Goal: Task Accomplishment & Management: Manage account settings

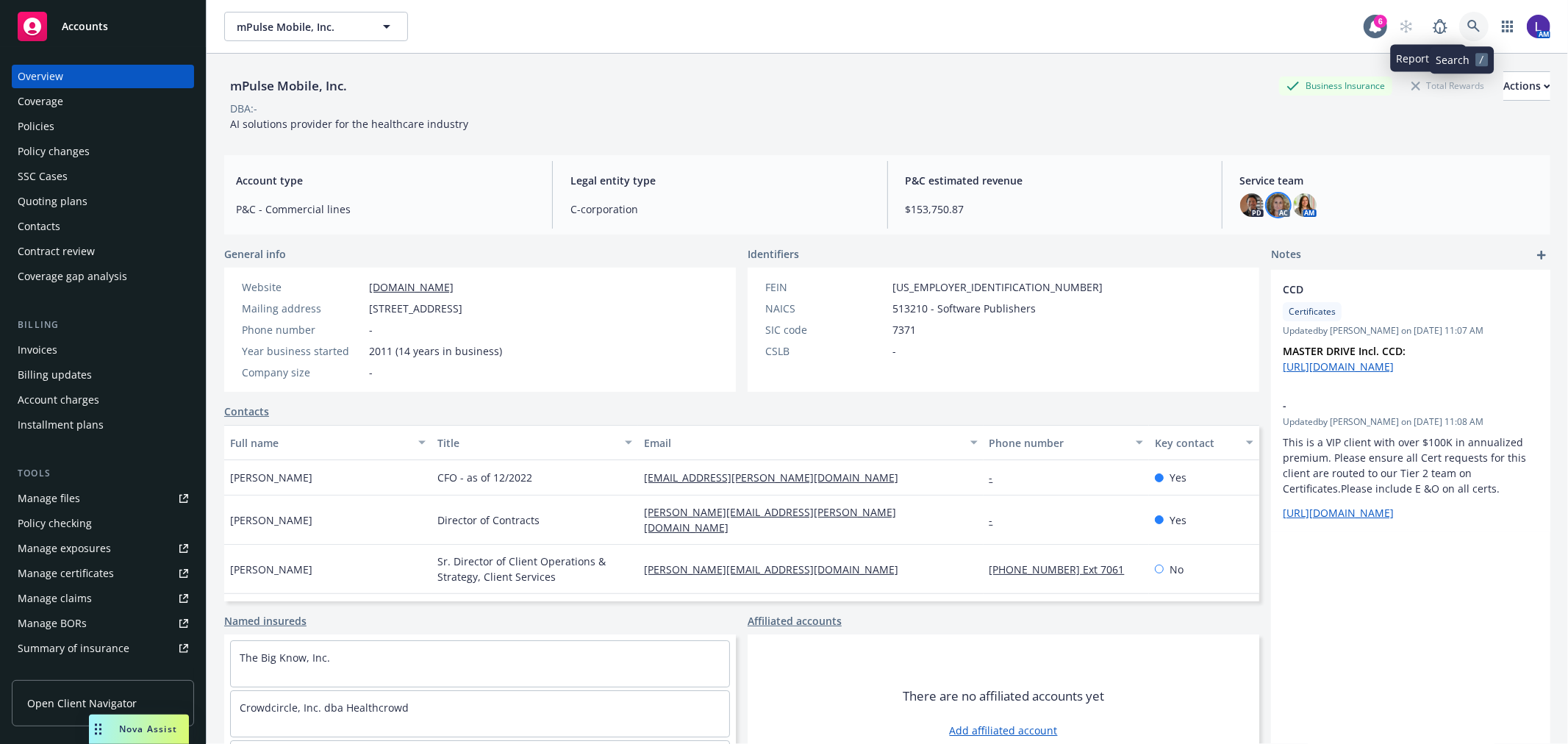
click at [1470, 19] on link at bounding box center [1474, 27] width 29 height 29
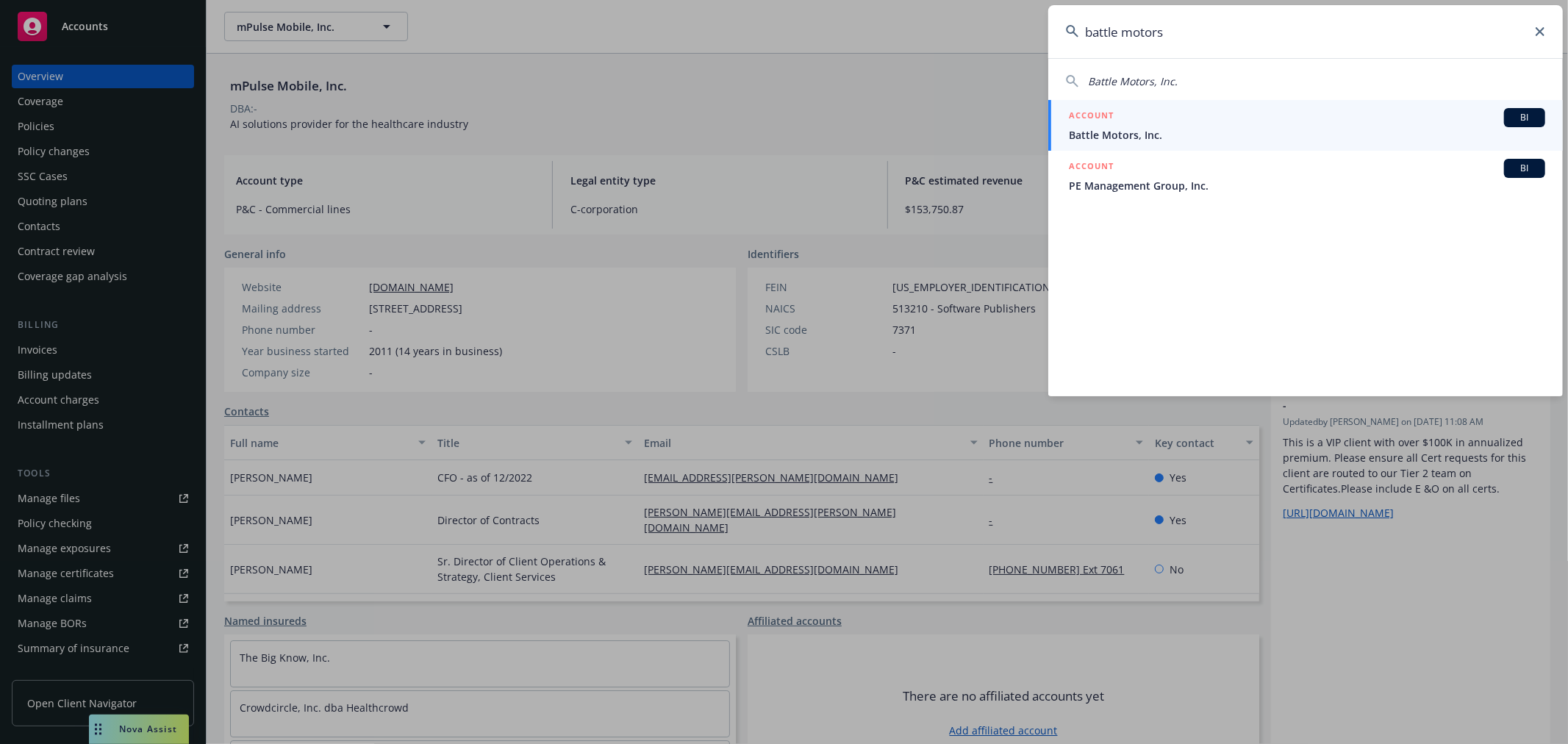
type input "battle motors"
click at [1149, 128] on span "Battle Motors, Inc." at bounding box center [1307, 135] width 476 height 16
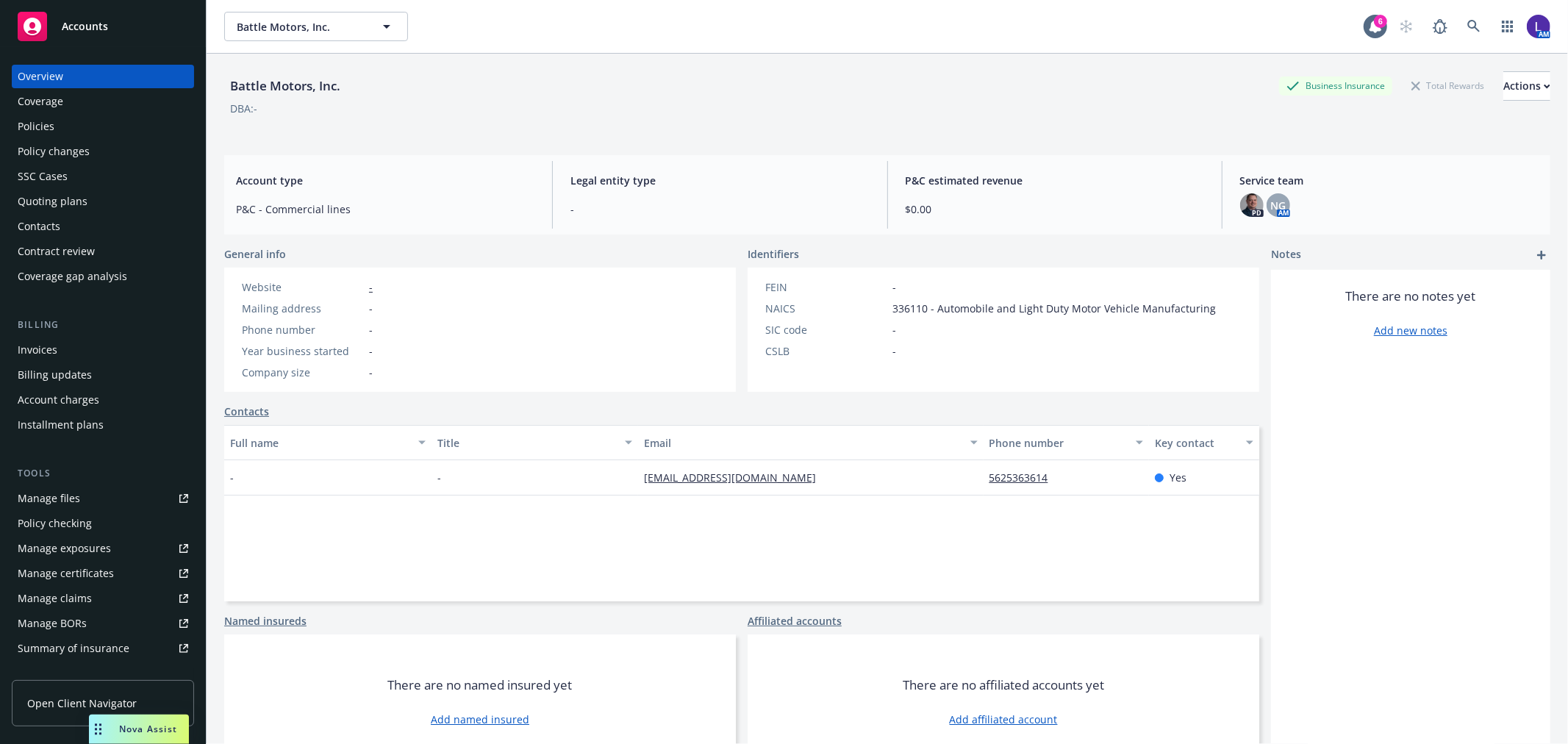
click at [48, 126] on div "Policies" at bounding box center [35, 126] width 36 height 23
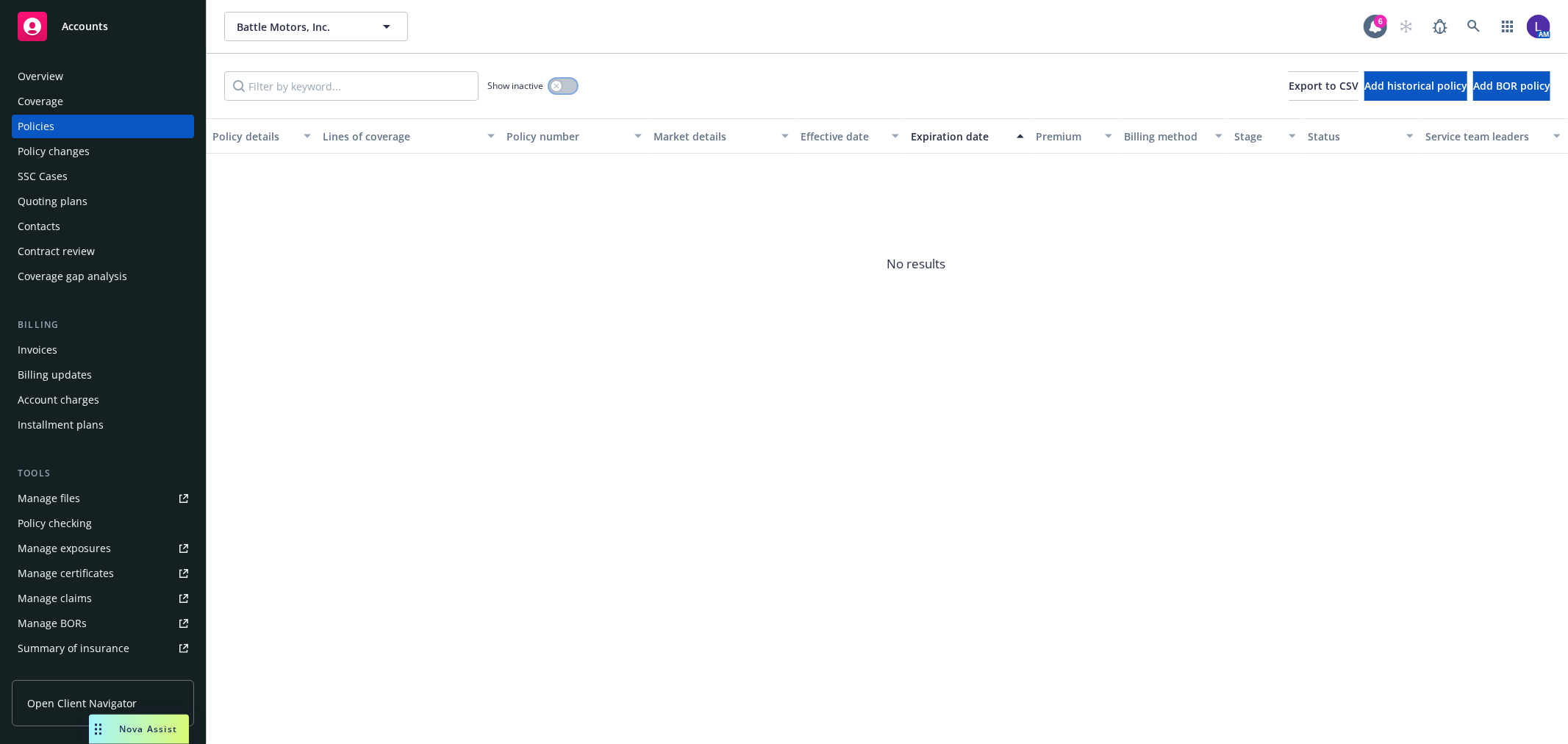
click at [570, 86] on button "button" at bounding box center [563, 86] width 28 height 15
click at [568, 86] on icon "button" at bounding box center [569, 86] width 6 height 4
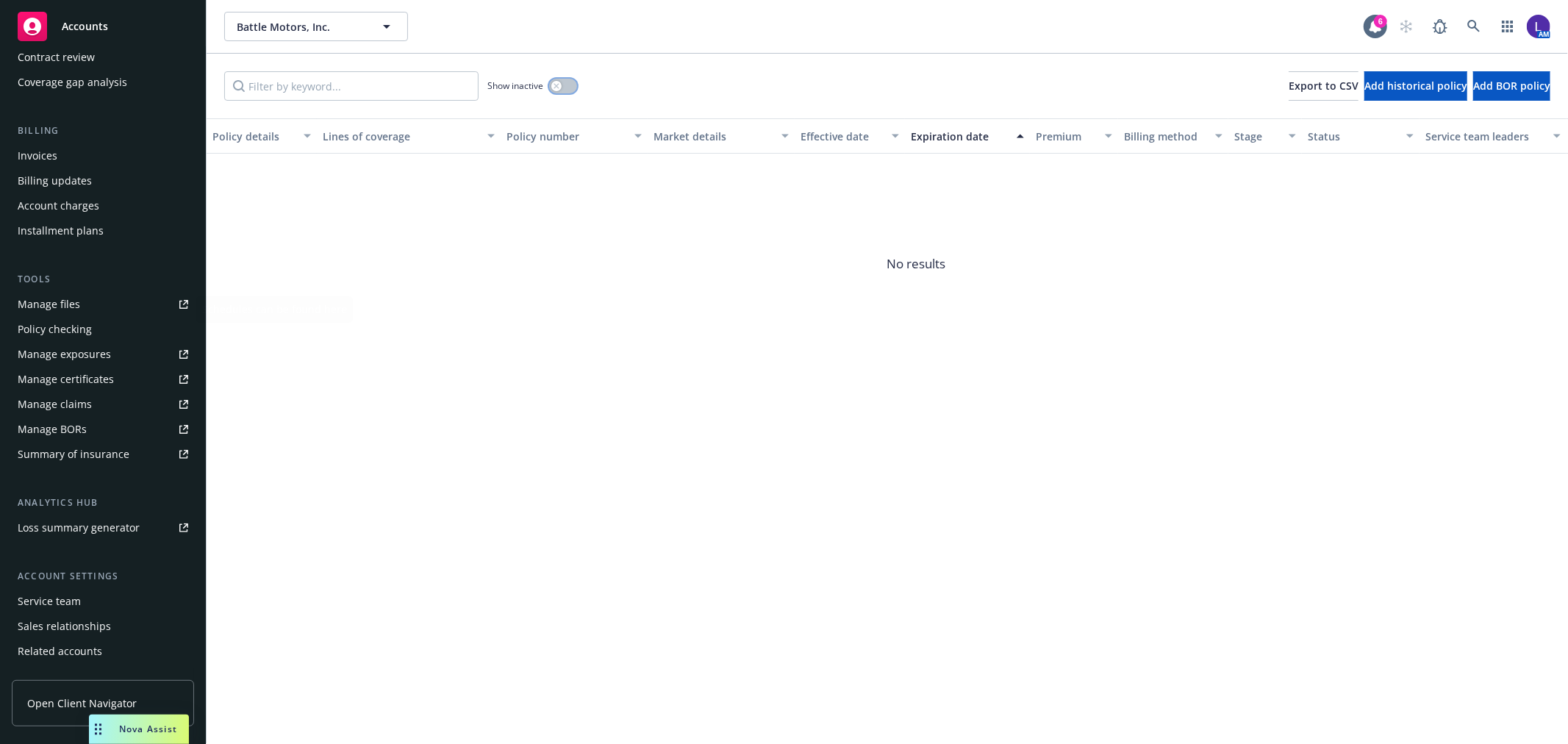
scroll to position [238, 0]
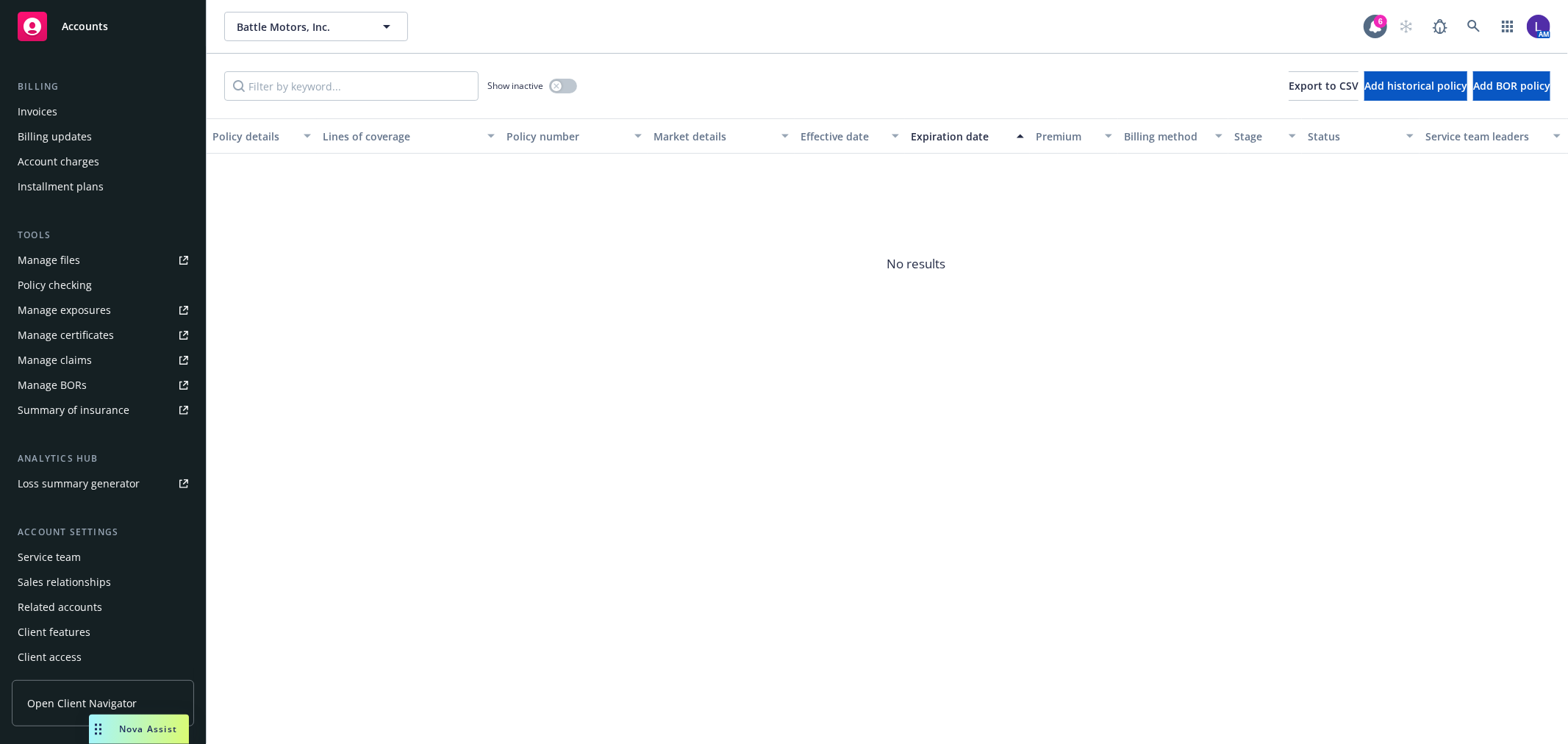
click at [87, 554] on div "Service team" at bounding box center [102, 557] width 171 height 23
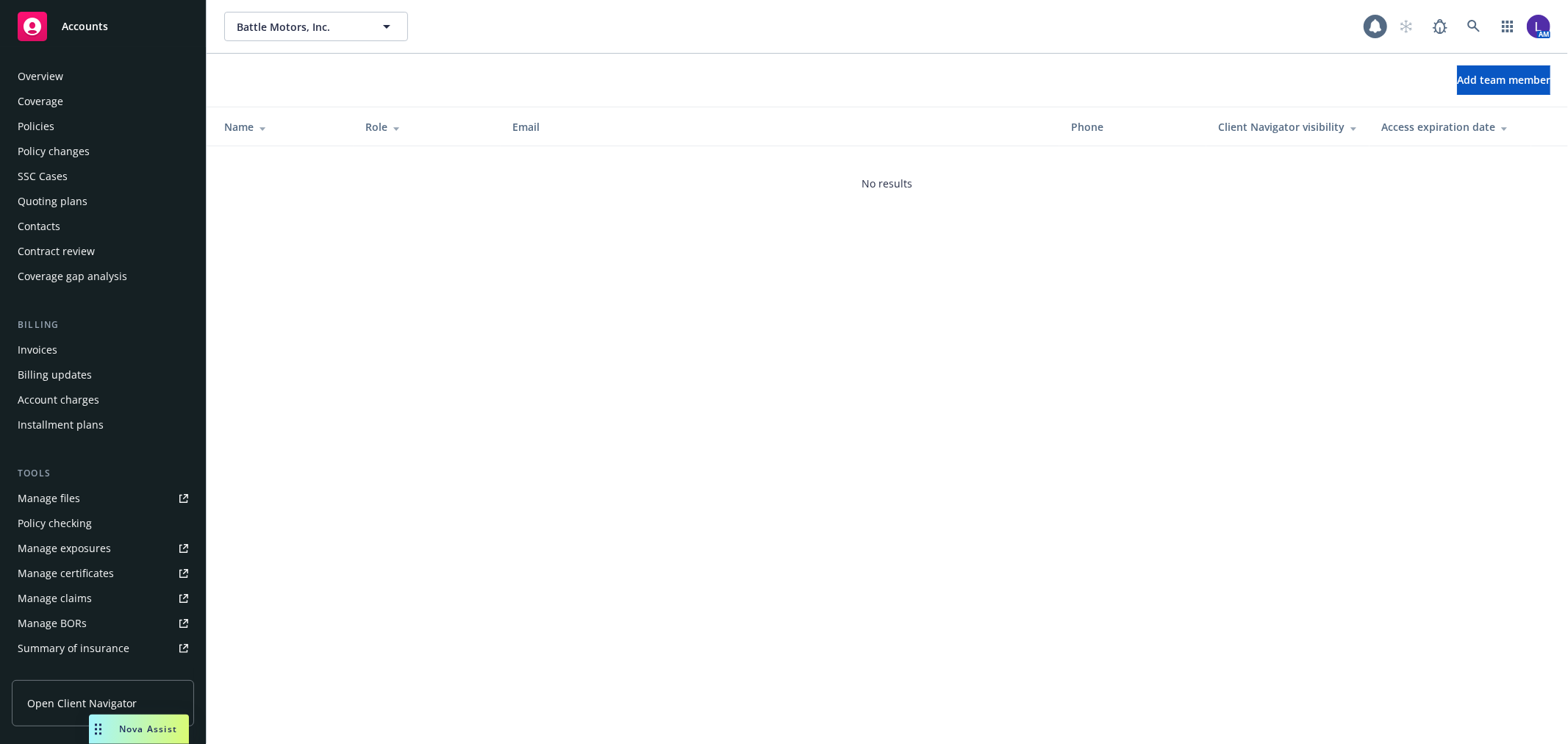
scroll to position [239, 0]
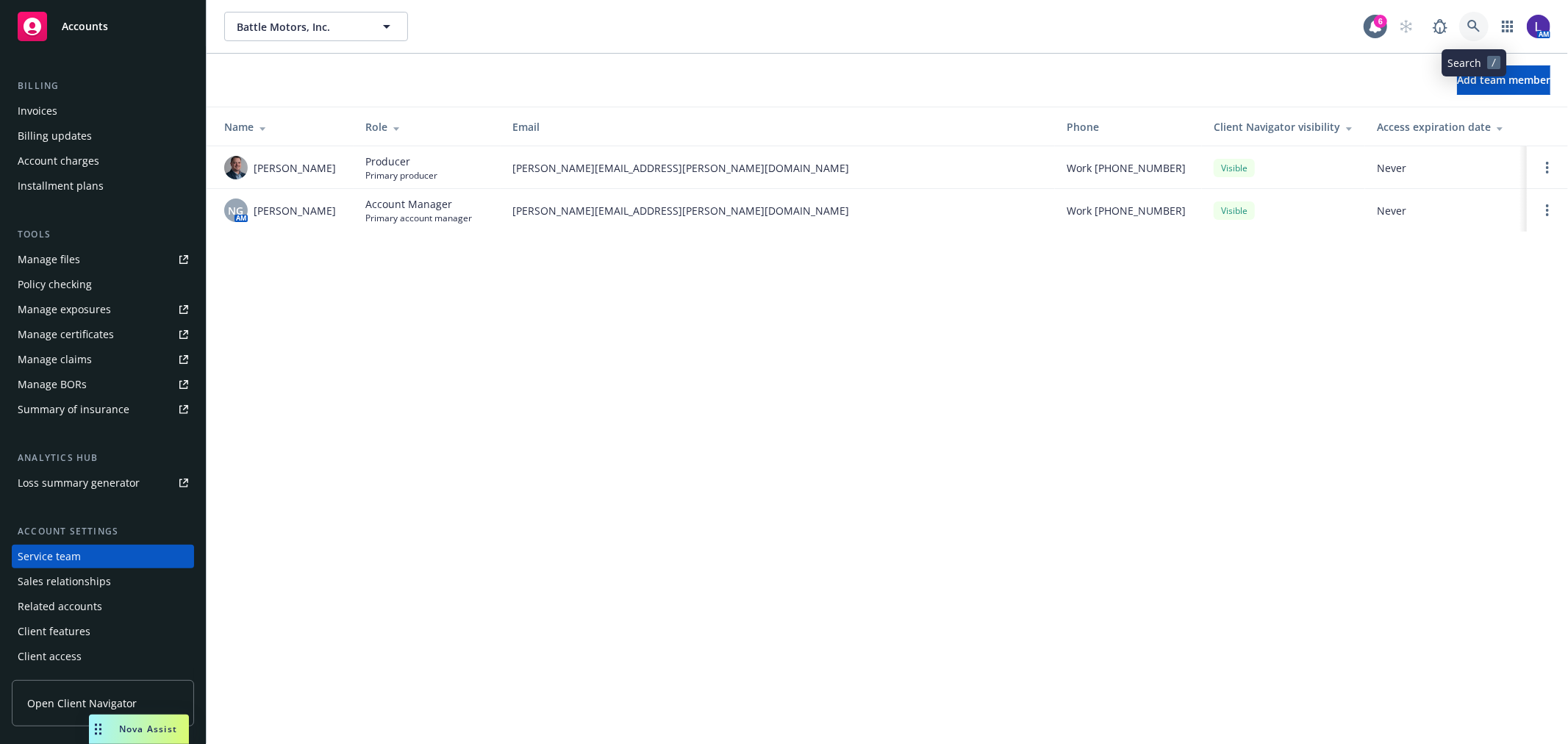
click at [1469, 21] on icon at bounding box center [1474, 26] width 13 height 13
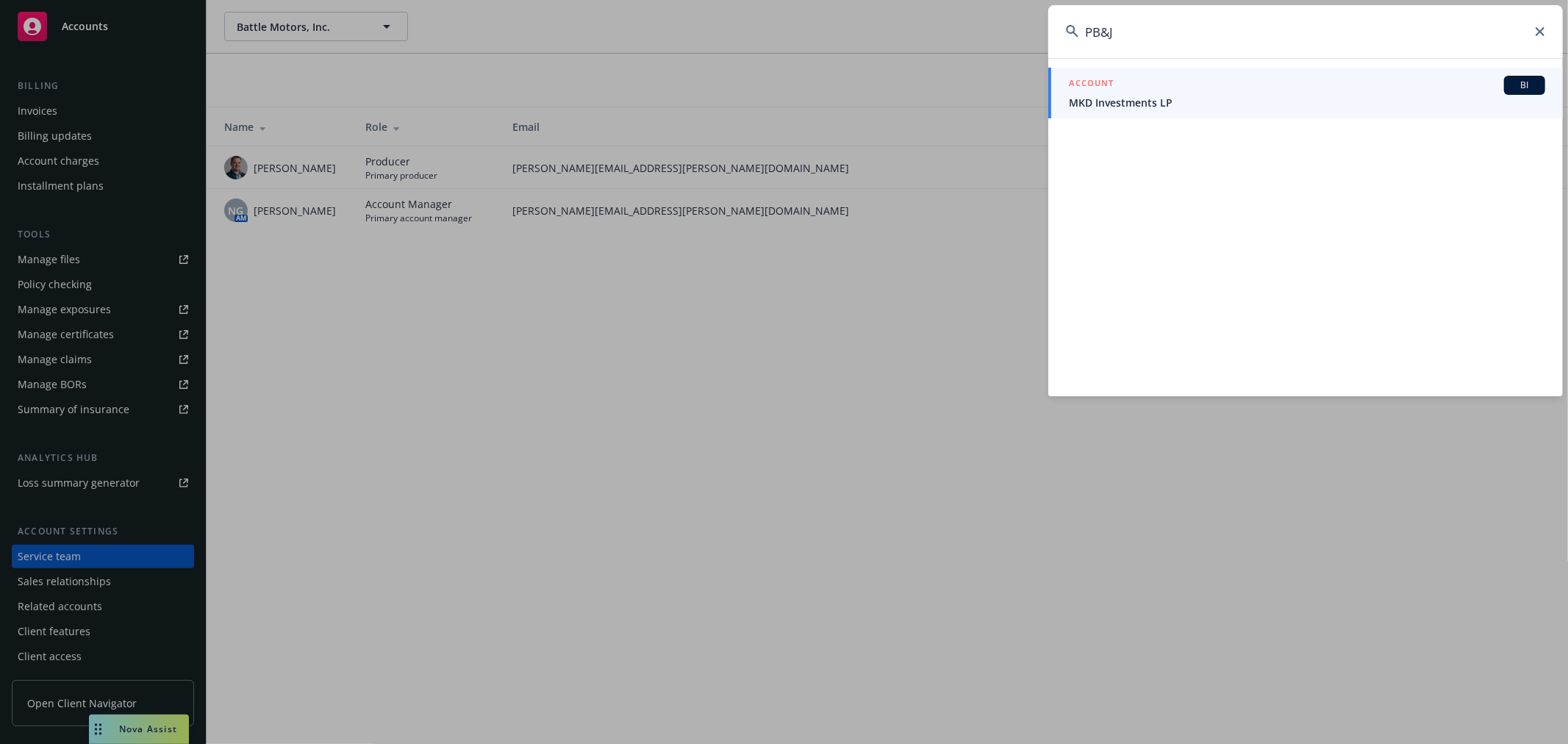
type input "PB&J"
click at [1218, 97] on span "MKD Investments LP" at bounding box center [1307, 103] width 476 height 16
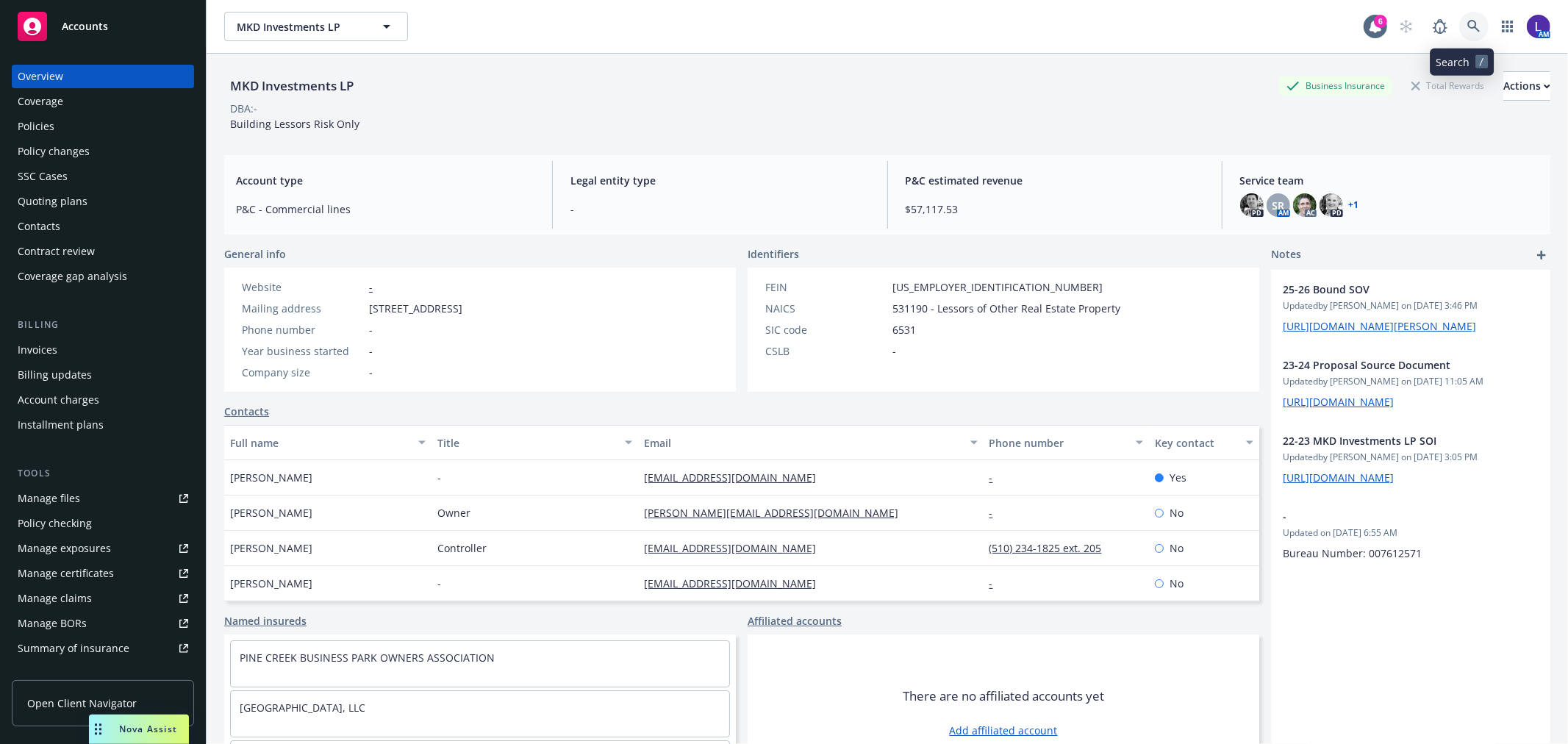
click at [1460, 17] on link at bounding box center [1474, 27] width 29 height 29
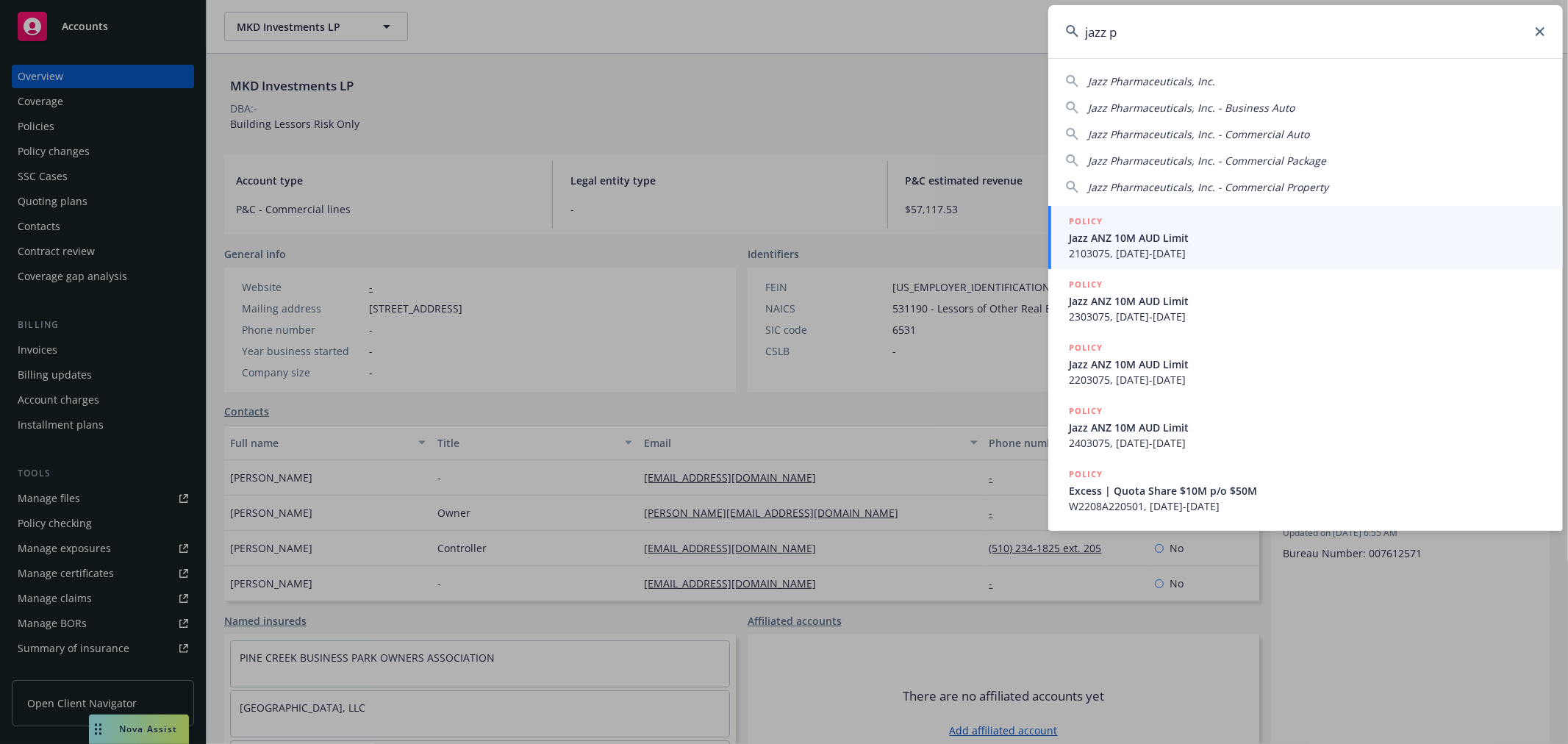
click at [1119, 75] on span "Jazz Pharmaceuticals, Inc." at bounding box center [1152, 81] width 127 height 14
type input "Jazz Pharmaceuticals, Inc."
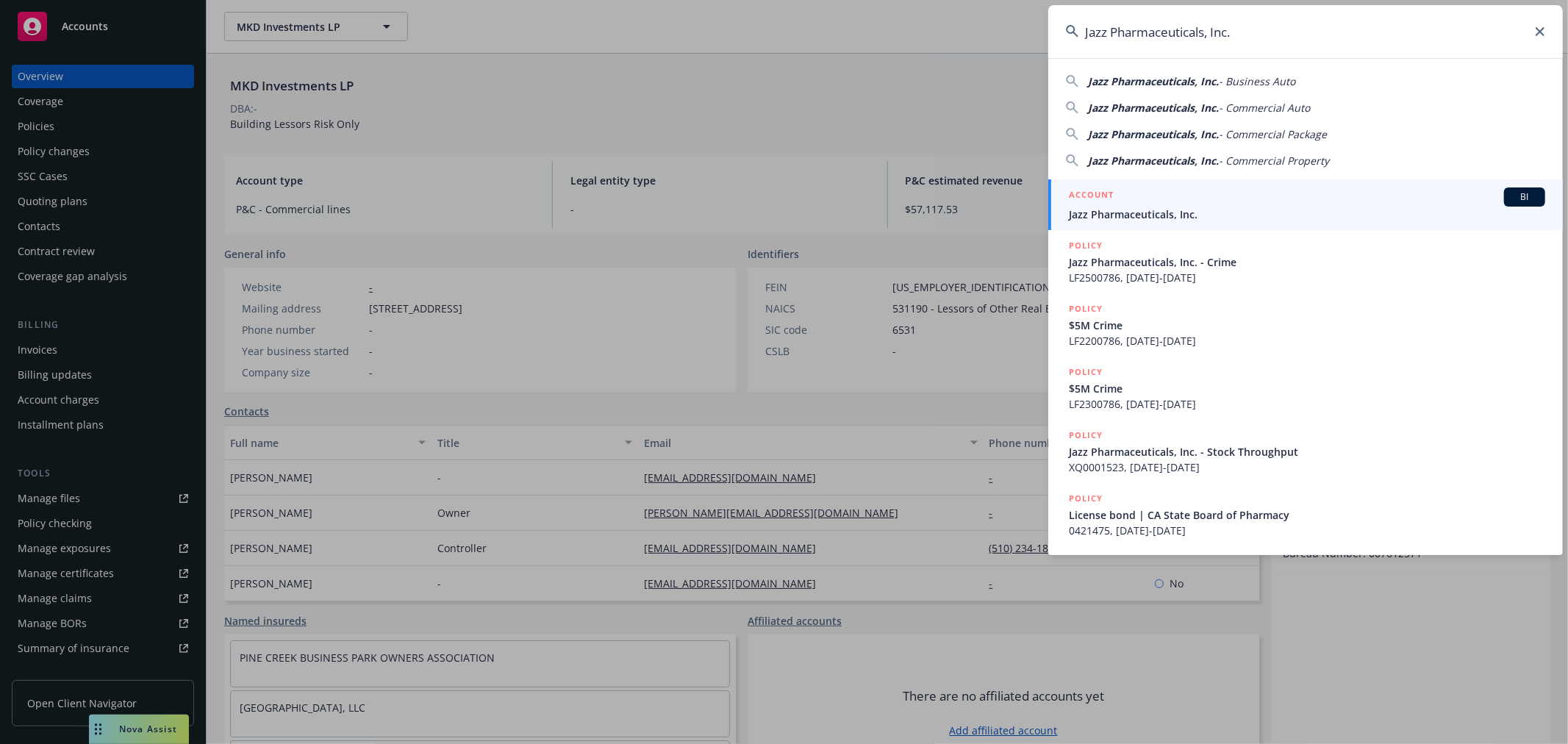
click at [1130, 216] on span "Jazz Pharmaceuticals, Inc." at bounding box center [1307, 215] width 476 height 16
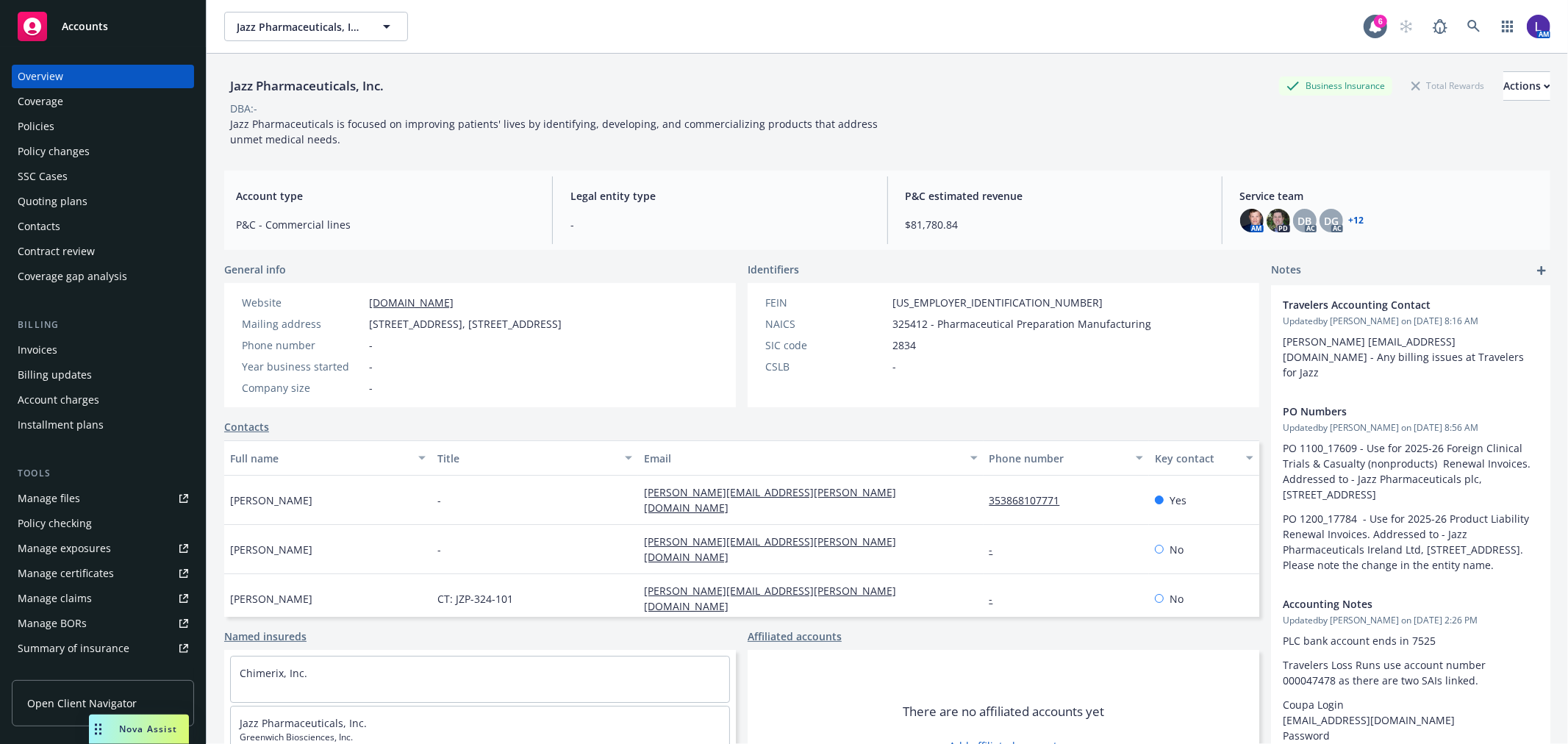
click at [46, 123] on div "Policies" at bounding box center [35, 126] width 36 height 23
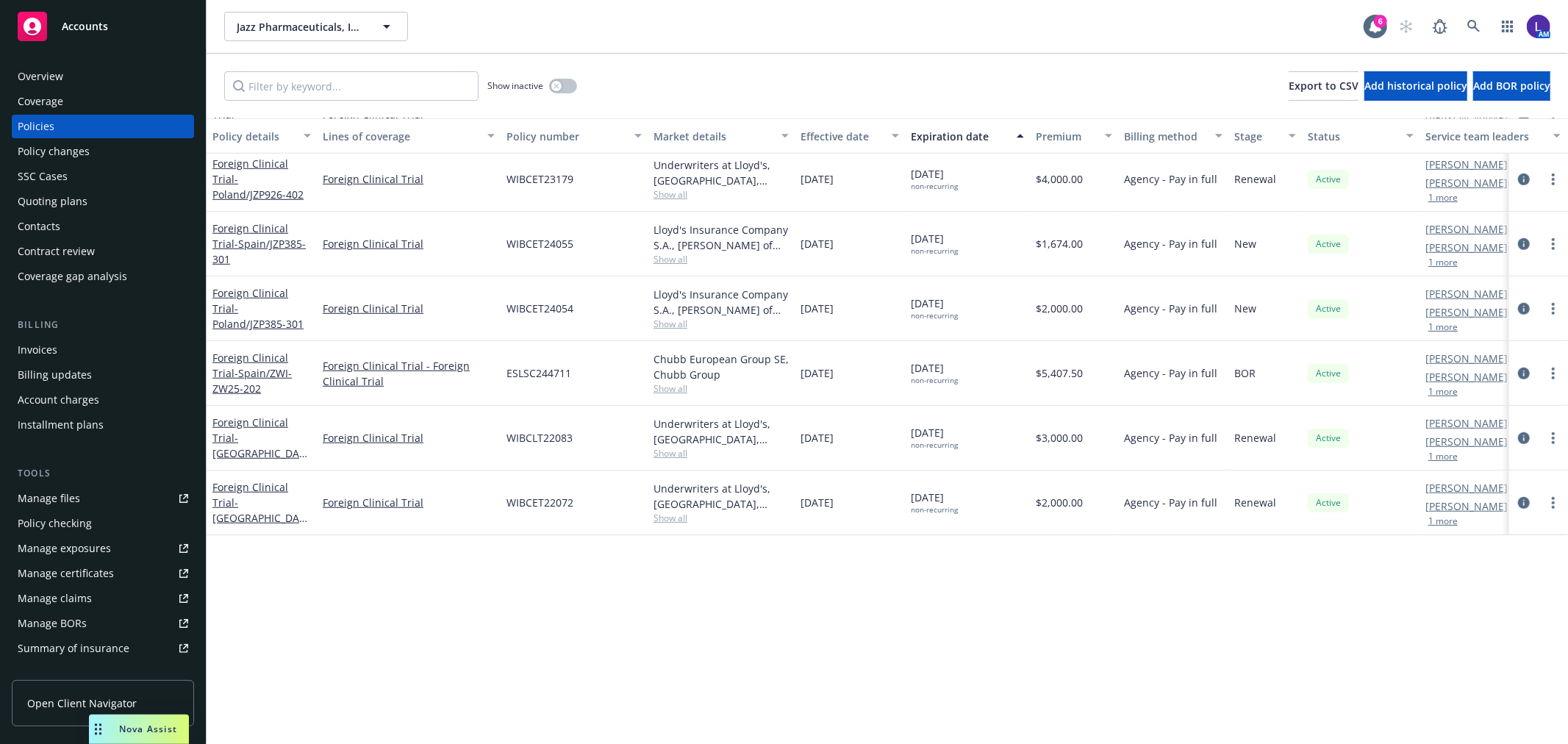
scroll to position [408, 0]
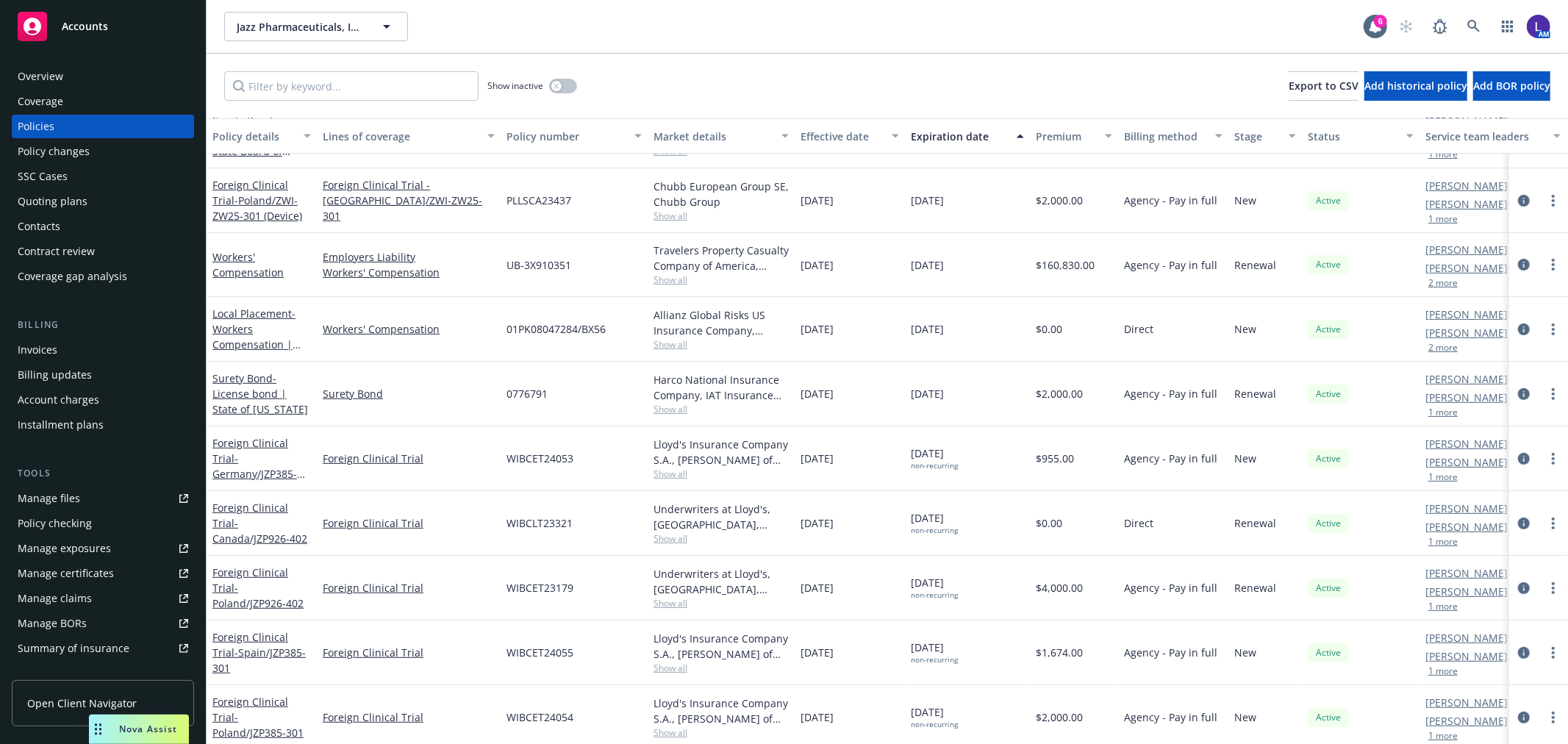
click at [80, 395] on div "Account charges" at bounding box center [58, 399] width 81 height 23
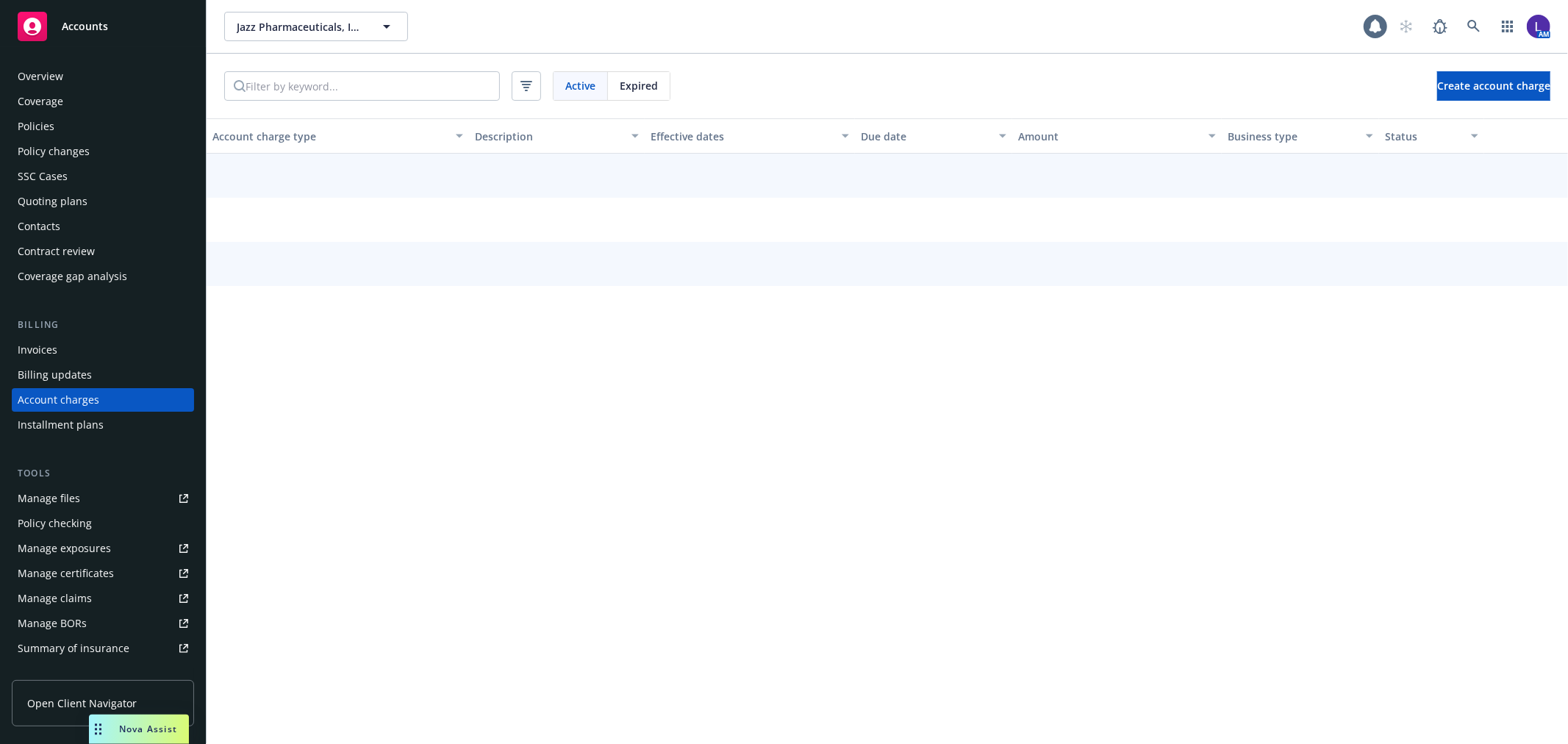
scroll to position [3, 0]
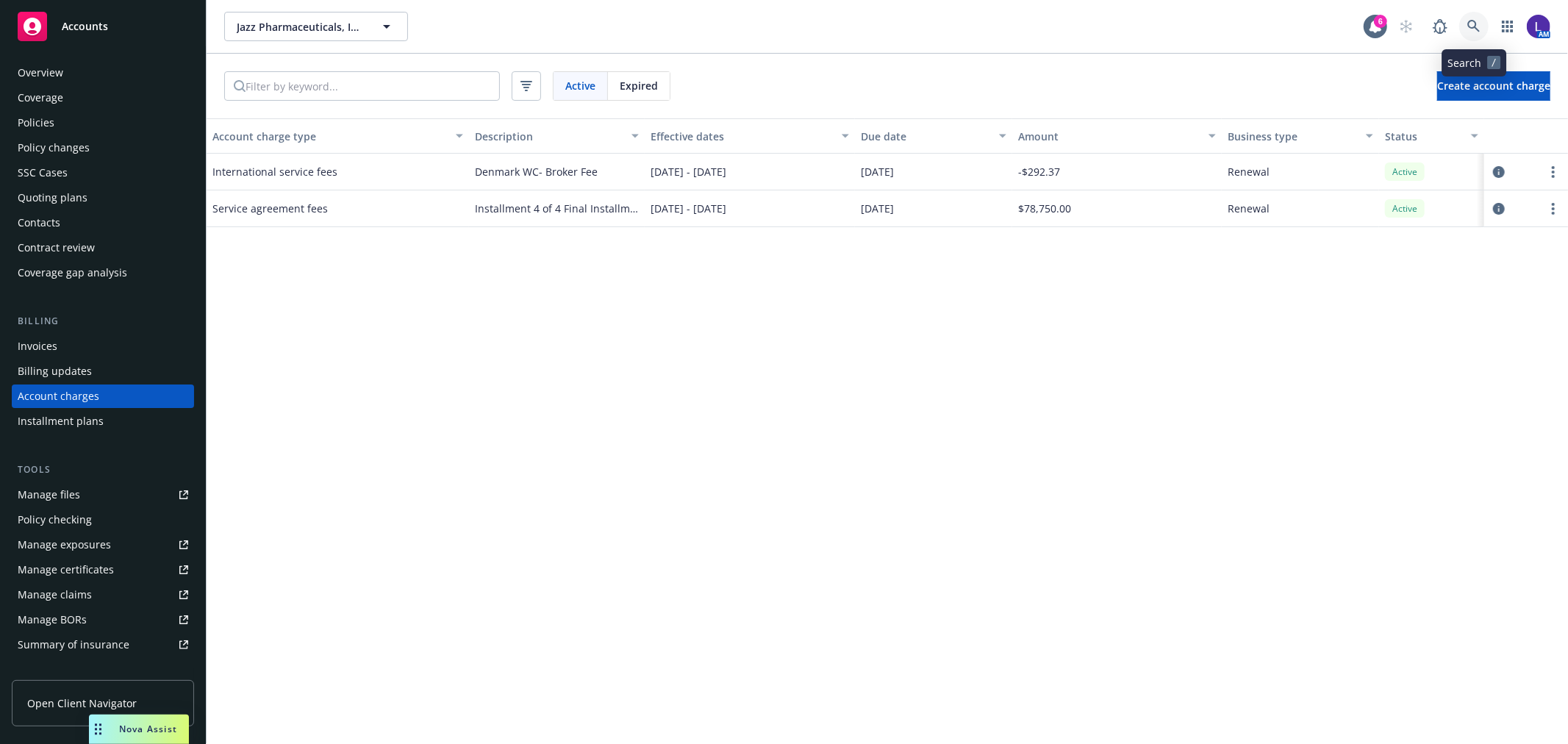
click at [1469, 23] on icon at bounding box center [1474, 26] width 12 height 12
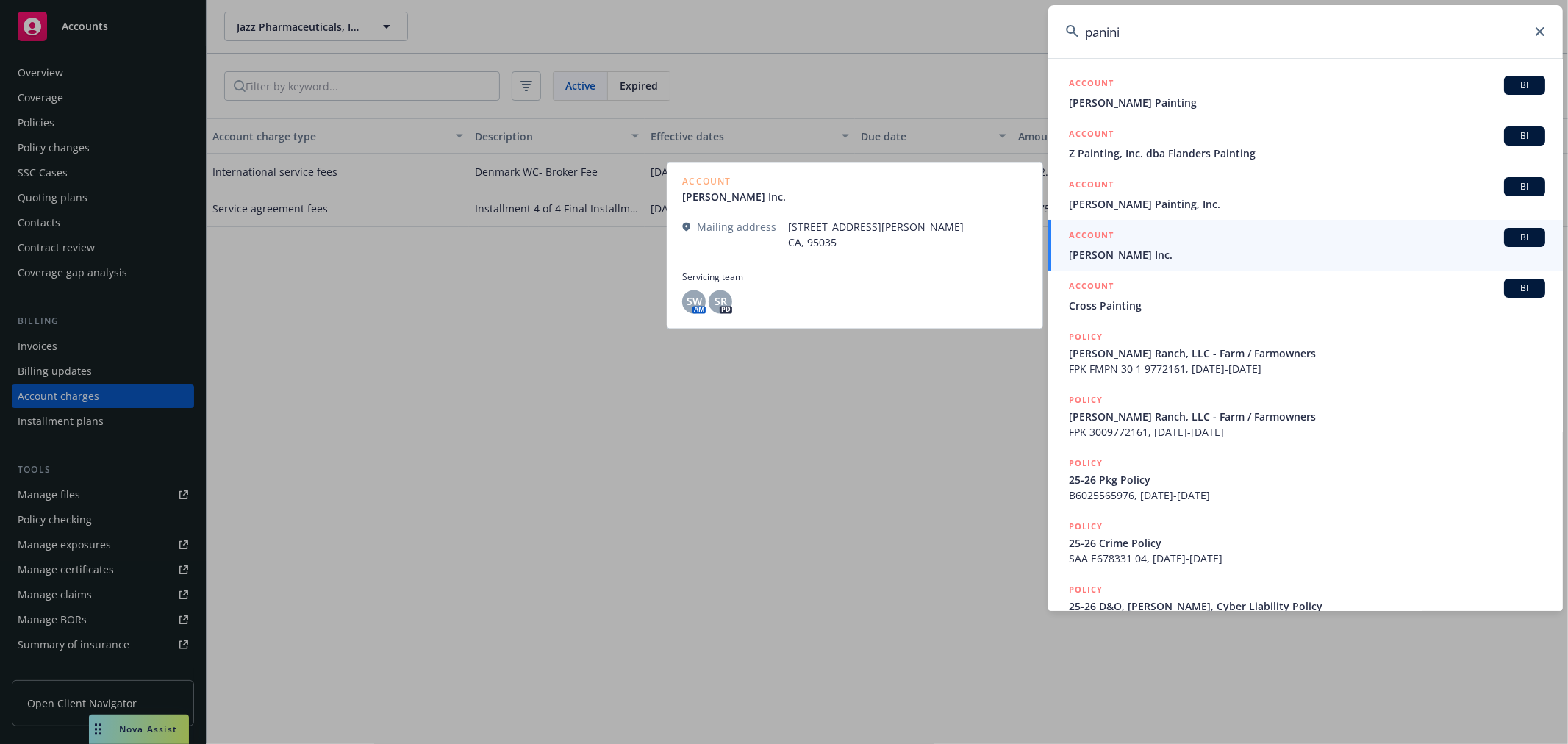
type input "panini"
click at [1159, 246] on div "ACCOUNT BI" at bounding box center [1307, 237] width 476 height 19
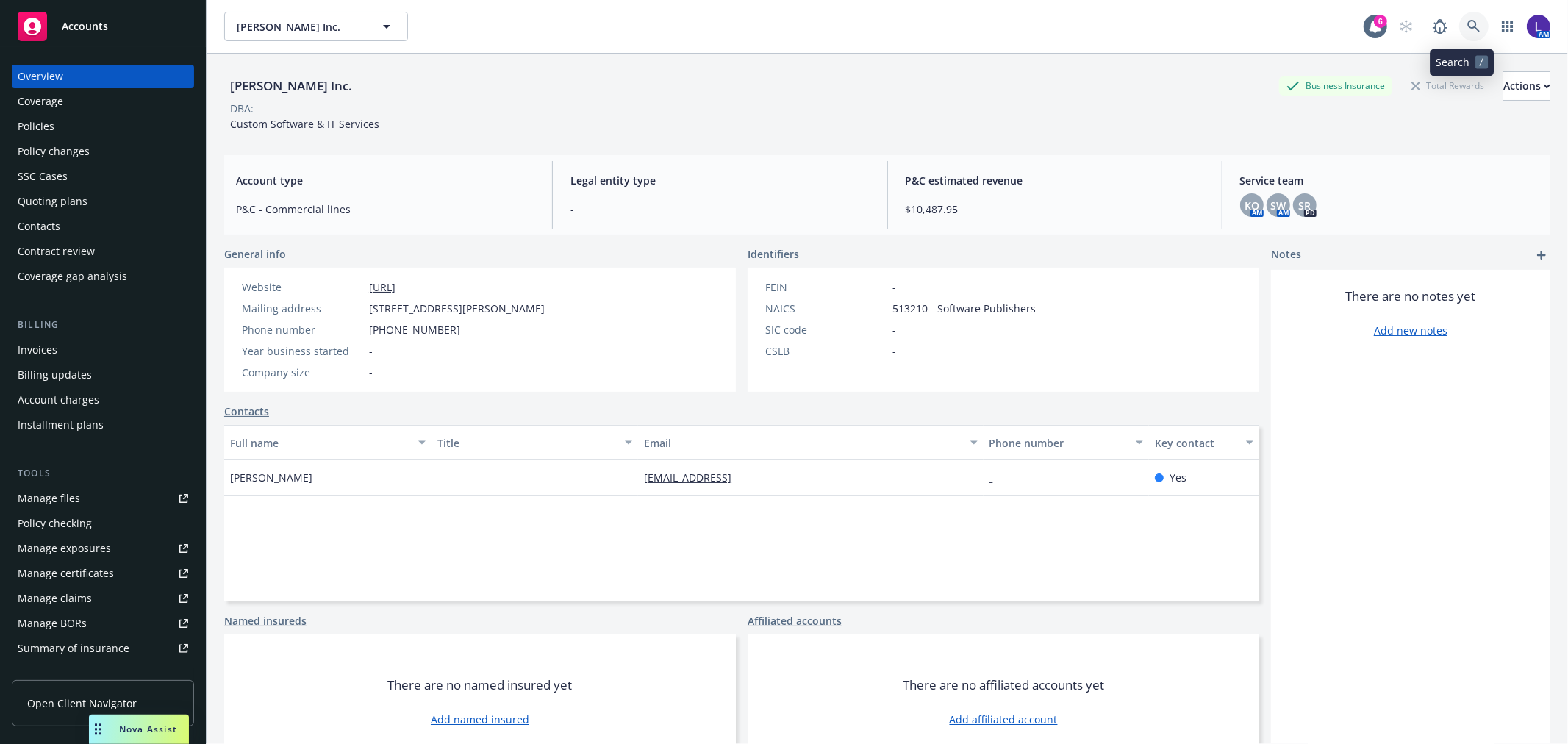
click at [1468, 24] on icon at bounding box center [1474, 26] width 13 height 13
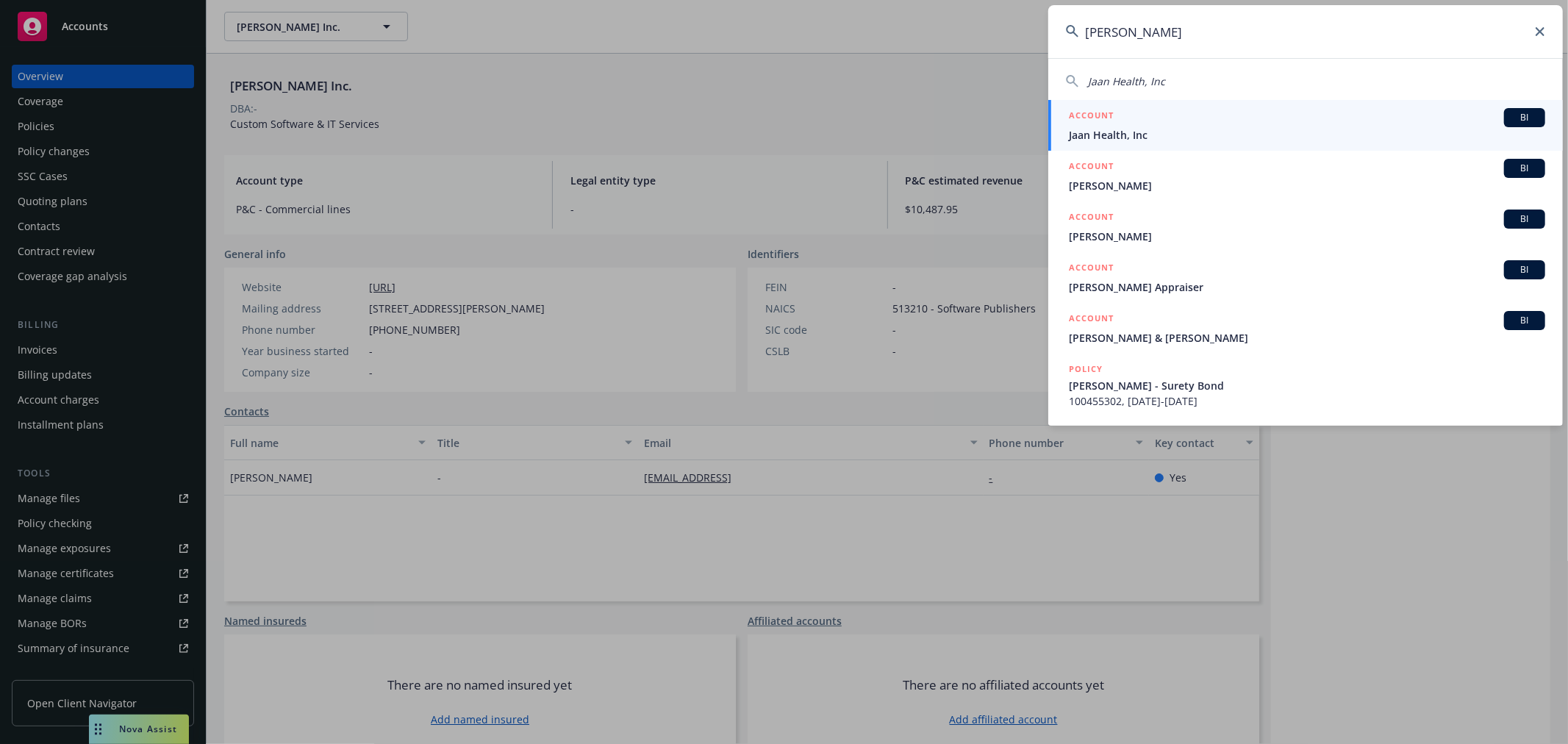
type input "jaan he"
click at [1127, 130] on span "Jaan Health, Inc" at bounding box center [1307, 135] width 476 height 16
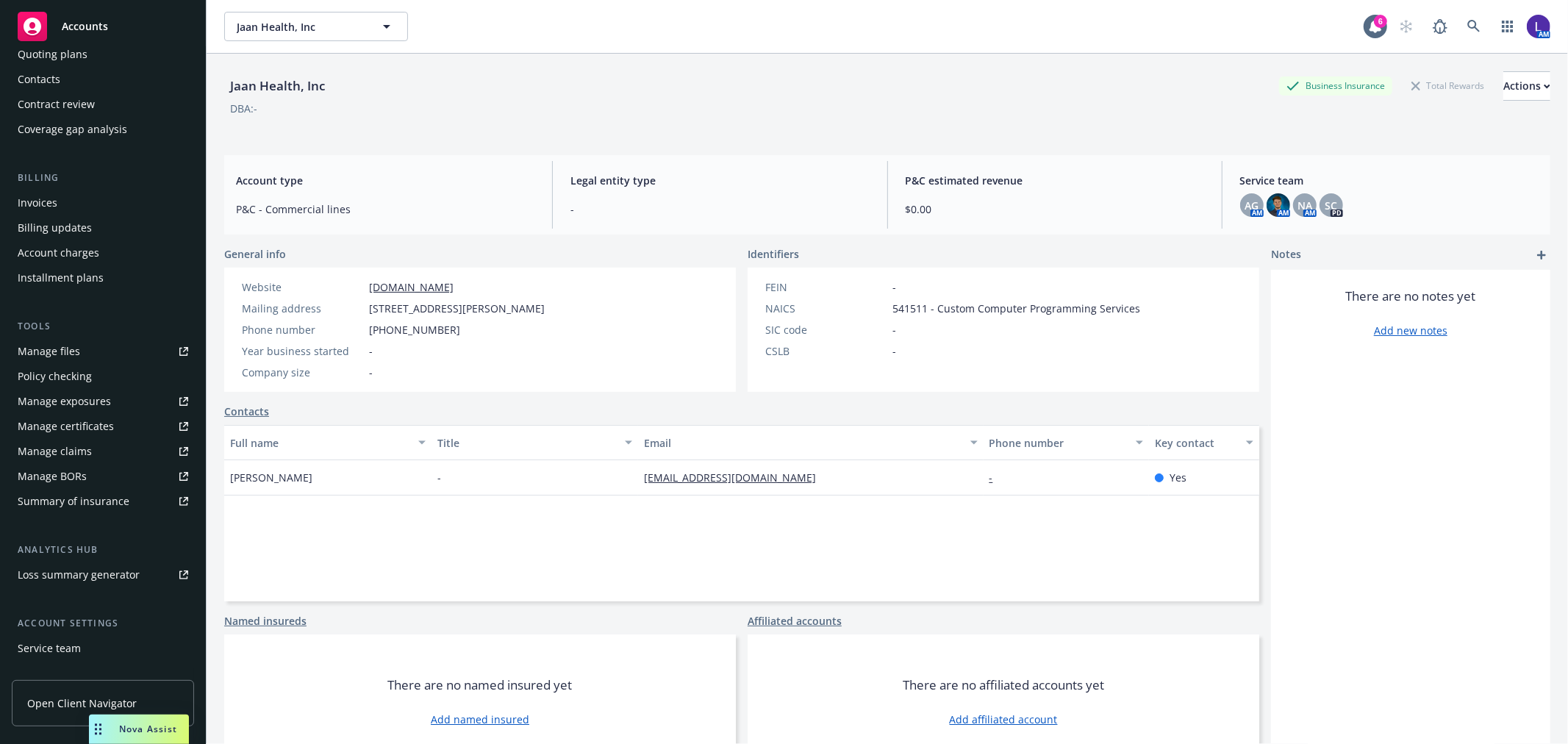
scroll to position [238, 0]
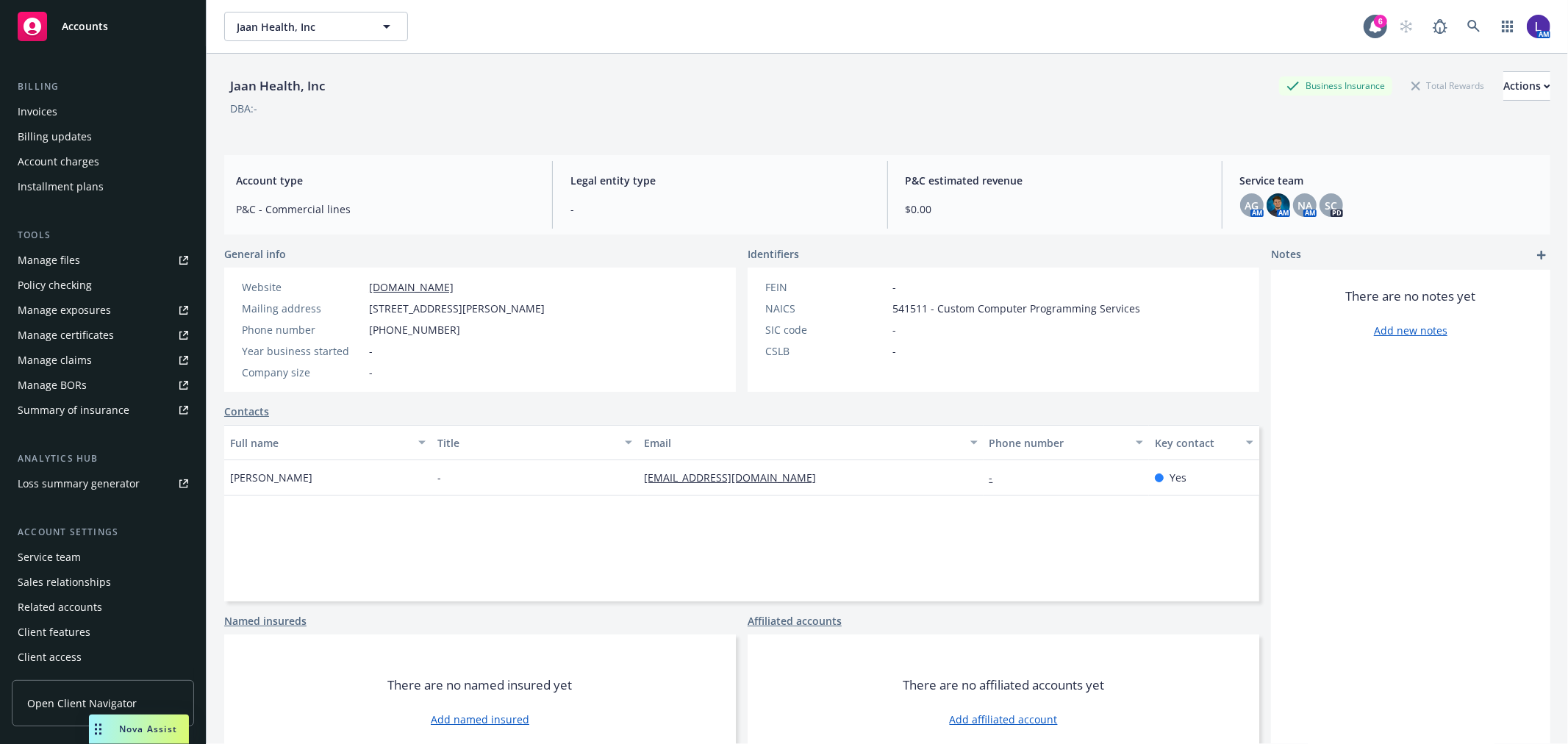
click at [68, 560] on div "Service team" at bounding box center [48, 557] width 63 height 23
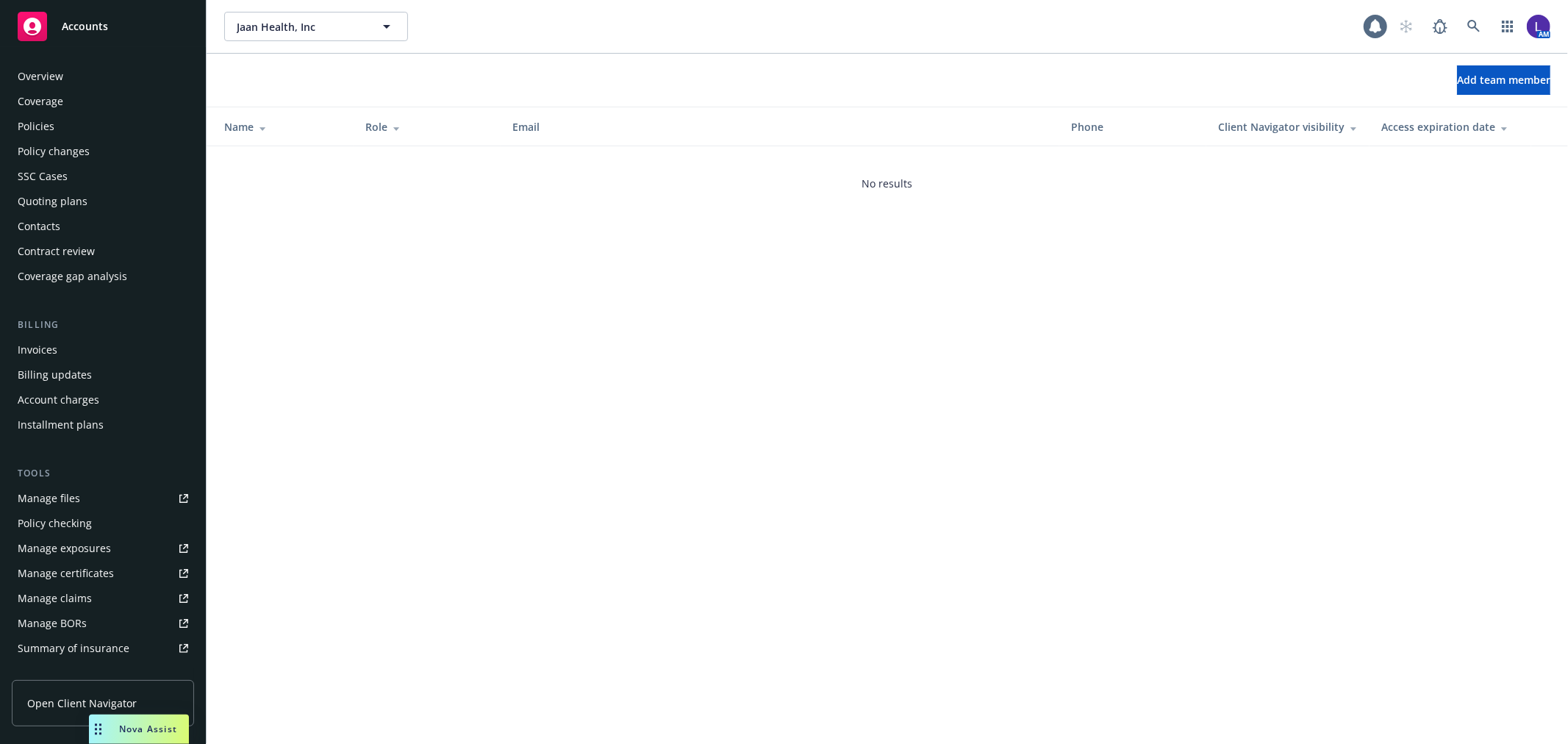
scroll to position [239, 0]
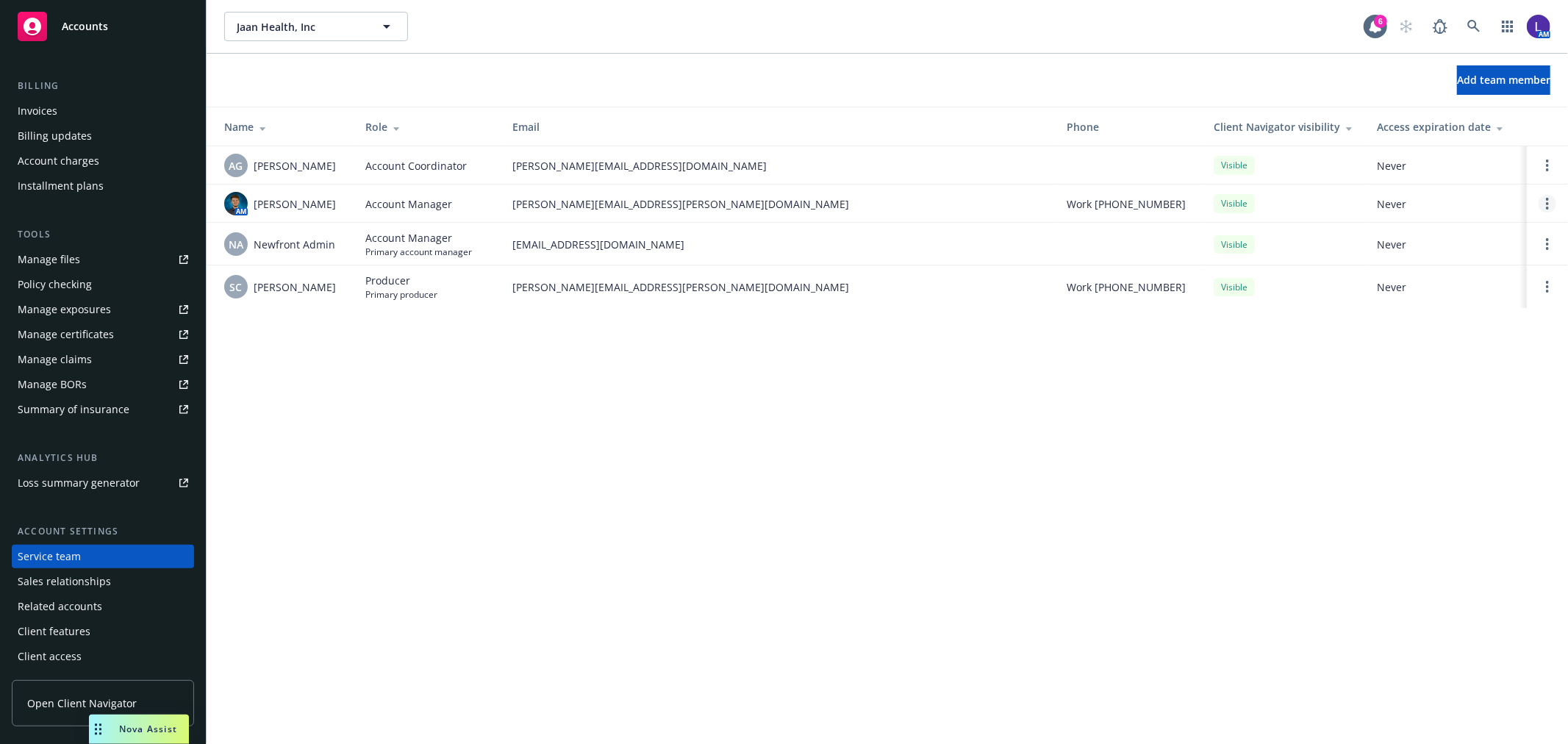
click at [1550, 196] on link "Open options" at bounding box center [1547, 204] width 17 height 17
click at [1469, 133] on span "Assign as primary account manager" at bounding box center [1429, 133] width 212 height 14
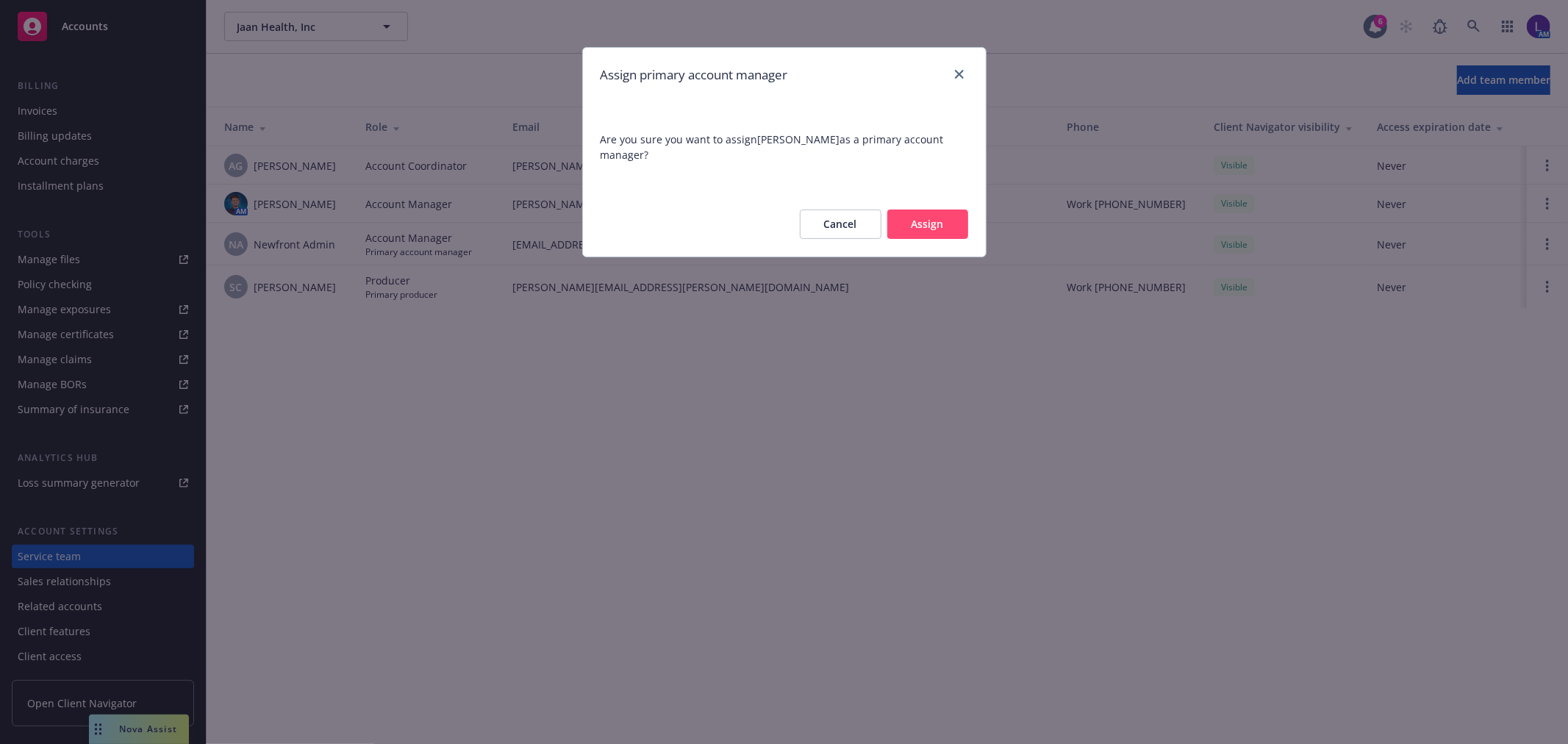
click at [943, 233] on button "Assign" at bounding box center [927, 224] width 81 height 29
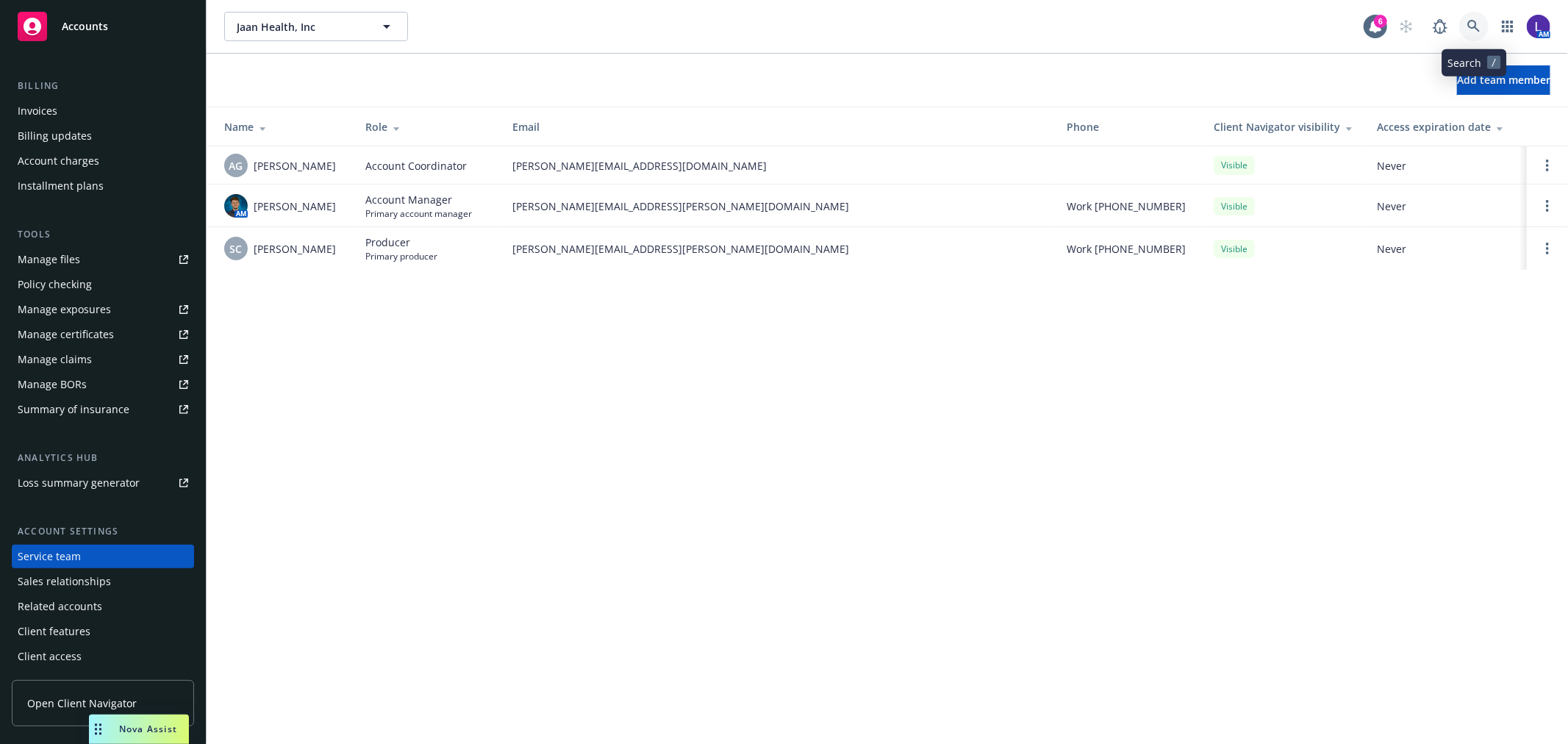
click at [1480, 17] on link at bounding box center [1474, 27] width 29 height 29
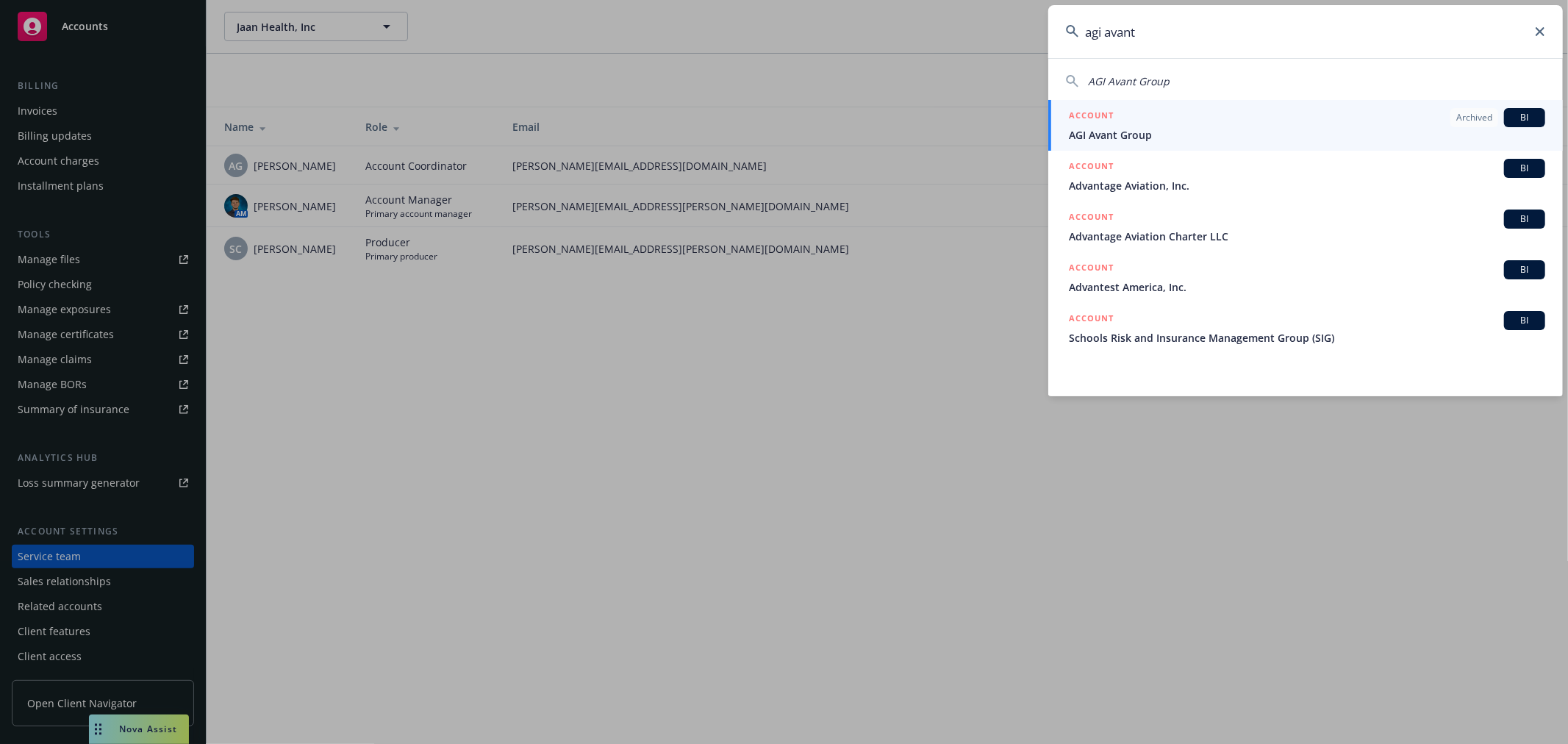
type input "agi avant"
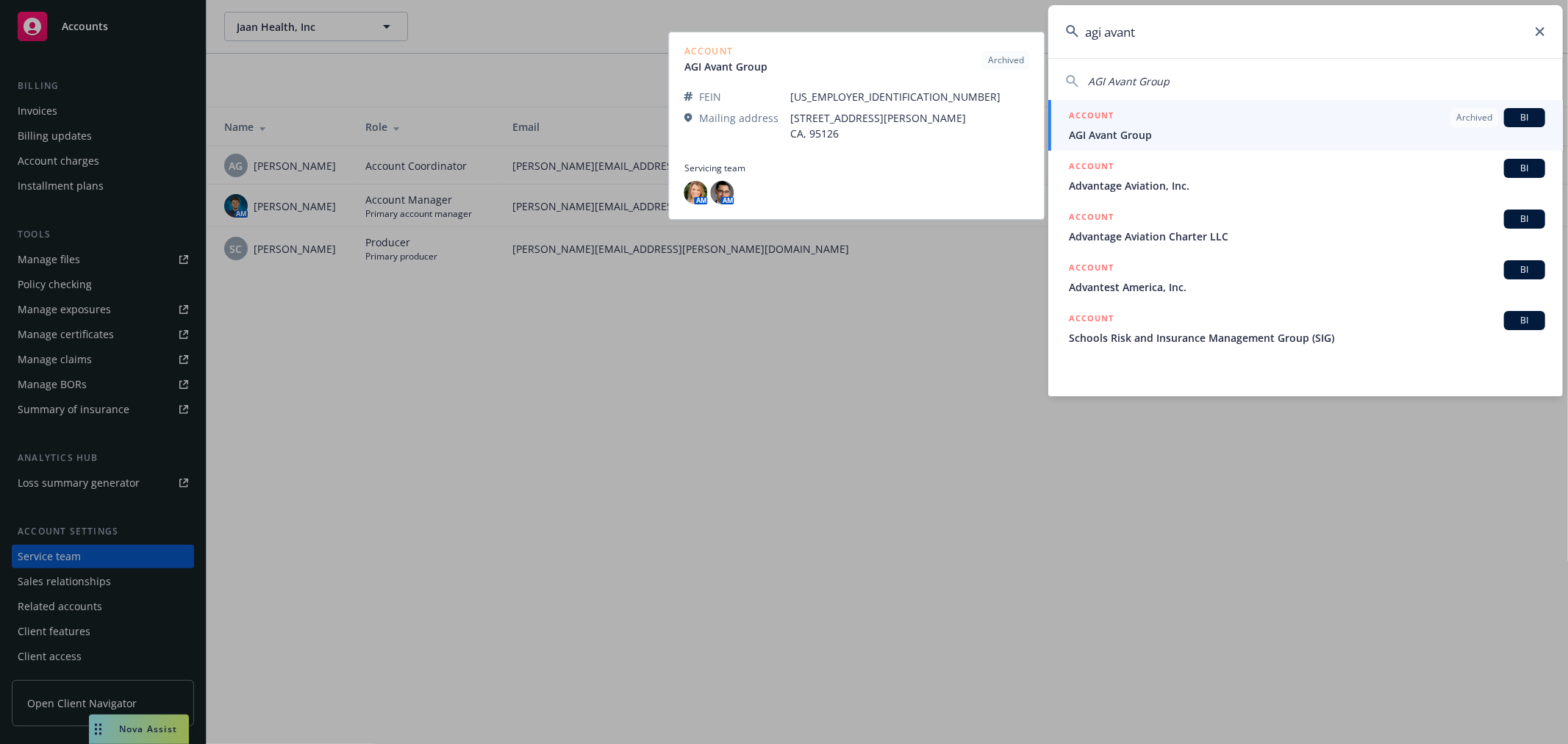
click at [1119, 125] on div "ACCOUNT Archived BI" at bounding box center [1307, 118] width 476 height 19
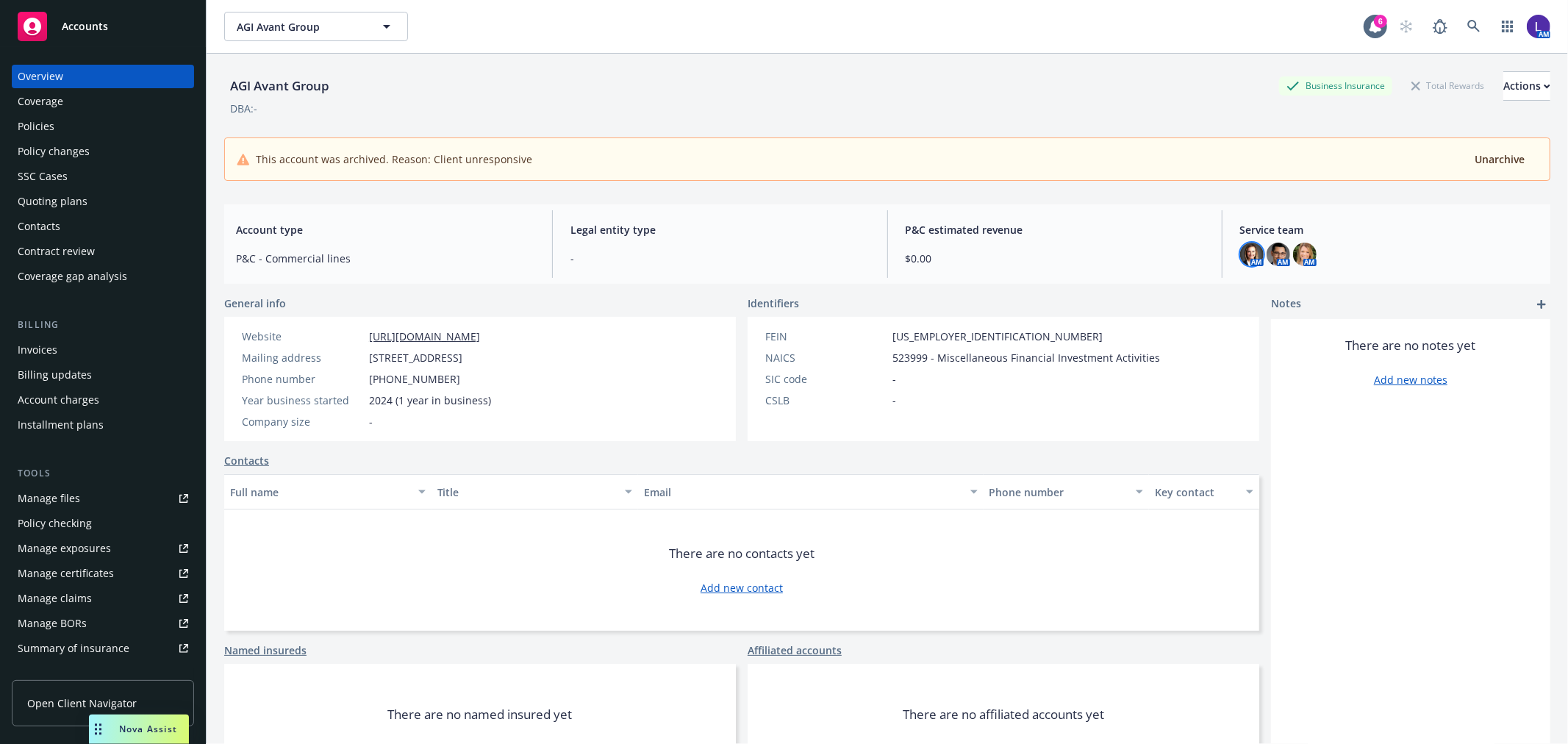
click at [1243, 251] on img at bounding box center [1252, 254] width 23 height 23
click at [1267, 249] on img at bounding box center [1278, 254] width 23 height 23
click at [1298, 256] on img at bounding box center [1305, 254] width 23 height 23
click at [1468, 28] on icon at bounding box center [1474, 26] width 13 height 13
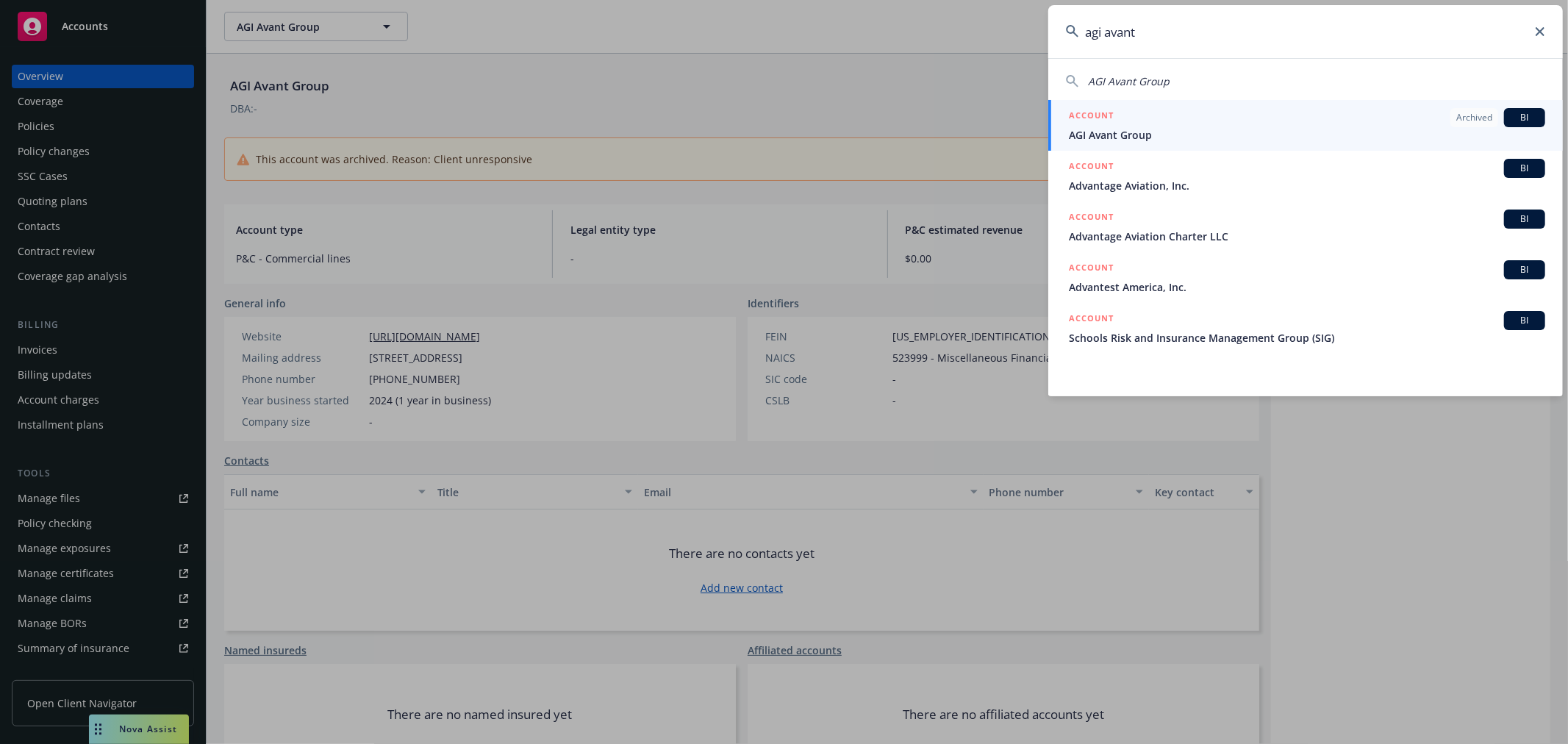
drag, startPoint x: 1147, startPoint y: 32, endPoint x: 1009, endPoint y: 3, distance: 141.0
click at [1009, 3] on div "agi avant AGI Avant Group ACCOUNT Archived BI AGI Avant Group ACCOUNT BI Advant…" at bounding box center [784, 372] width 1568 height 744
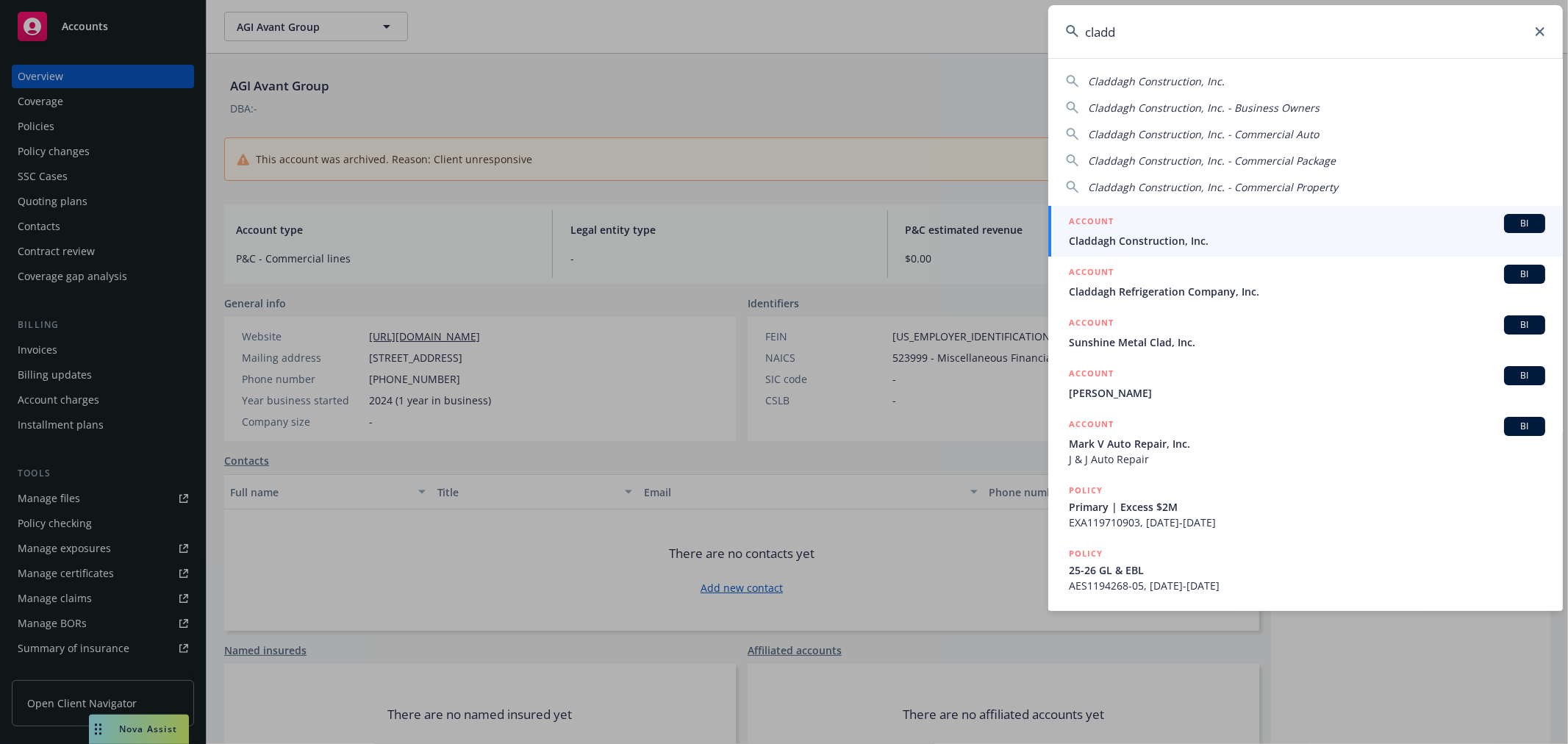
type input "cladd"
click at [1172, 231] on div "ACCOUNT BI" at bounding box center [1307, 223] width 476 height 19
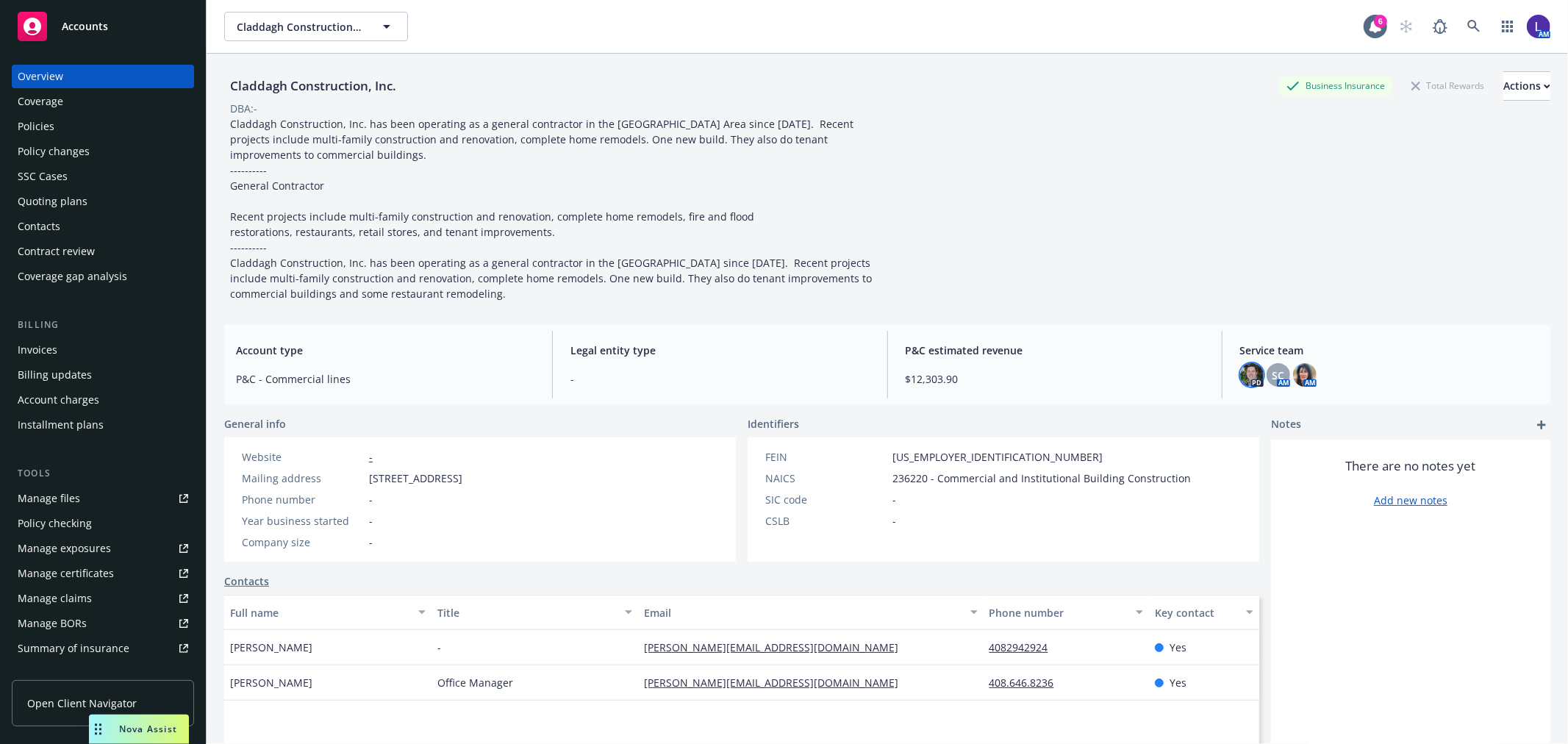
click at [1241, 376] on img at bounding box center [1252, 374] width 23 height 23
click at [1468, 23] on icon at bounding box center [1474, 26] width 13 height 13
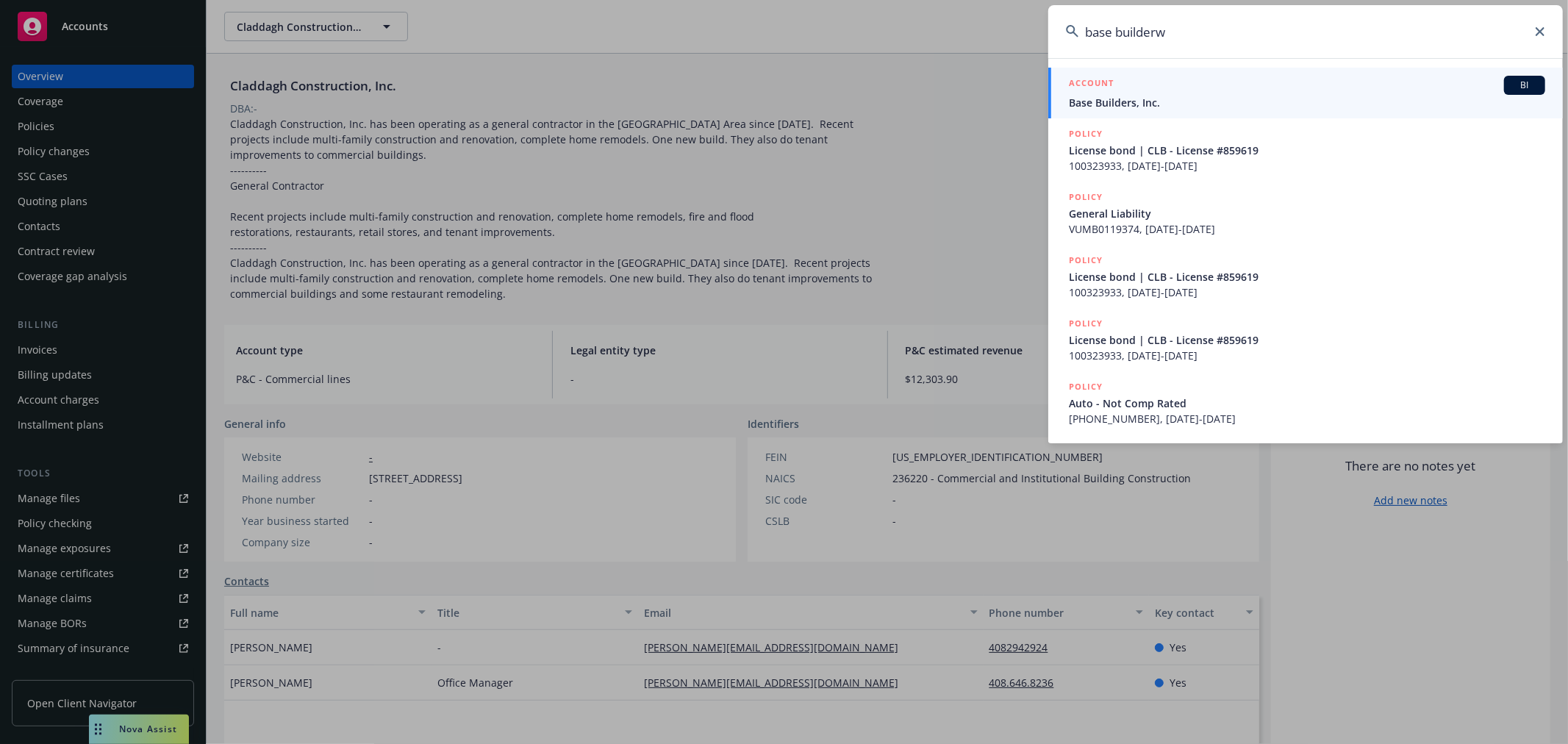
type input "base builderw"
click at [1171, 96] on span "Base Builders, Inc." at bounding box center [1307, 103] width 476 height 16
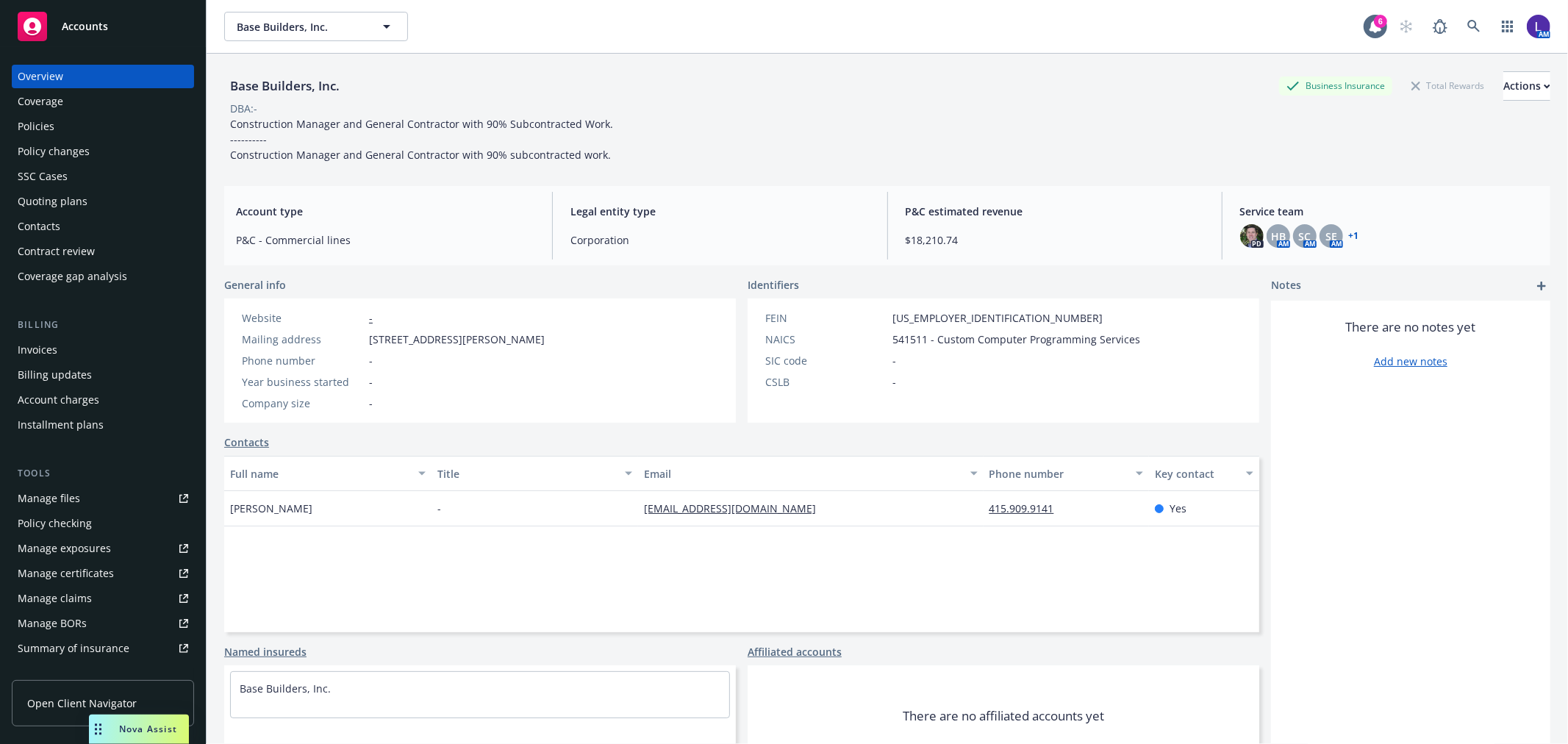
click at [53, 153] on div "Policy changes" at bounding box center [53, 151] width 72 height 23
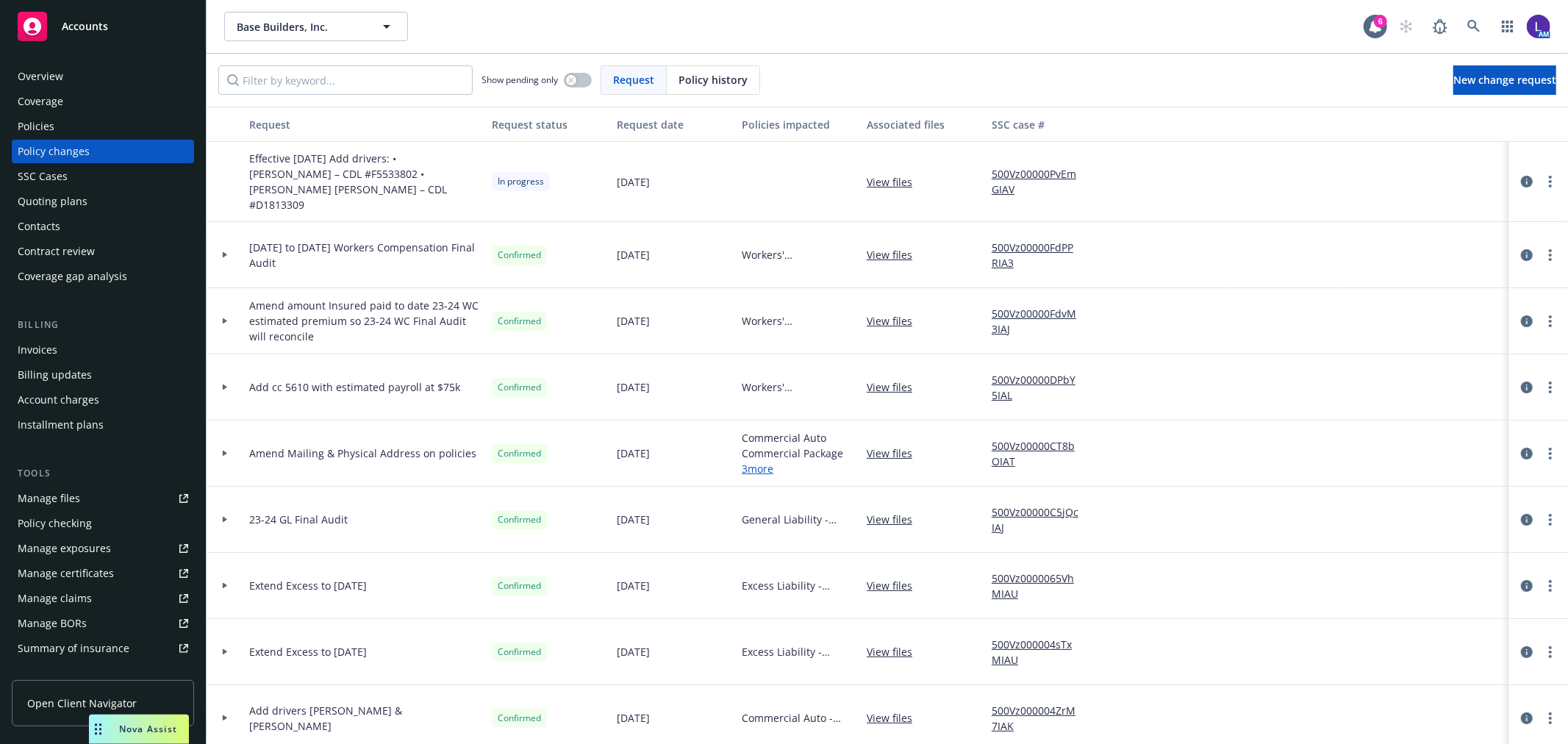
click at [46, 124] on div "Policies" at bounding box center [35, 126] width 36 height 23
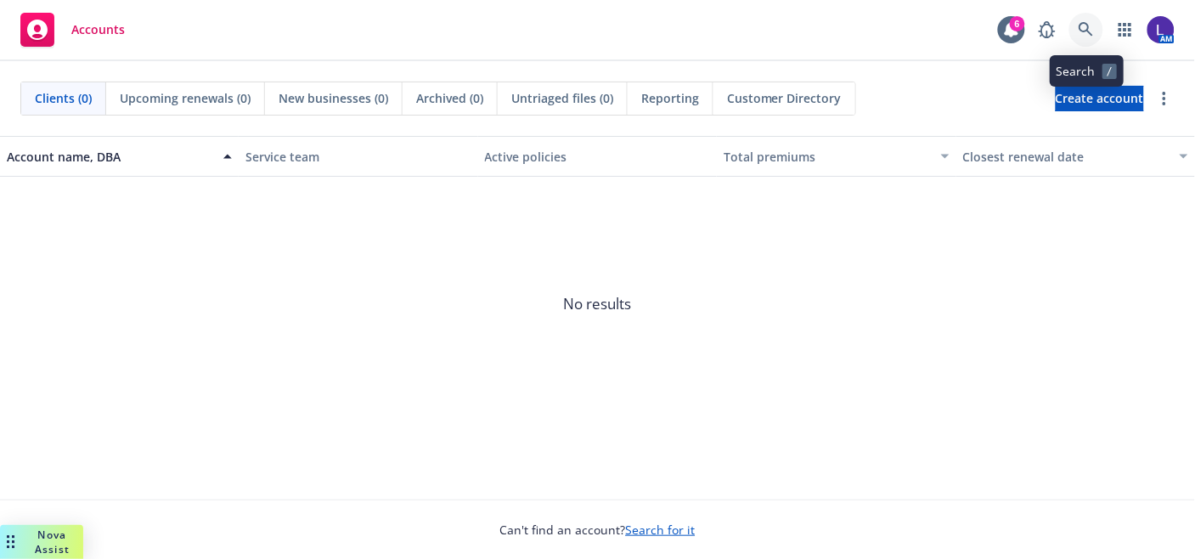
click at [1079, 26] on icon at bounding box center [1085, 29] width 15 height 15
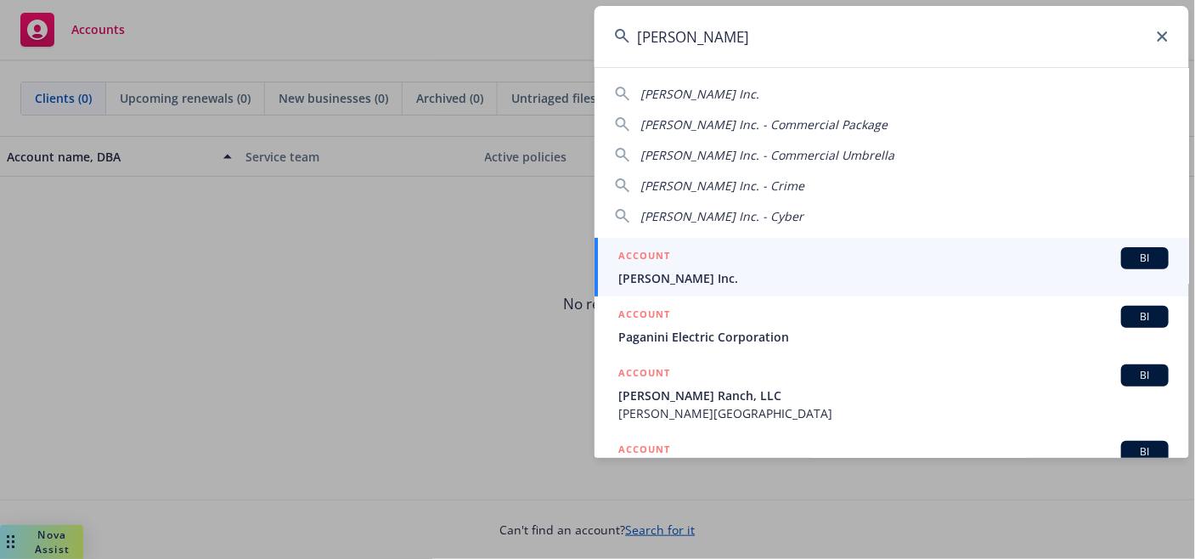
type input "[PERSON_NAME]"
click at [681, 269] on span "[PERSON_NAME] Inc." at bounding box center [893, 278] width 550 height 18
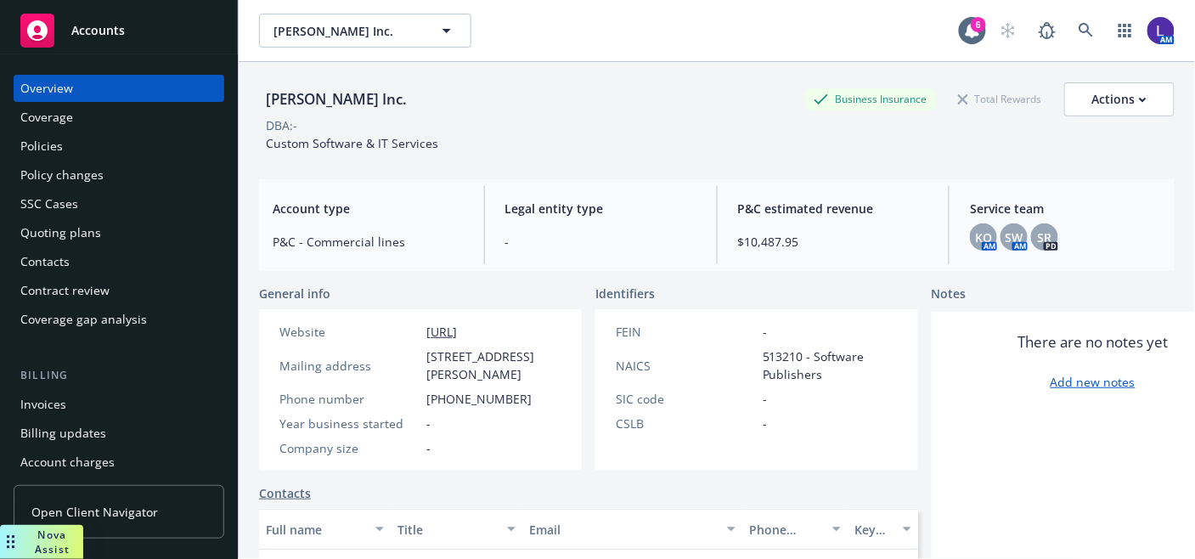
click at [64, 144] on div "Policies" at bounding box center [118, 145] width 197 height 27
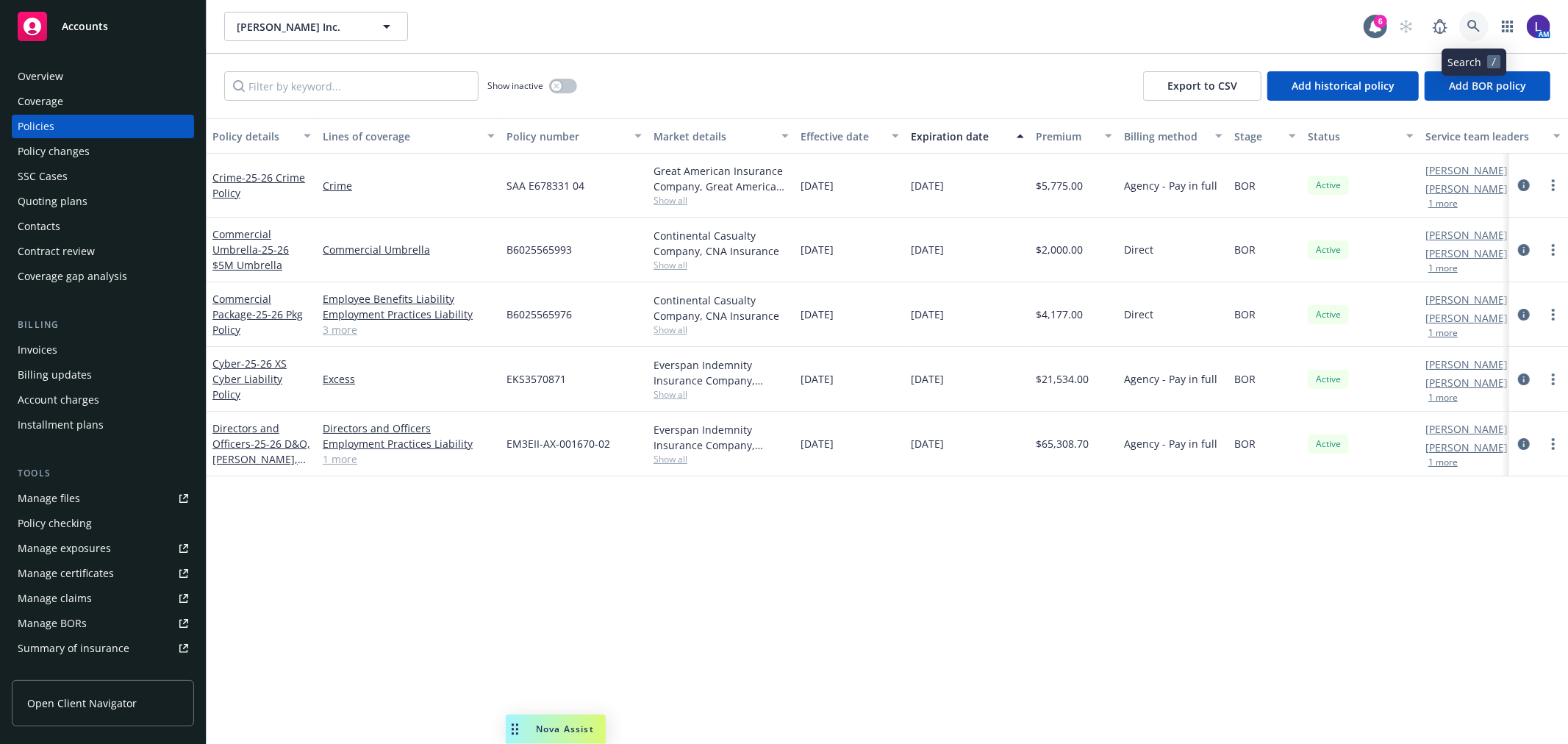
click at [1472, 21] on icon at bounding box center [1474, 26] width 12 height 12
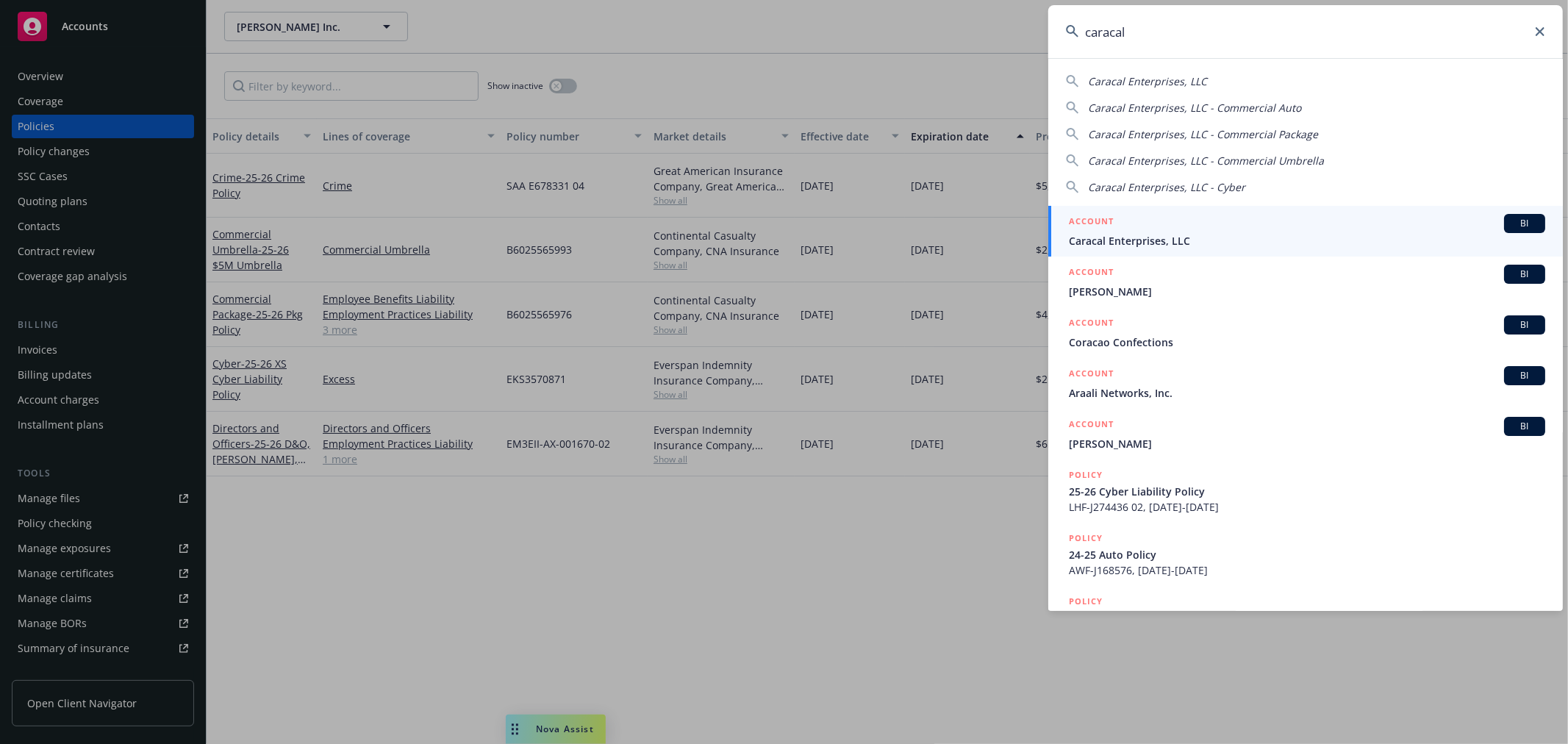
type input "caracal"
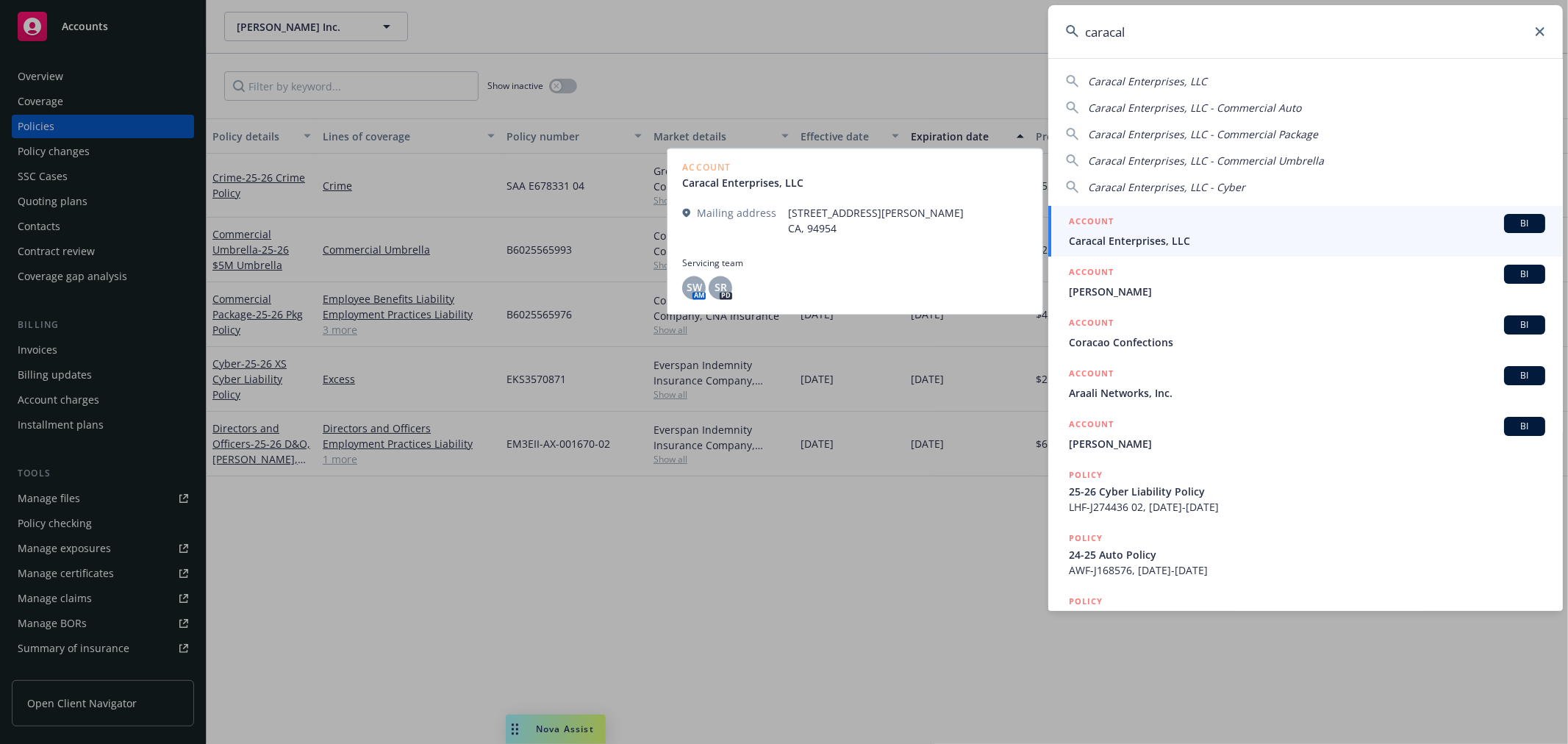
click at [1131, 233] on span "Caracal Enterprises, LLC" at bounding box center [1307, 241] width 476 height 16
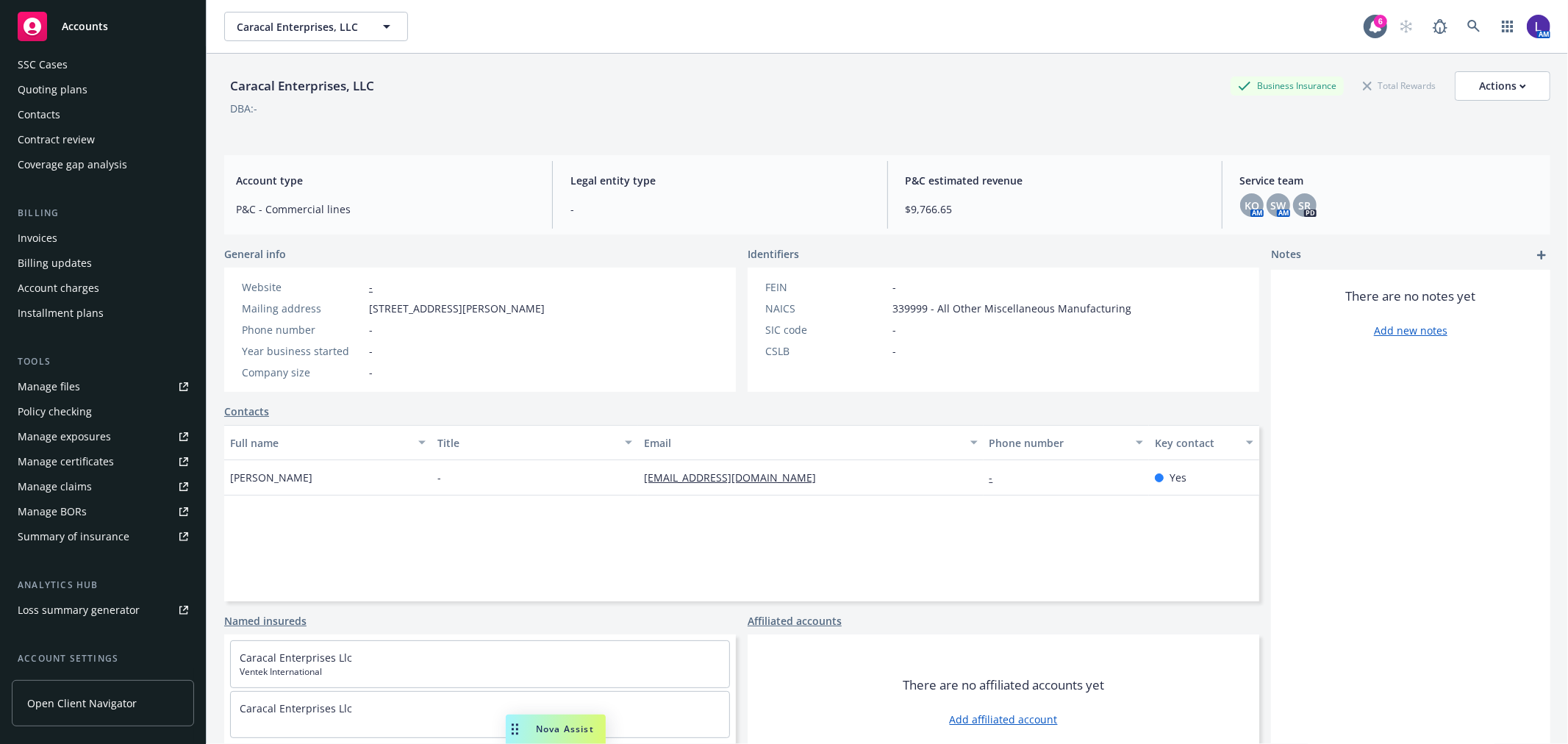
scroll to position [238, 0]
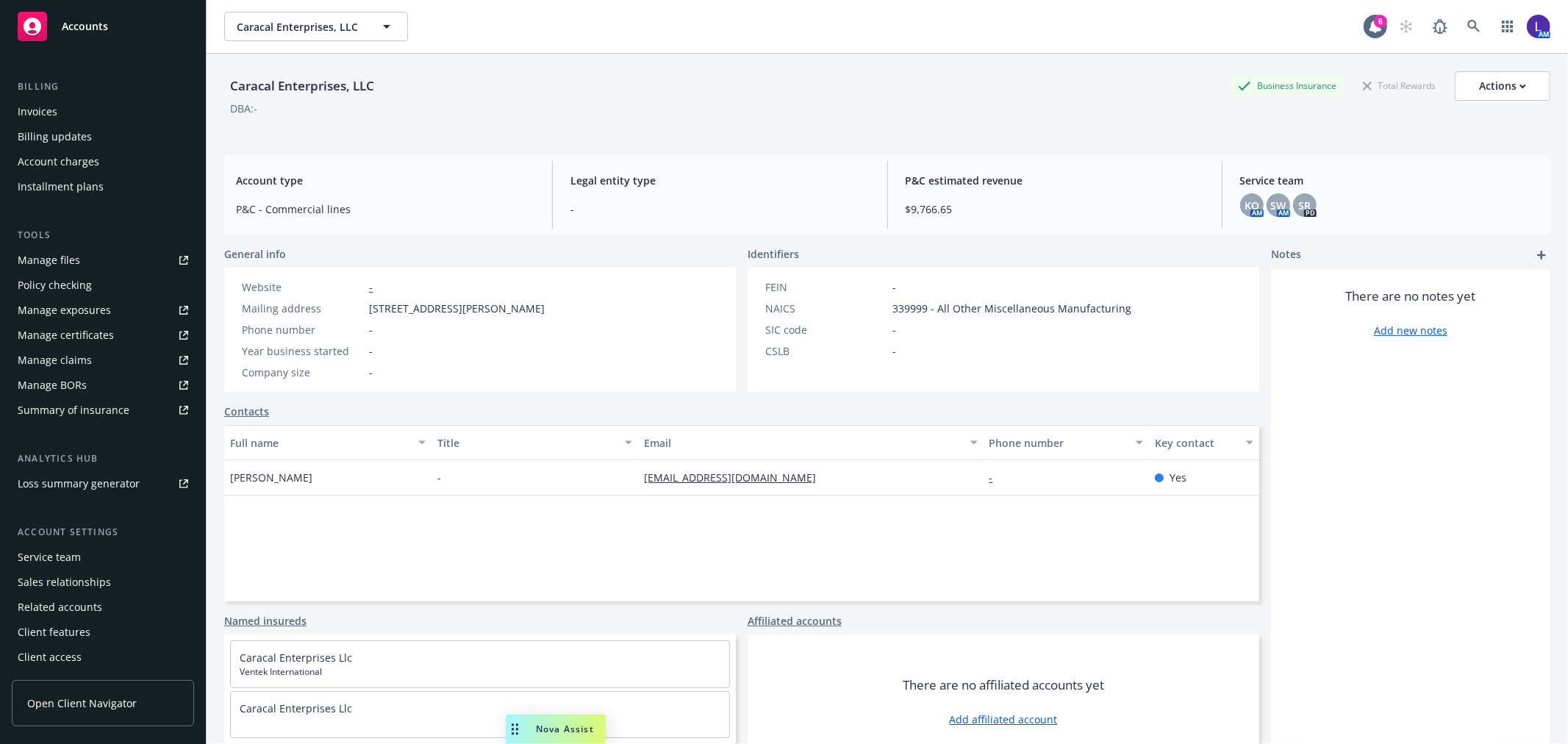
click at [68, 560] on div "Service team" at bounding box center [48, 557] width 63 height 23
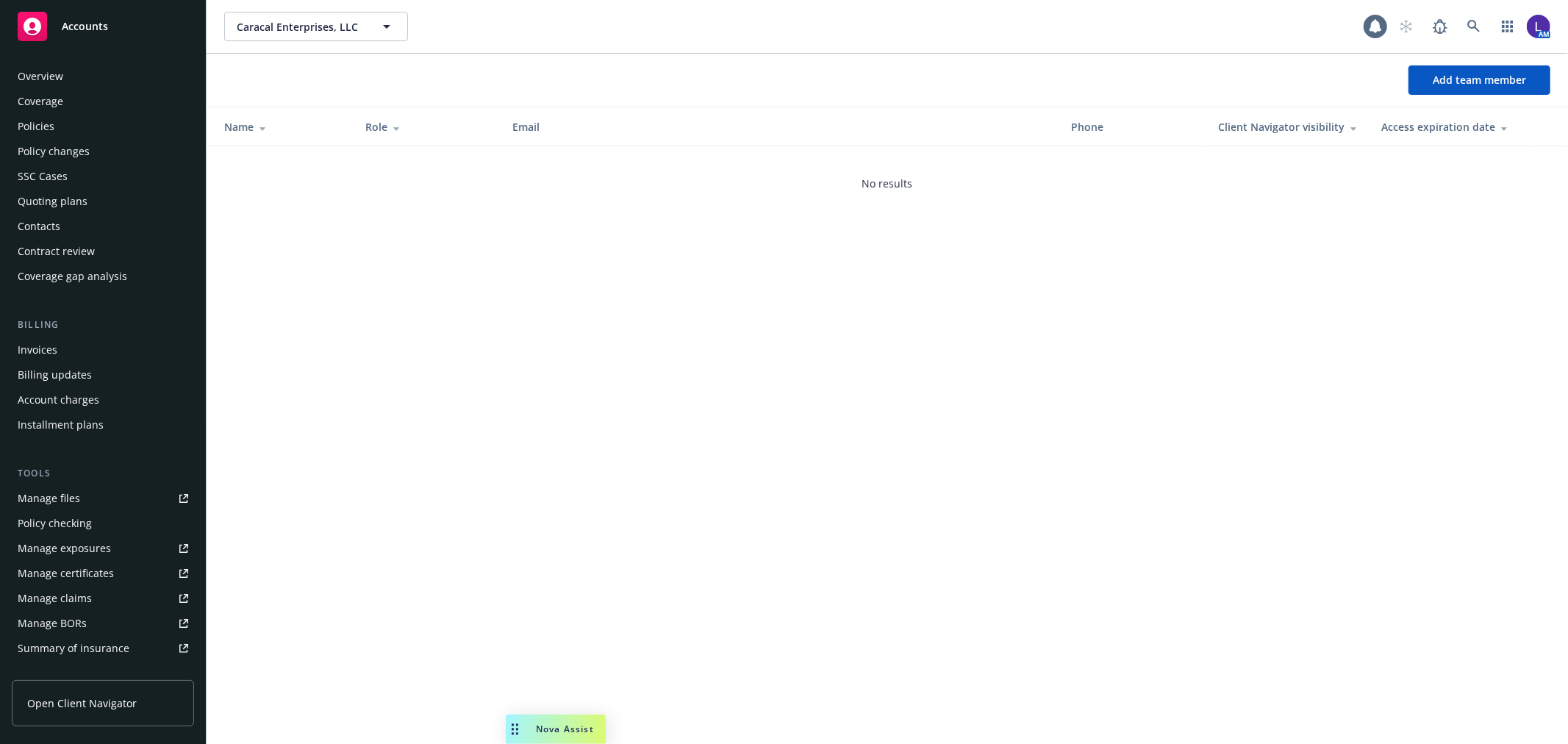
scroll to position [239, 0]
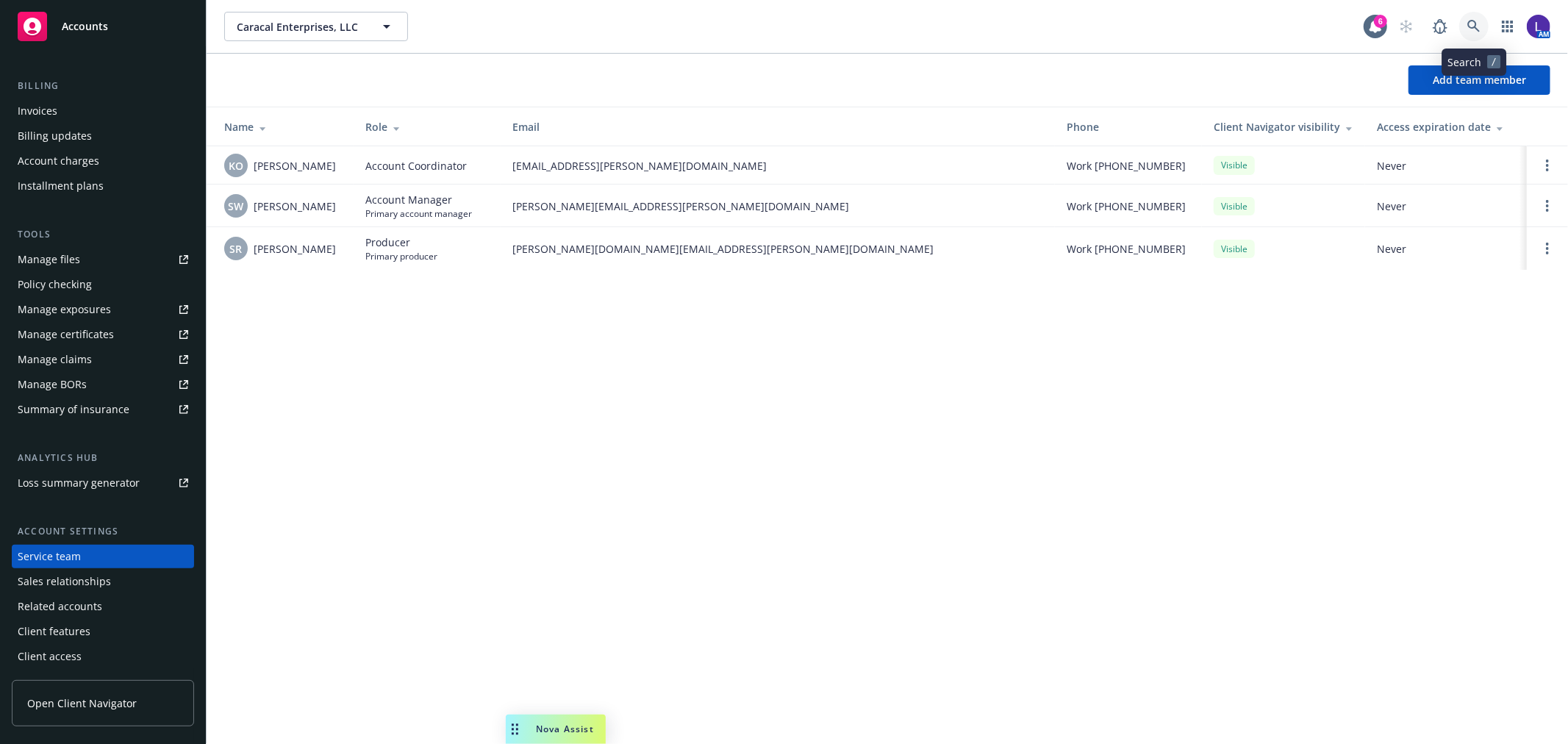
click at [1468, 20] on icon at bounding box center [1474, 26] width 13 height 13
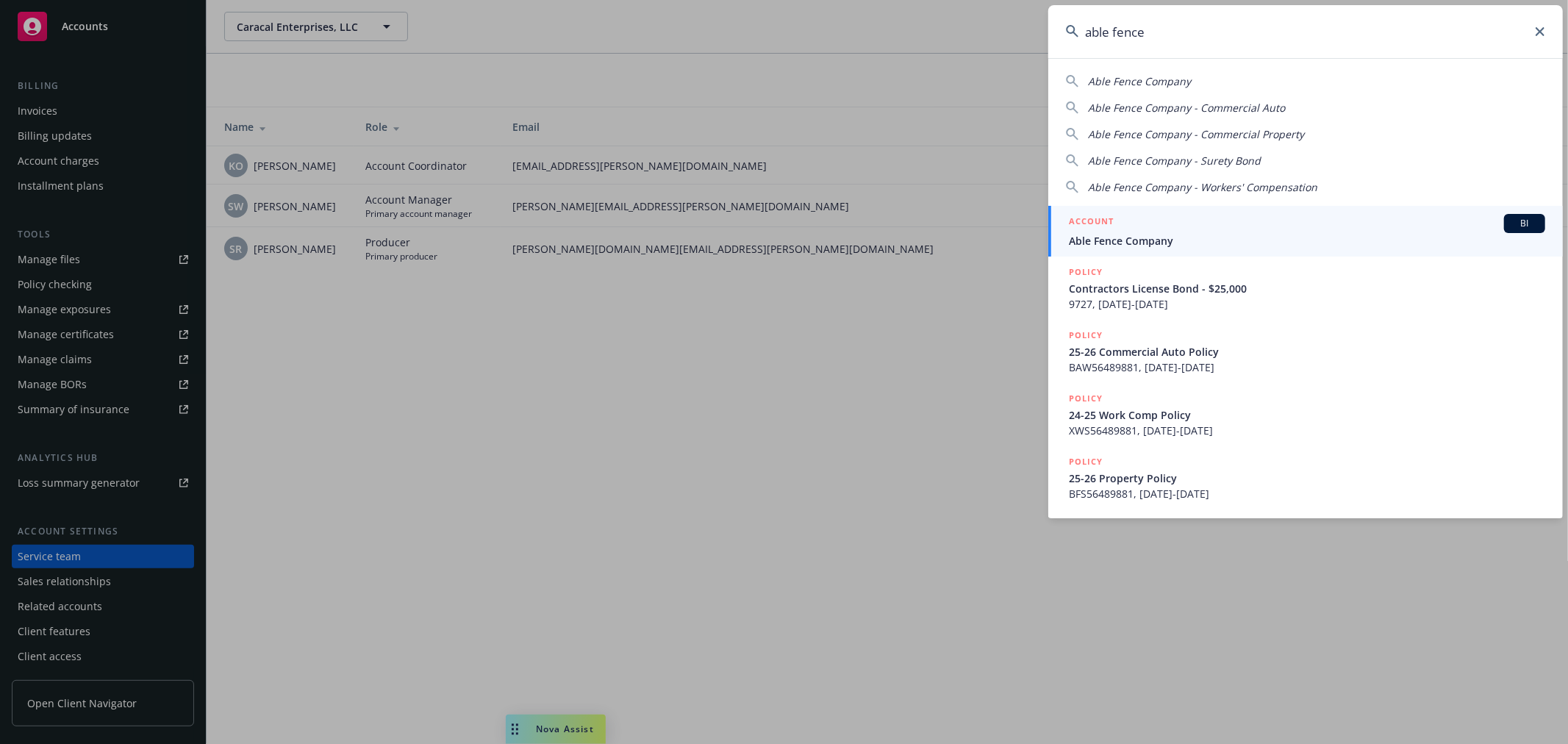
type input "able fence"
click at [1140, 230] on div "ACCOUNT BI" at bounding box center [1307, 223] width 476 height 19
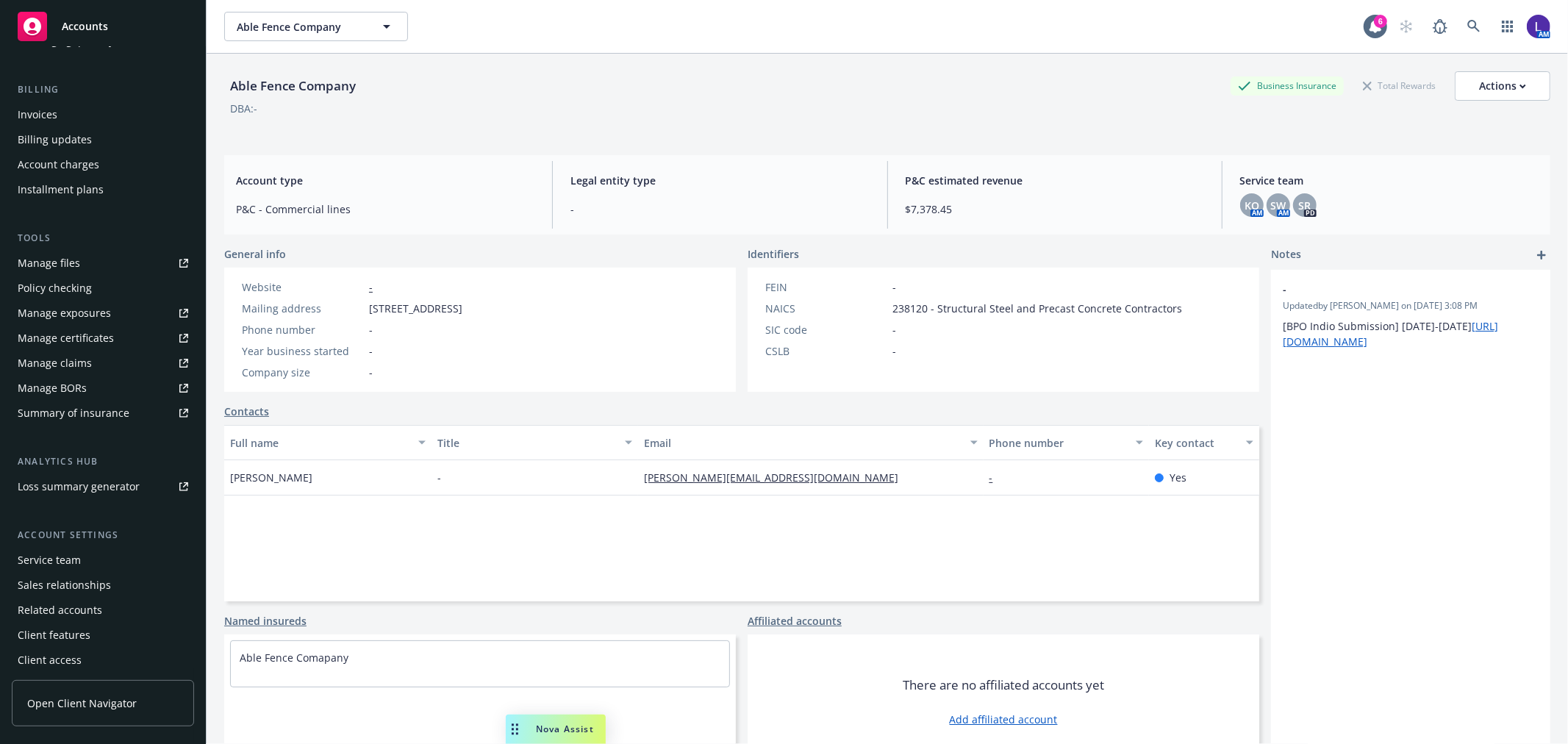
scroll to position [238, 0]
click at [49, 553] on div "Service team" at bounding box center [48, 557] width 63 height 23
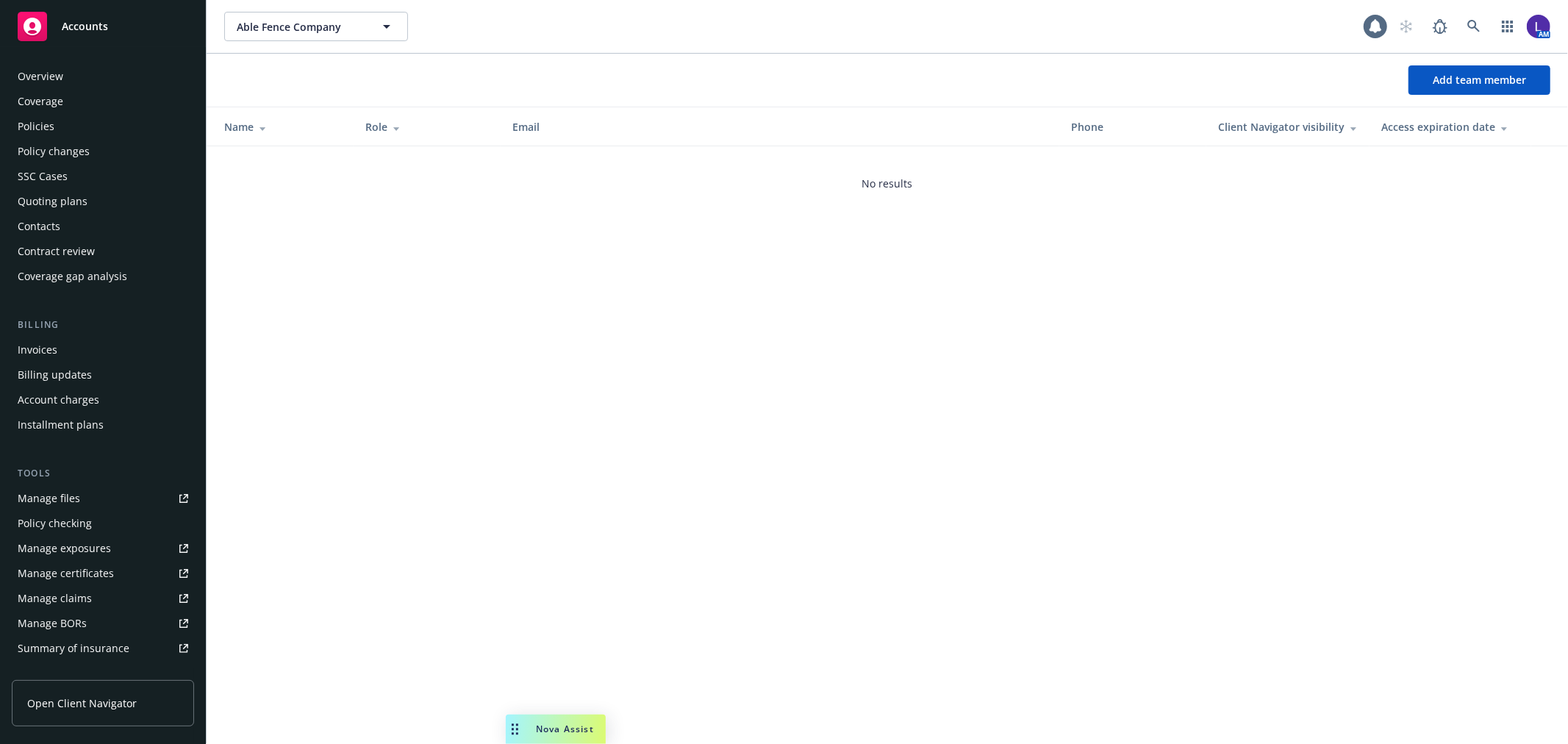
scroll to position [239, 0]
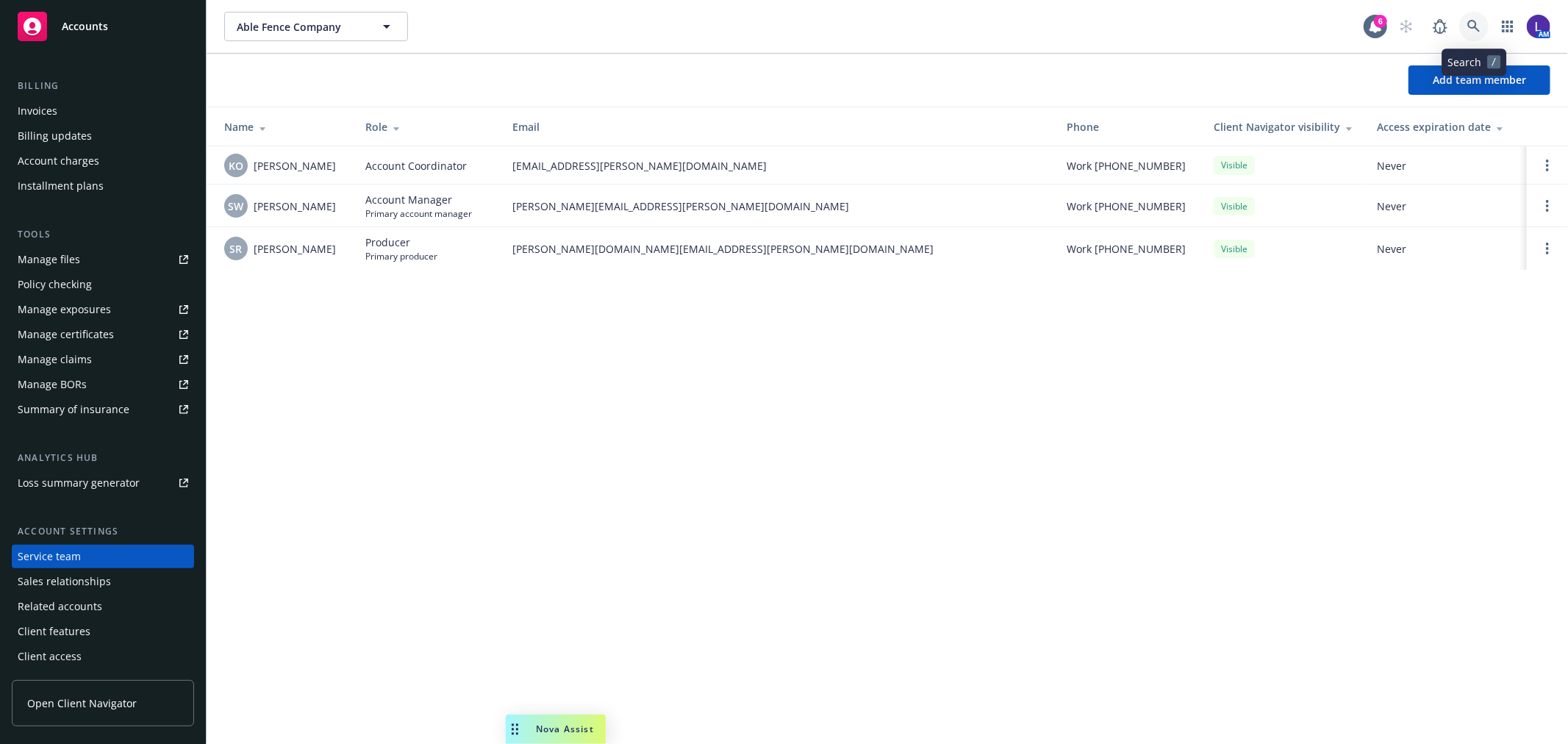
click at [1473, 29] on icon at bounding box center [1474, 26] width 13 height 13
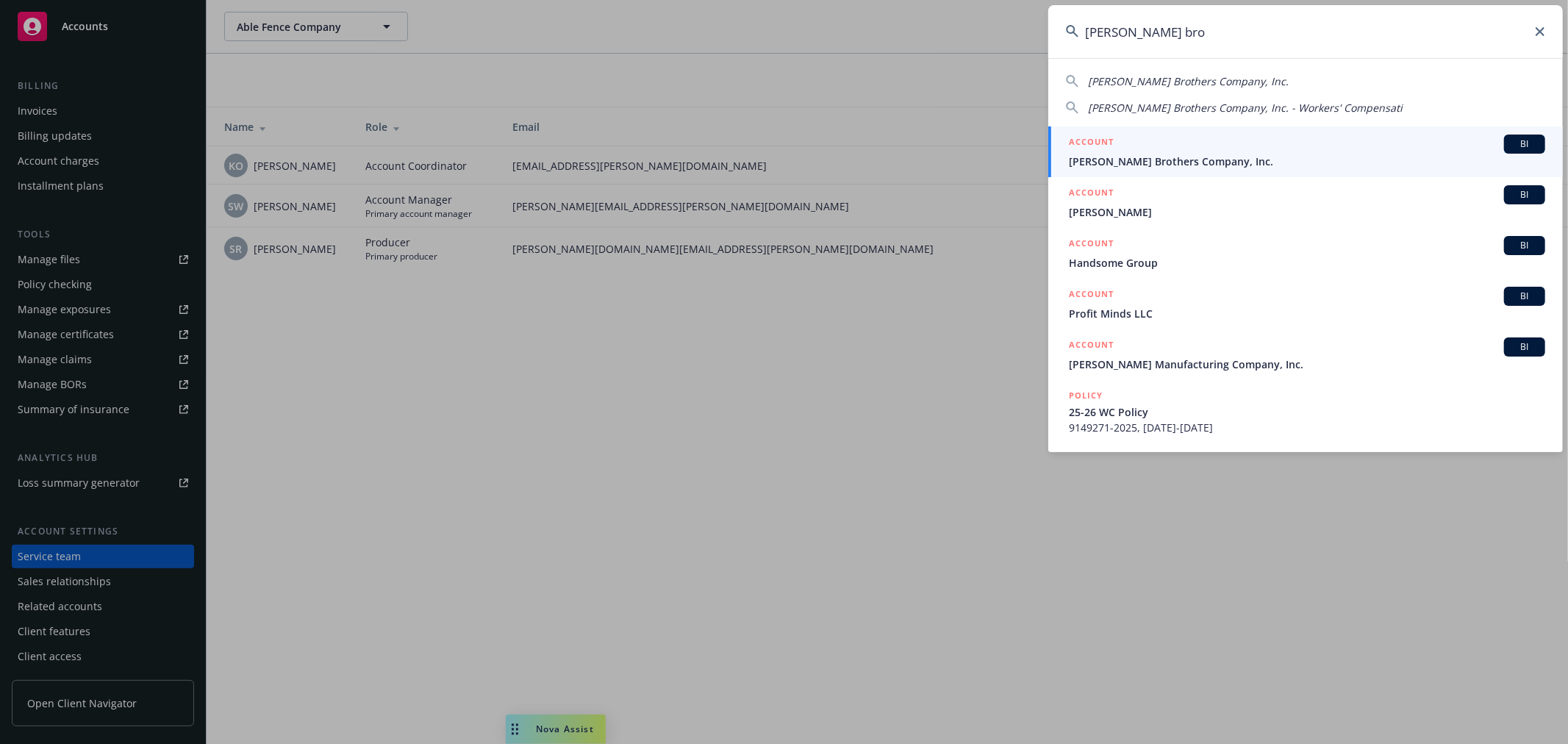
type input "hinds bro"
click at [1130, 146] on div "ACCOUNT BI" at bounding box center [1307, 144] width 476 height 19
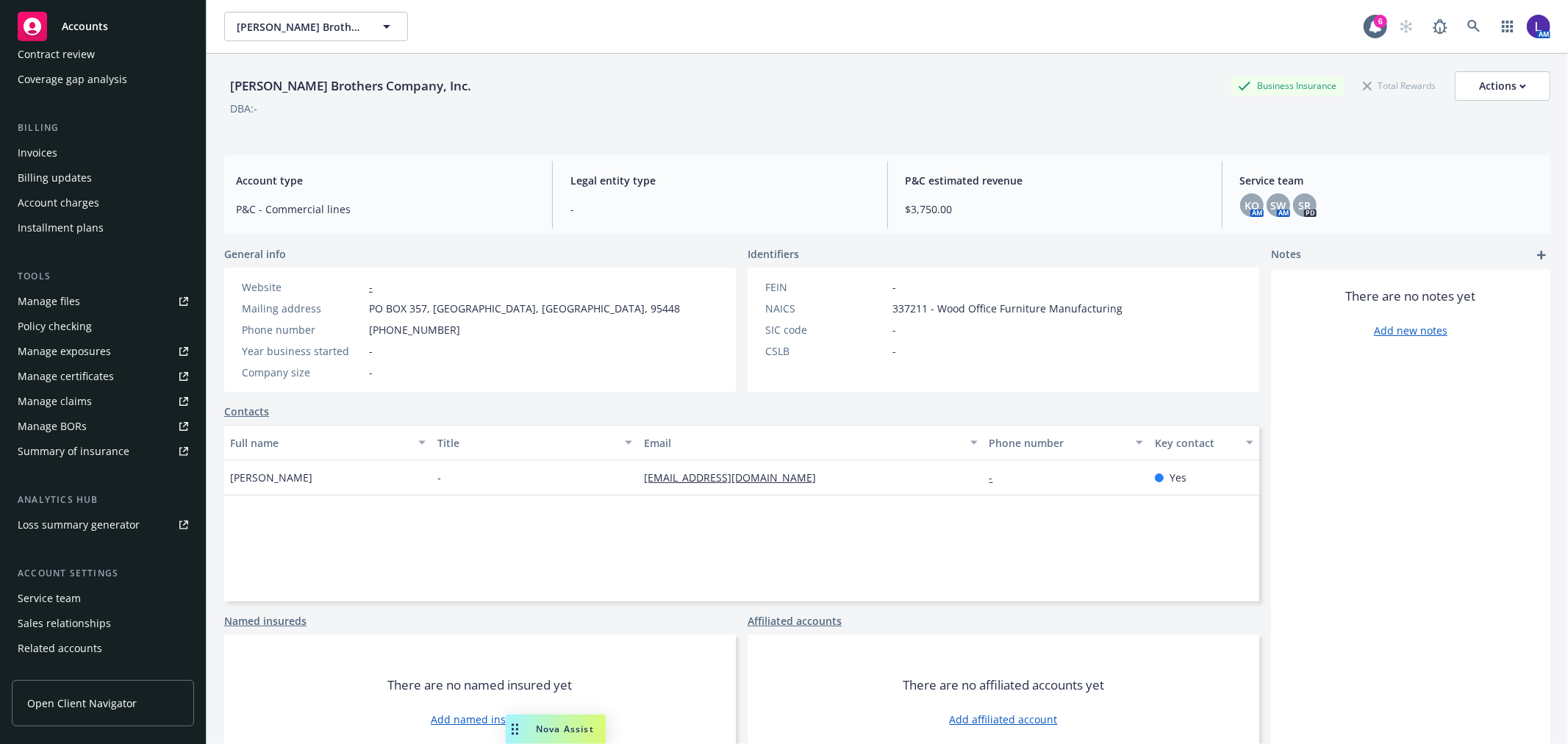
scroll to position [238, 0]
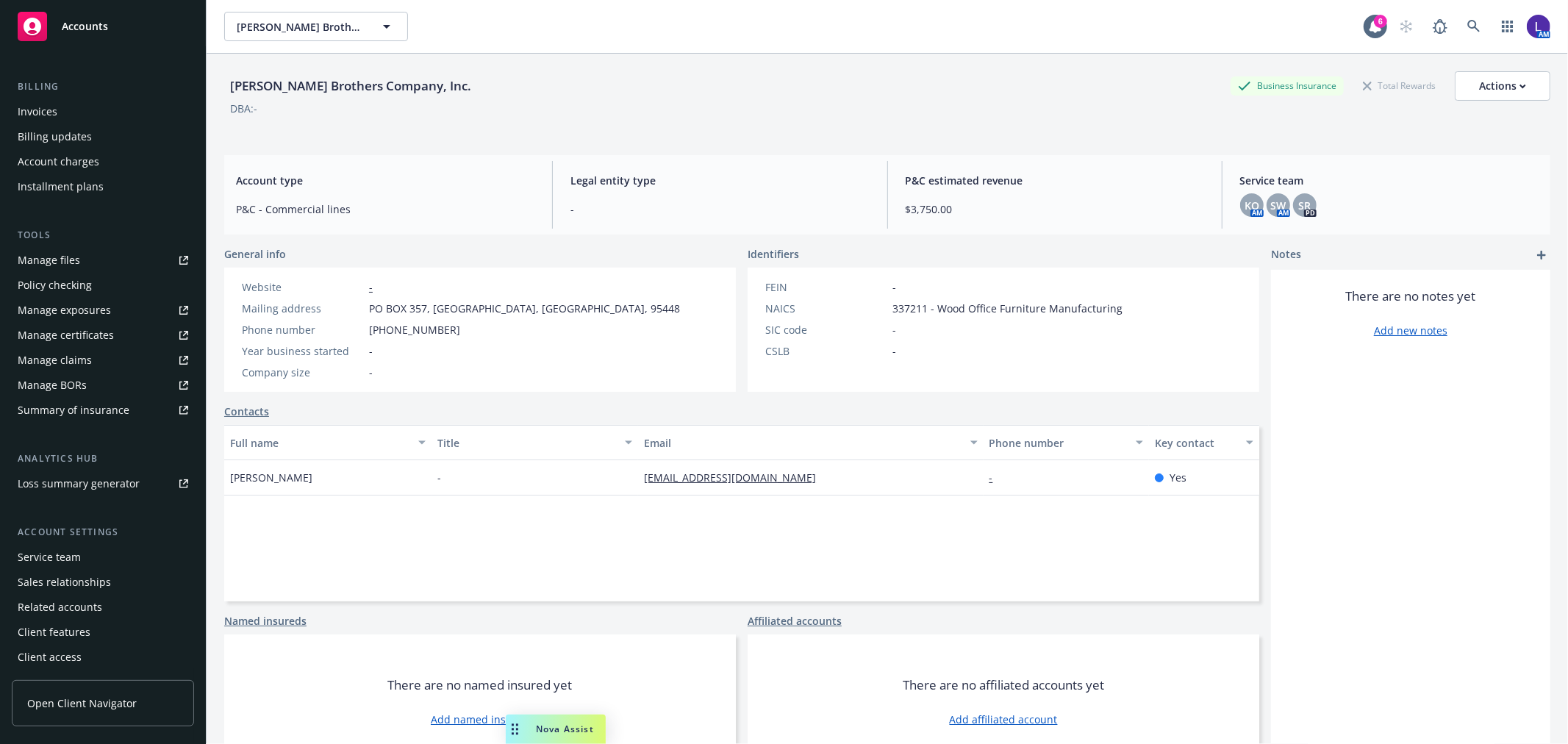
click at [56, 553] on div "Service team" at bounding box center [48, 557] width 63 height 23
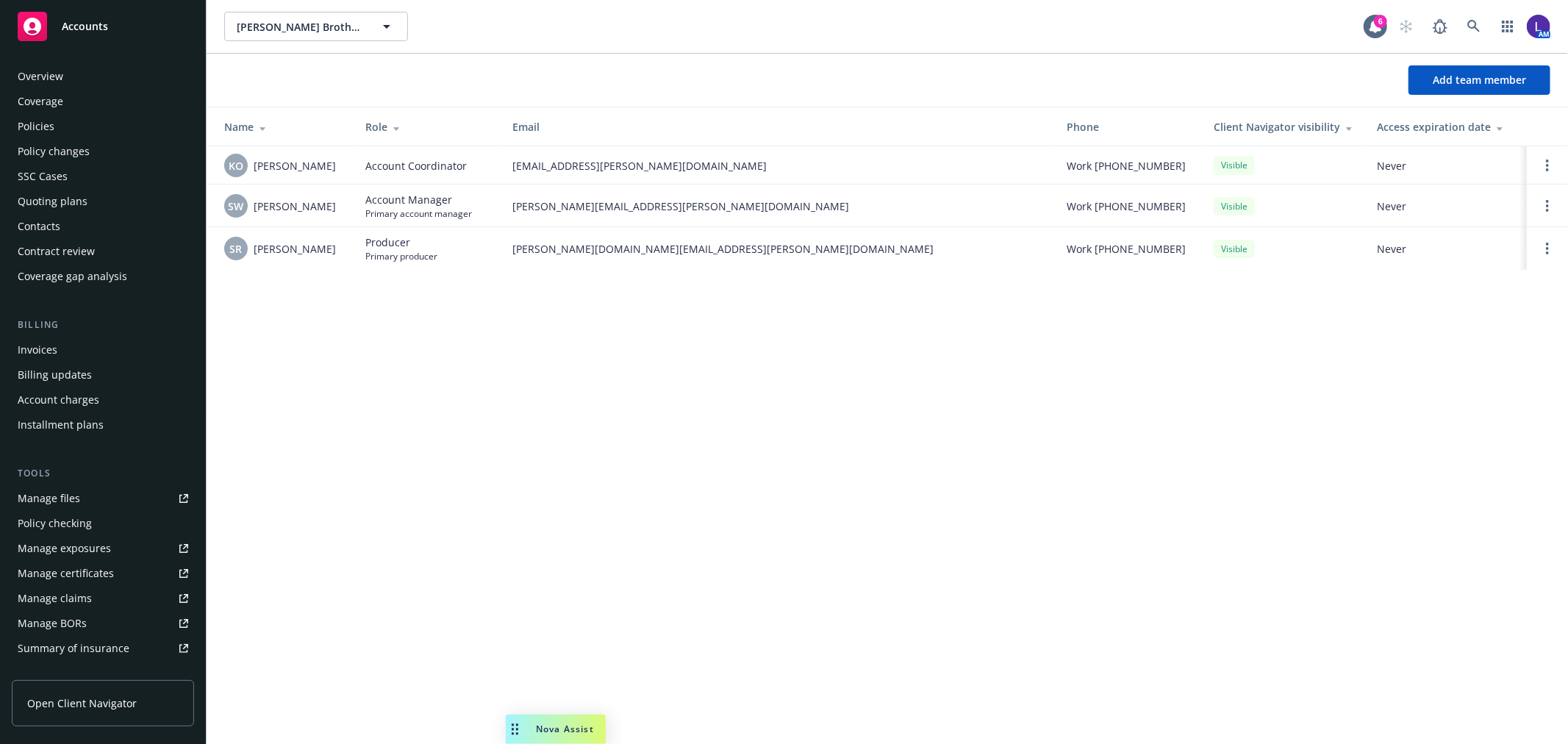
click at [72, 75] on div "Overview" at bounding box center [102, 76] width 171 height 23
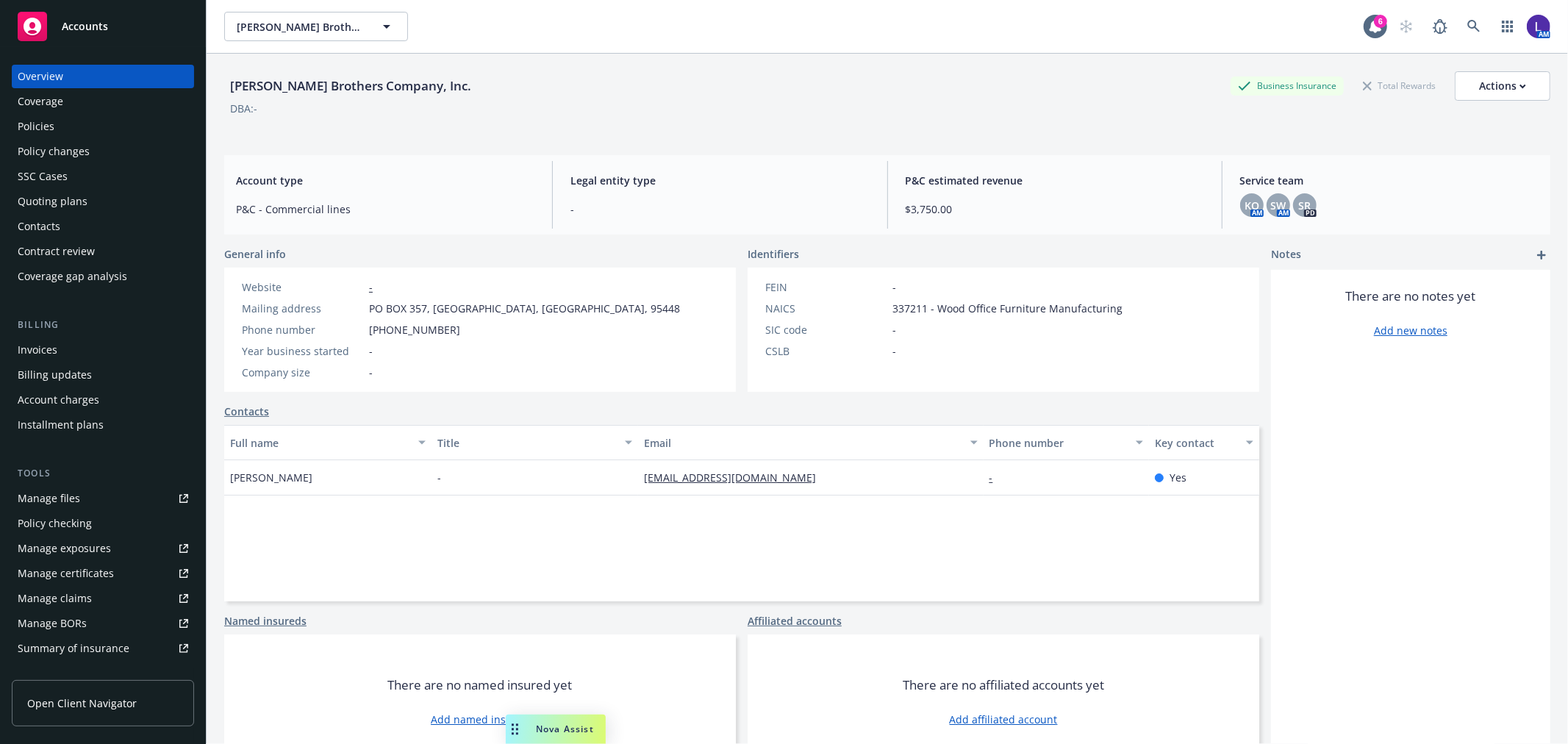
click at [48, 120] on div "Policies" at bounding box center [35, 126] width 36 height 23
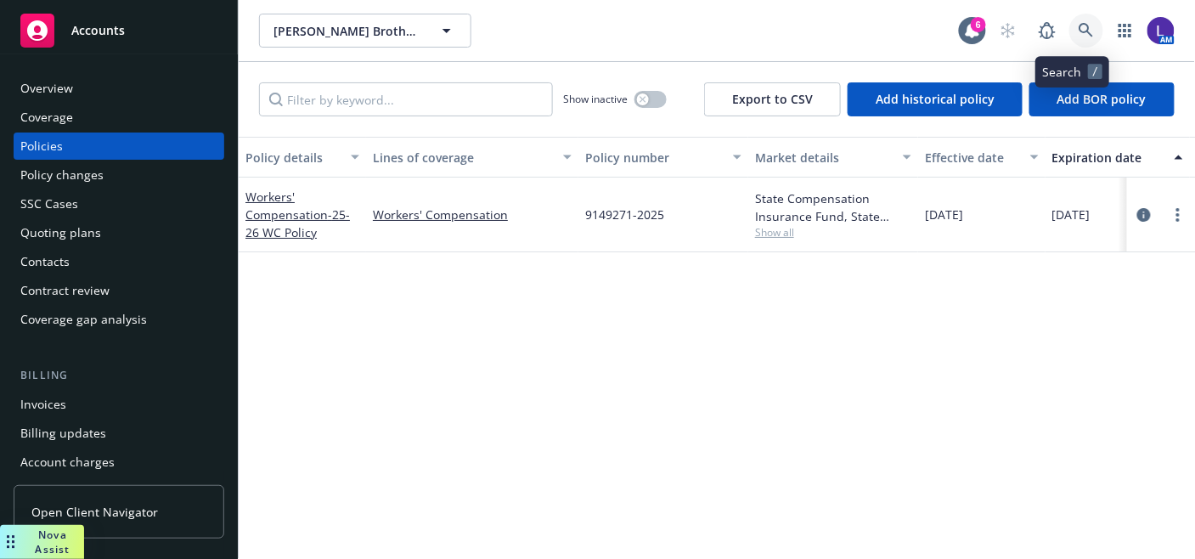
click at [1078, 24] on icon at bounding box center [1085, 30] width 14 height 14
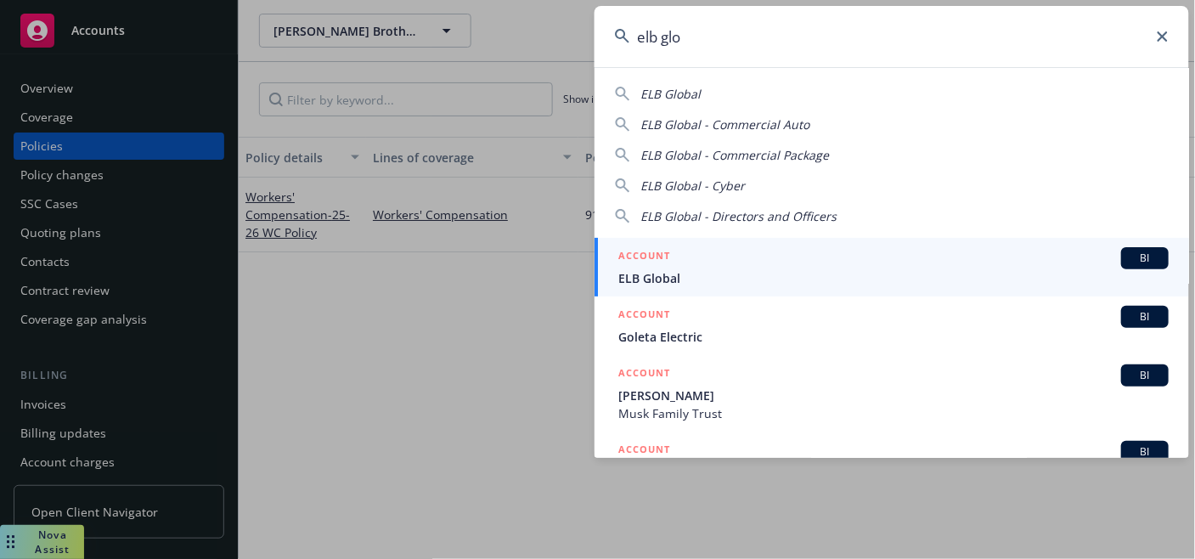
type input "elb glo"
click at [667, 269] on span "ELB Global" at bounding box center [893, 278] width 550 height 18
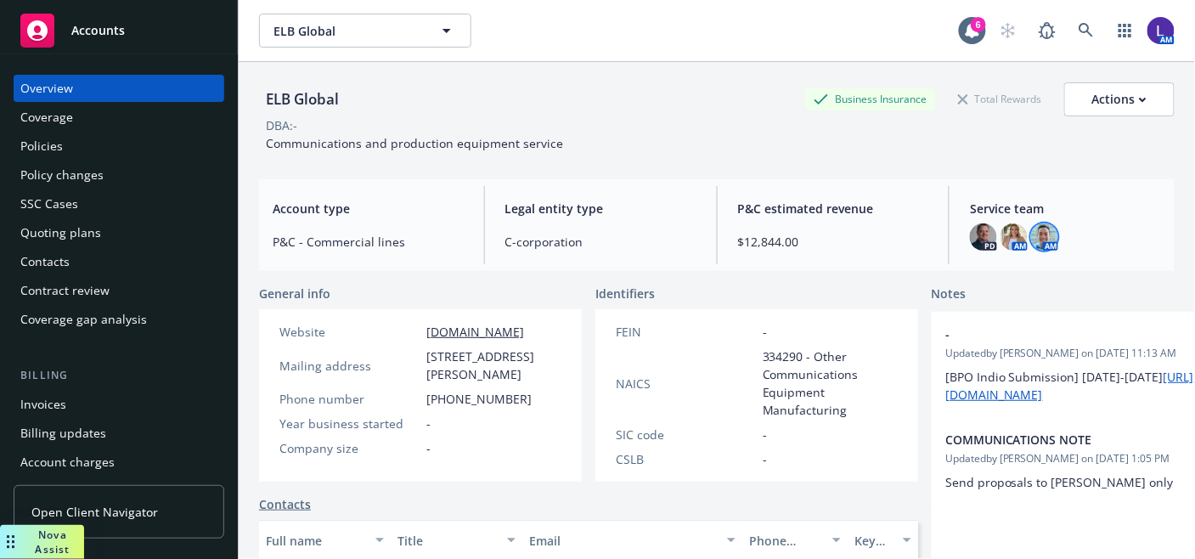
click at [1044, 239] on img at bounding box center [1044, 236] width 27 height 27
click at [1000, 233] on img at bounding box center [1013, 236] width 27 height 27
click at [971, 233] on img at bounding box center [983, 236] width 27 height 27
click at [1078, 28] on icon at bounding box center [1085, 30] width 15 height 15
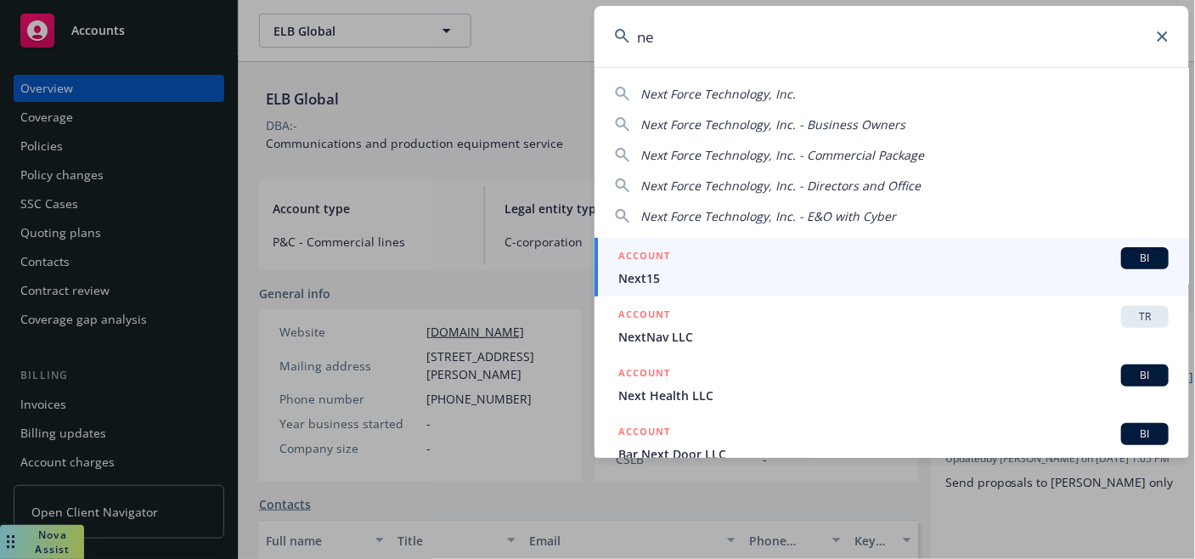
type input "n"
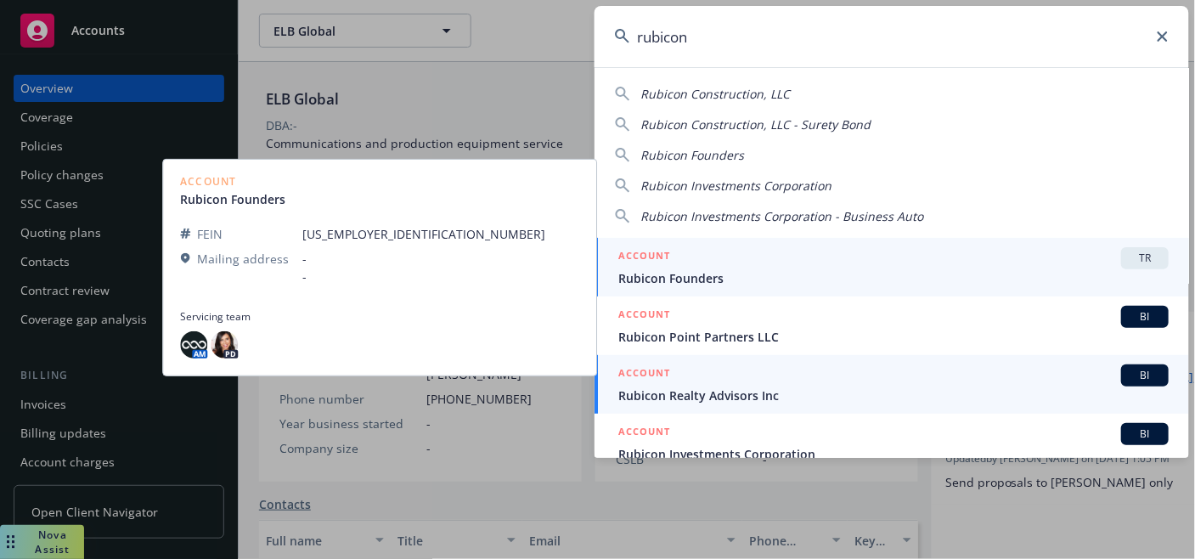
type input "rubicon"
click at [770, 383] on div "ACCOUNT BI" at bounding box center [893, 375] width 550 height 22
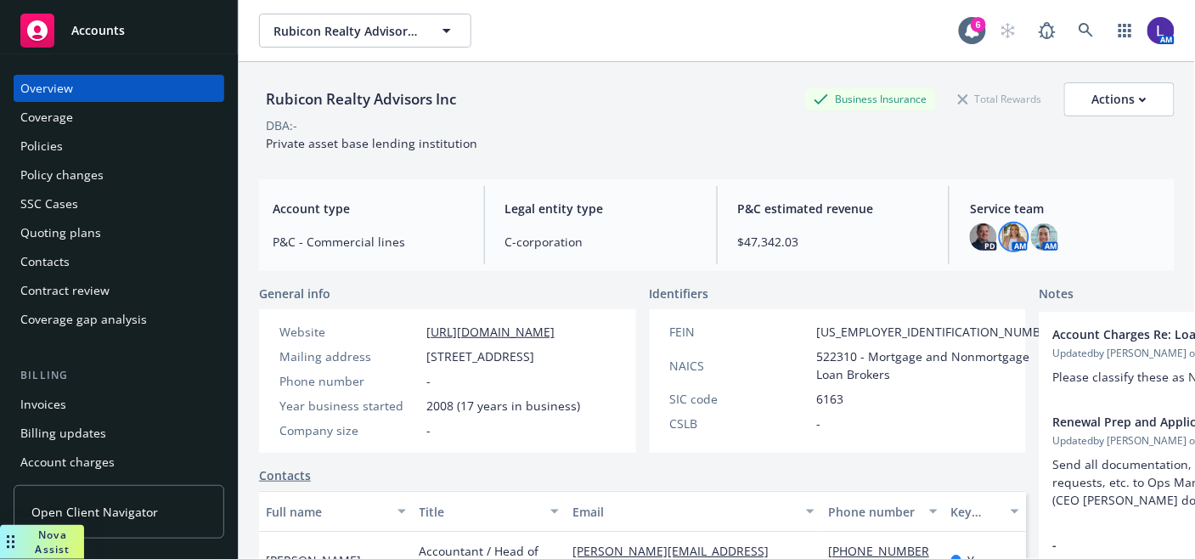
click at [1000, 234] on img at bounding box center [1013, 236] width 27 height 27
click at [977, 235] on img at bounding box center [983, 236] width 27 height 27
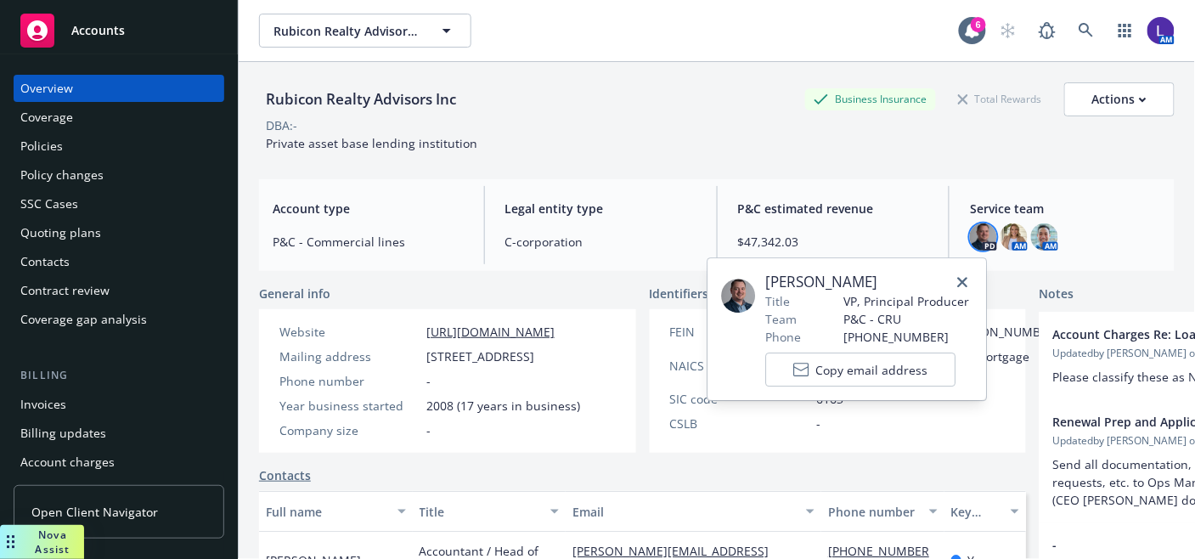
scroll to position [189, 0]
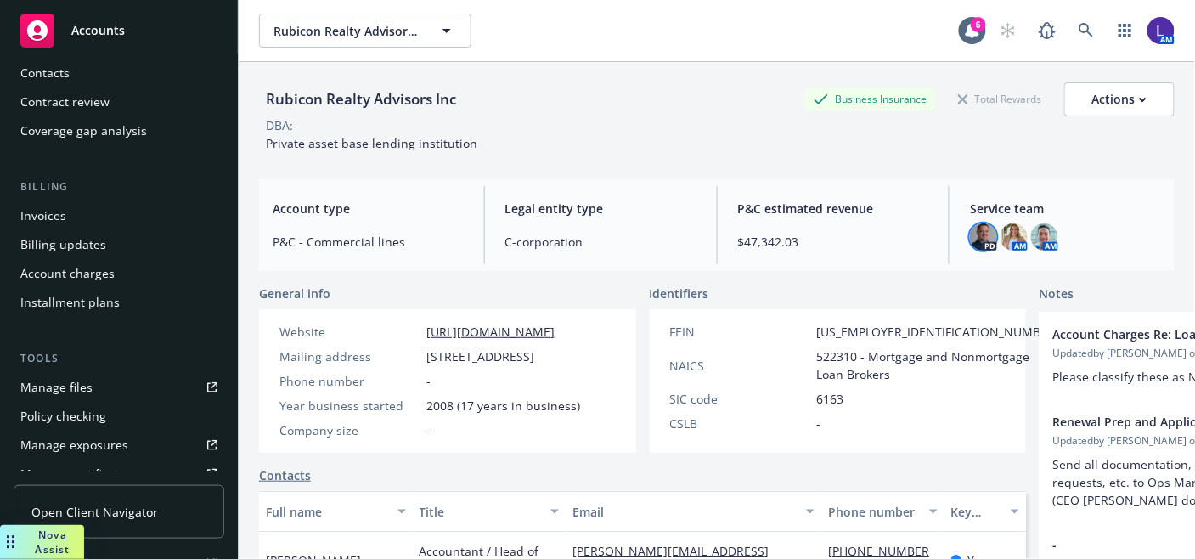
click at [85, 276] on div "Account charges" at bounding box center [67, 273] width 94 height 27
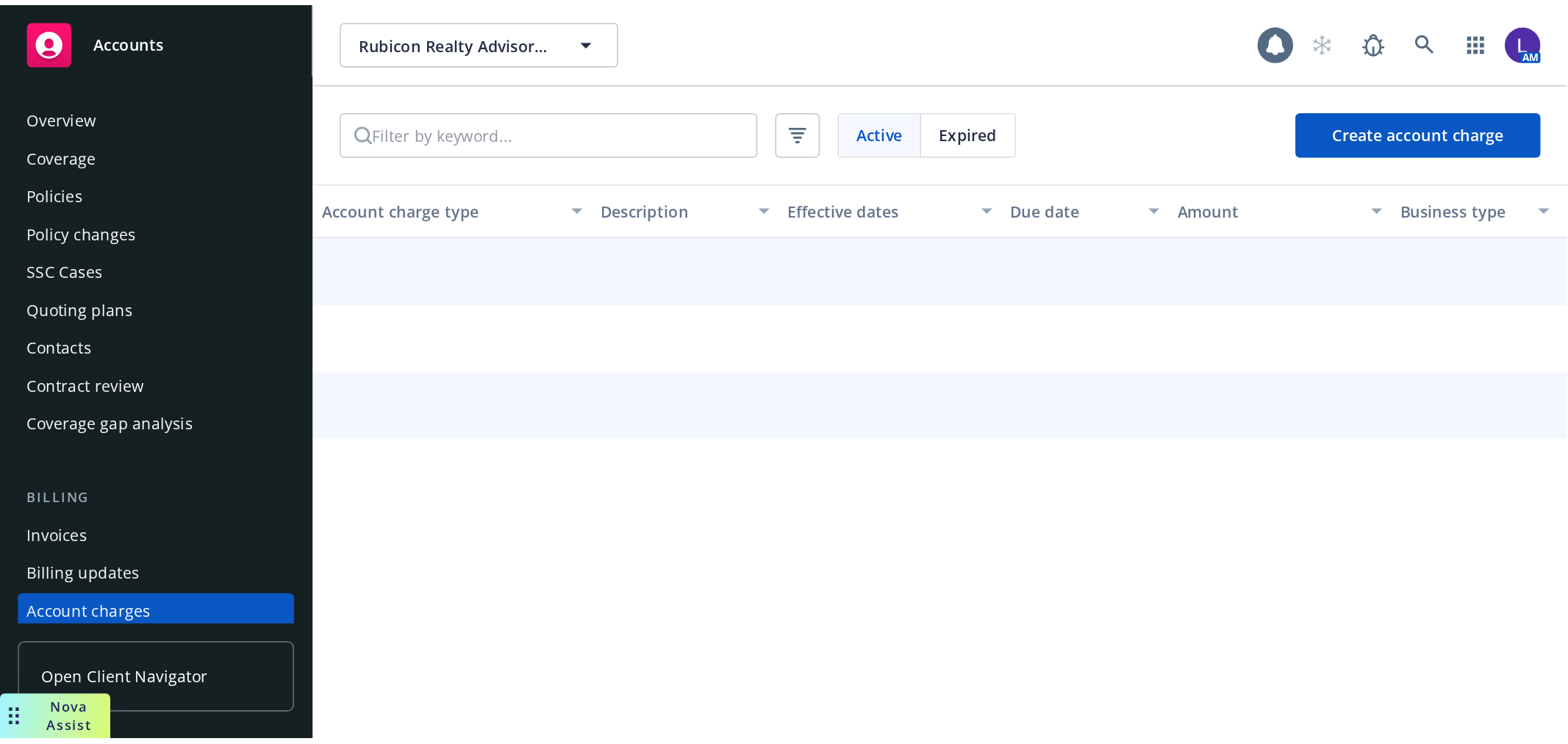
scroll to position [134, 0]
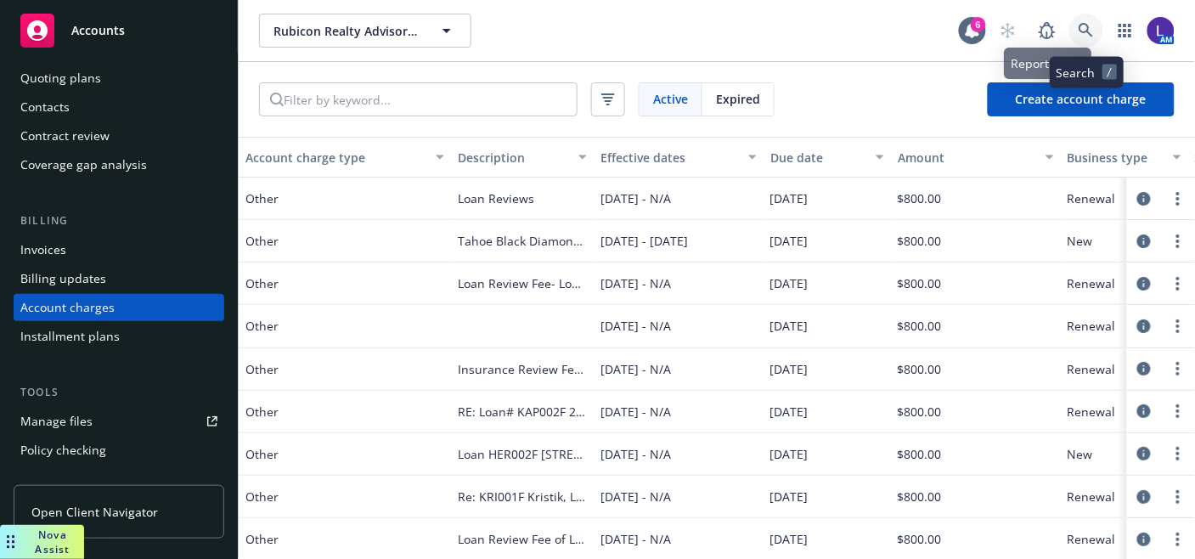
click at [1080, 28] on icon at bounding box center [1085, 30] width 14 height 14
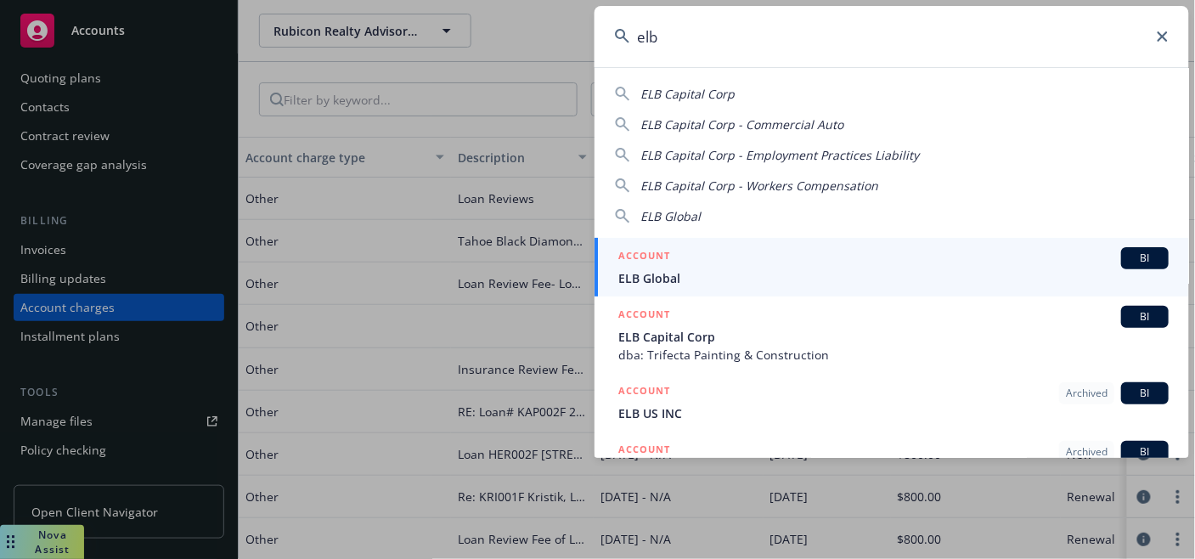
type input "elb"
click at [701, 270] on span "ELB Global" at bounding box center [893, 278] width 550 height 18
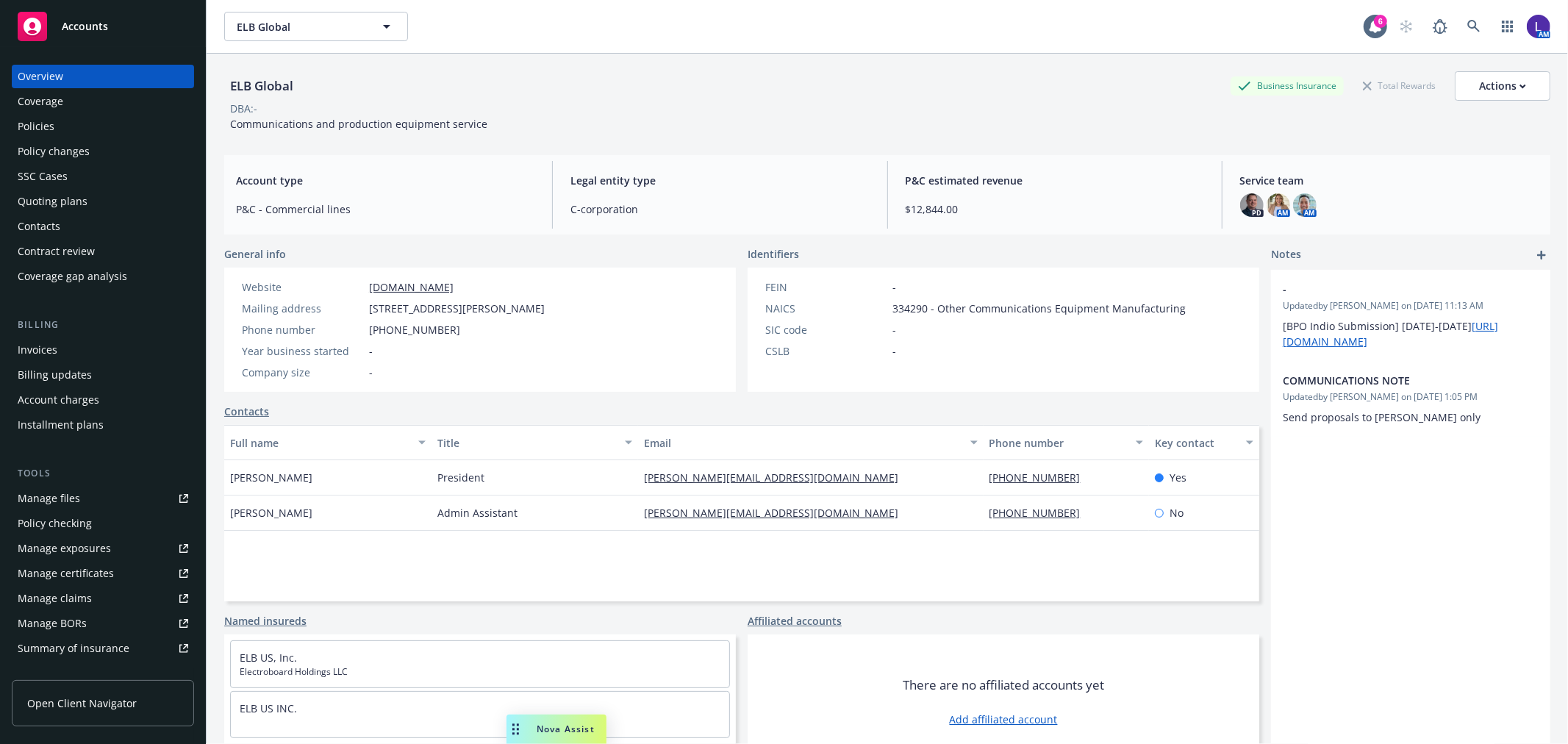
click at [74, 124] on div "Policies" at bounding box center [102, 126] width 171 height 23
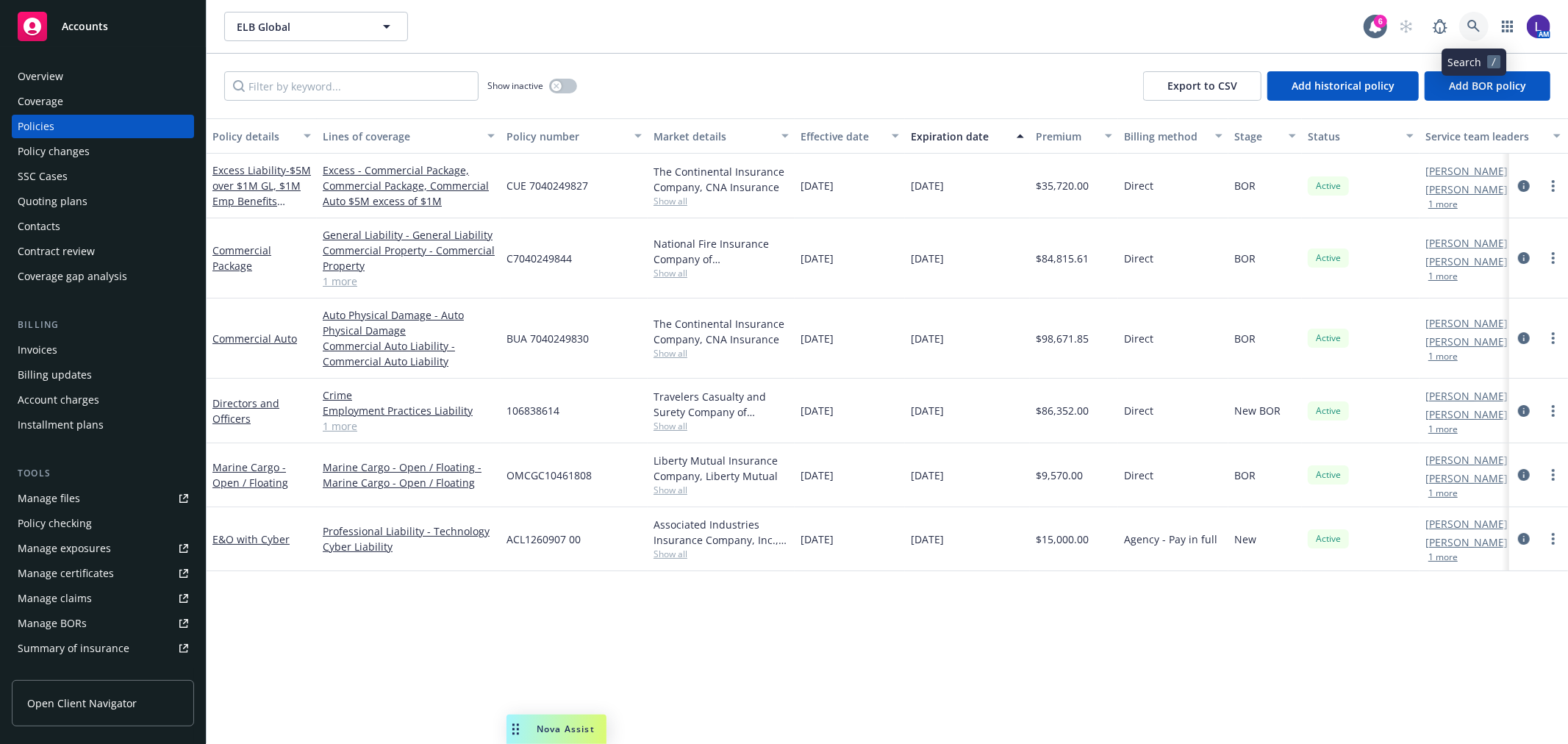
click at [1473, 27] on icon at bounding box center [1474, 26] width 12 height 12
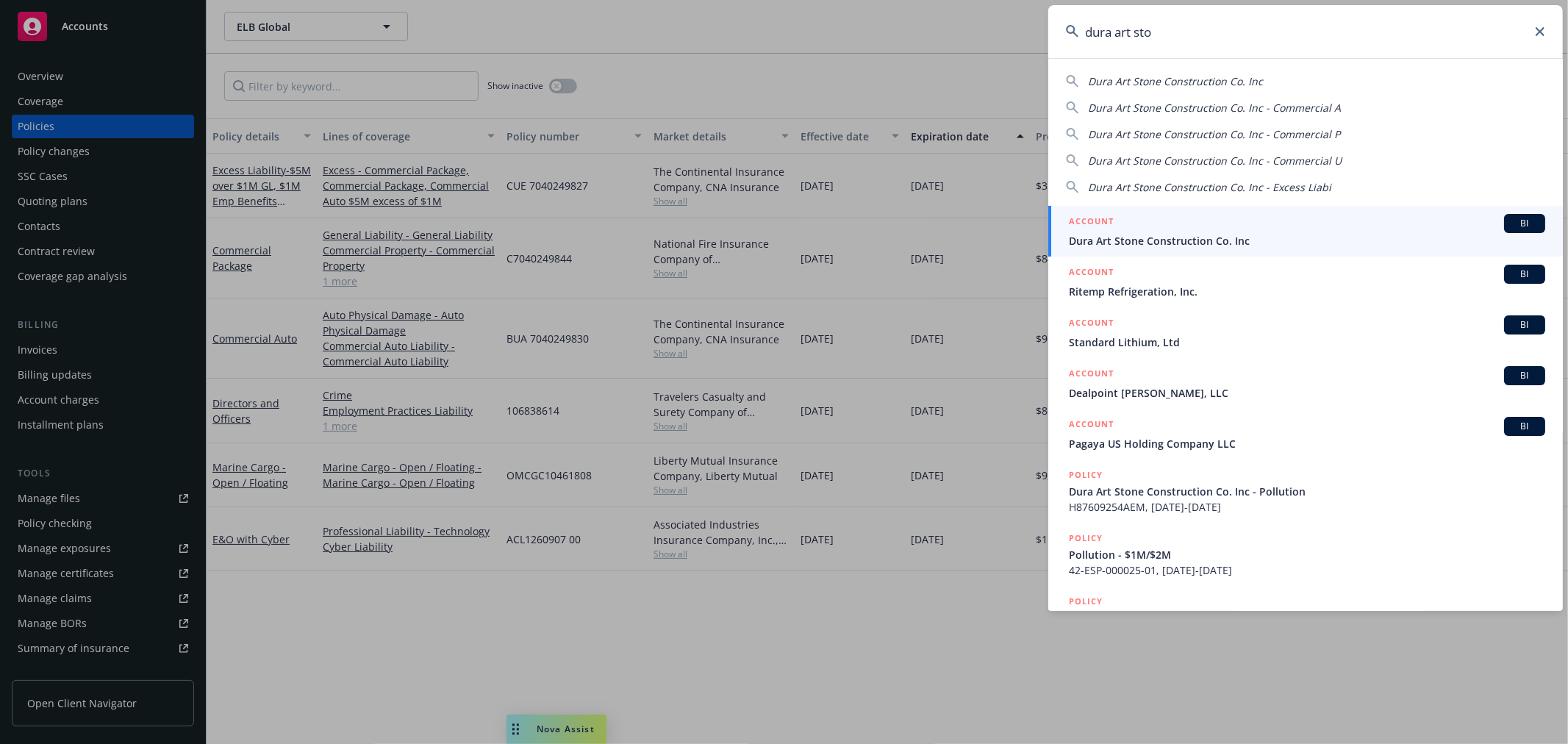
type input "dura art sto"
click at [1226, 225] on div "ACCOUNT BI" at bounding box center [1307, 223] width 476 height 19
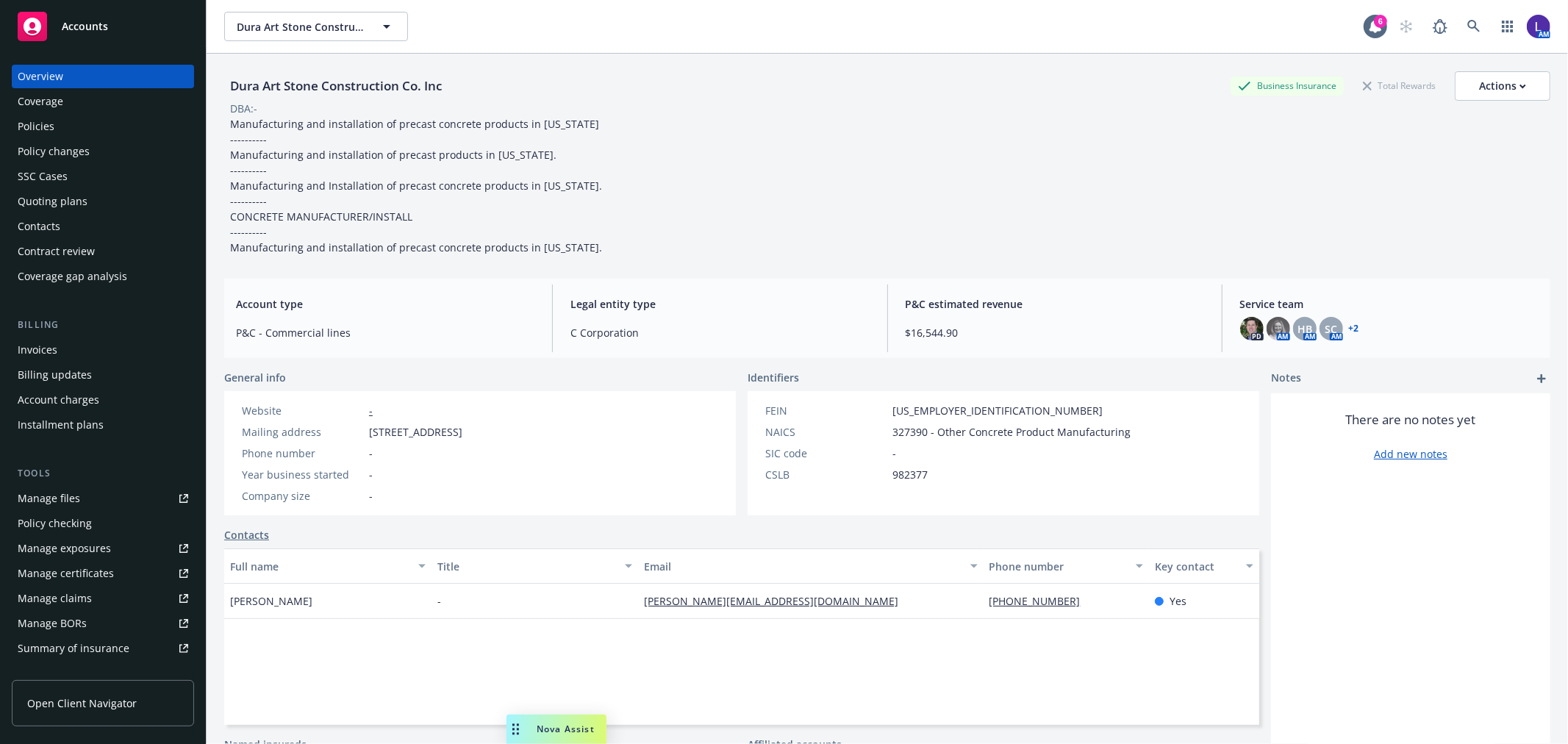
click at [52, 114] on div "Policies" at bounding box center [35, 126] width 36 height 23
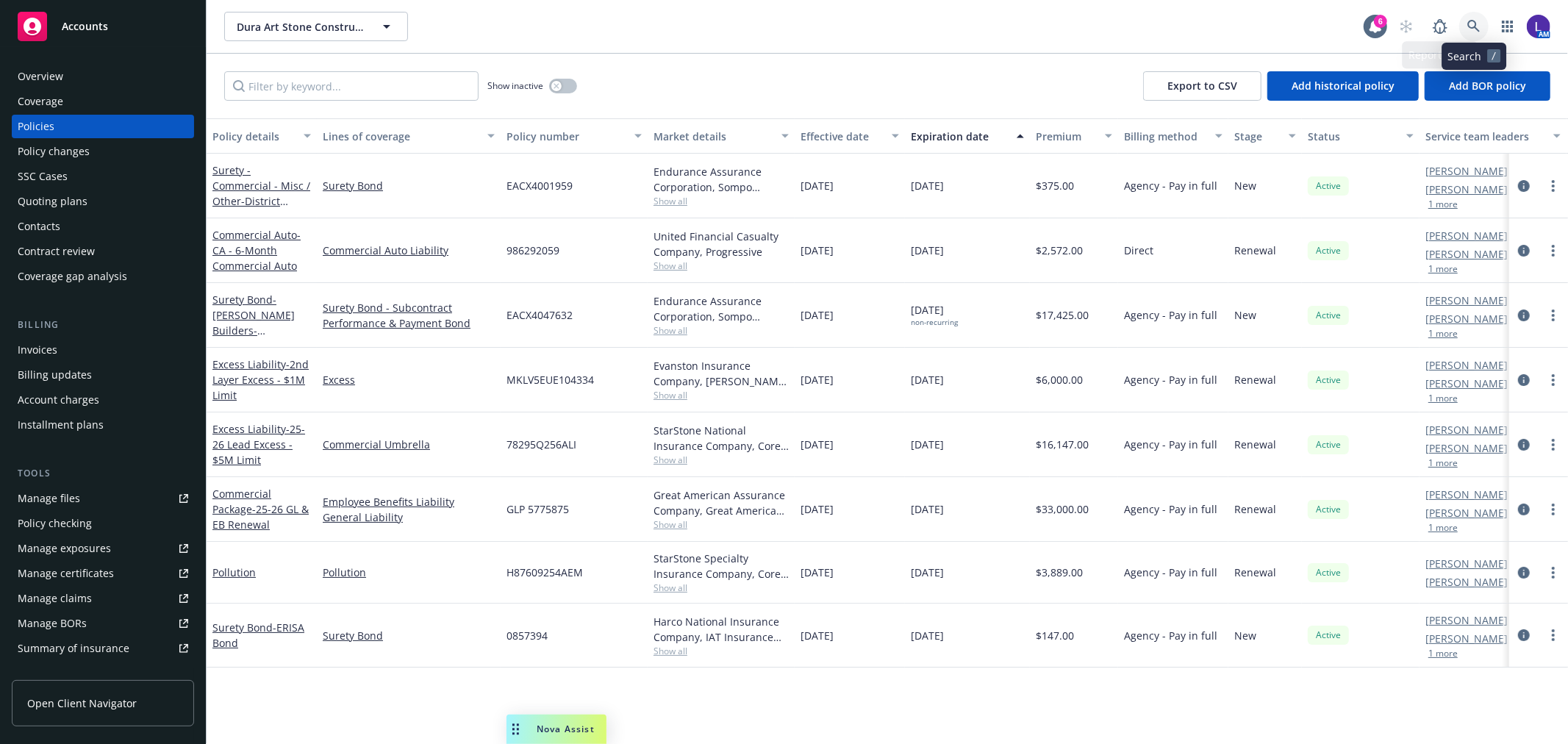
click at [1480, 21] on icon at bounding box center [1474, 26] width 13 height 13
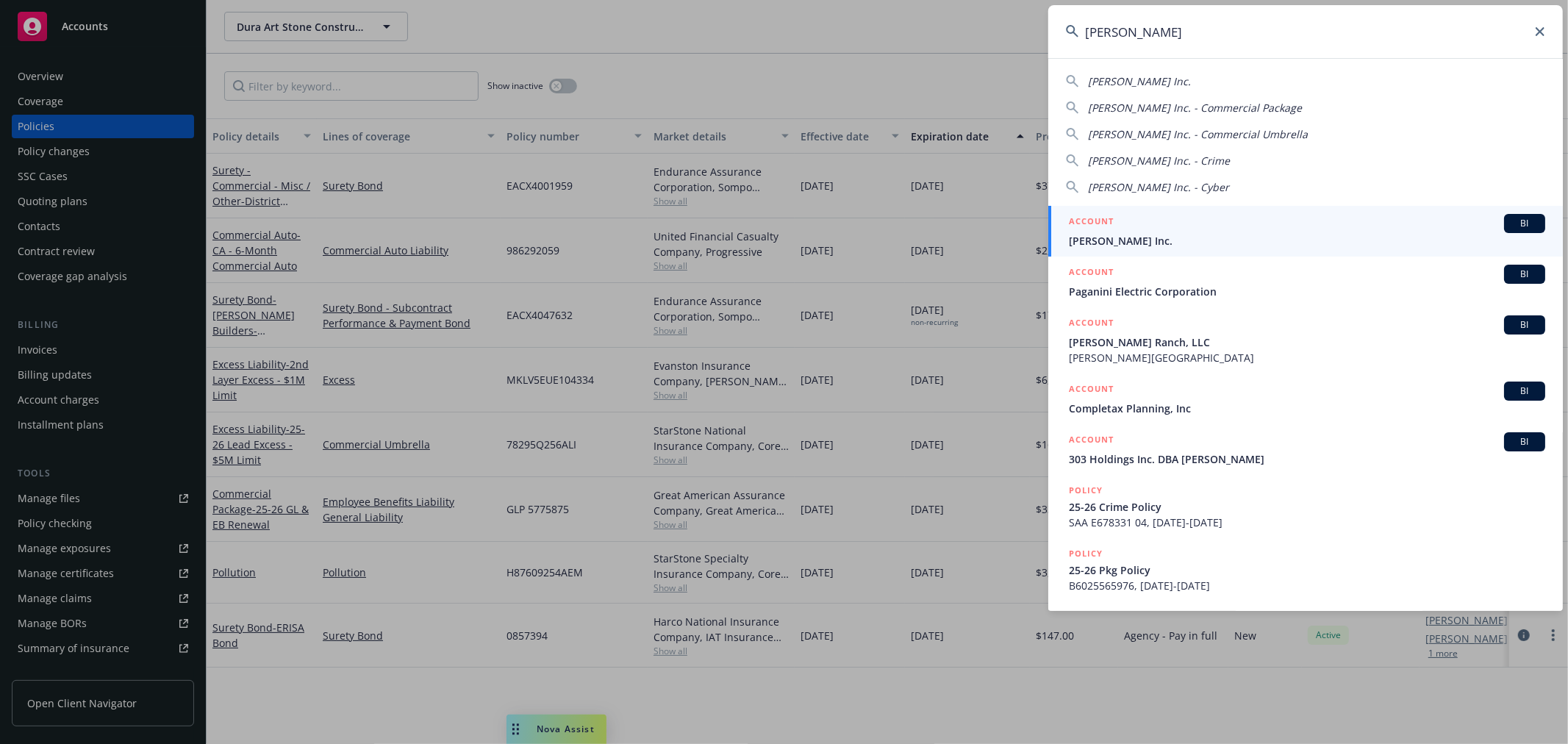
type input "paanini"
click at [1184, 242] on span "Paanini Inc." at bounding box center [1307, 241] width 476 height 16
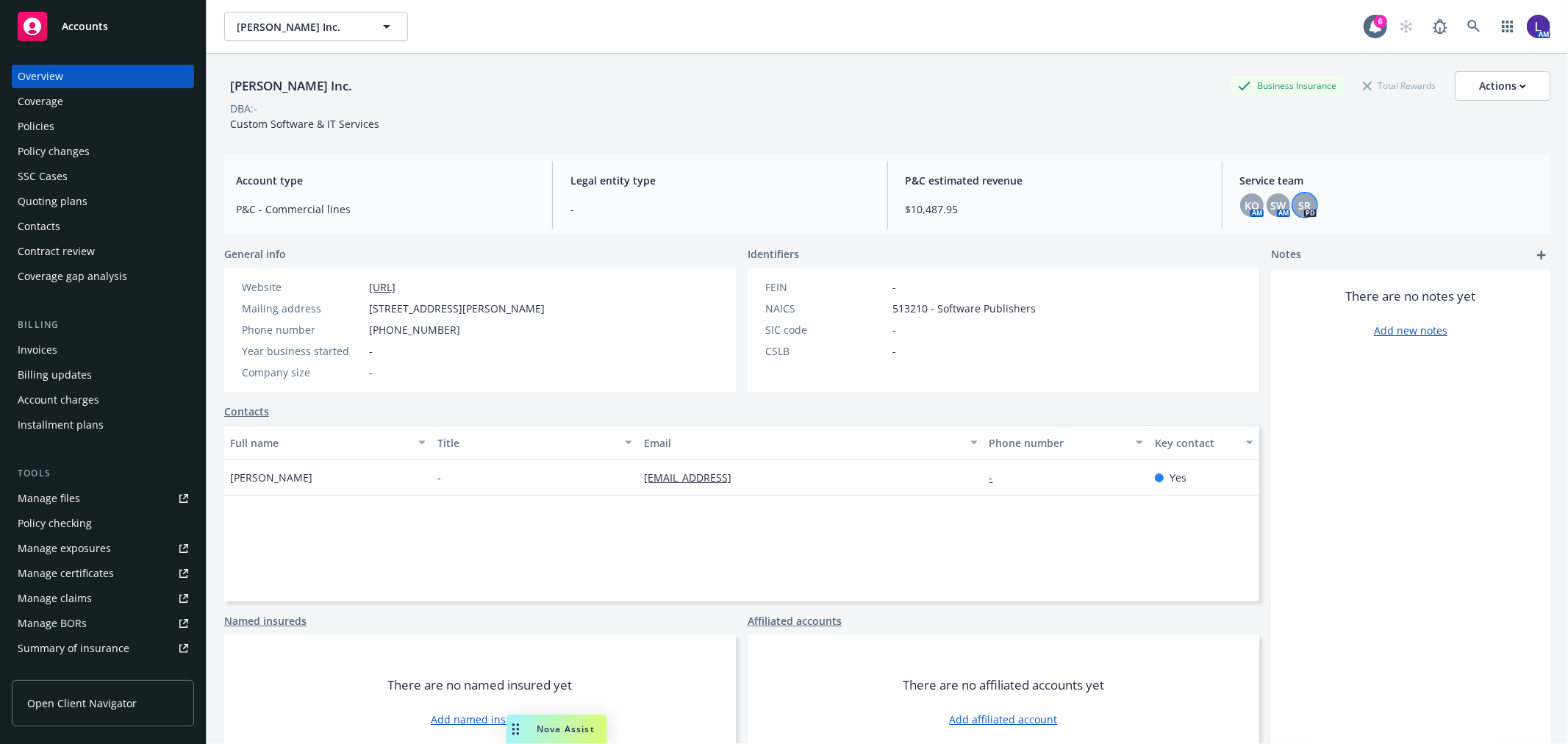
click at [1299, 202] on span "SR" at bounding box center [1305, 205] width 12 height 16
click at [50, 130] on div "Policies" at bounding box center [35, 126] width 36 height 23
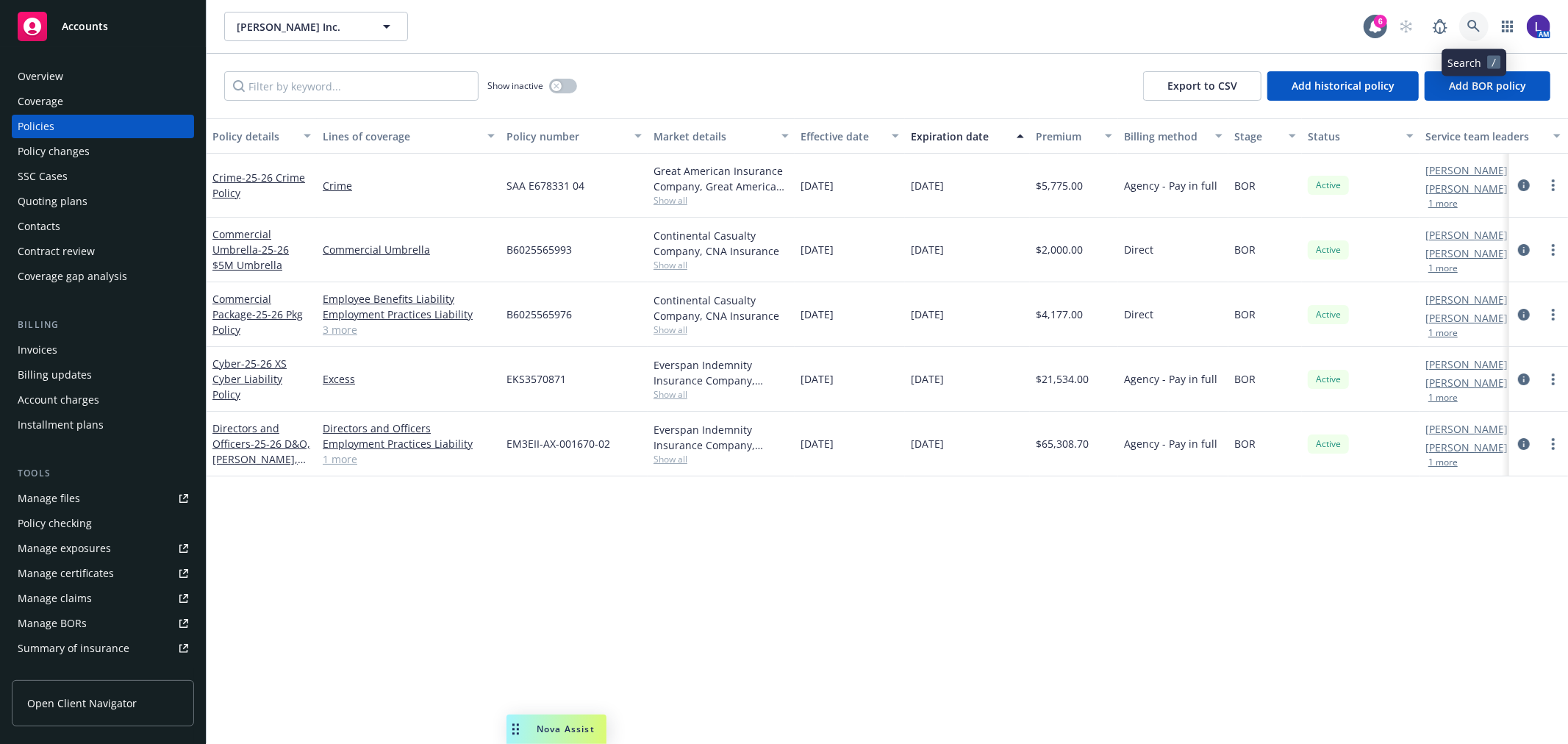
click at [1474, 21] on icon at bounding box center [1474, 26] width 12 height 12
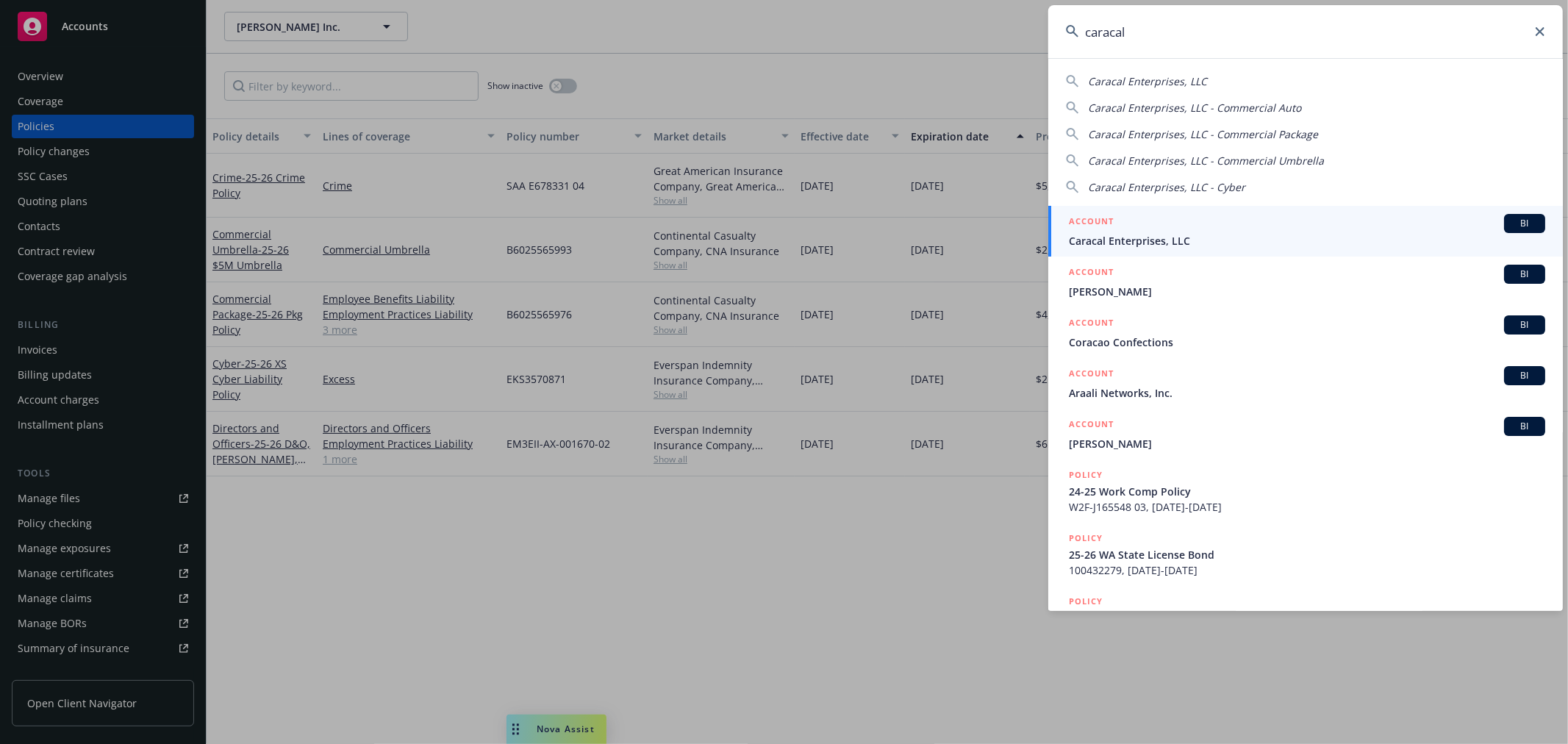
type input "caracal"
click at [1248, 239] on span "Caracal Enterprises, LLC" at bounding box center [1307, 241] width 476 height 16
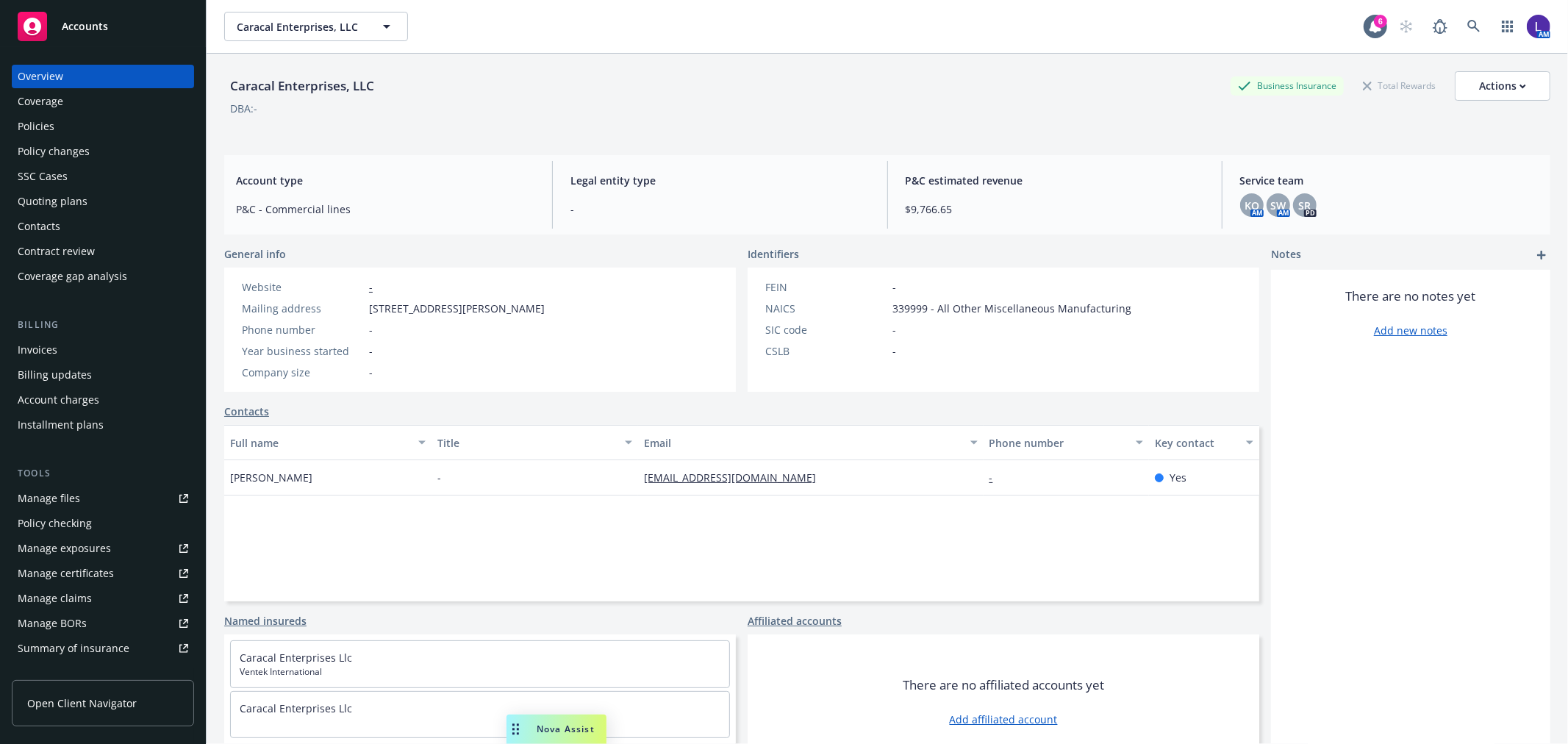
click at [65, 129] on div "Policies" at bounding box center [102, 126] width 171 height 23
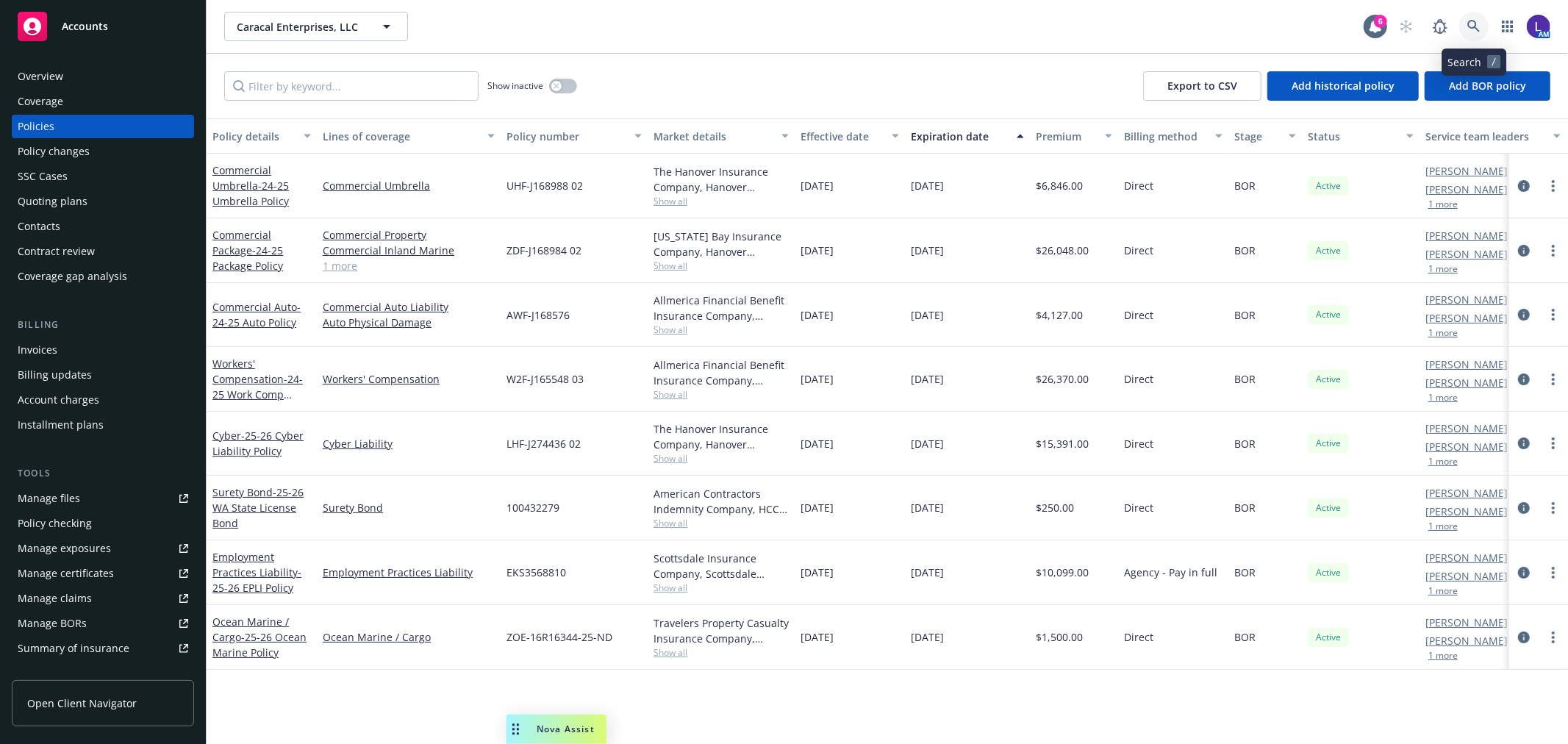
click at [1479, 24] on icon at bounding box center [1474, 26] width 13 height 13
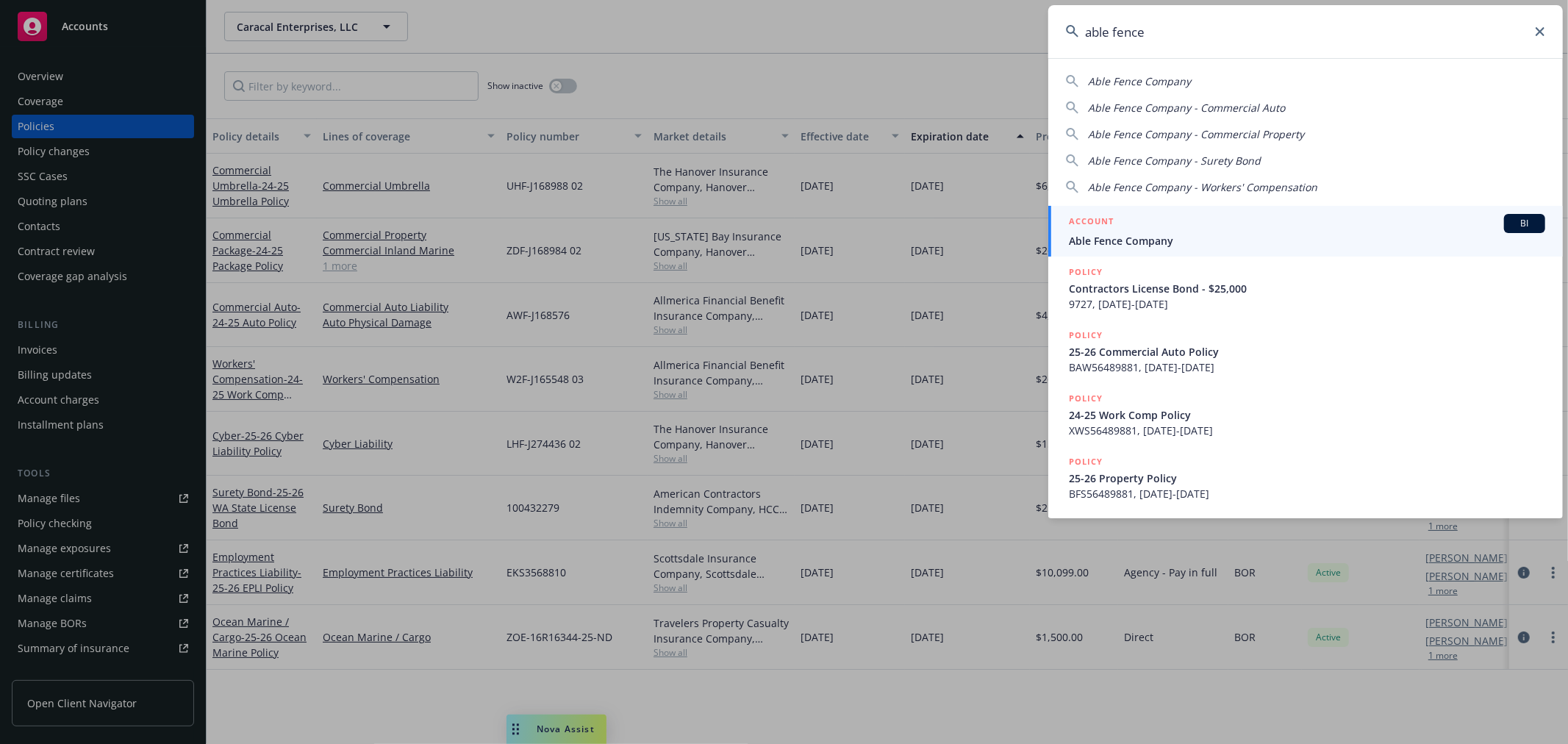
type input "able fence"
click at [1246, 231] on div "ACCOUNT BI" at bounding box center [1307, 223] width 476 height 19
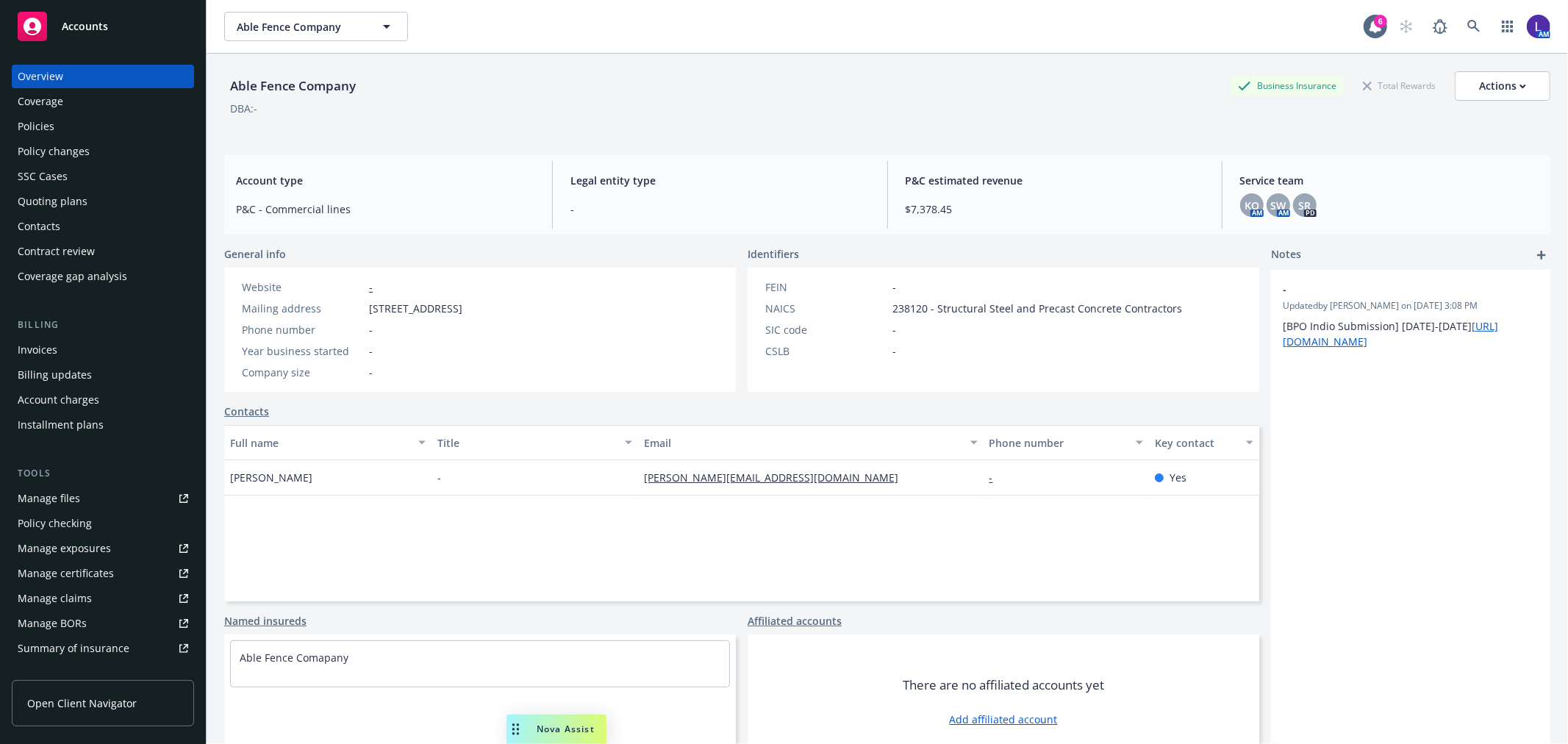
click at [32, 120] on div "Policies" at bounding box center [35, 126] width 36 height 23
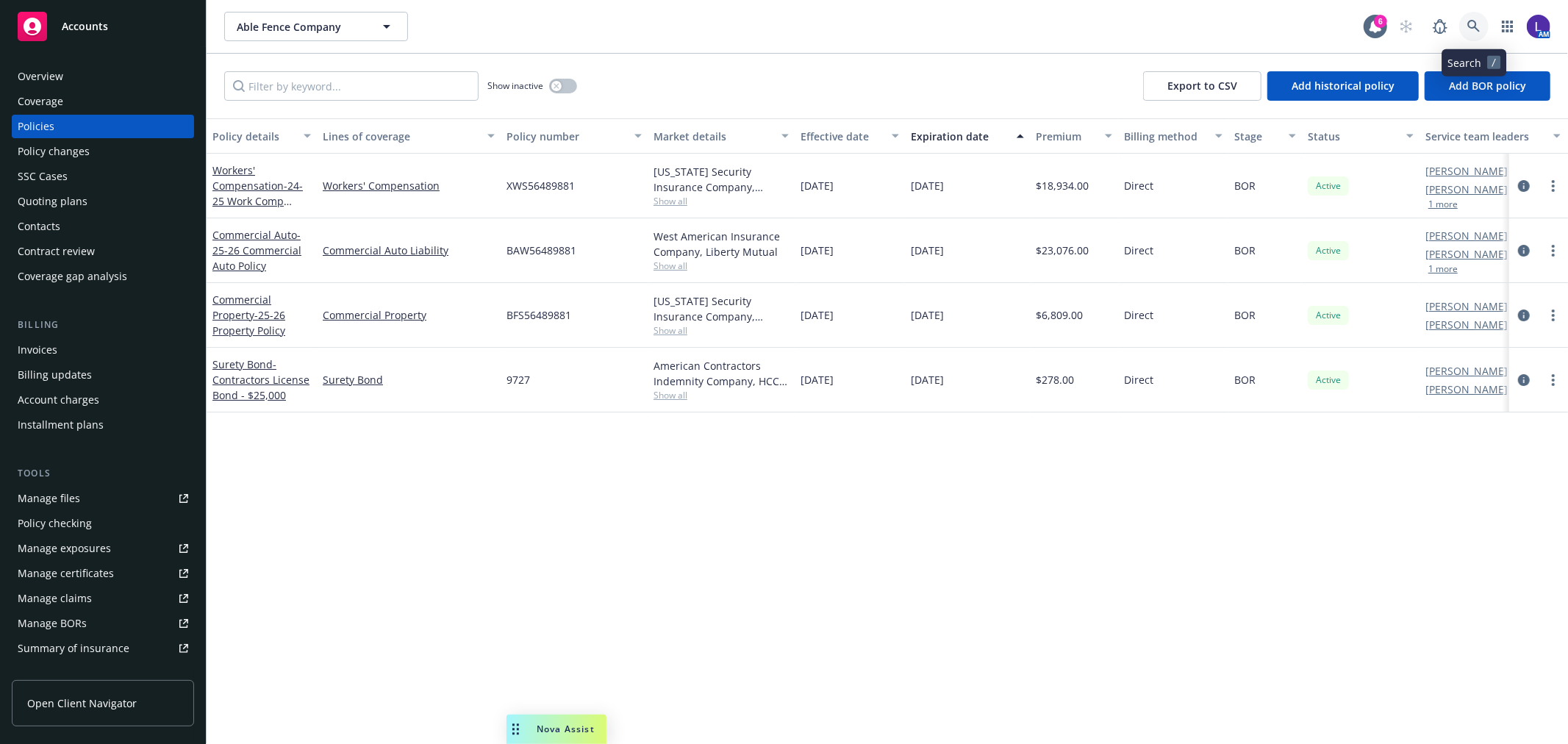
click at [1470, 23] on icon at bounding box center [1474, 26] width 13 height 13
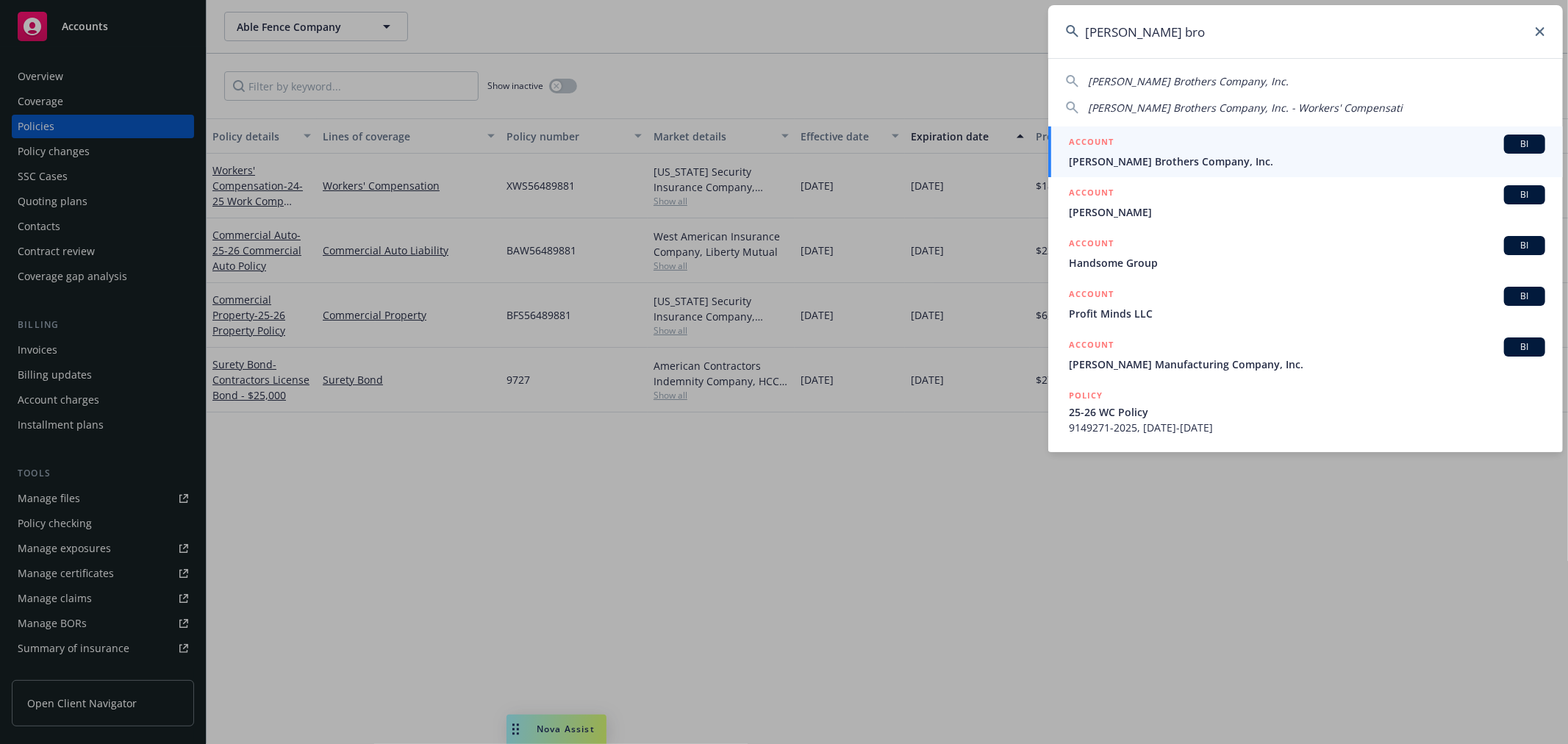
type input "hinds bro"
click at [1156, 157] on span "Hinds Brothers Company, Inc." at bounding box center [1307, 161] width 476 height 16
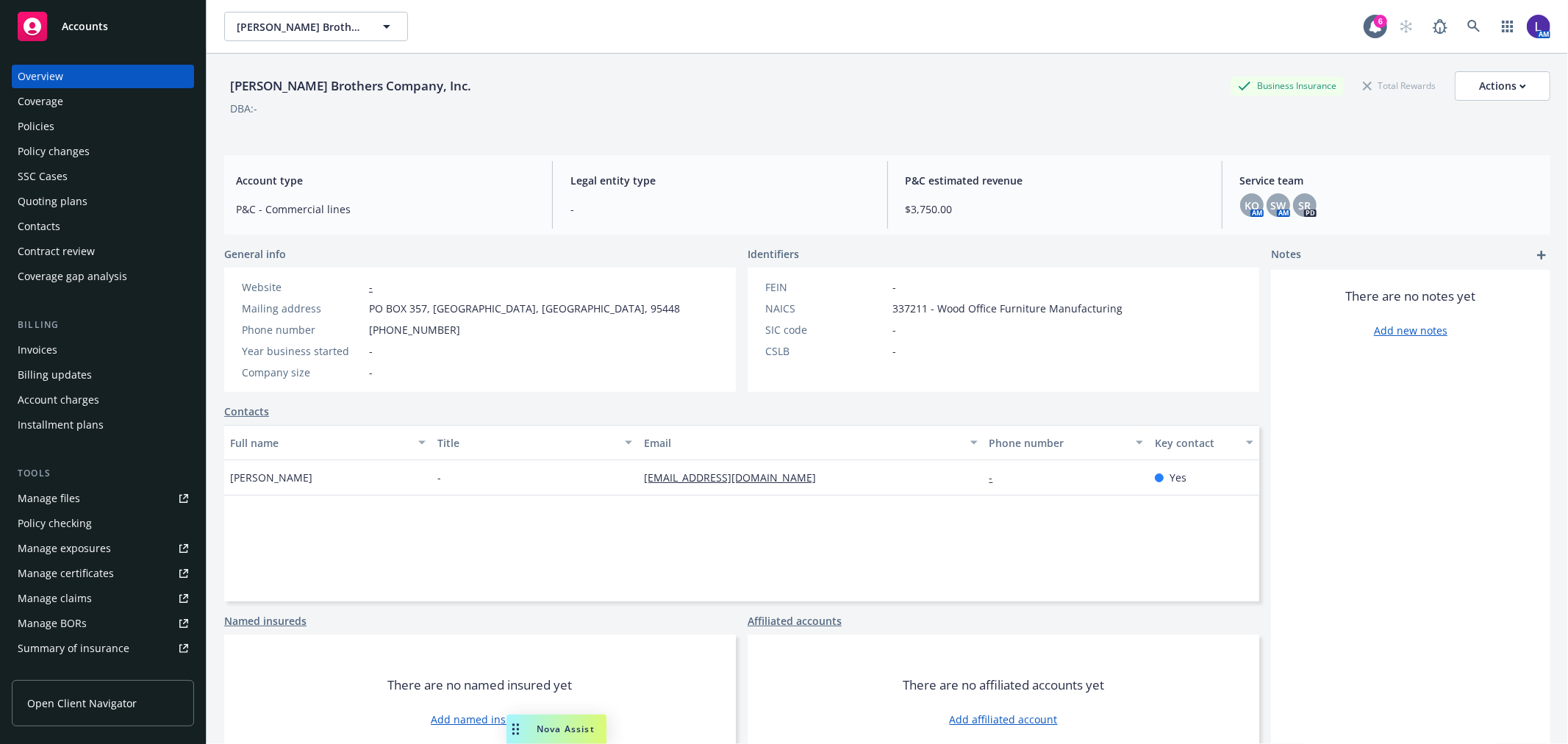
click at [122, 126] on div "Policies" at bounding box center [102, 126] width 171 height 23
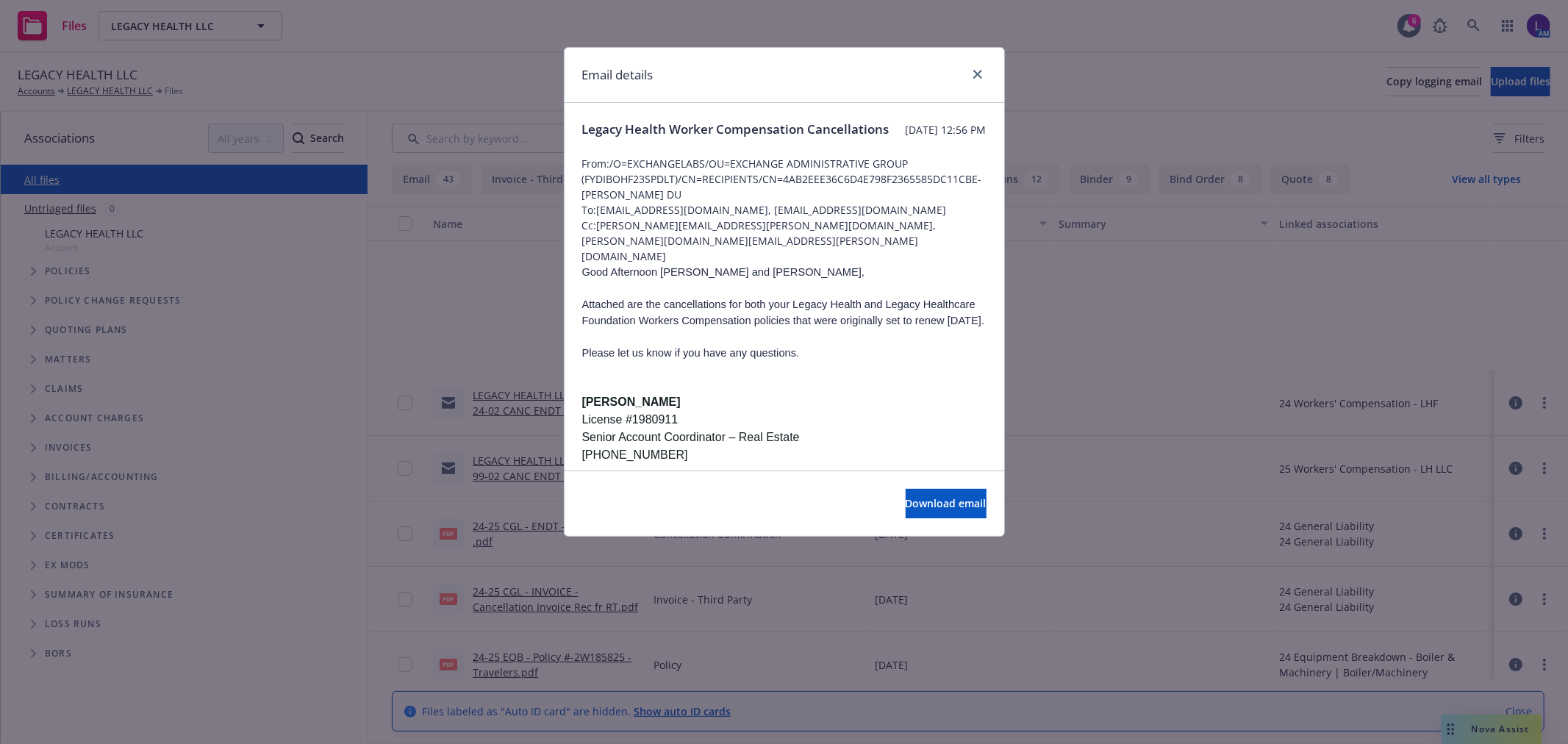
scroll to position [245, 0]
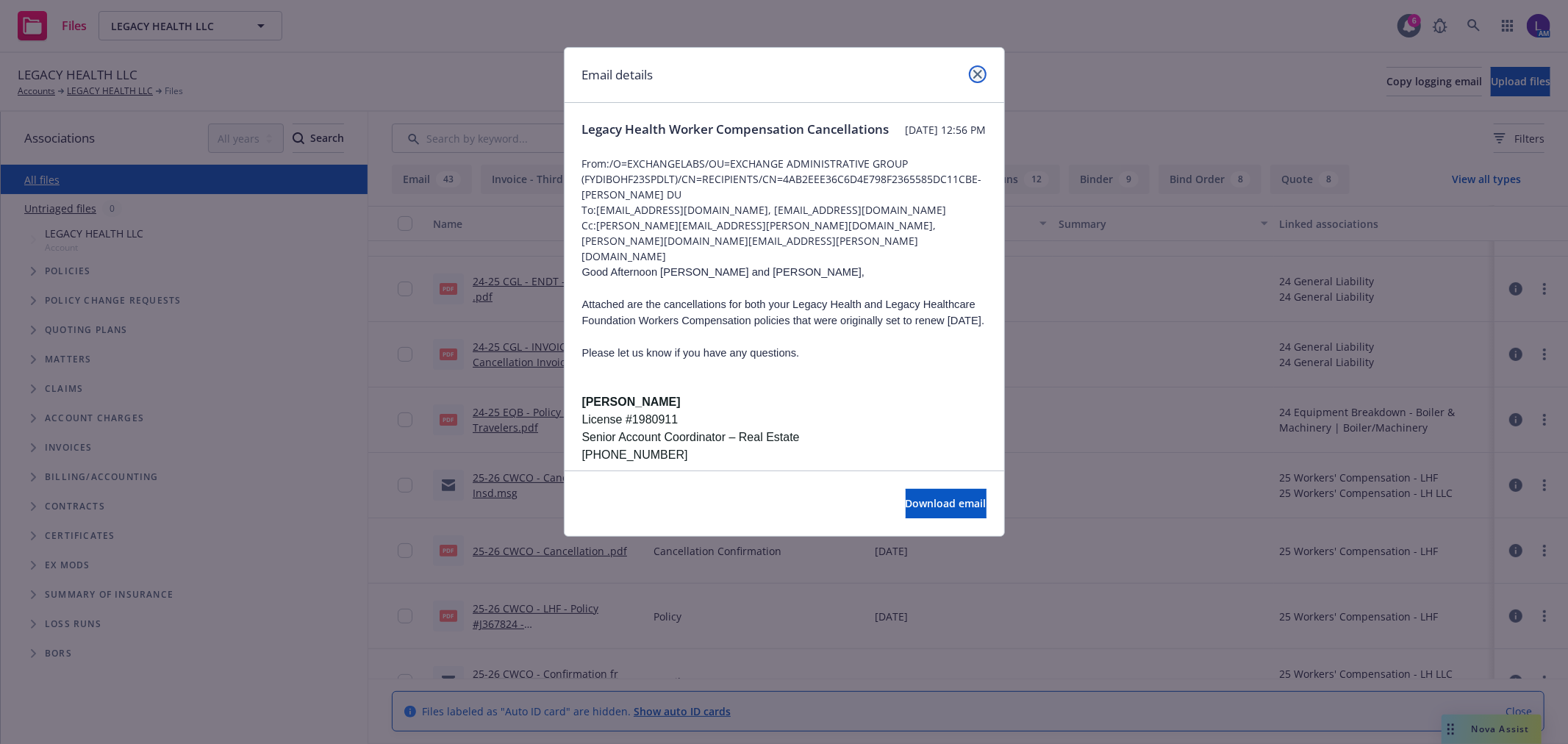
click at [978, 74] on icon "close" at bounding box center [978, 74] width 9 height 9
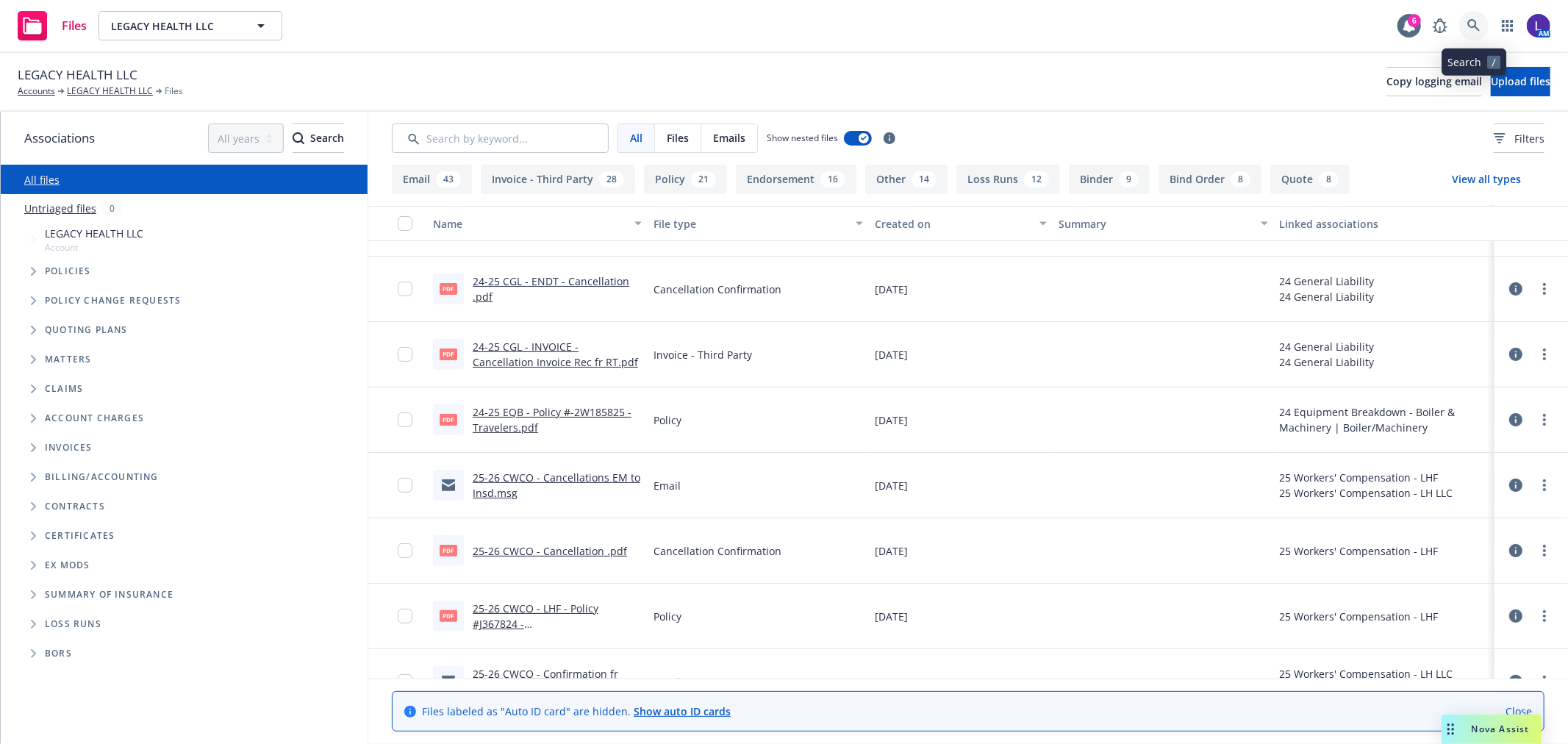
click at [1475, 19] on icon at bounding box center [1474, 25] width 13 height 13
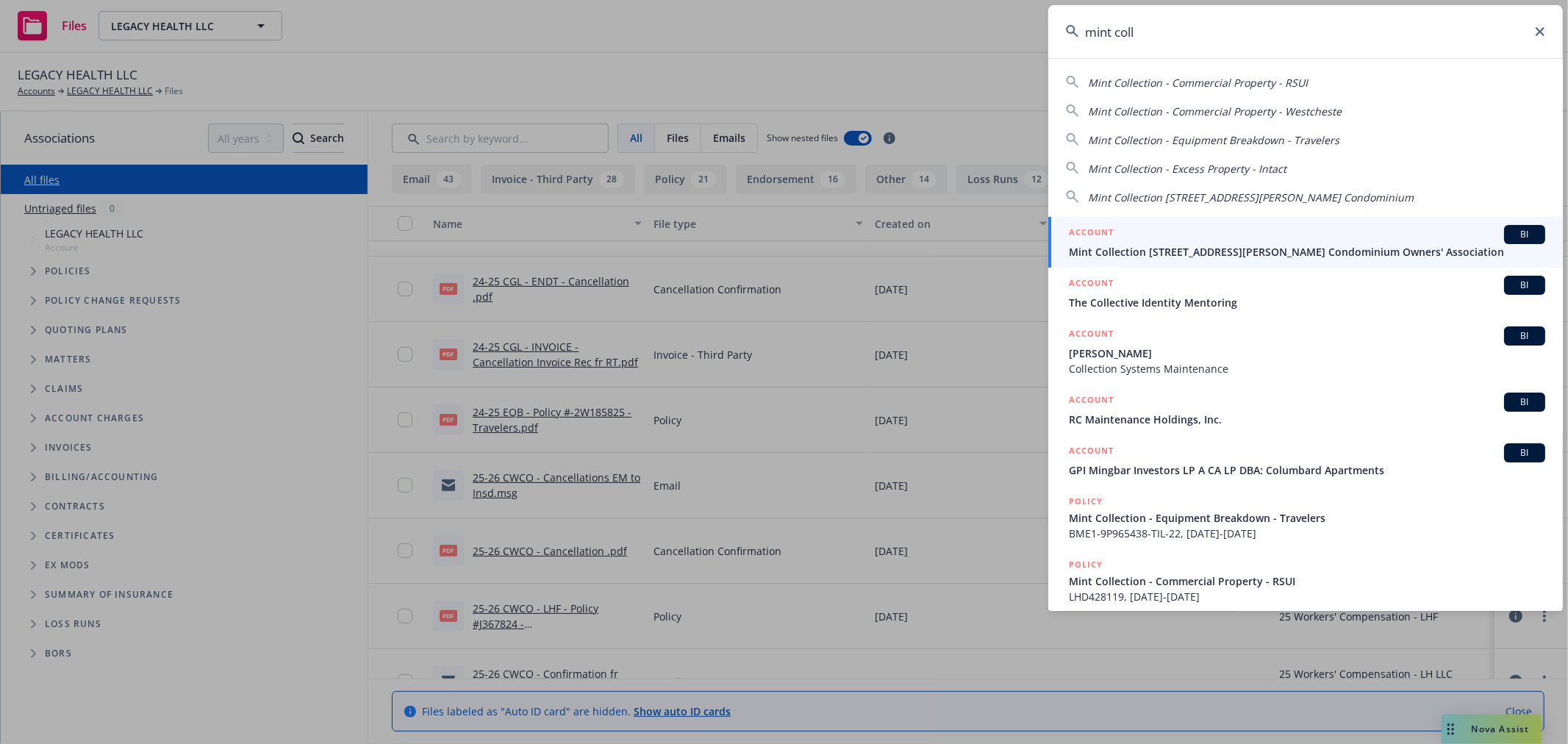
type input "mint coll"
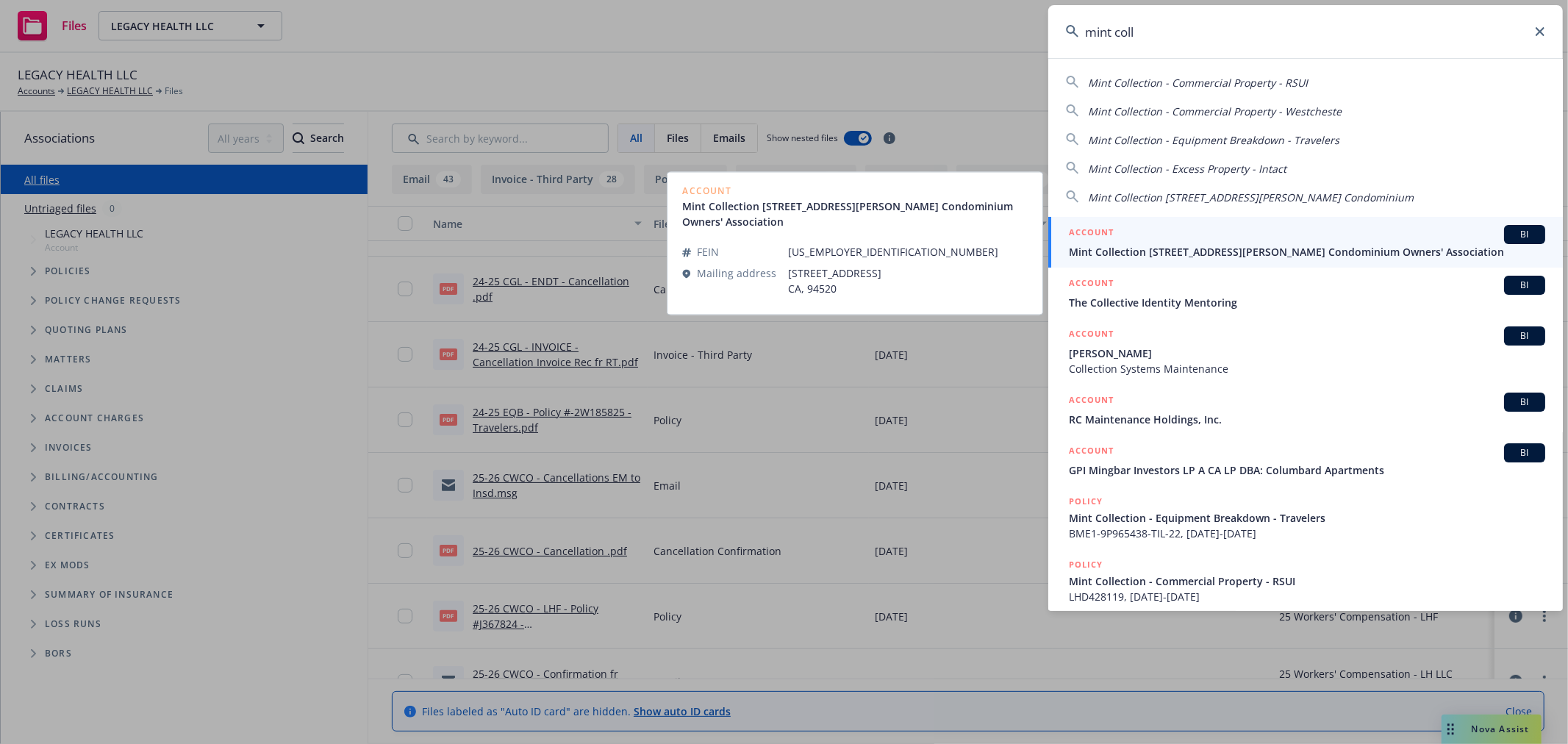
click at [1136, 245] on span "Mint Collection [STREET_ADDRESS][PERSON_NAME] Condominium Owners' Association" at bounding box center [1307, 252] width 476 height 16
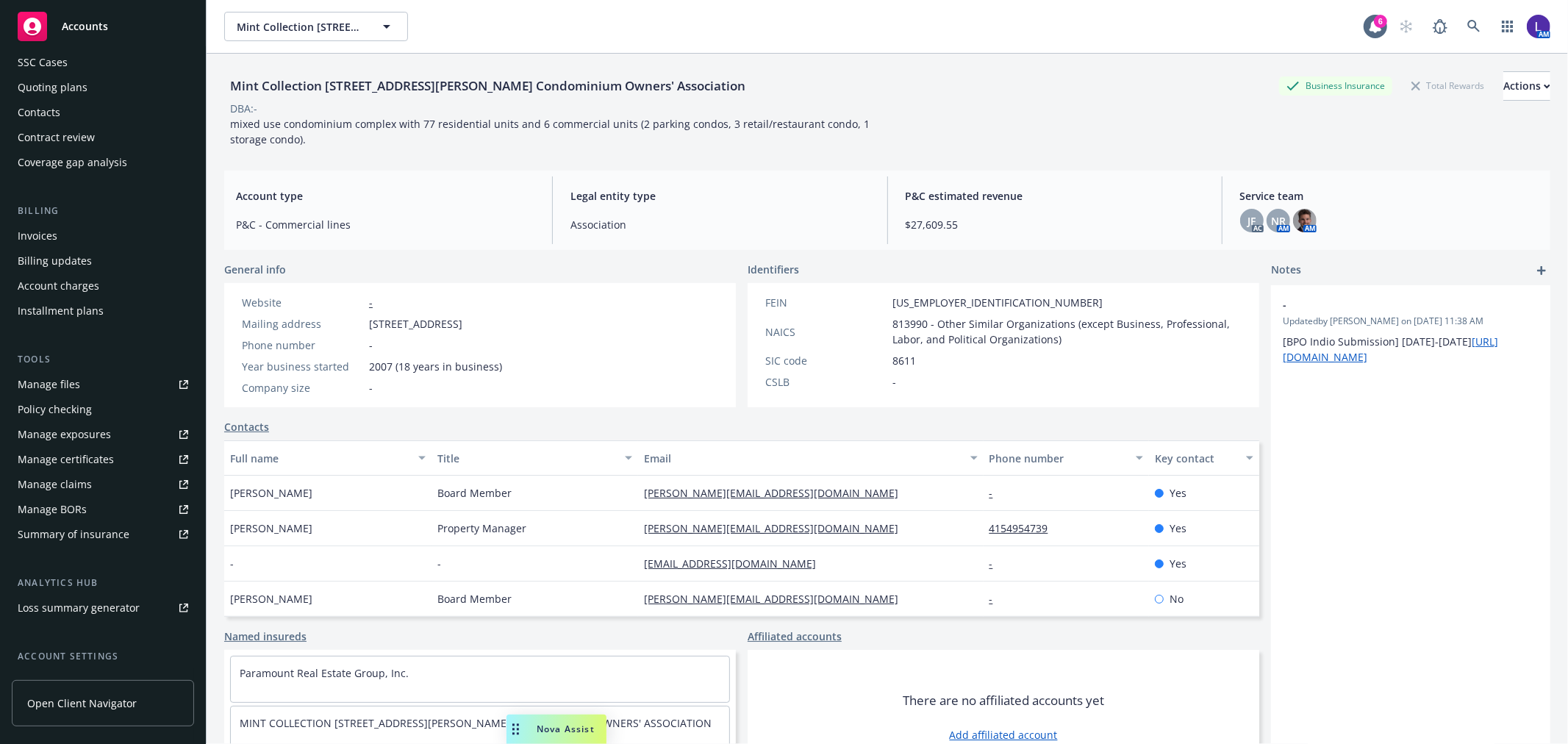
scroll to position [238, 0]
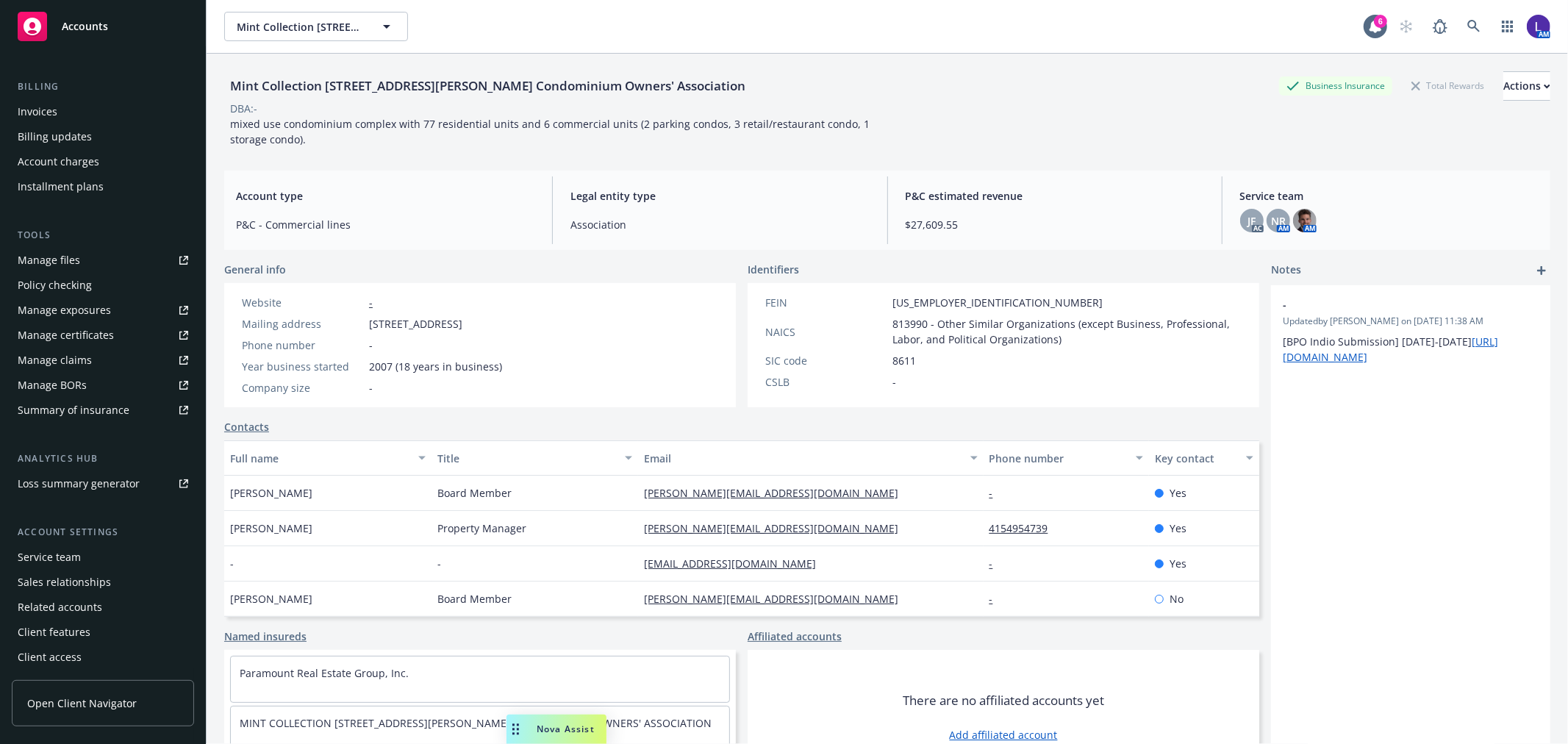
click at [86, 554] on div "Service team" at bounding box center [102, 557] width 171 height 23
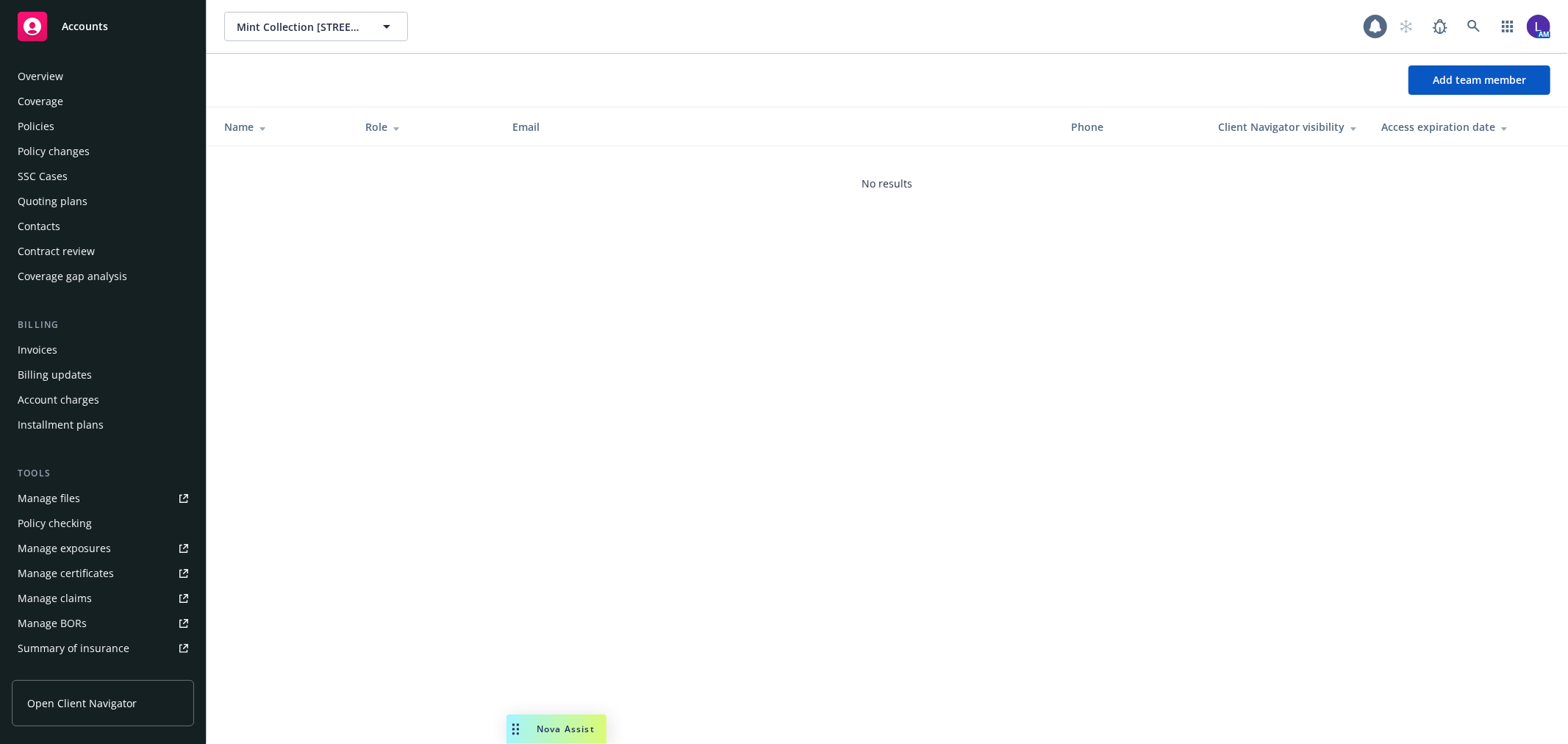
scroll to position [239, 0]
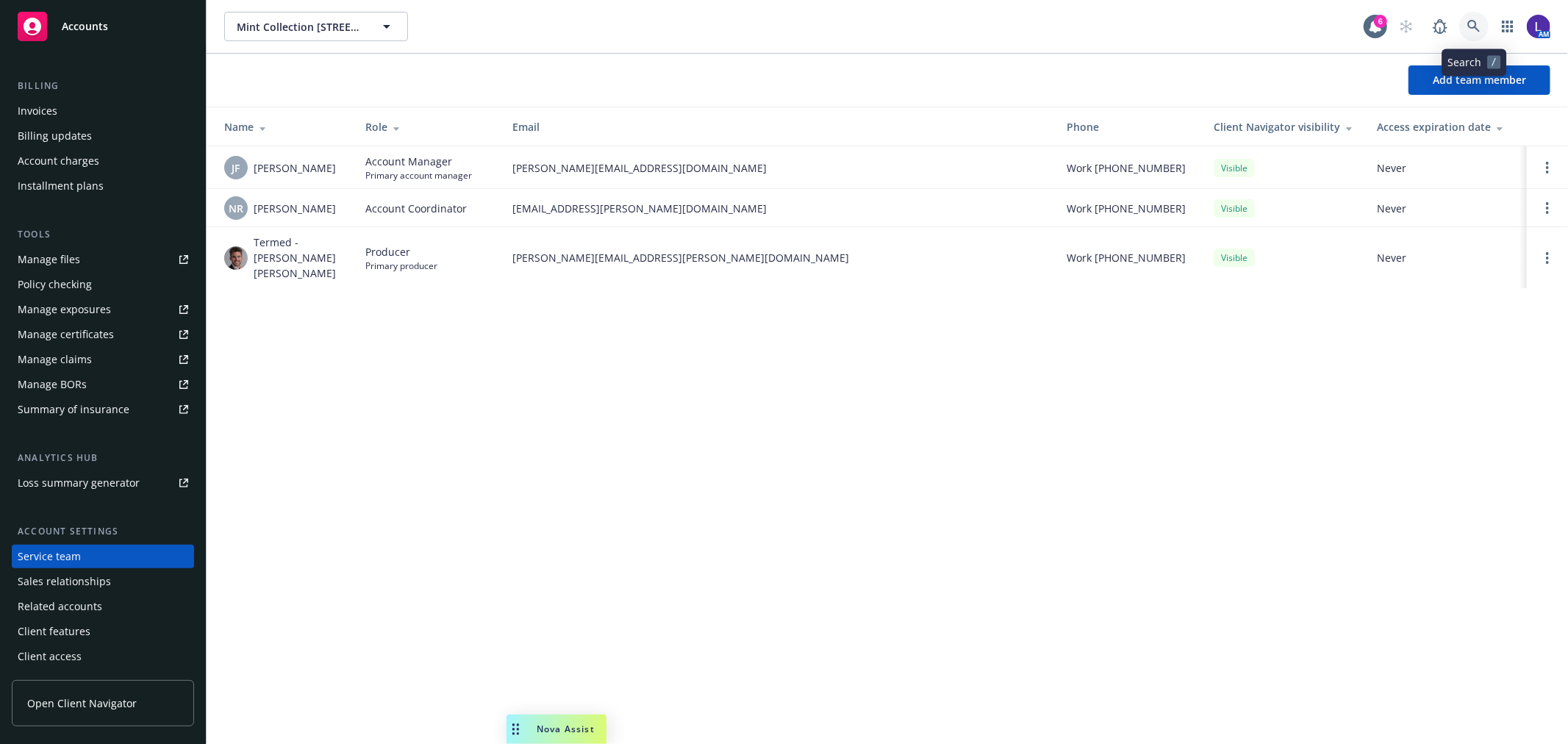
click at [1471, 24] on icon at bounding box center [1474, 26] width 13 height 13
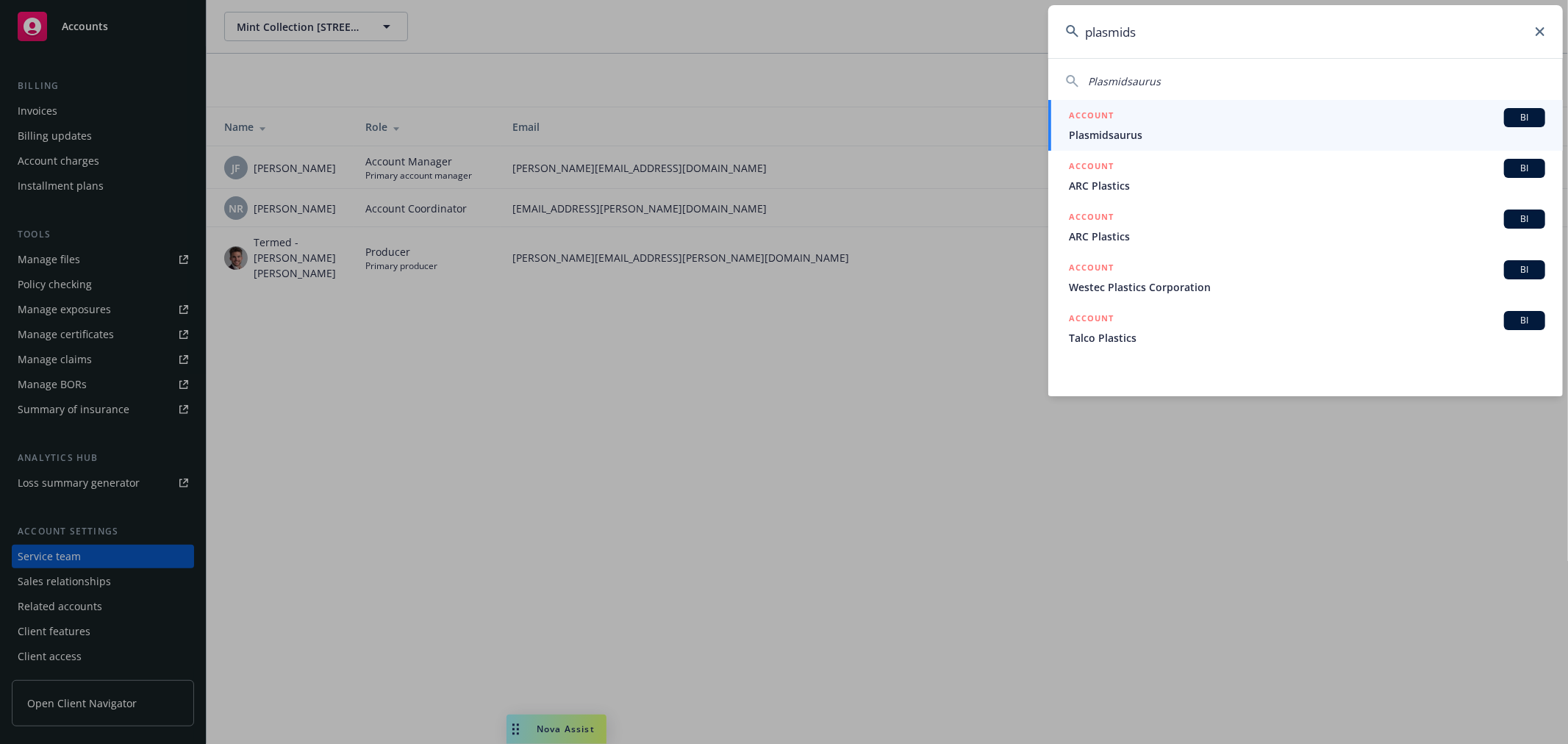
type input "plasmids"
click at [1135, 120] on div "ACCOUNT BI" at bounding box center [1307, 118] width 476 height 19
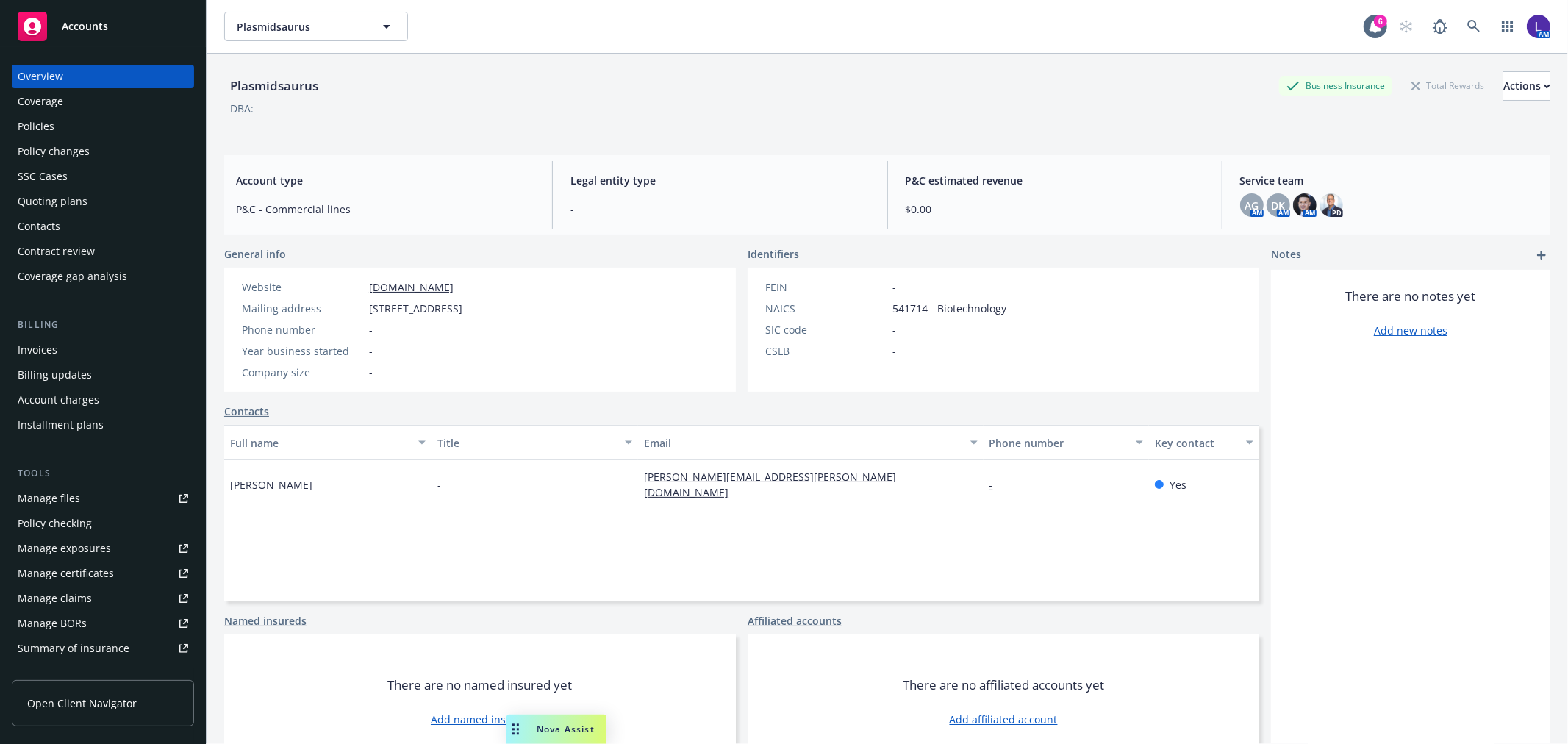
click at [72, 126] on div "Policies" at bounding box center [102, 126] width 171 height 23
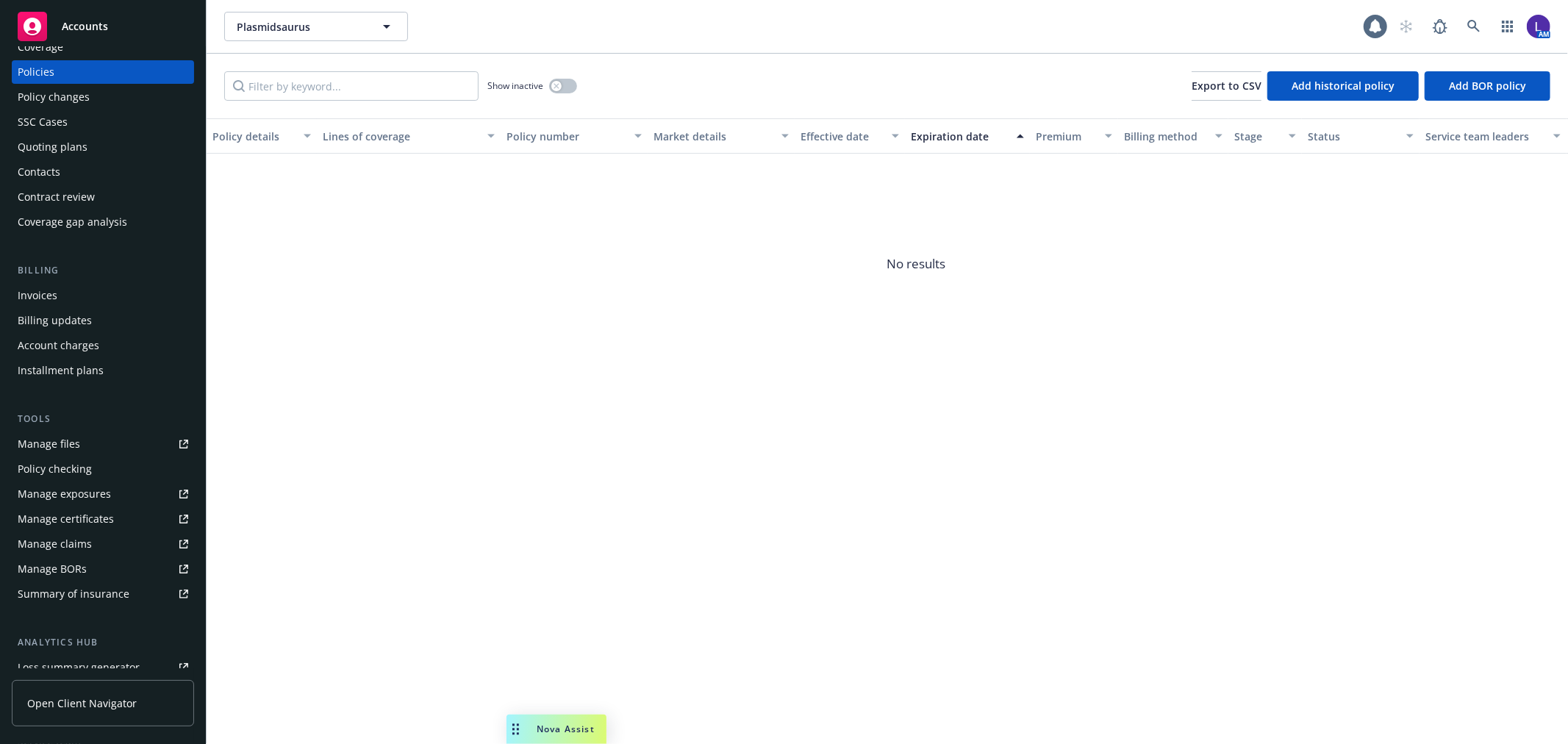
scroll to position [238, 0]
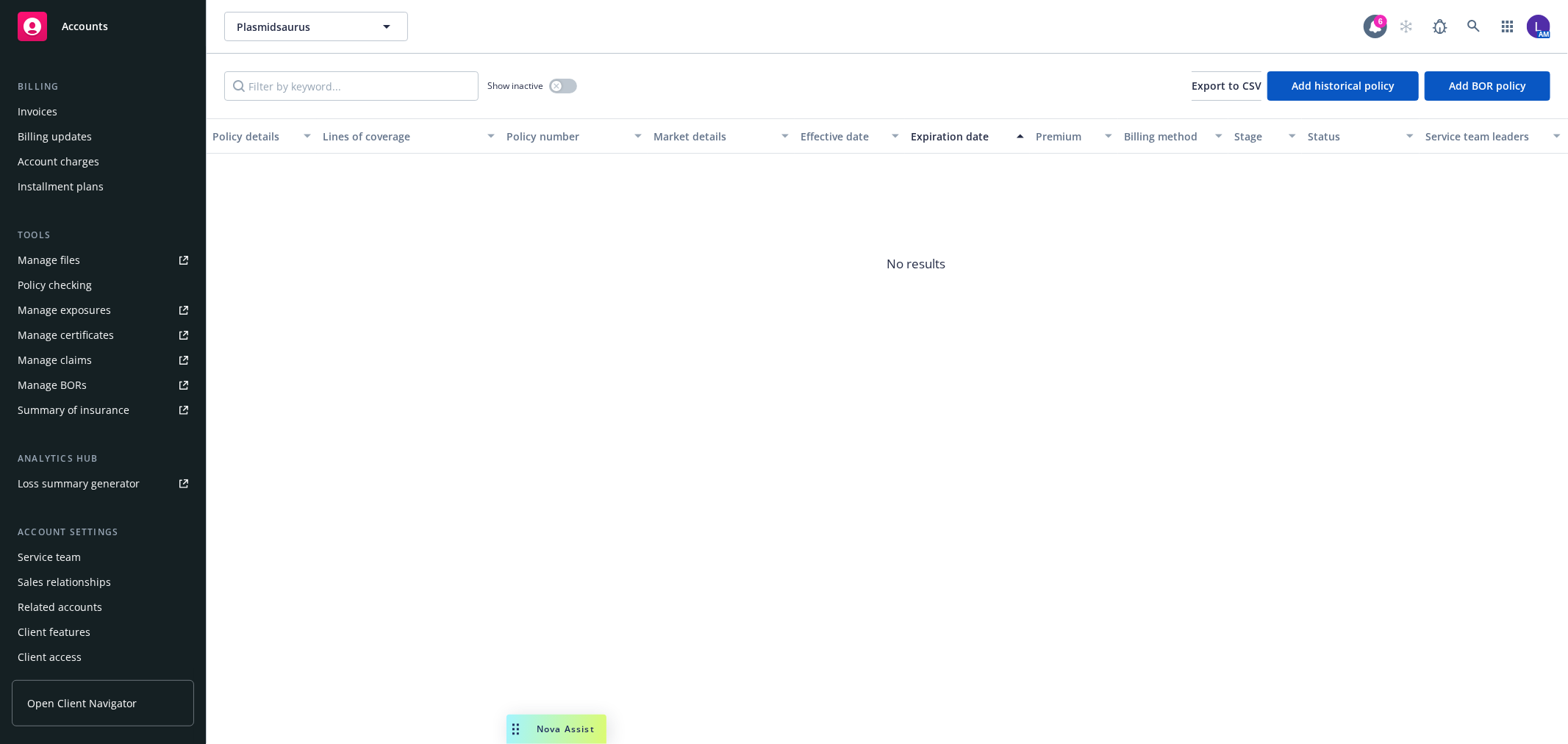
click at [56, 553] on div "Service team" at bounding box center [48, 557] width 63 height 23
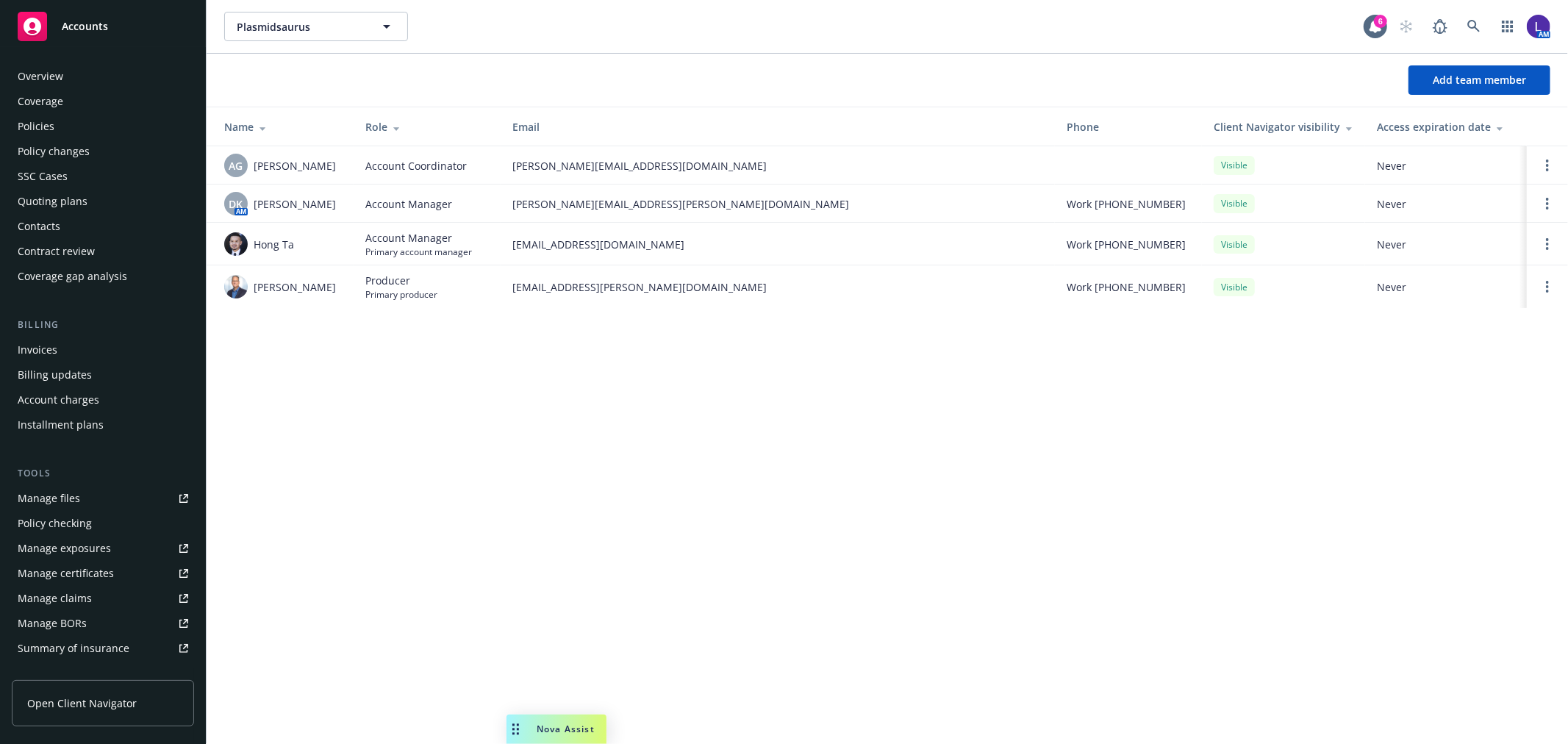
click at [71, 128] on div "Policies" at bounding box center [102, 126] width 171 height 23
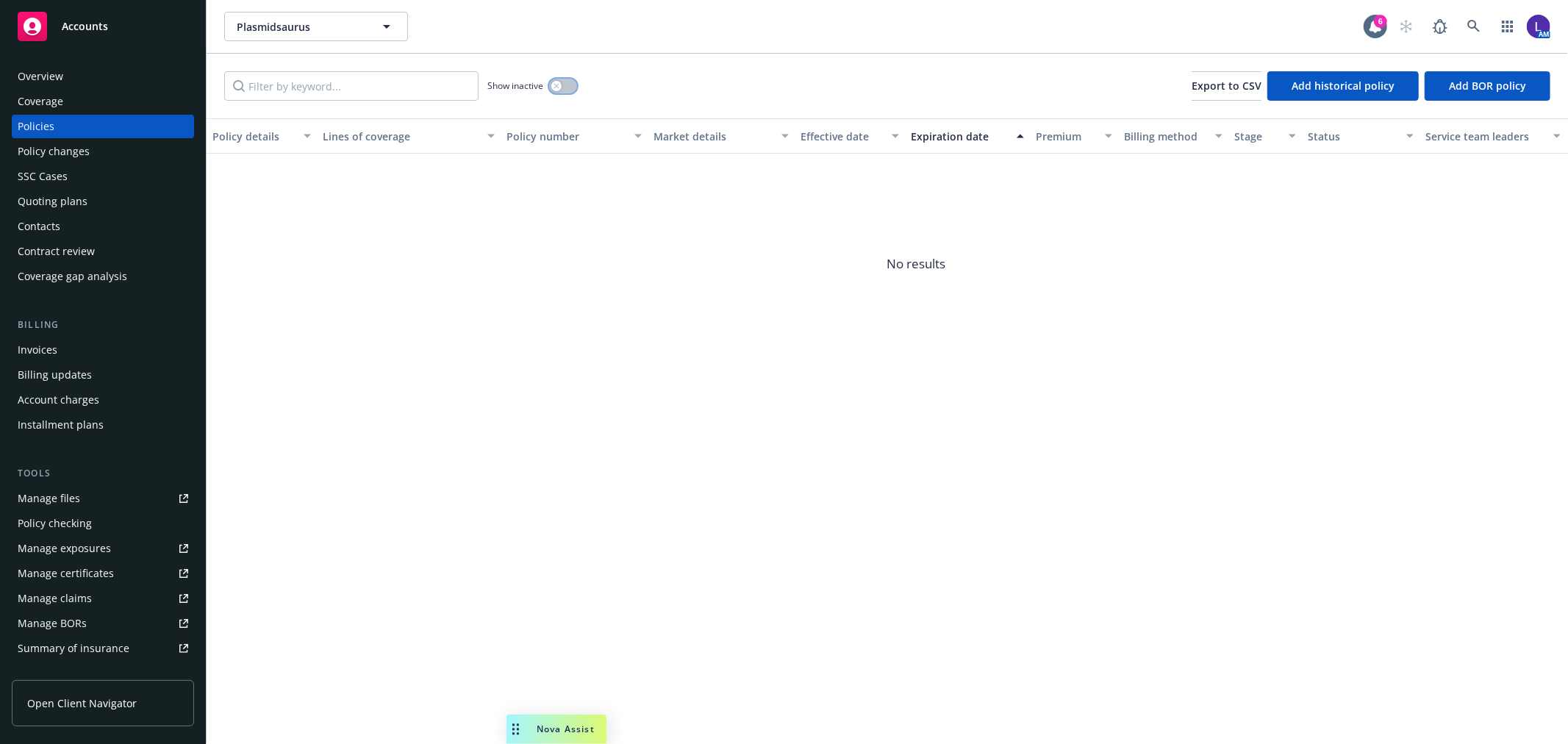
click at [553, 81] on div "button" at bounding box center [557, 86] width 10 height 10
click at [76, 74] on div "Overview" at bounding box center [102, 76] width 171 height 23
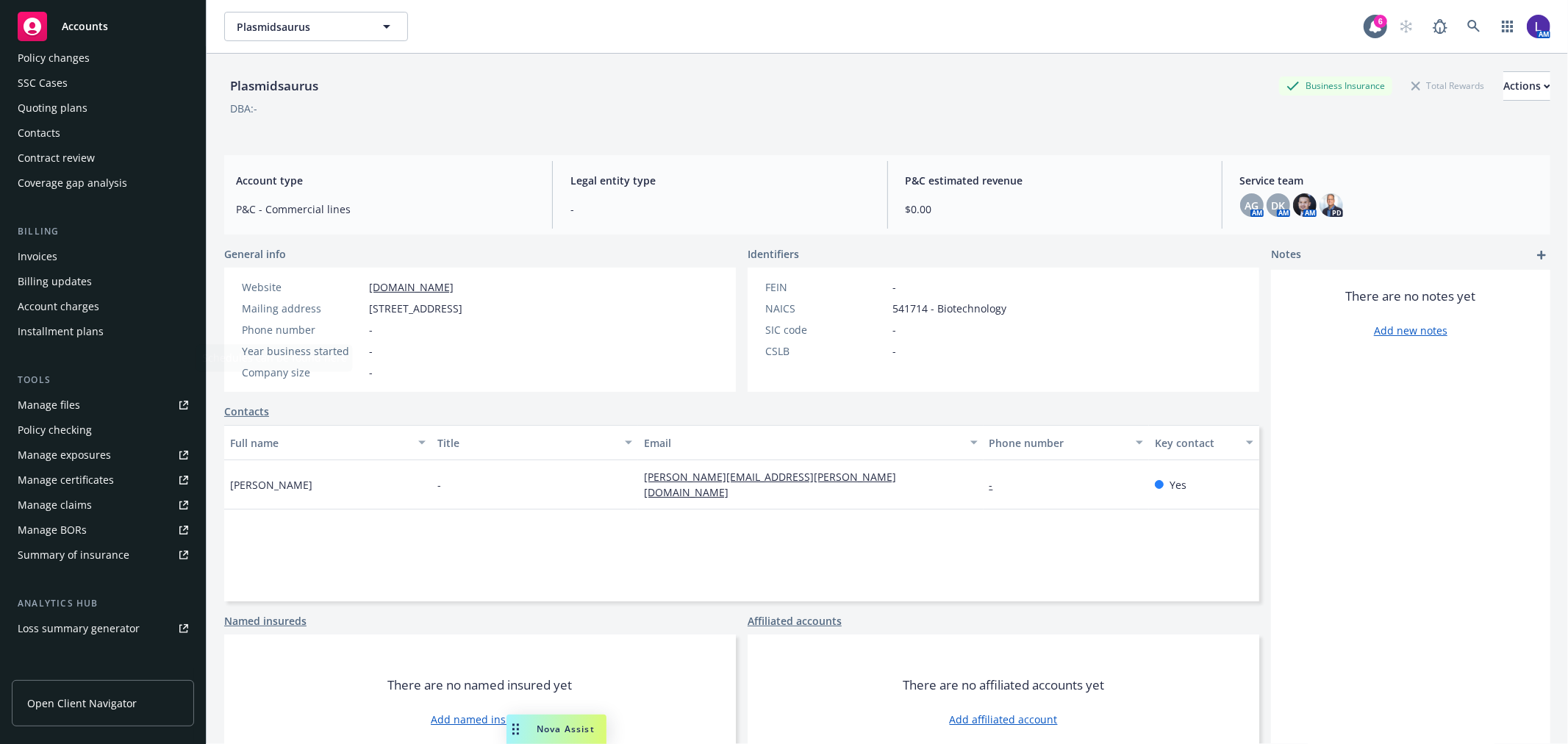
scroll to position [238, 0]
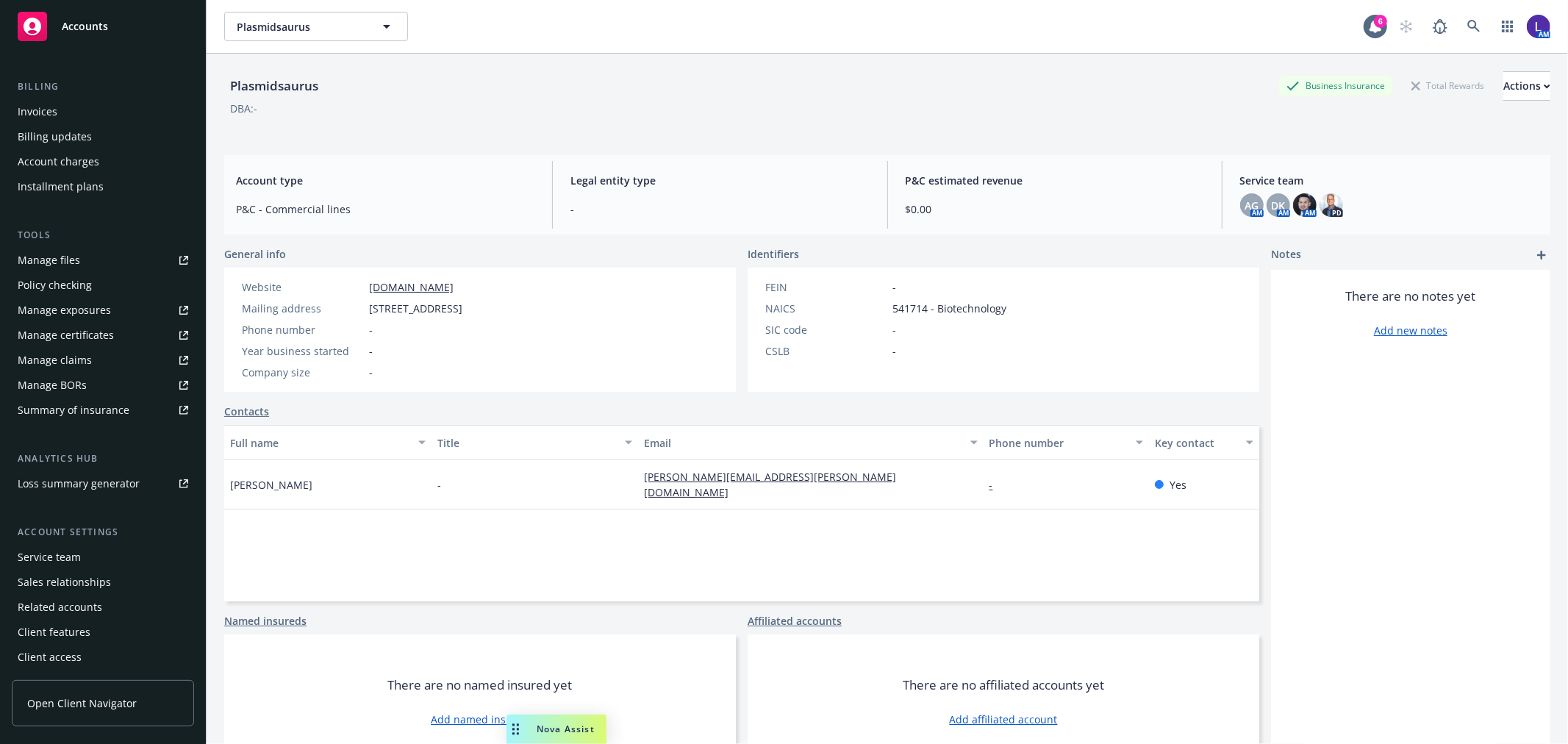
click at [83, 553] on div "Service team" at bounding box center [102, 557] width 171 height 23
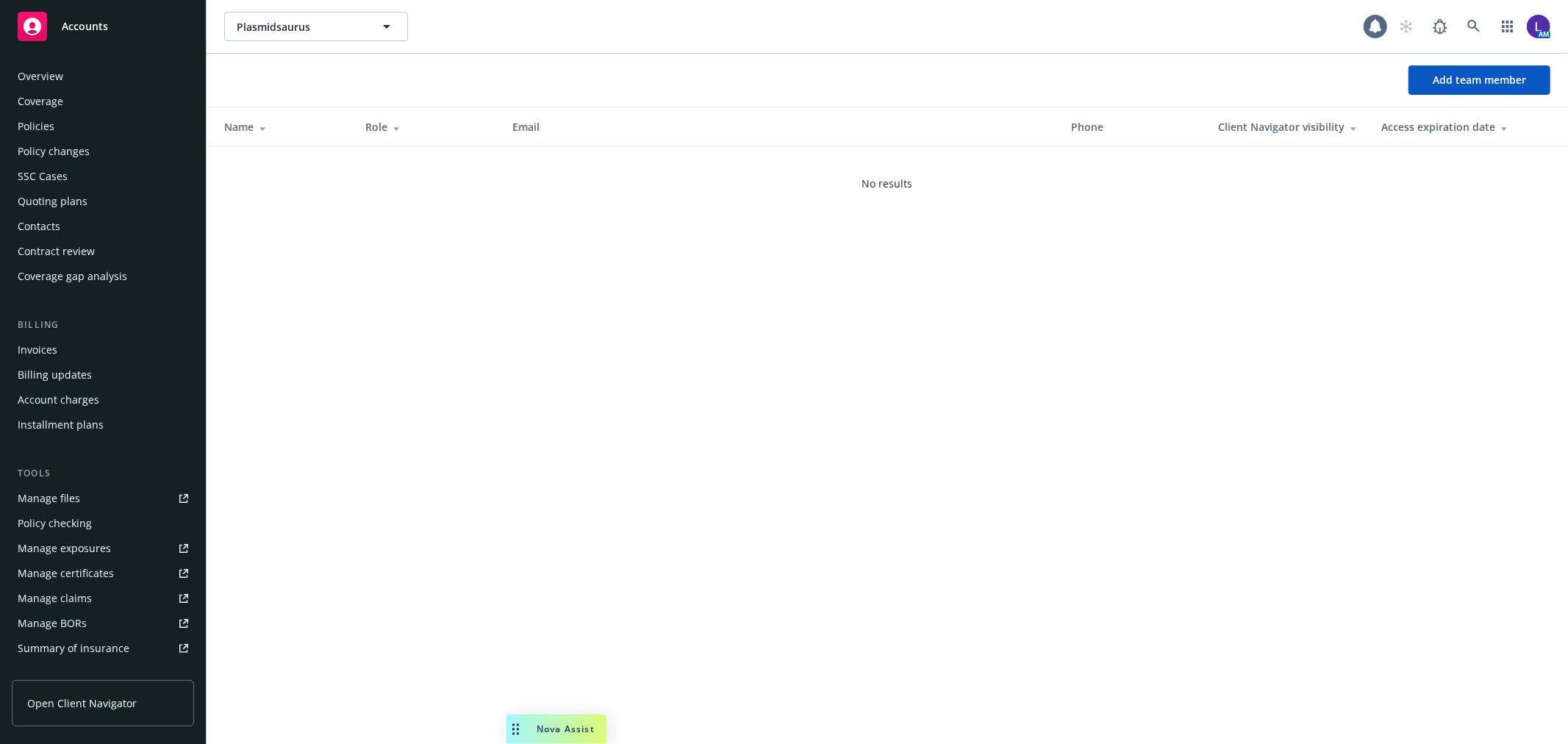
scroll to position [239, 0]
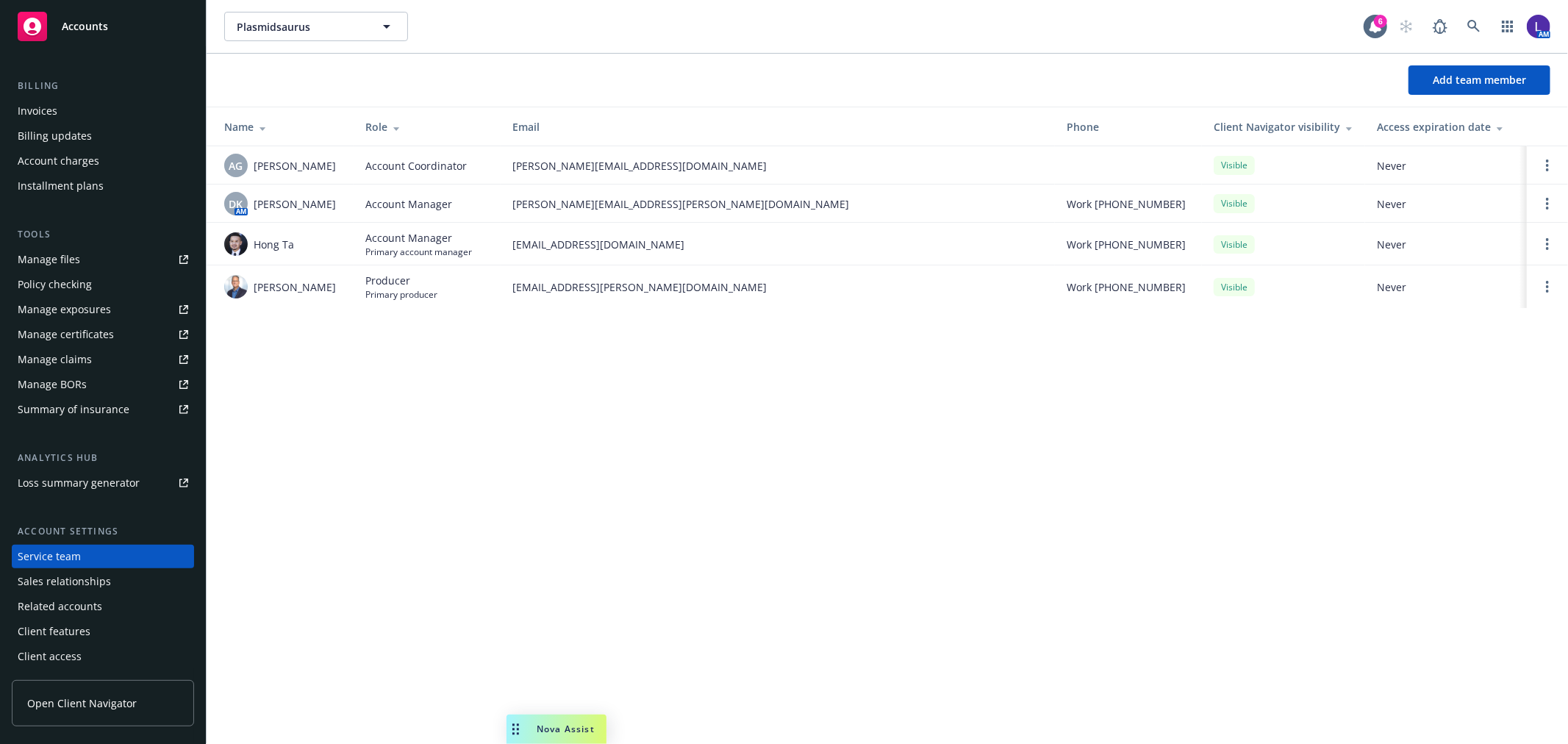
drag, startPoint x: 1263, startPoint y: 116, endPoint x: 1390, endPoint y: 169, distance: 137.6
click at [1475, 74] on span "Add team member" at bounding box center [1480, 80] width 94 height 14
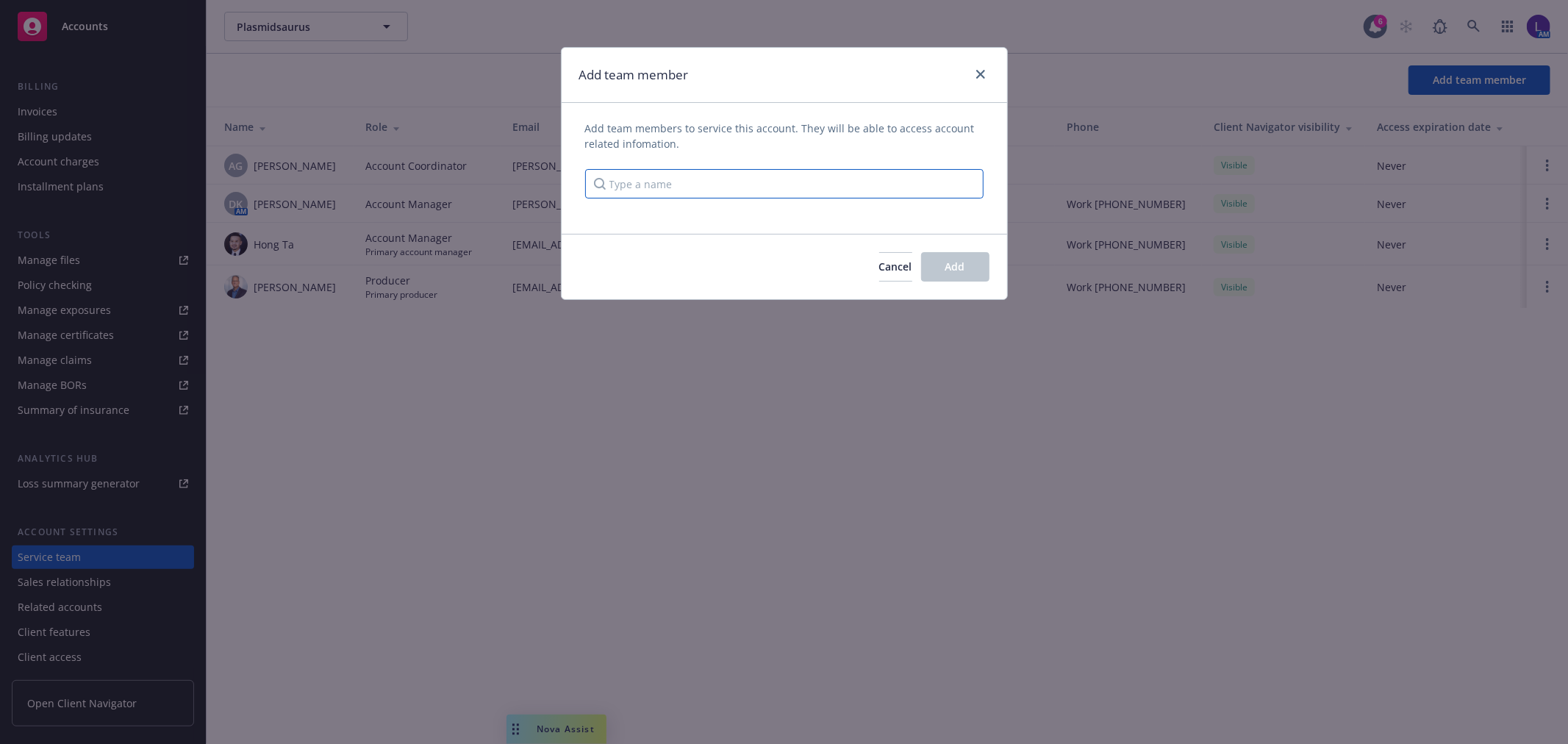
click at [798, 195] on input "Type a name" at bounding box center [784, 184] width 398 height 29
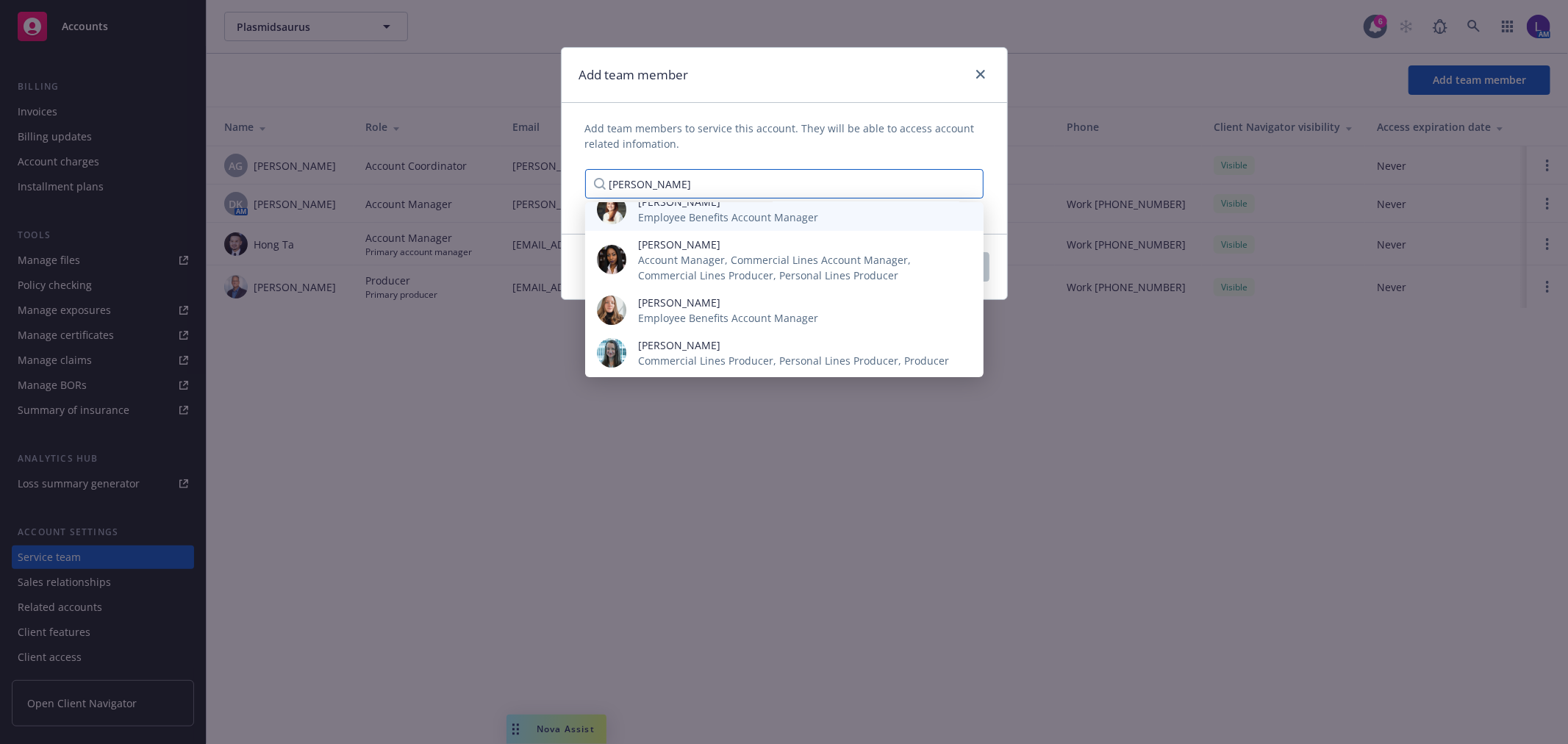
scroll to position [0, 0]
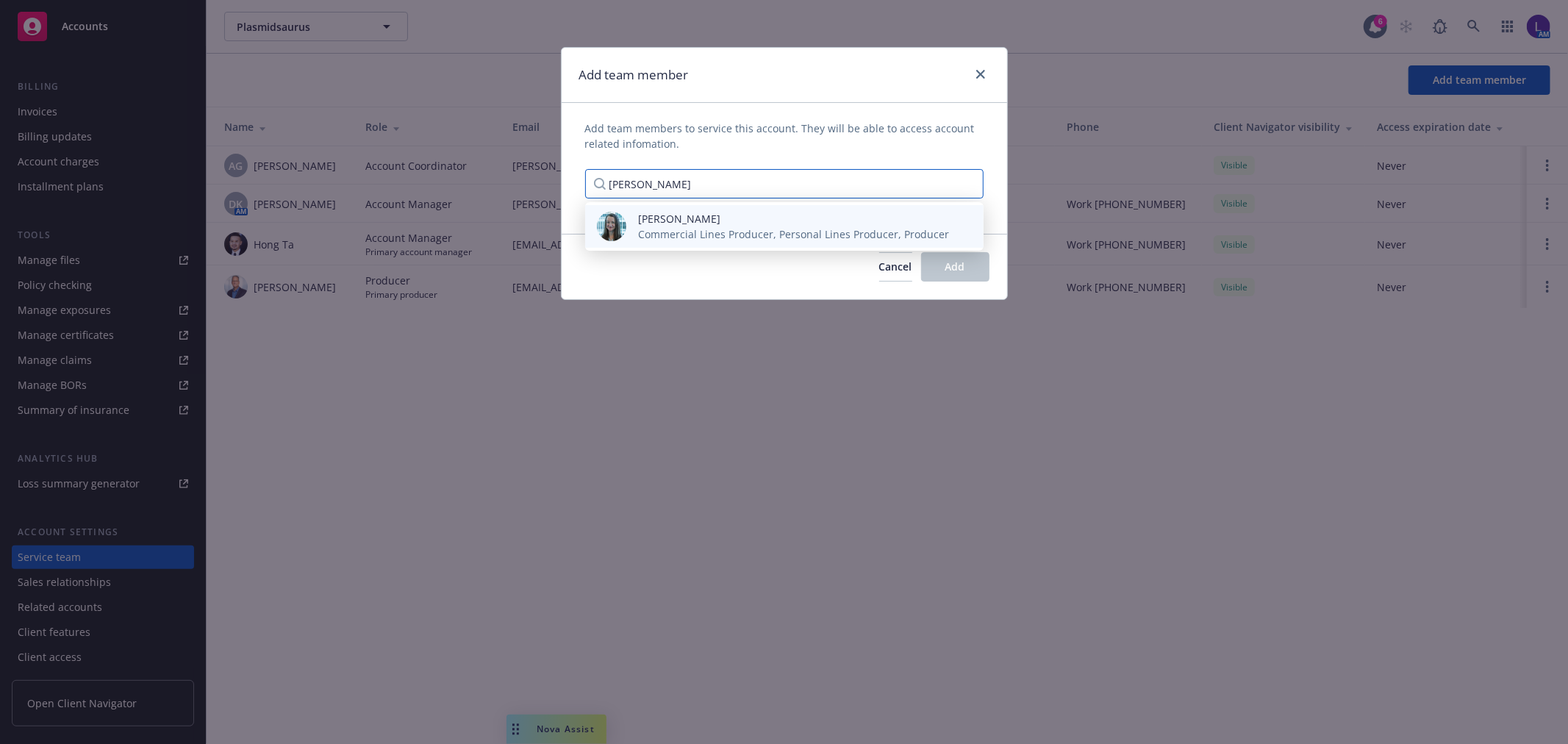
type input "ashley d"
click at [763, 230] on span "Commercial Lines Producer, Personal Lines Producer, Producer" at bounding box center [793, 235] width 311 height 16
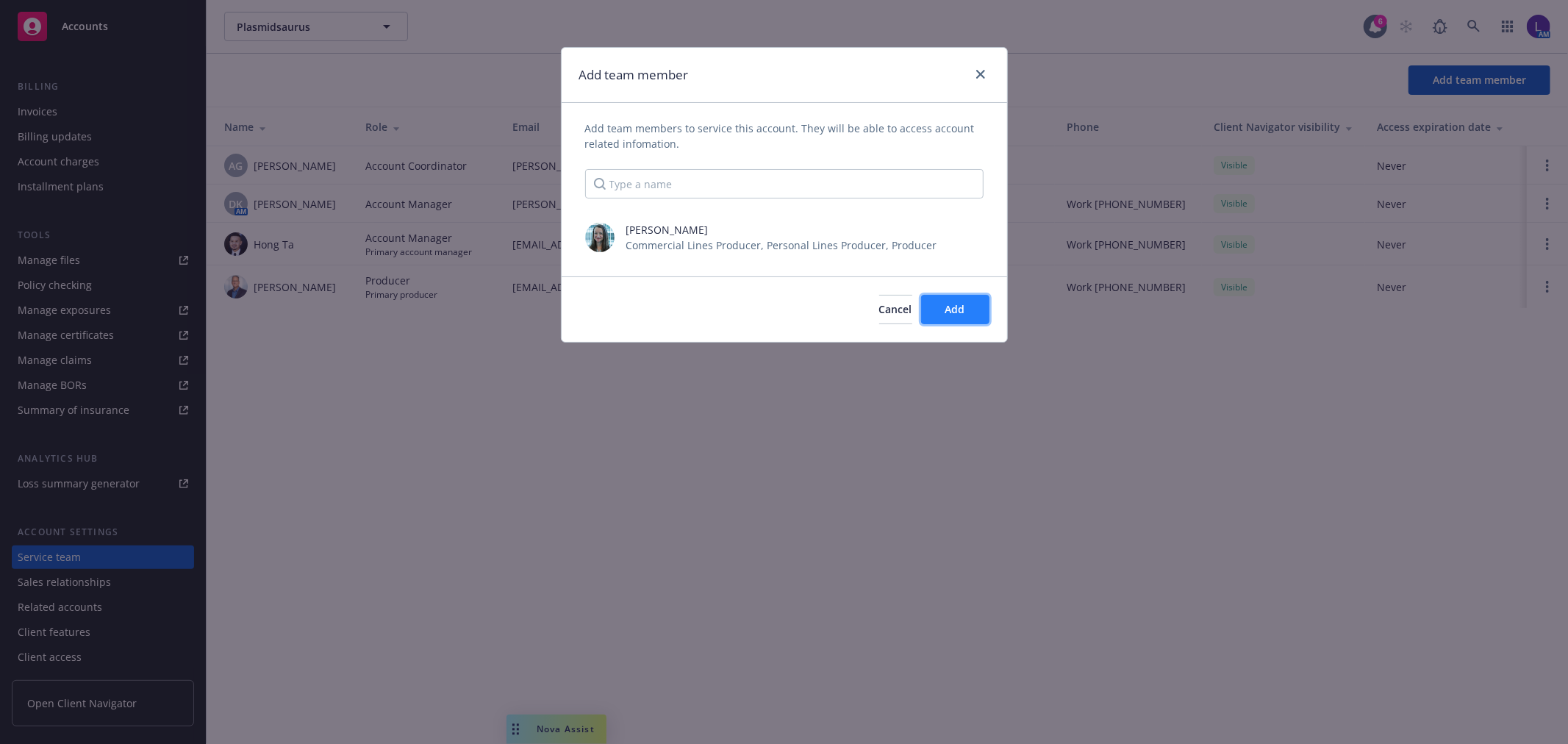
click at [980, 307] on button "Add" at bounding box center [955, 310] width 68 height 29
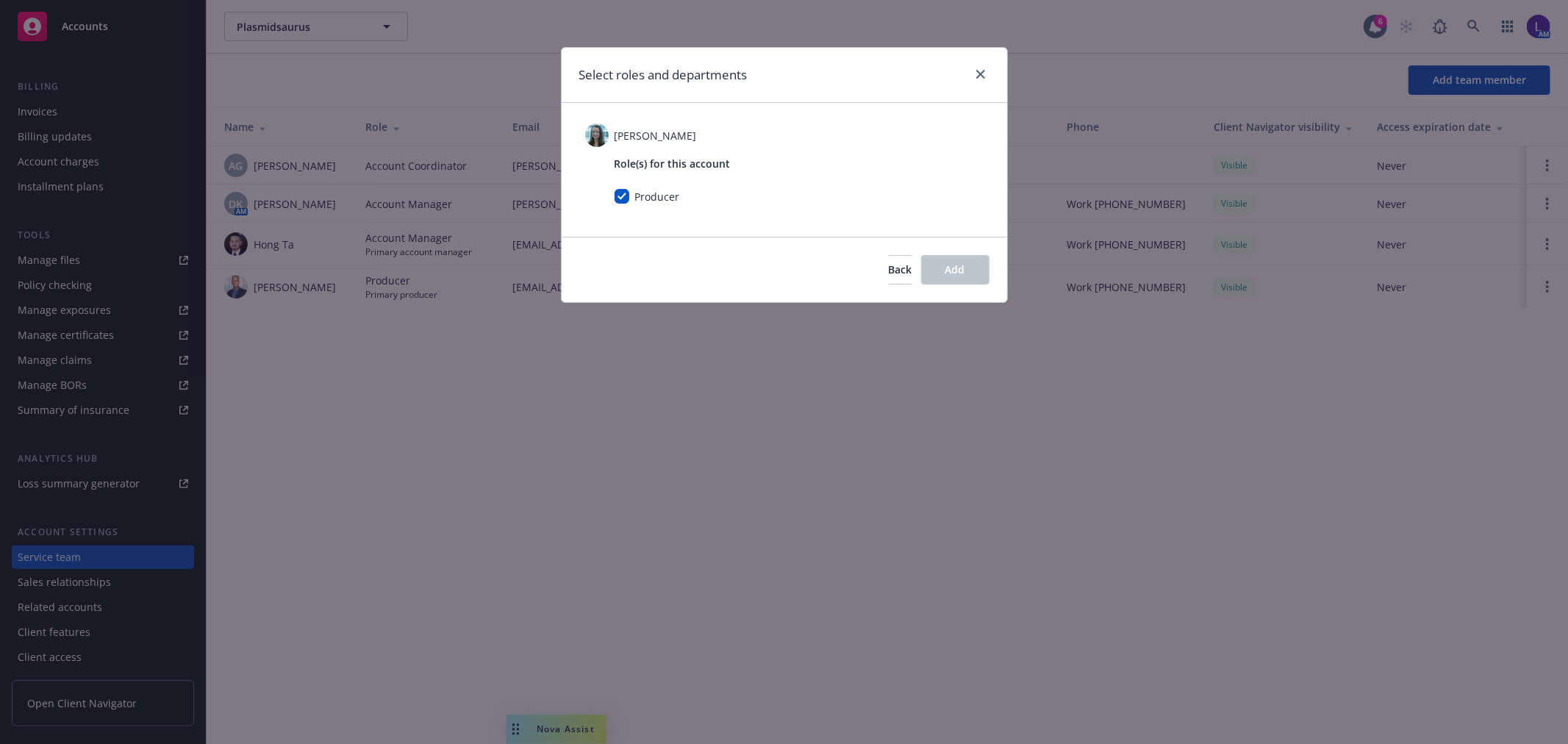
checkbox input "true"
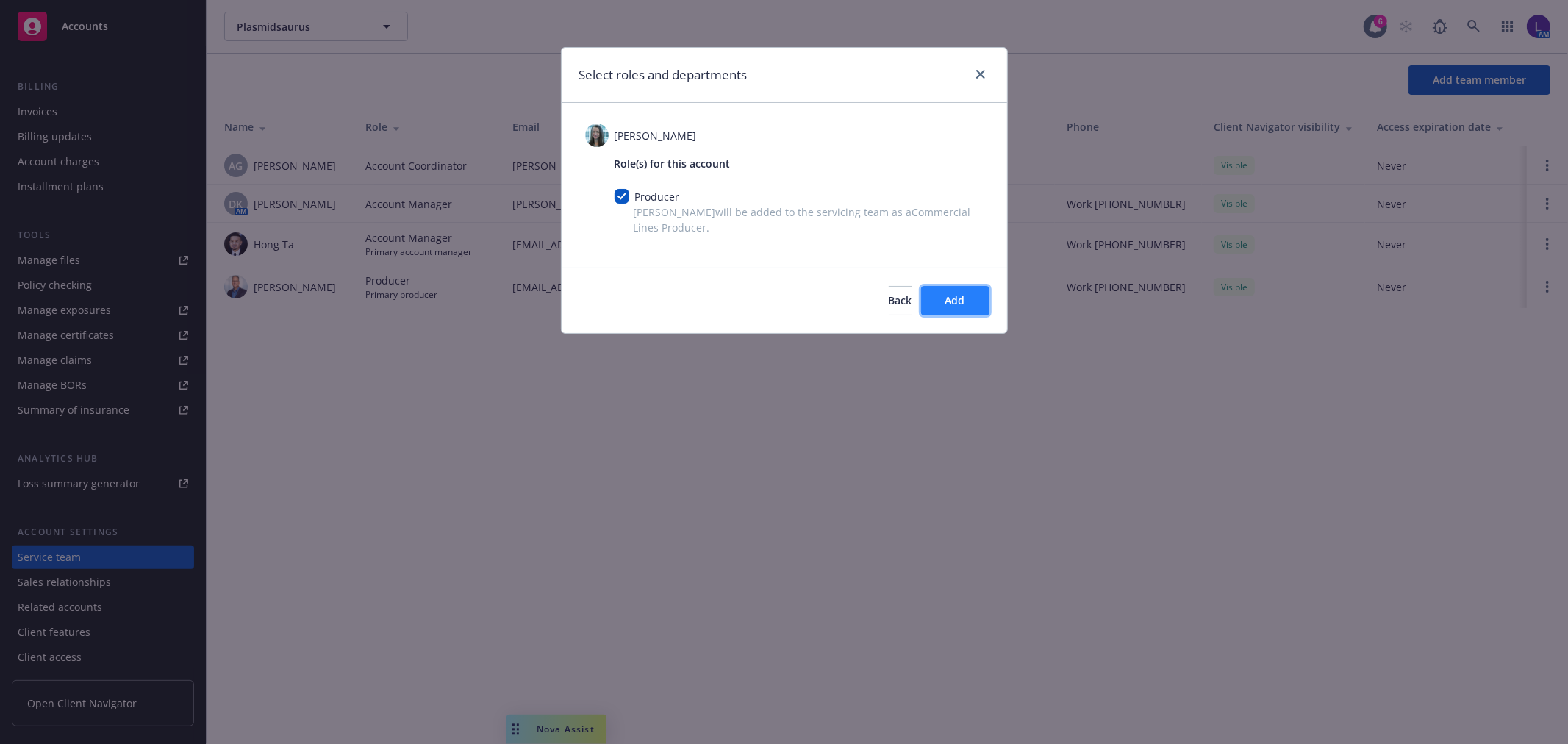
drag, startPoint x: 932, startPoint y: 285, endPoint x: 945, endPoint y: 295, distance: 16.4
click at [945, 295] on button "Add" at bounding box center [955, 301] width 68 height 29
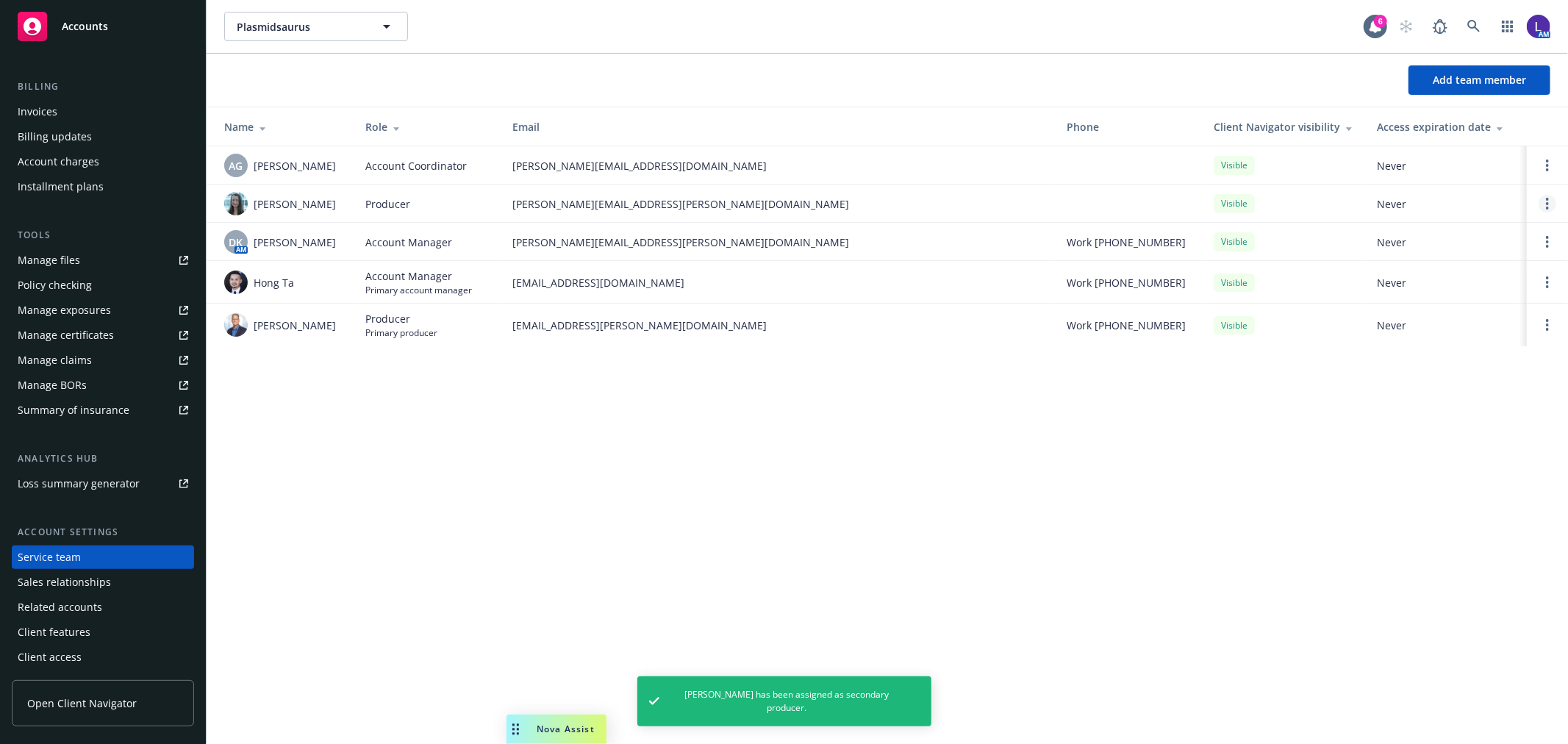
click at [1545, 207] on link "Open options" at bounding box center [1547, 204] width 17 height 17
click at [1413, 135] on span "Assign as primary producer" at bounding box center [1450, 133] width 172 height 14
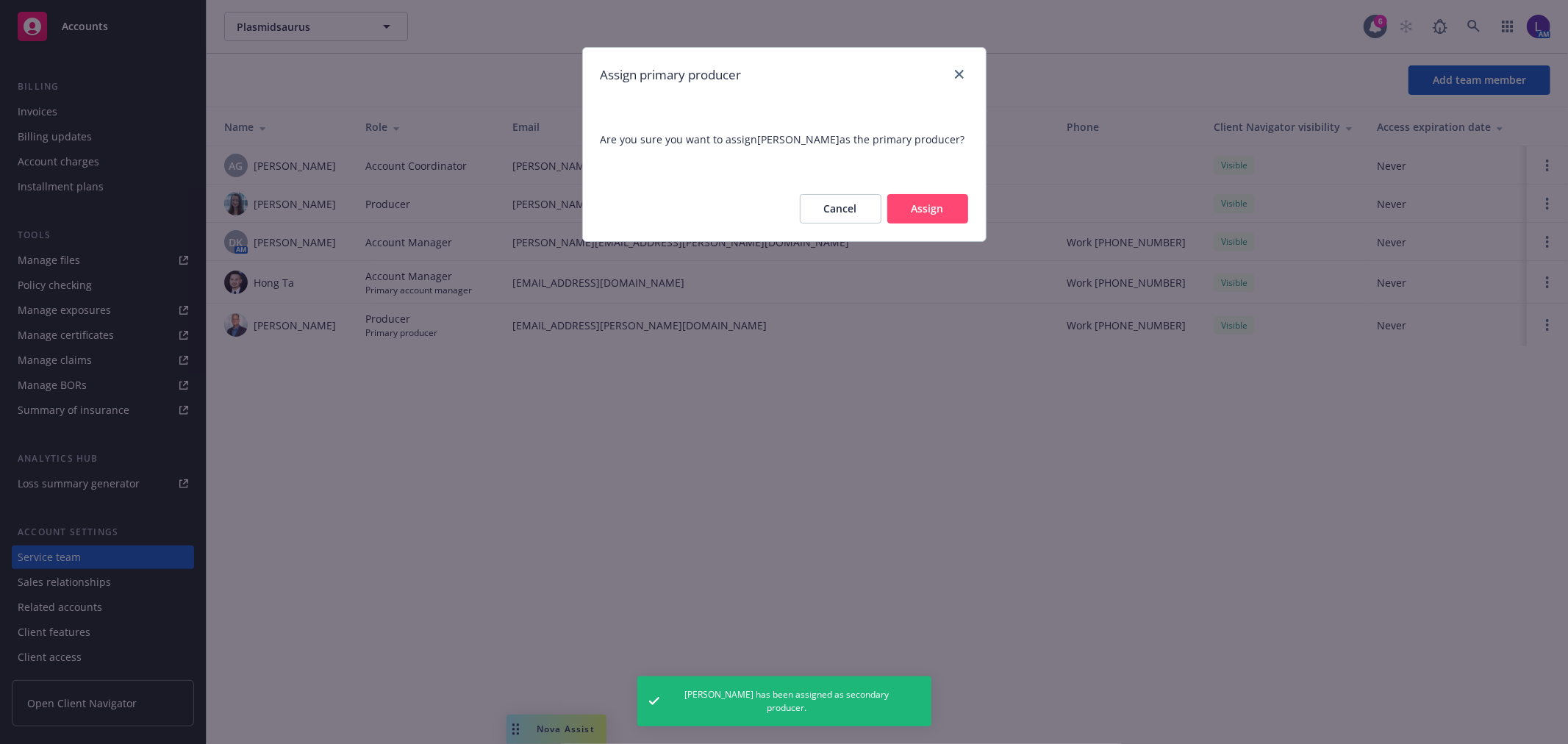
click at [927, 217] on button "Assign" at bounding box center [927, 209] width 81 height 29
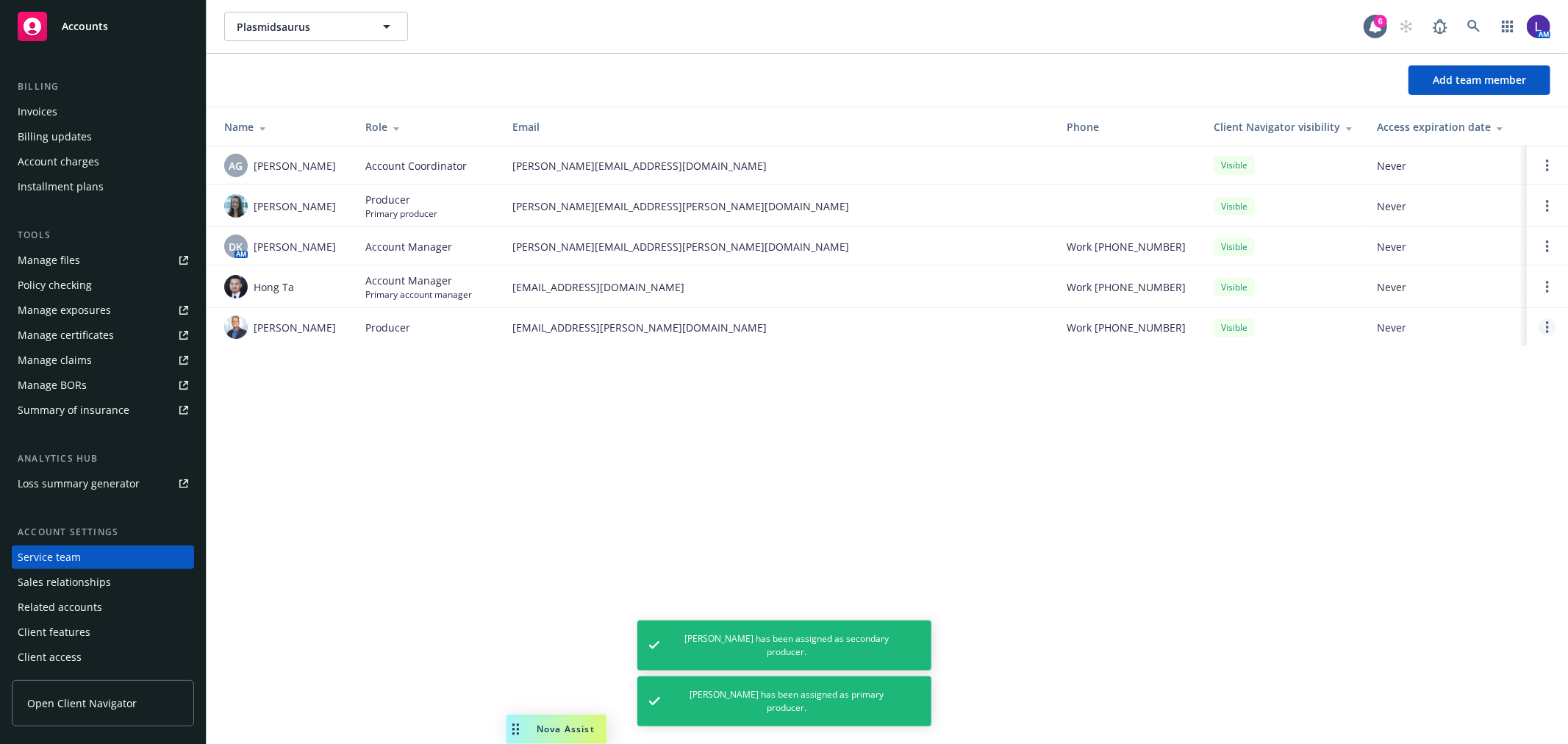
click at [1553, 321] on link "Open options" at bounding box center [1547, 327] width 17 height 17
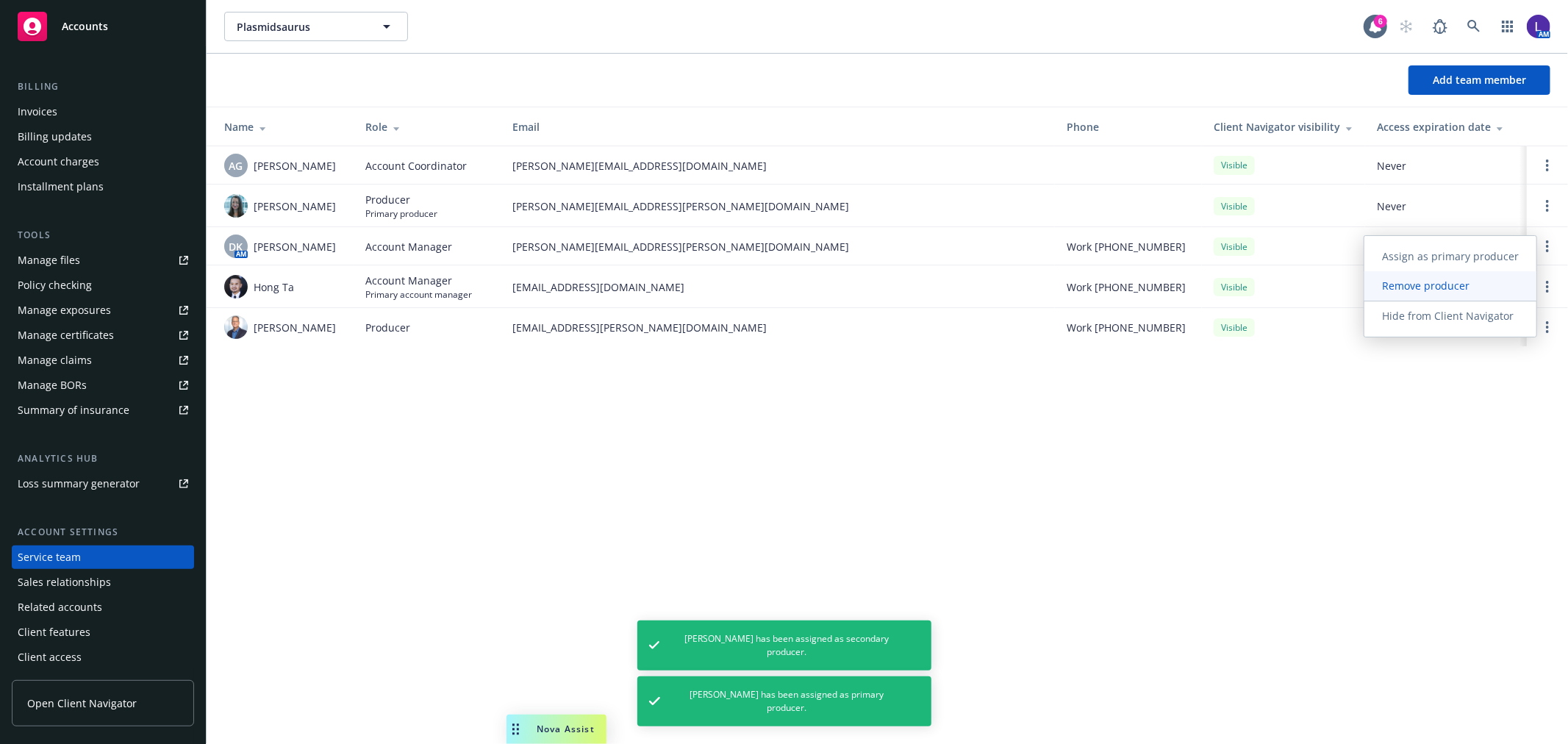
click at [1422, 282] on span "Remove producer" at bounding box center [1426, 286] width 123 height 14
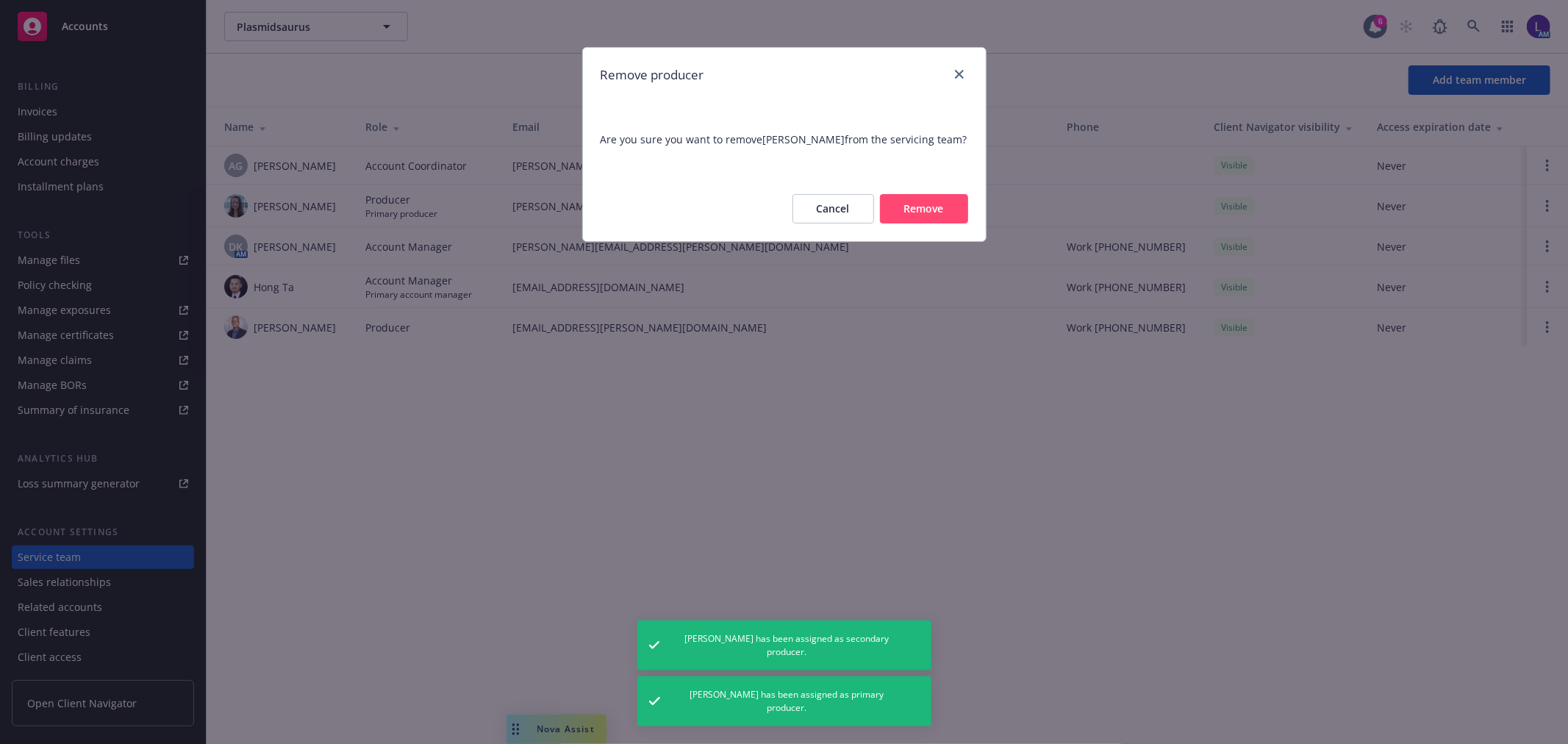
click at [943, 216] on button "Remove" at bounding box center [924, 209] width 88 height 29
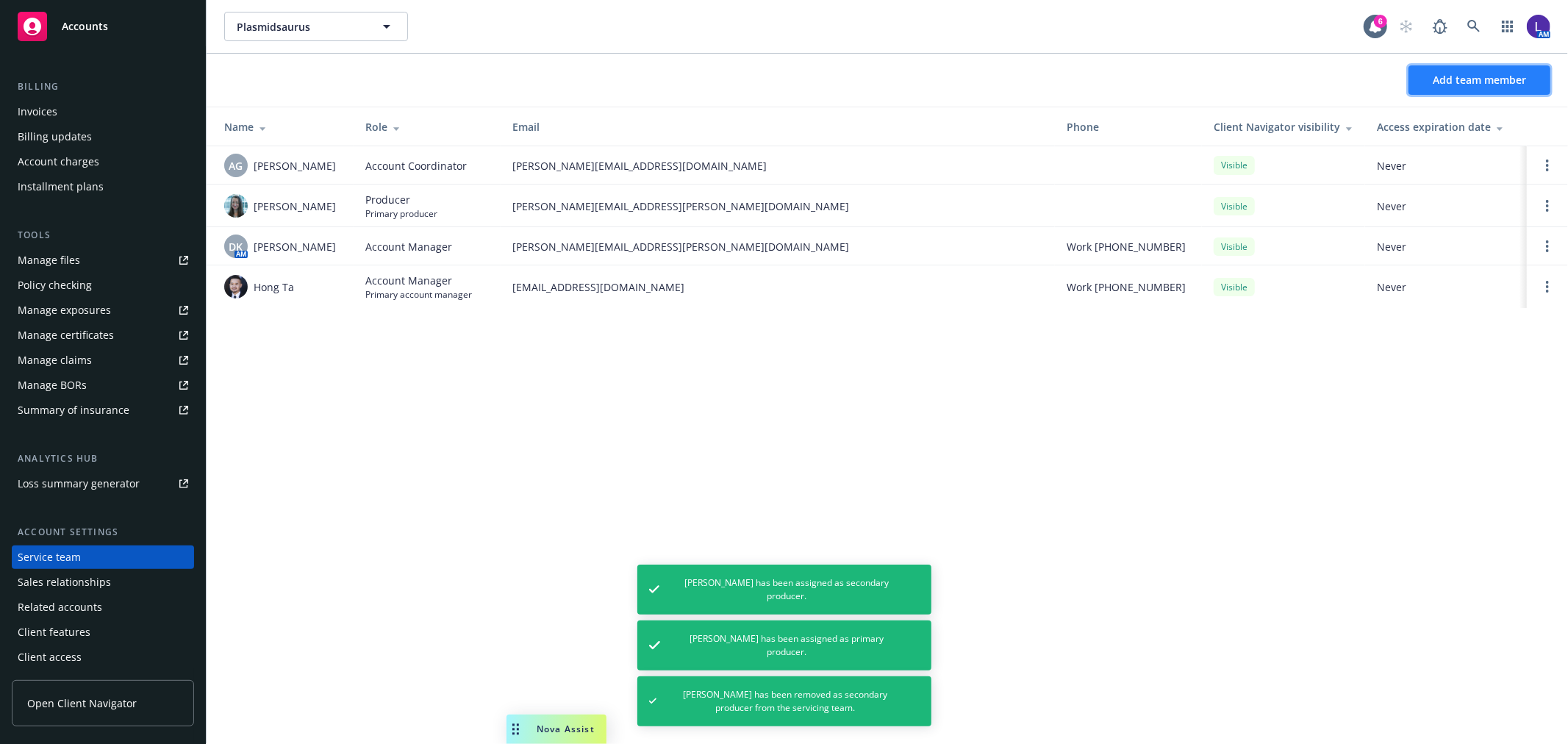
click at [1443, 80] on span "Add team member" at bounding box center [1480, 80] width 94 height 14
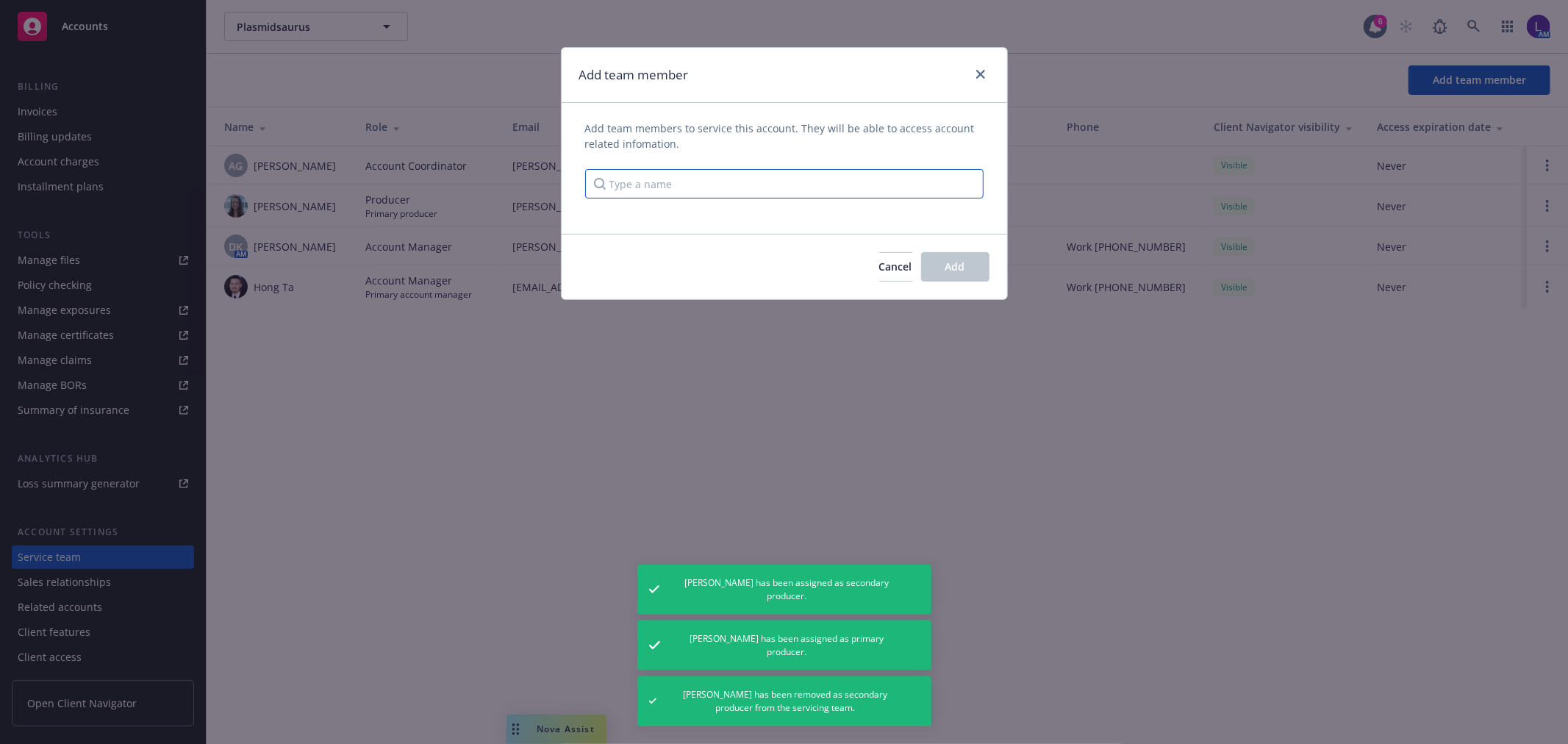
click at [724, 188] on input "Type a name" at bounding box center [784, 184] width 398 height 29
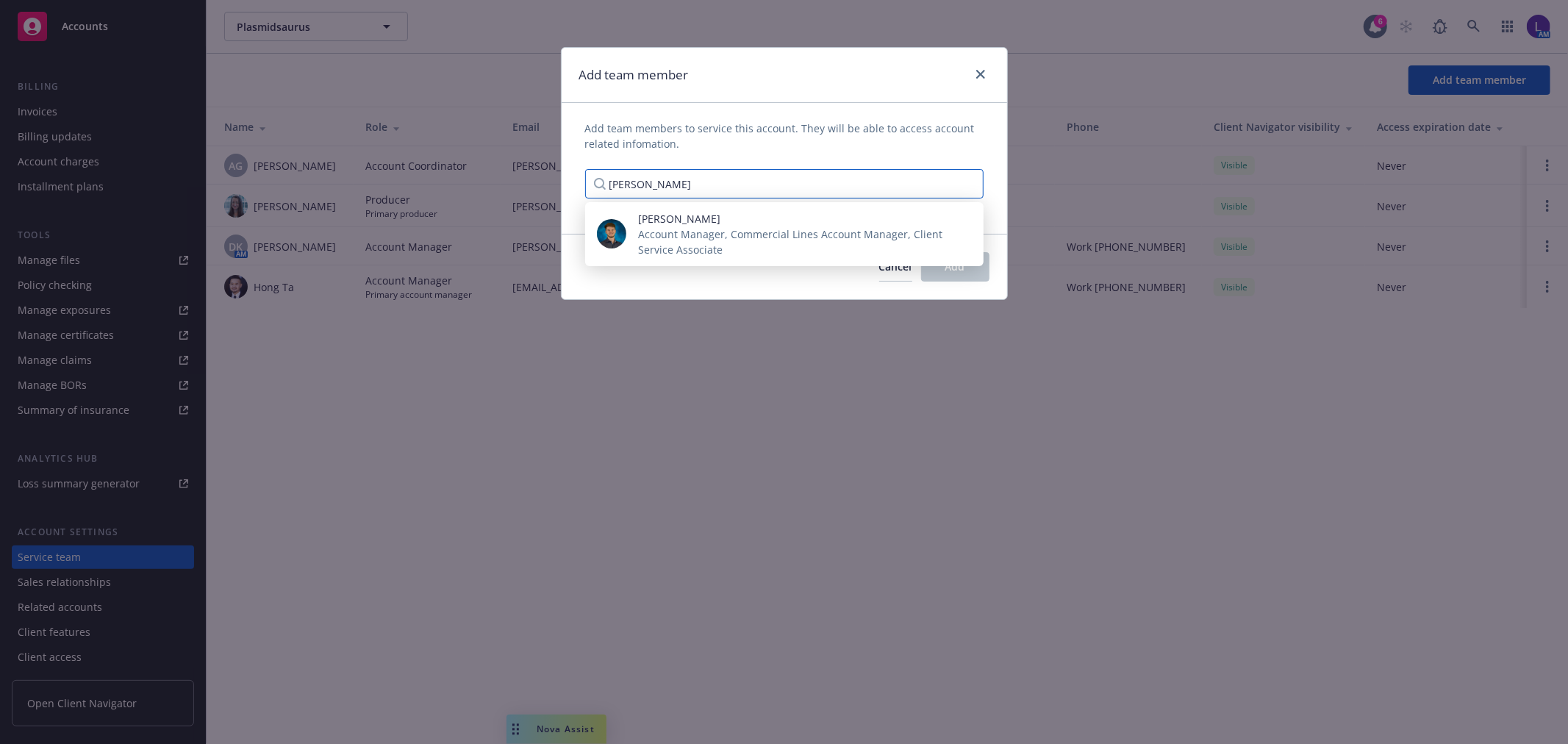
type input "harrison"
click at [724, 228] on span "Account Manager, Commercial Lines Account Manager, Client Service Associate" at bounding box center [799, 243] width 322 height 31
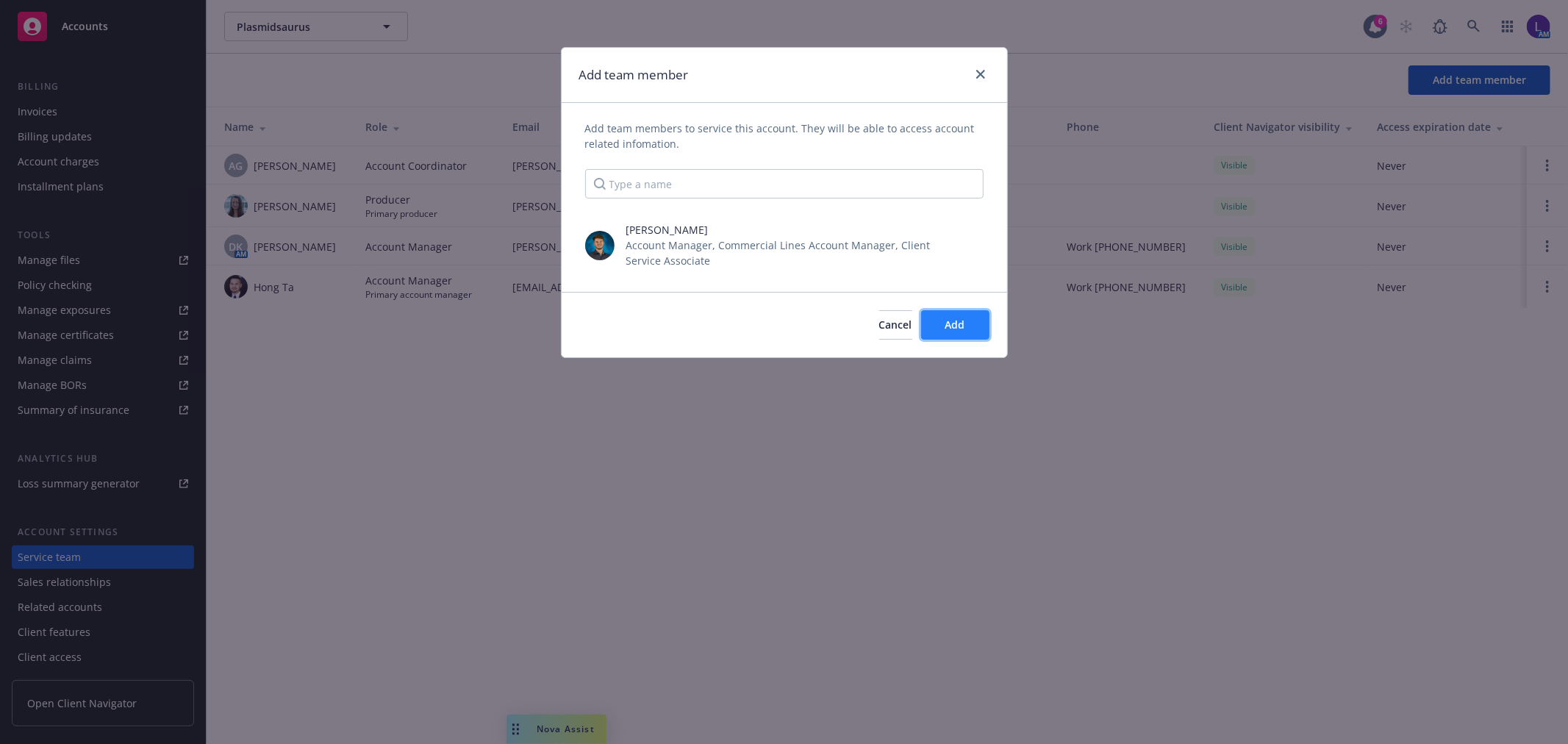
click at [971, 312] on button "Add" at bounding box center [955, 325] width 68 height 29
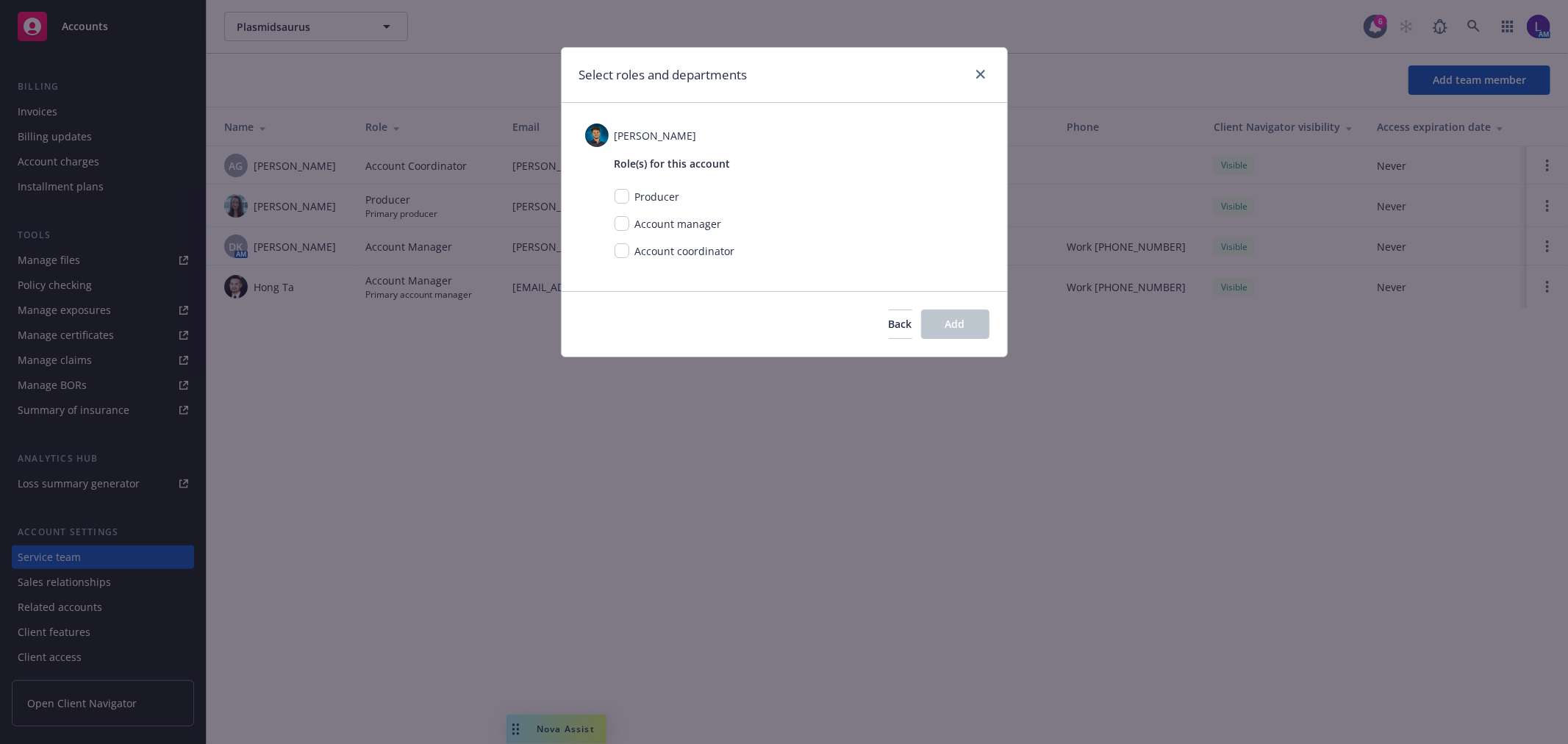
click at [620, 222] on div "Account manager" at bounding box center [799, 224] width 369 height 16
click at [616, 222] on input "checkbox" at bounding box center [622, 223] width 15 height 15
checkbox input "true"
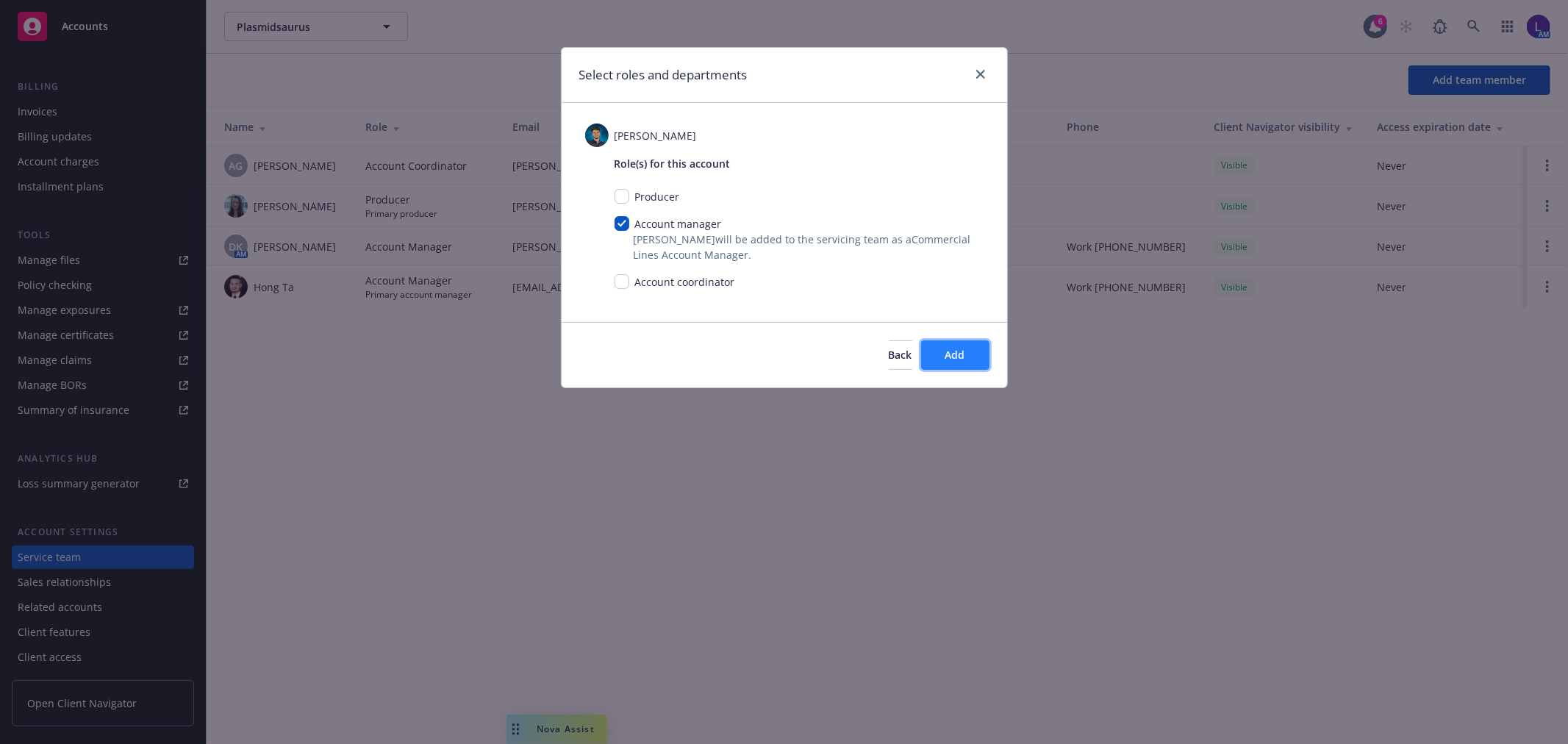
click at [943, 349] on button "Add" at bounding box center [955, 355] width 68 height 29
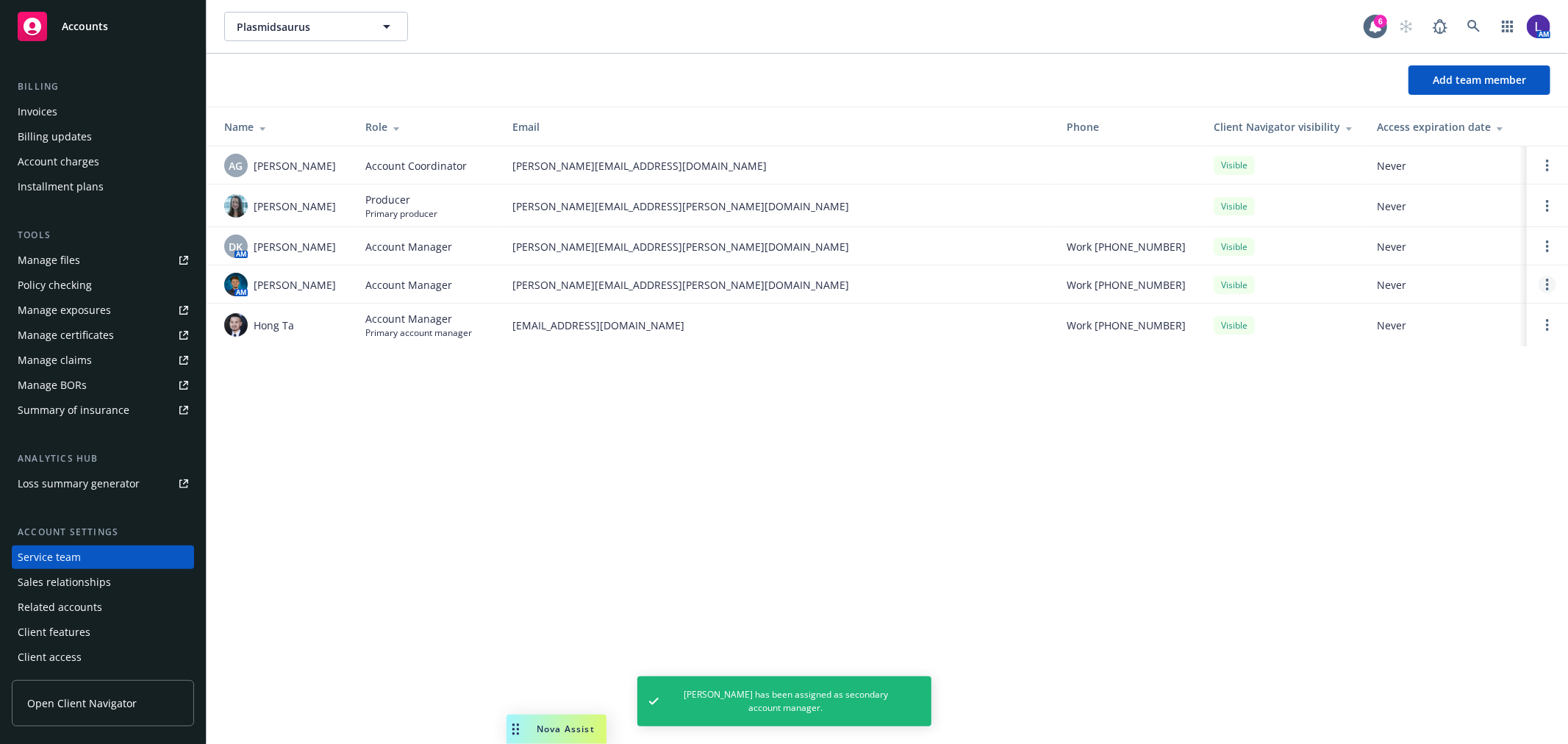
click at [1545, 287] on link "Open options" at bounding box center [1547, 284] width 17 height 17
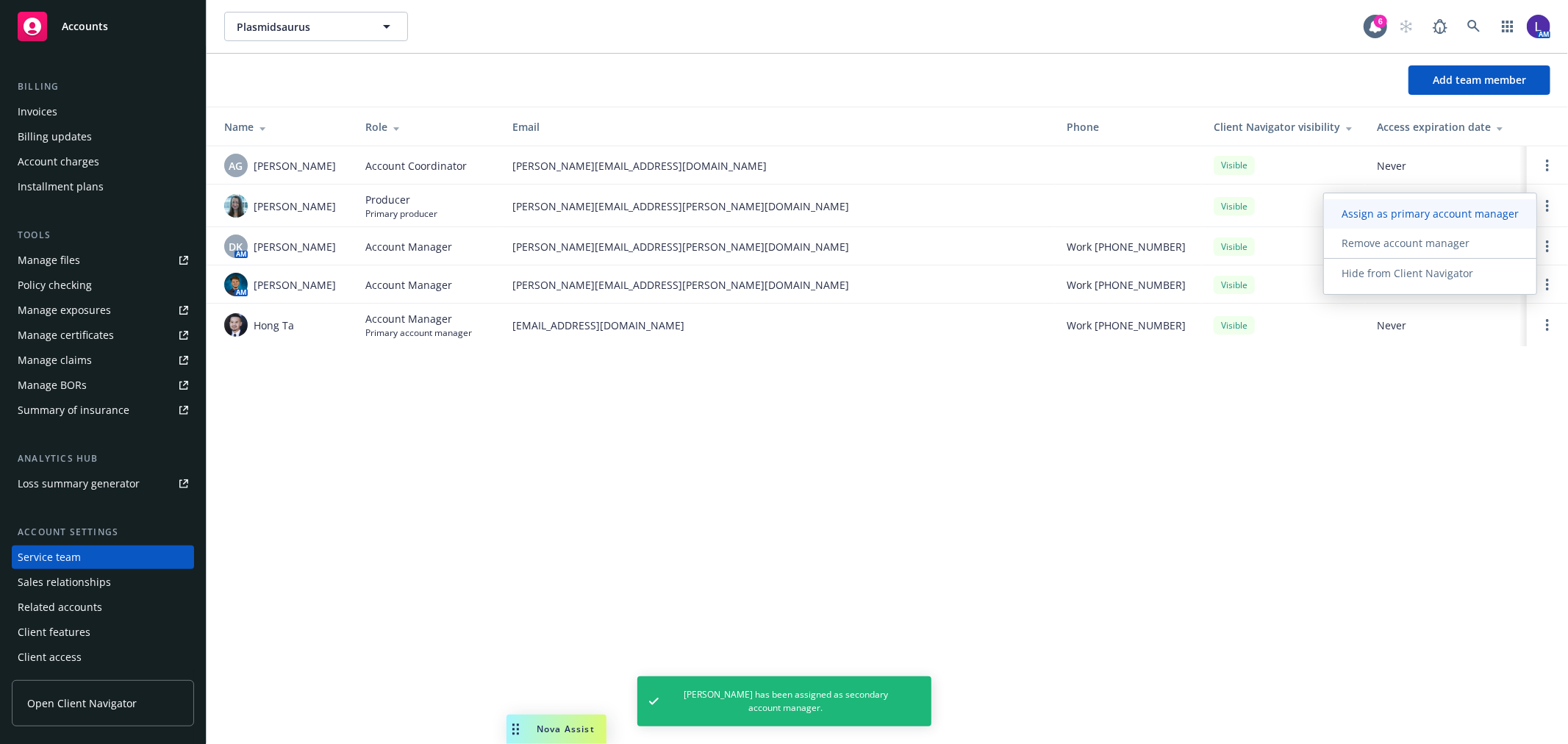
click at [1371, 218] on span "Assign as primary account manager" at bounding box center [1429, 214] width 212 height 14
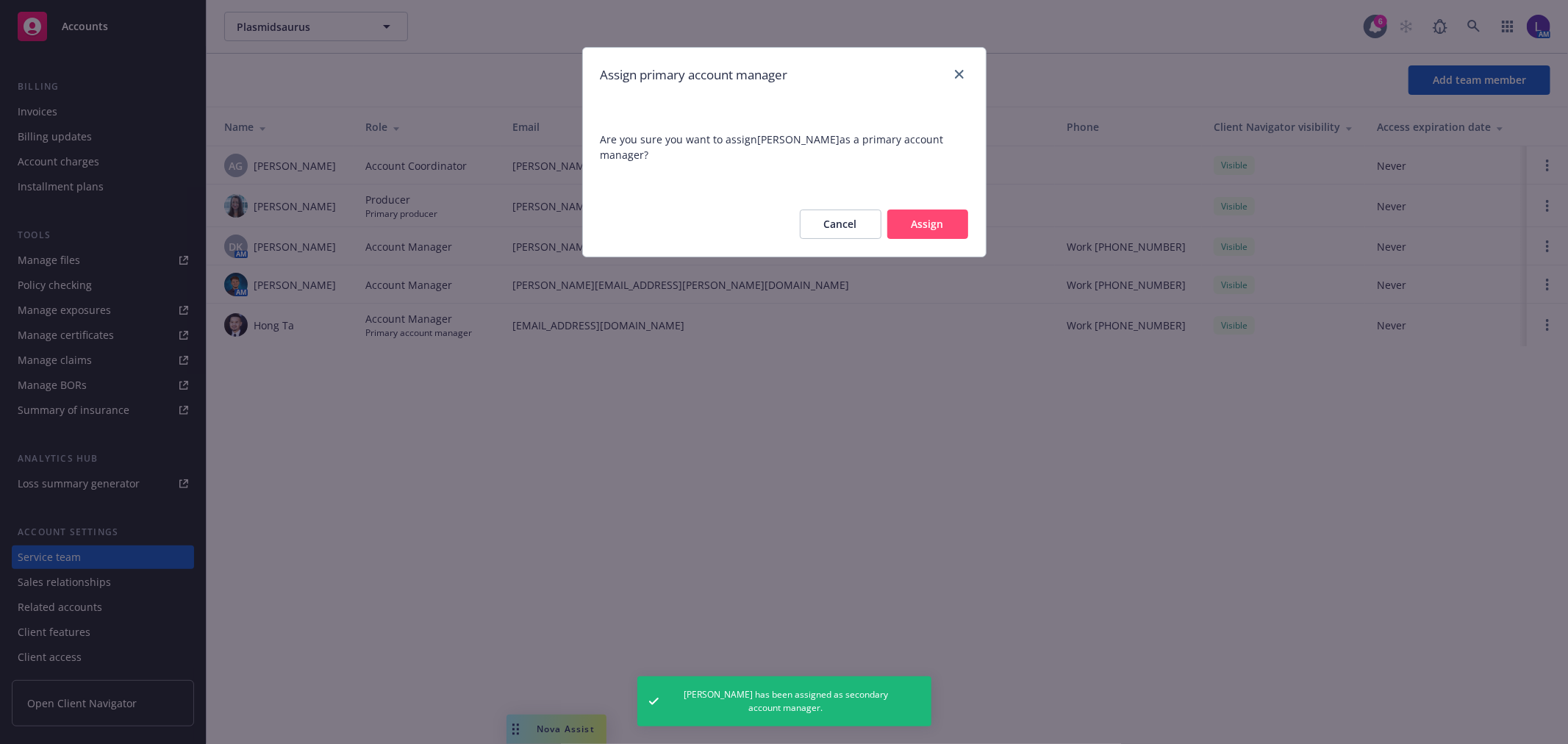
click at [907, 204] on div "Cancel Assign" at bounding box center [784, 224] width 403 height 65
click at [913, 217] on button "Assign" at bounding box center [927, 224] width 81 height 29
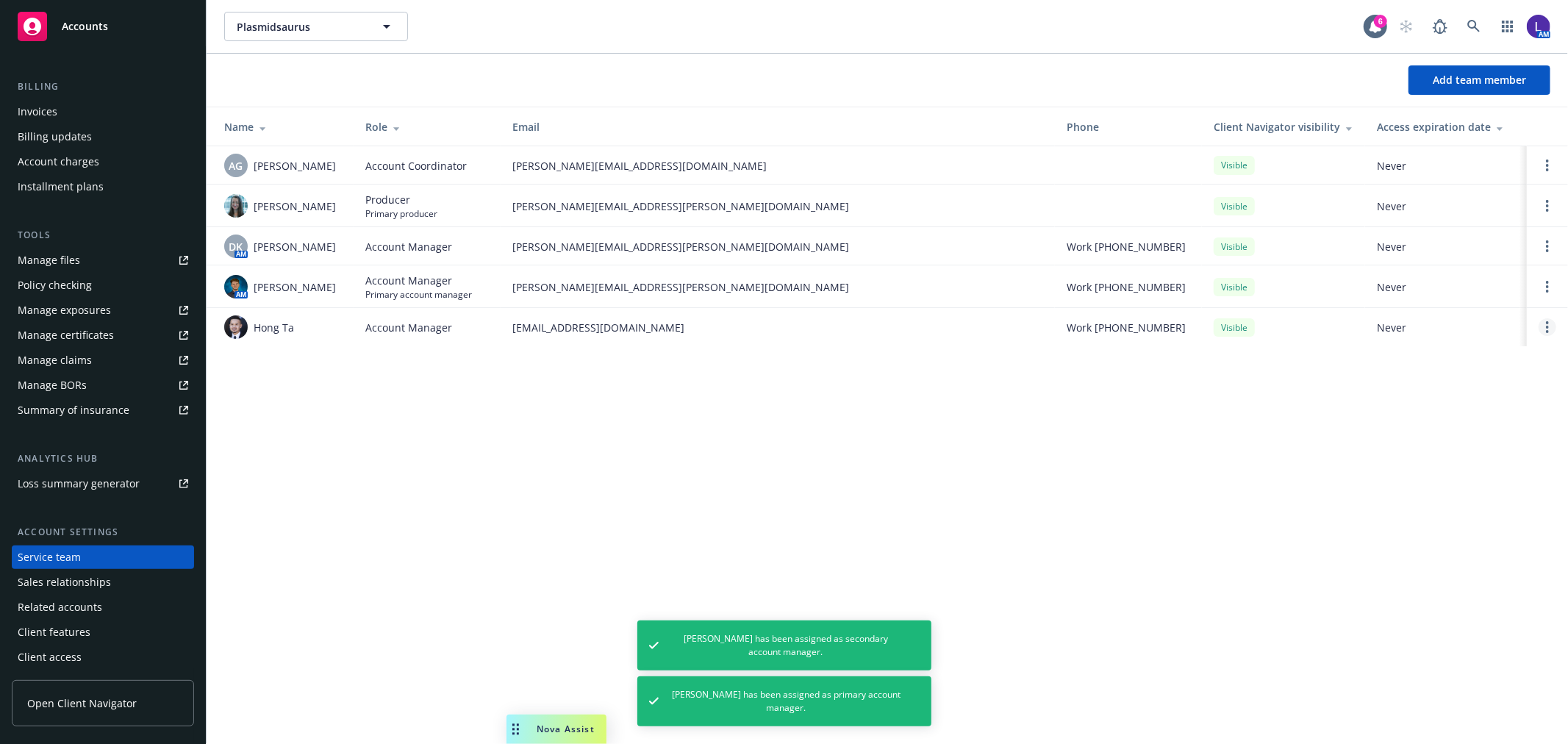
click at [1542, 326] on link "Open options" at bounding box center [1547, 327] width 17 height 17
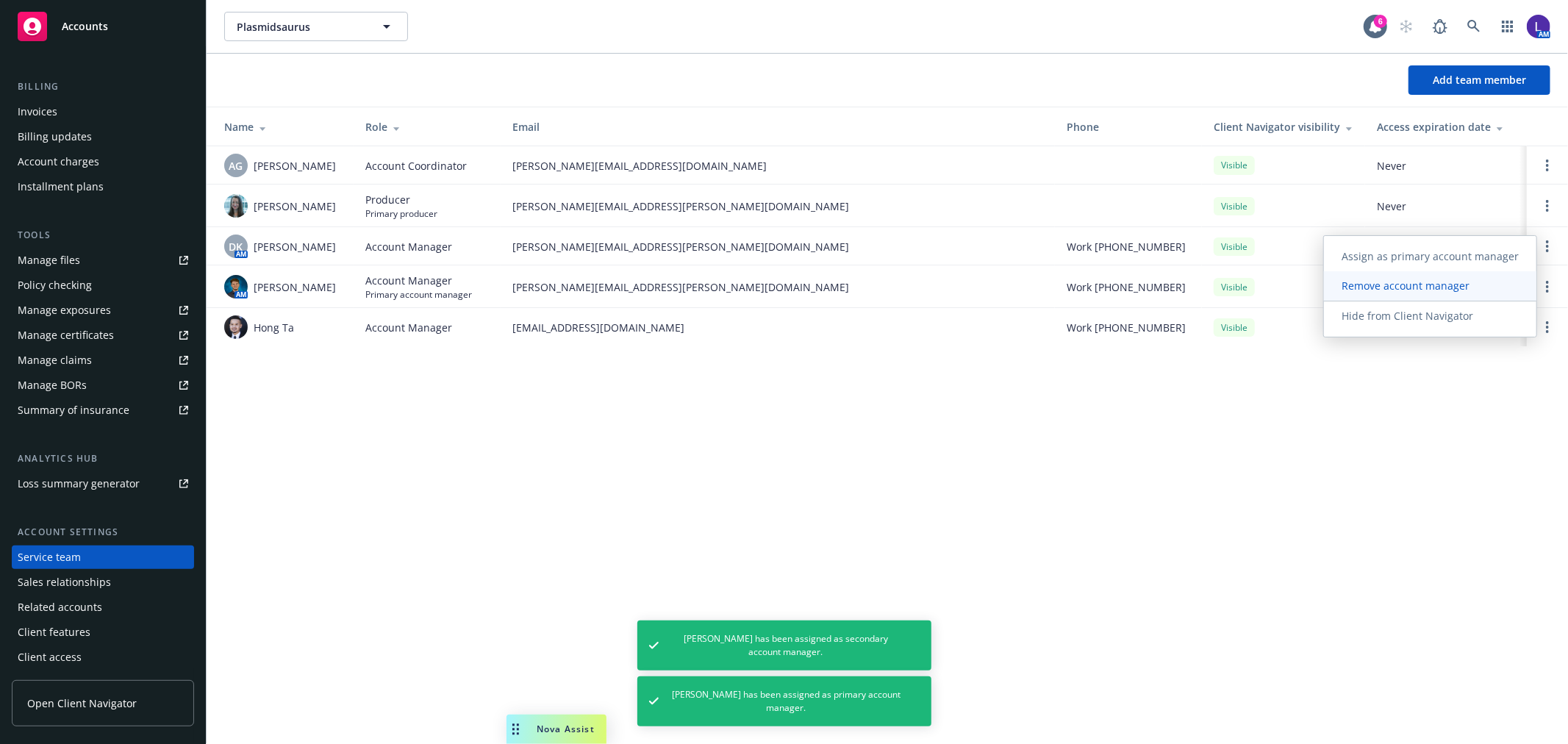
click at [1420, 285] on span "Remove account manager" at bounding box center [1405, 286] width 164 height 14
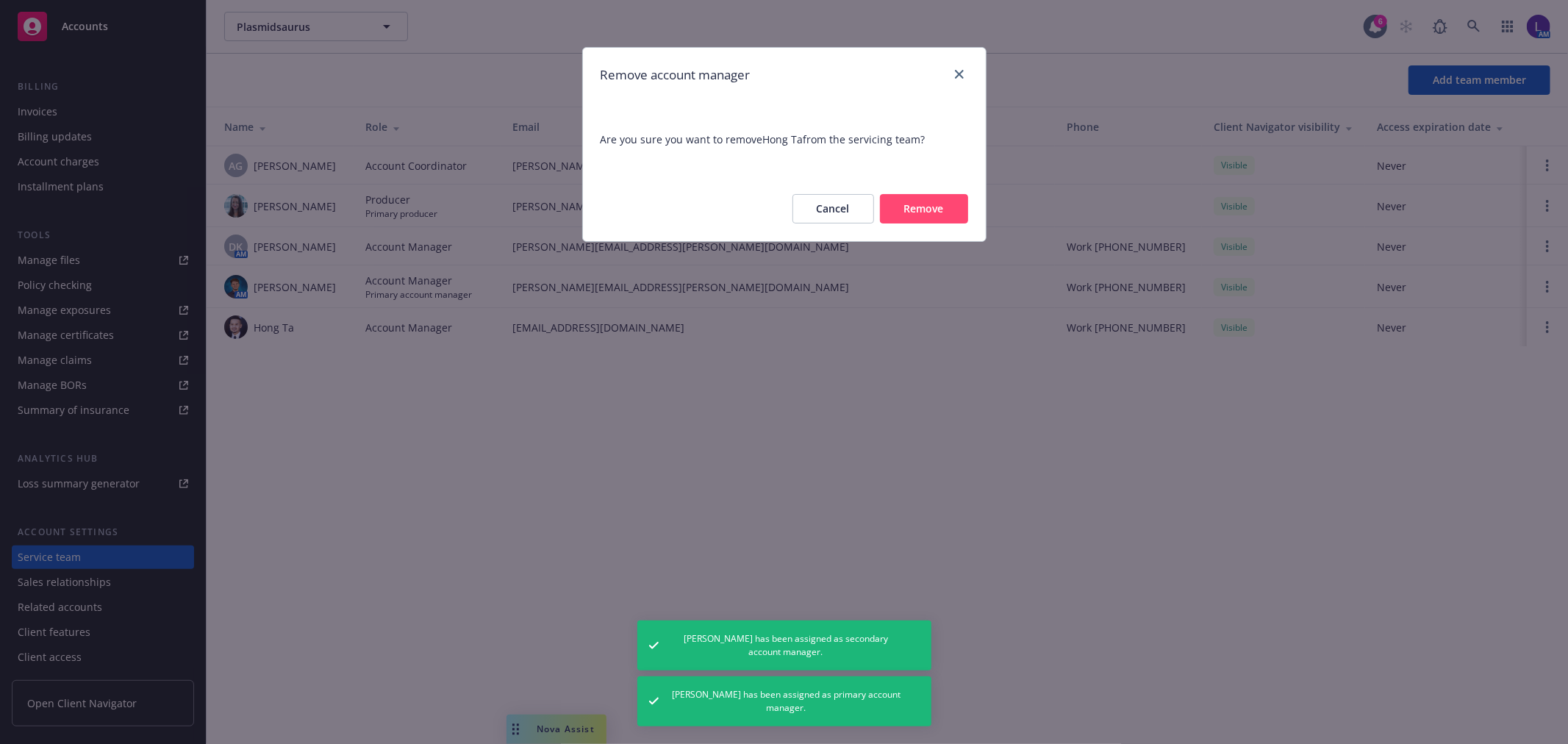
click at [900, 204] on button "Remove" at bounding box center [924, 209] width 88 height 29
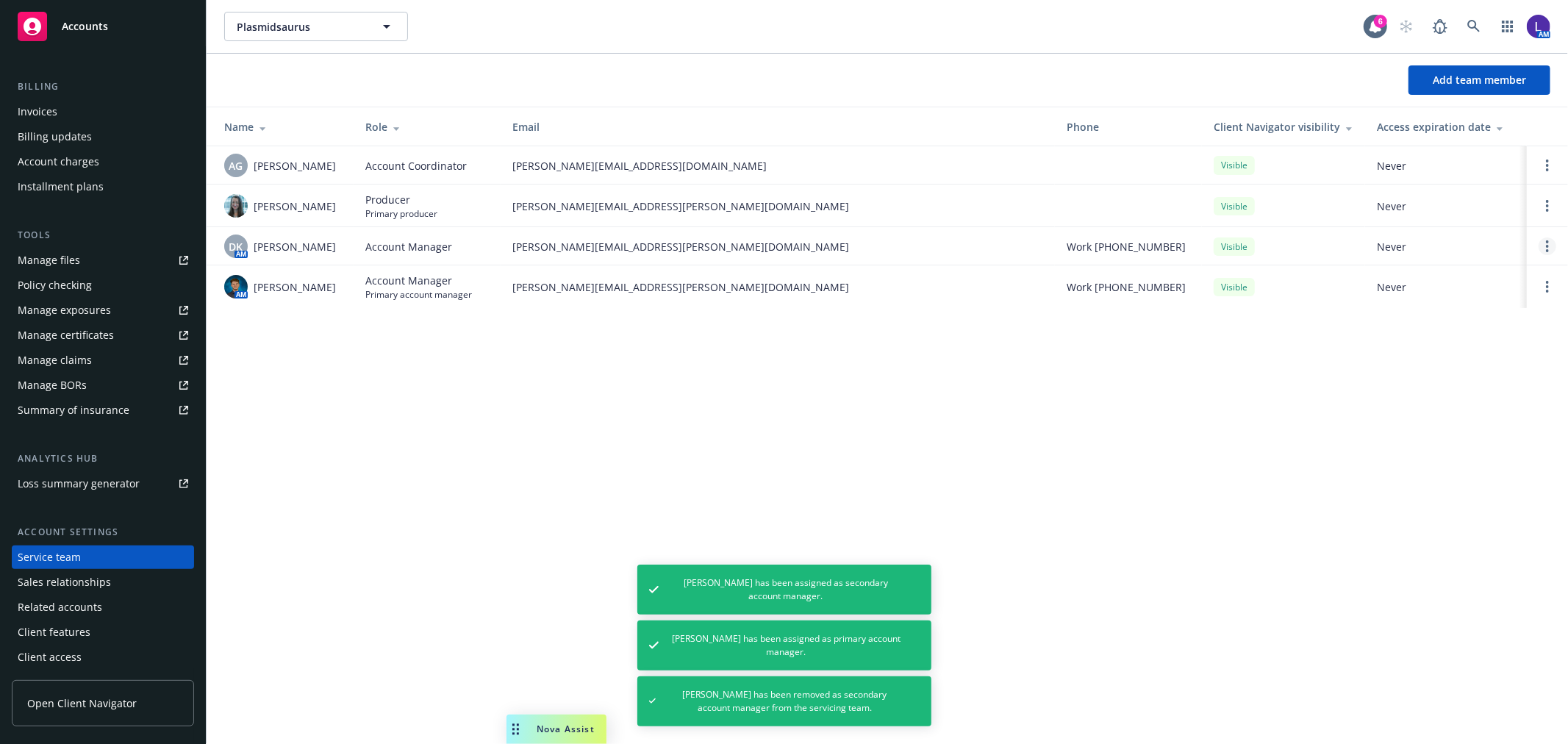
click at [1545, 254] on link "Open options" at bounding box center [1547, 246] width 17 height 17
click at [1240, 393] on div "Plasmidsaurus Plasmidsaurus 6 AM Add team member Name Role Email Phone Client N…" at bounding box center [887, 372] width 1362 height 744
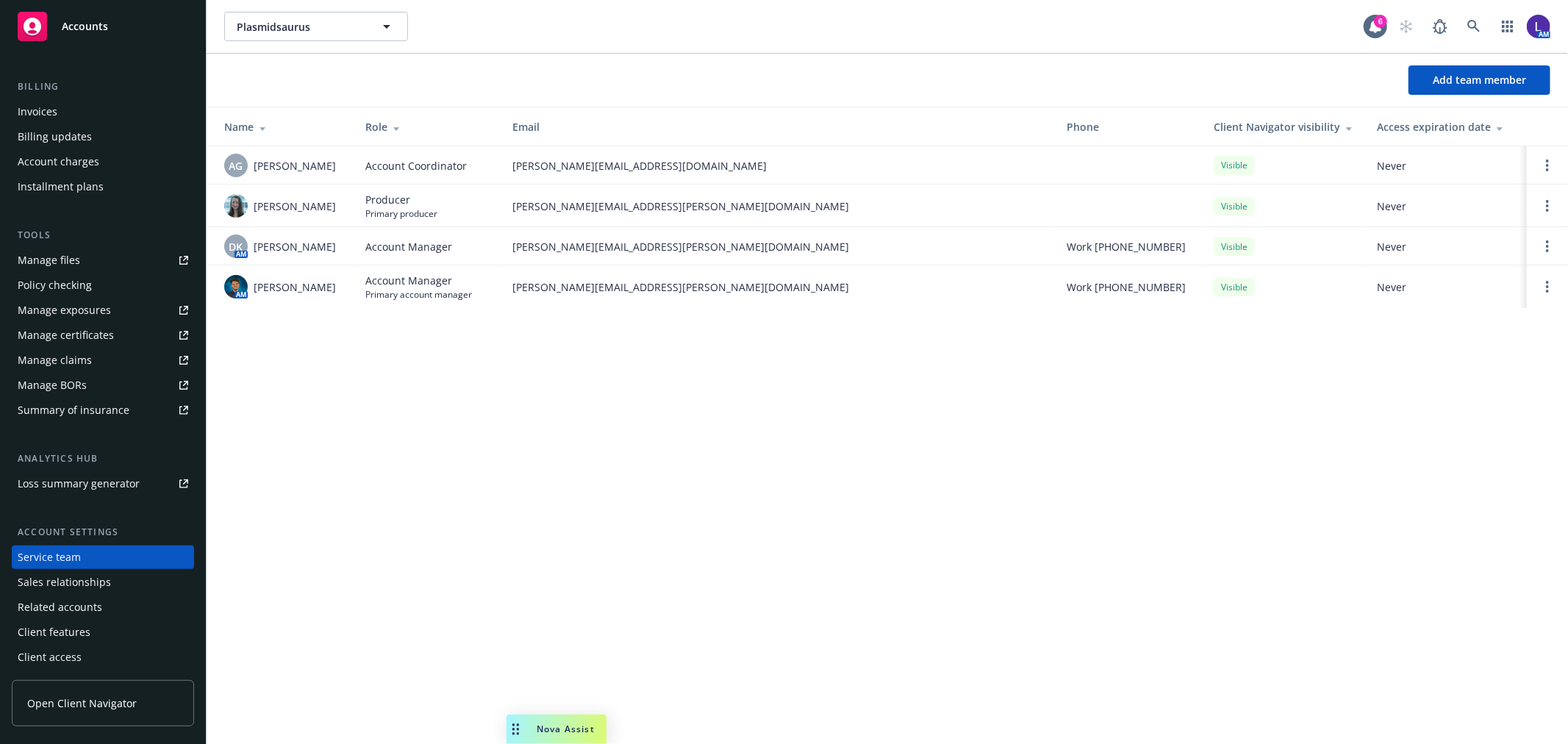
click at [836, 429] on div "Plasmidsaurus Plasmidsaurus 6 AM Add team member Name Role Email Phone Client N…" at bounding box center [887, 372] width 1362 height 744
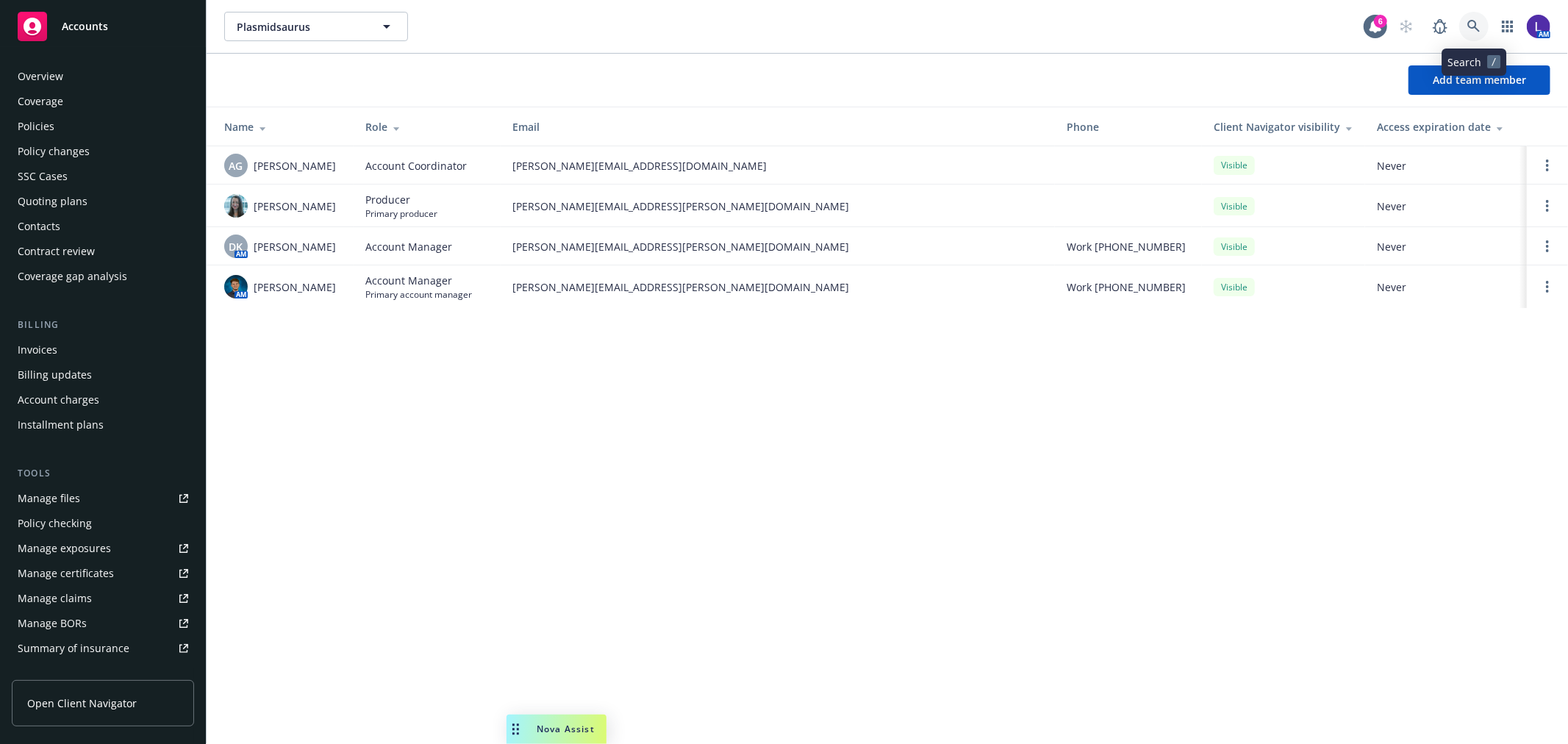
click at [1471, 23] on icon at bounding box center [1474, 26] width 13 height 13
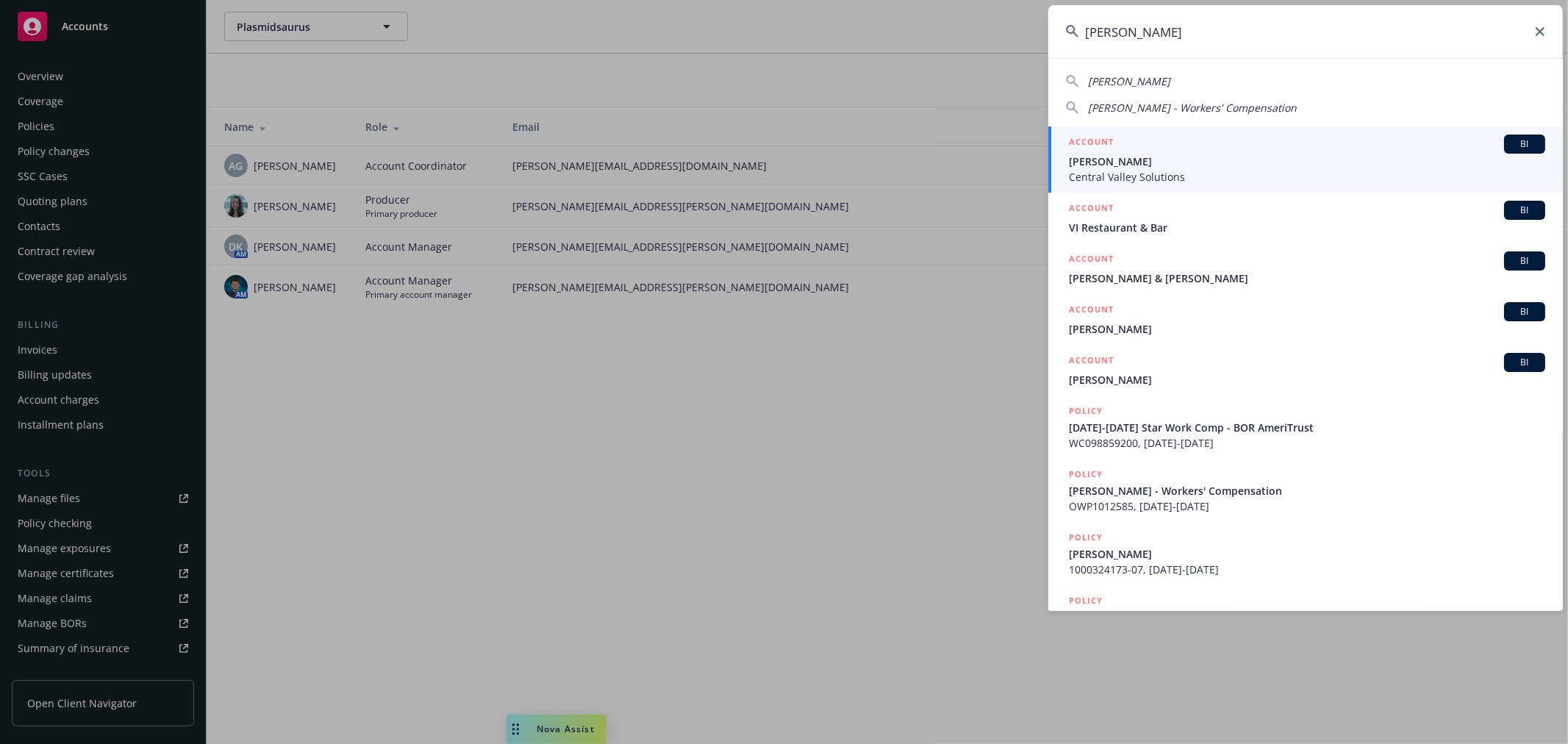
type input "daniel gar"
click at [1115, 173] on span "Central Valley Solutions" at bounding box center [1307, 177] width 476 height 16
